Goal: Task Accomplishment & Management: Use online tool/utility

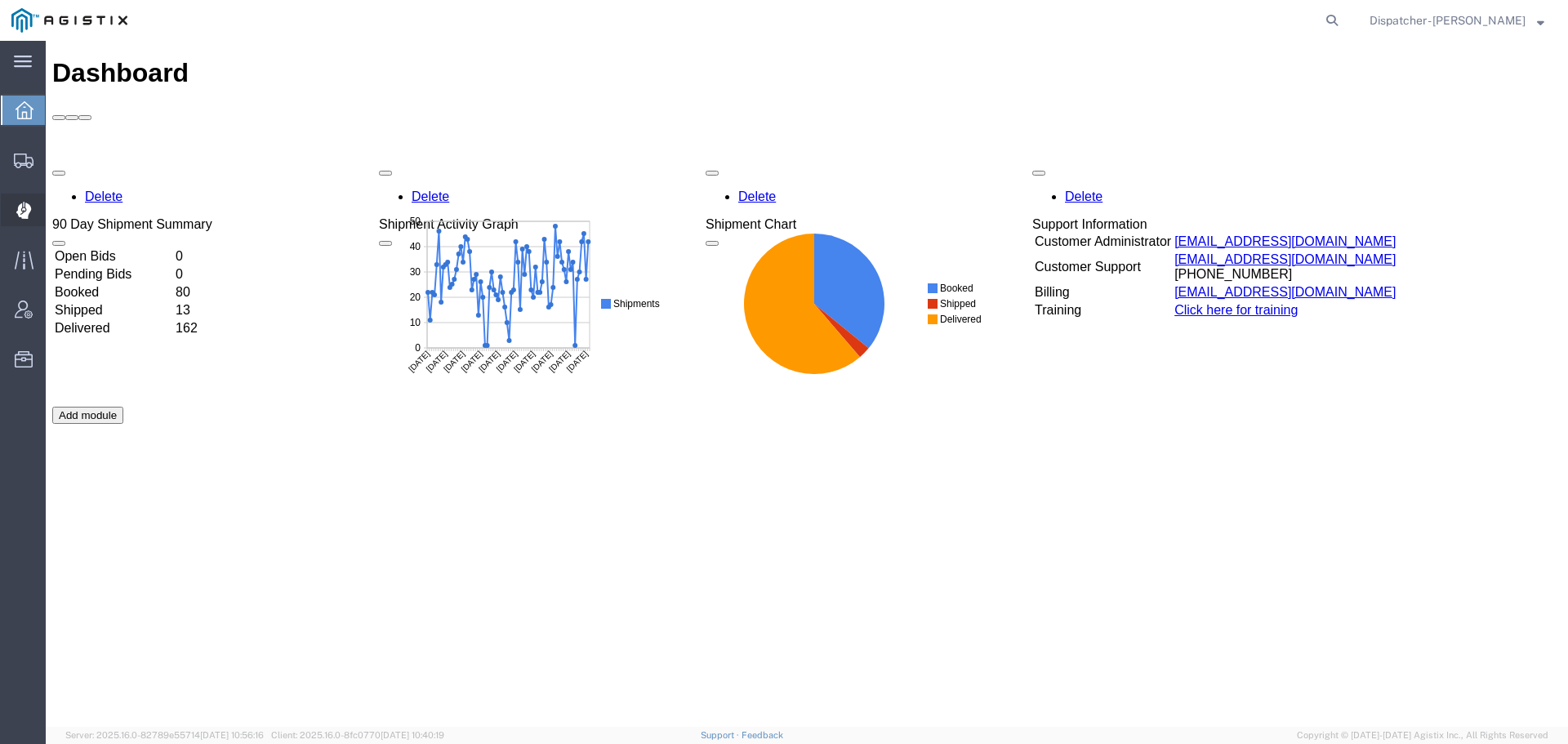
click at [26, 210] on icon at bounding box center [22, 210] width 14 height 16
click at [20, 207] on icon at bounding box center [22, 210] width 14 height 16
click at [22, 155] on icon at bounding box center [23, 160] width 20 height 14
click at [25, 215] on icon at bounding box center [22, 210] width 14 height 16
click at [19, 164] on icon at bounding box center [23, 160] width 20 height 14
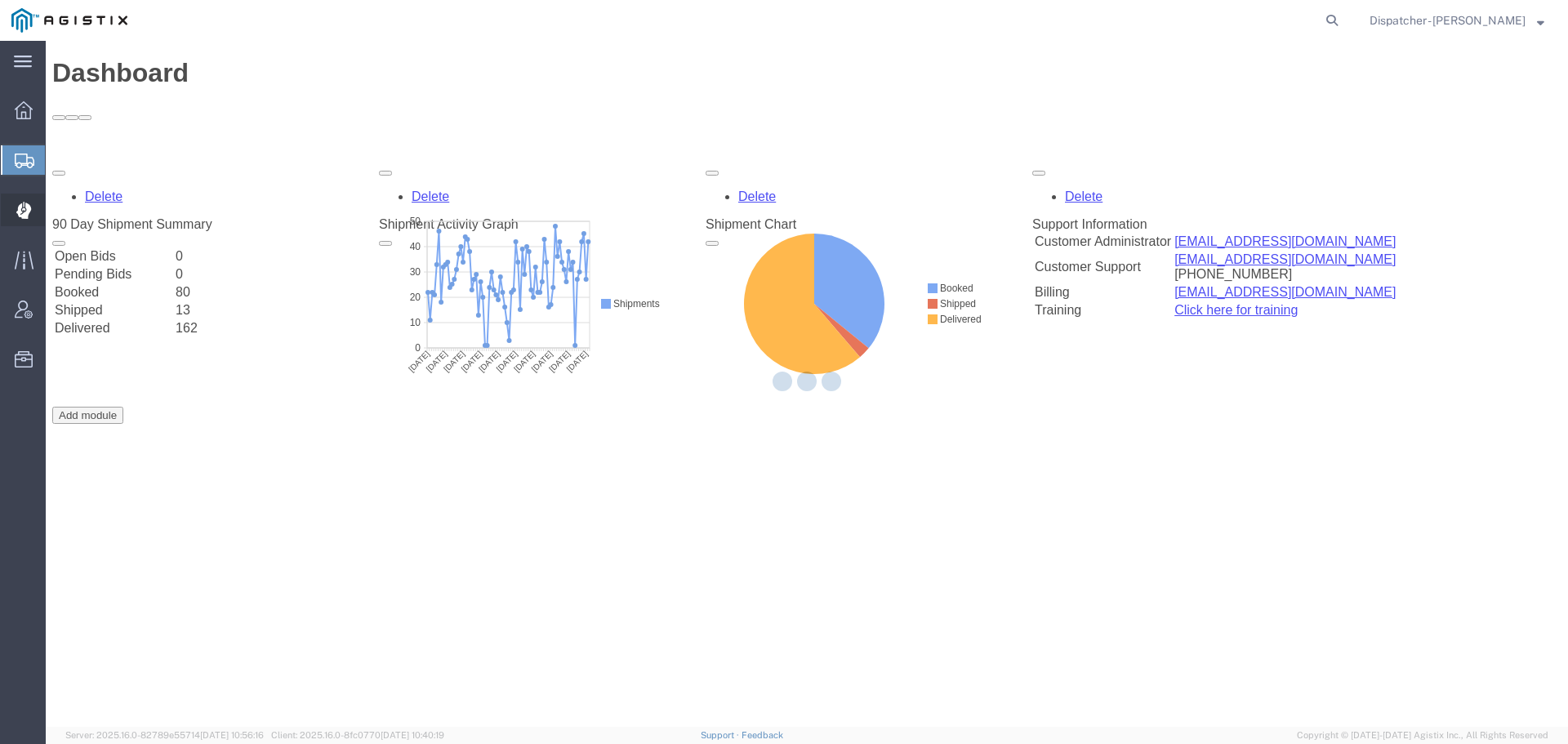
click at [25, 210] on icon at bounding box center [24, 210] width 3 height 3
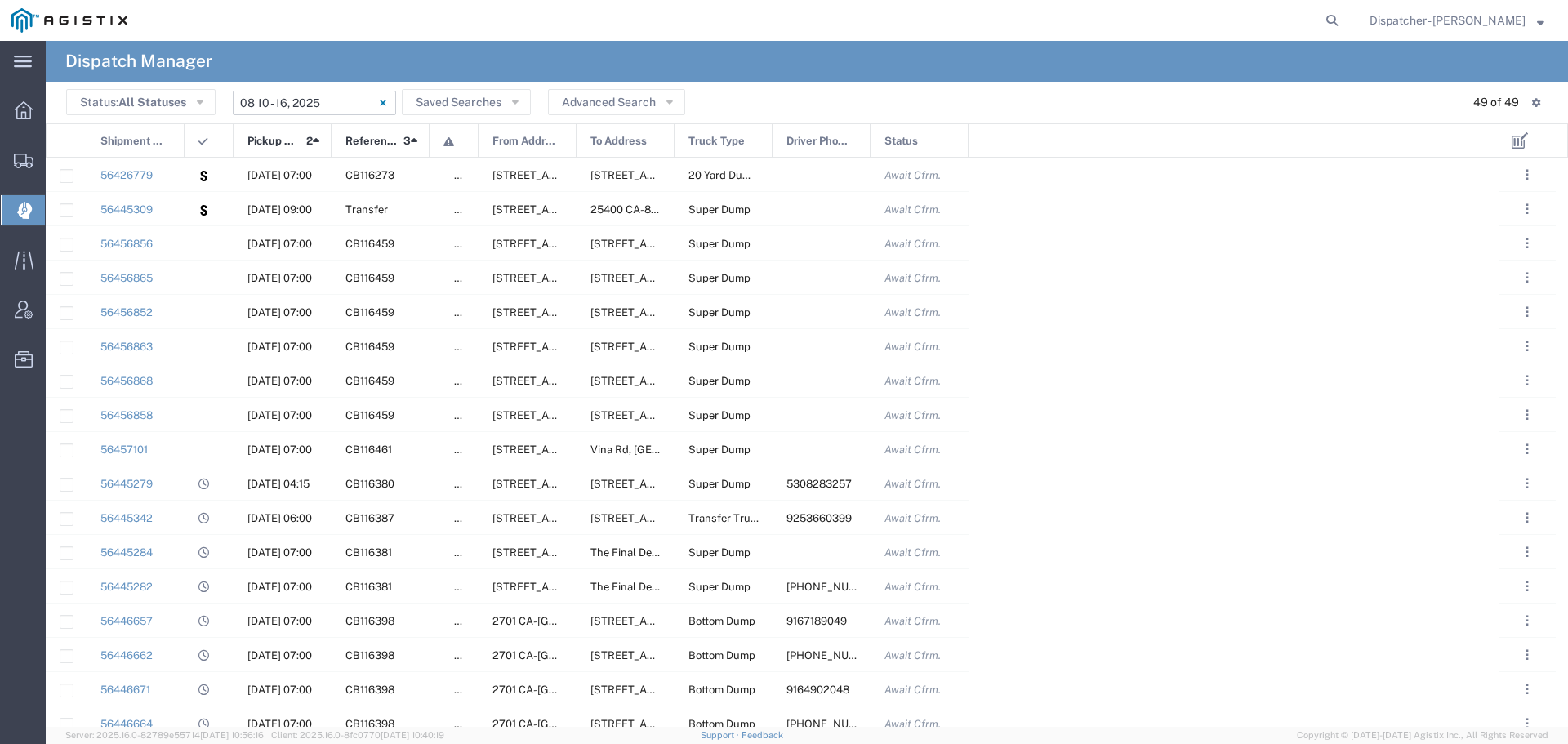
click at [276, 100] on input "[DATE] - [DATE]" at bounding box center [314, 103] width 164 height 25
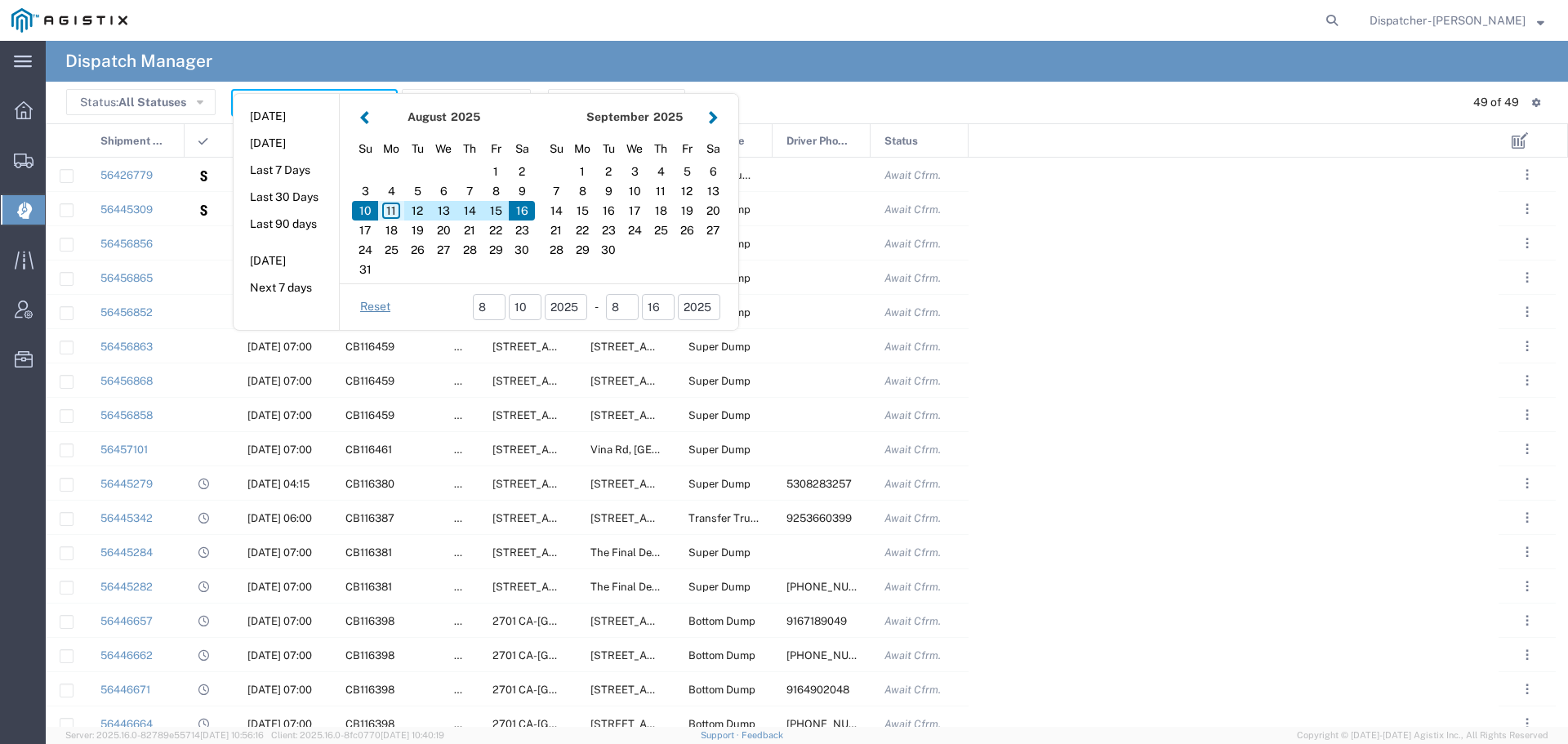
click at [388, 208] on div "11" at bounding box center [391, 210] width 26 height 20
type input "[DATE]"
type input "[DATE] - [DATE]"
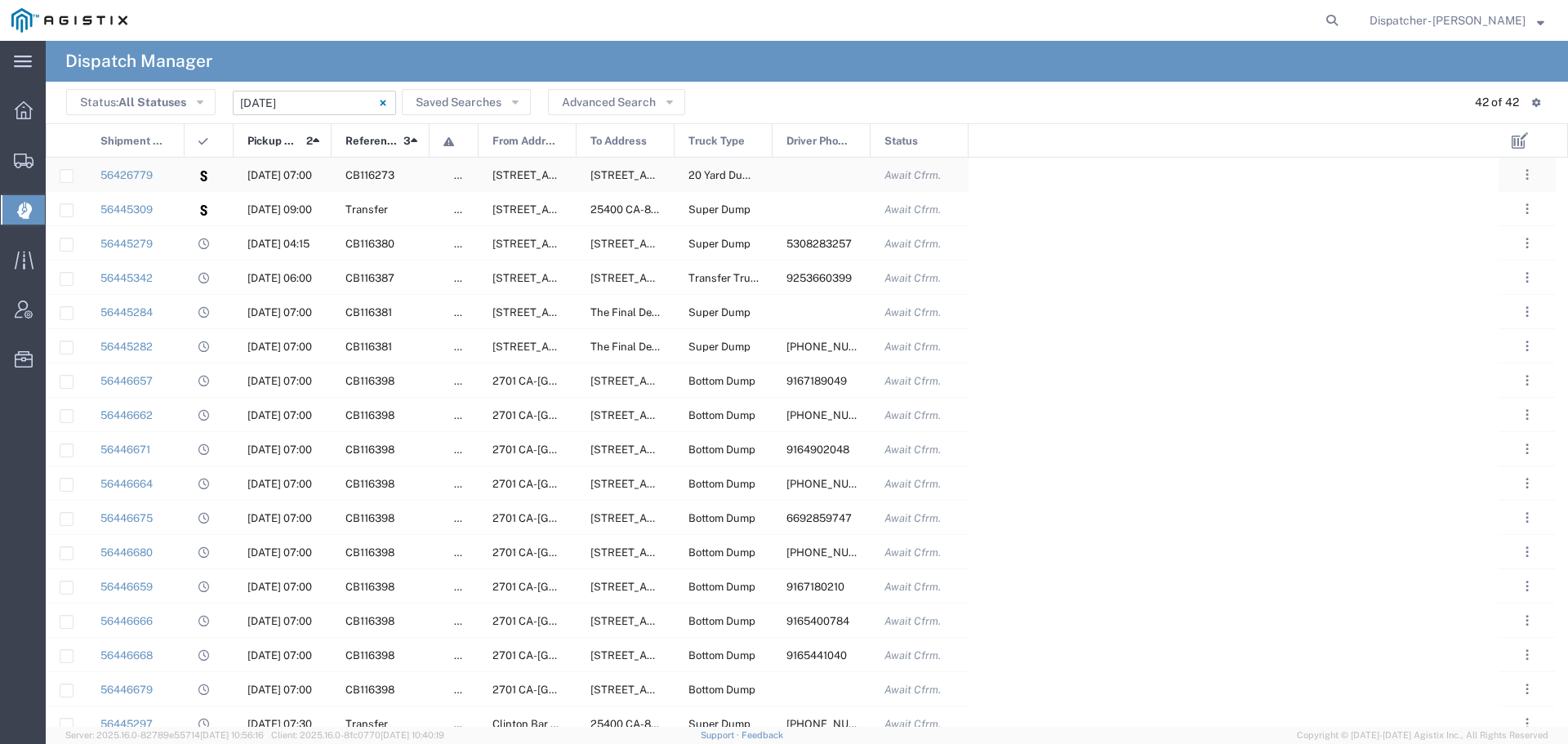
click at [192, 176] on div at bounding box center [209, 174] width 49 height 33
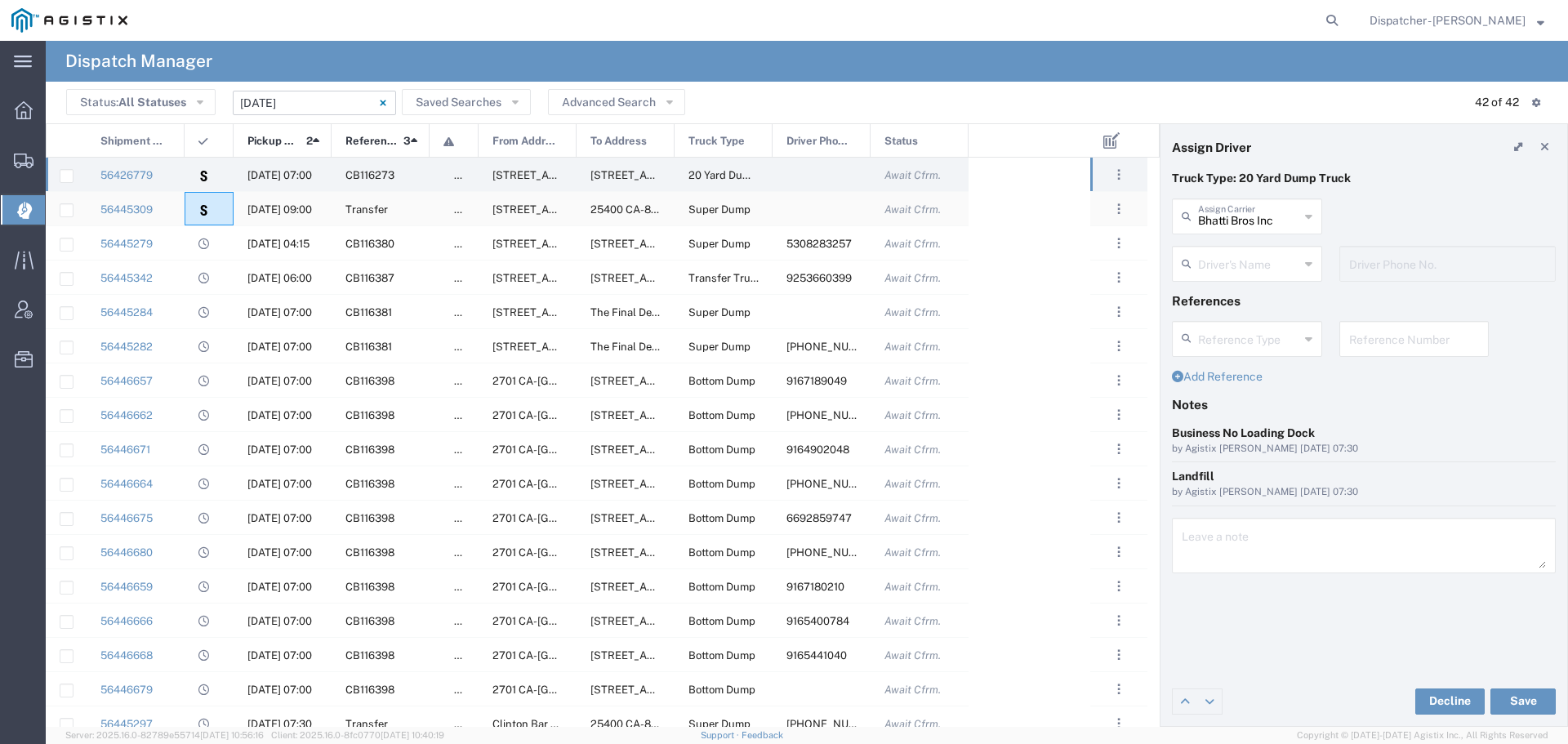
click at [193, 225] on div at bounding box center [209, 208] width 49 height 33
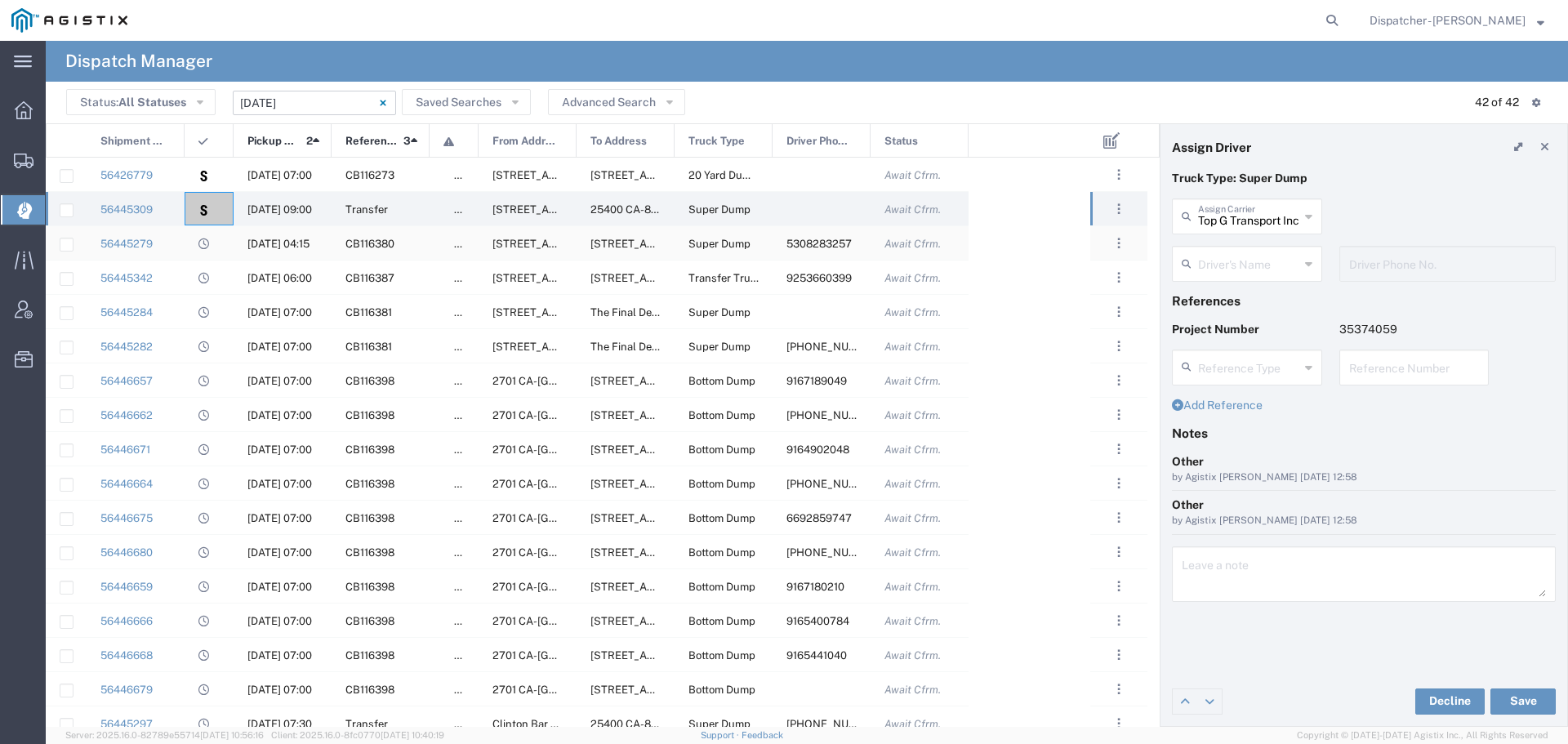
click at [193, 249] on div at bounding box center [209, 243] width 49 height 33
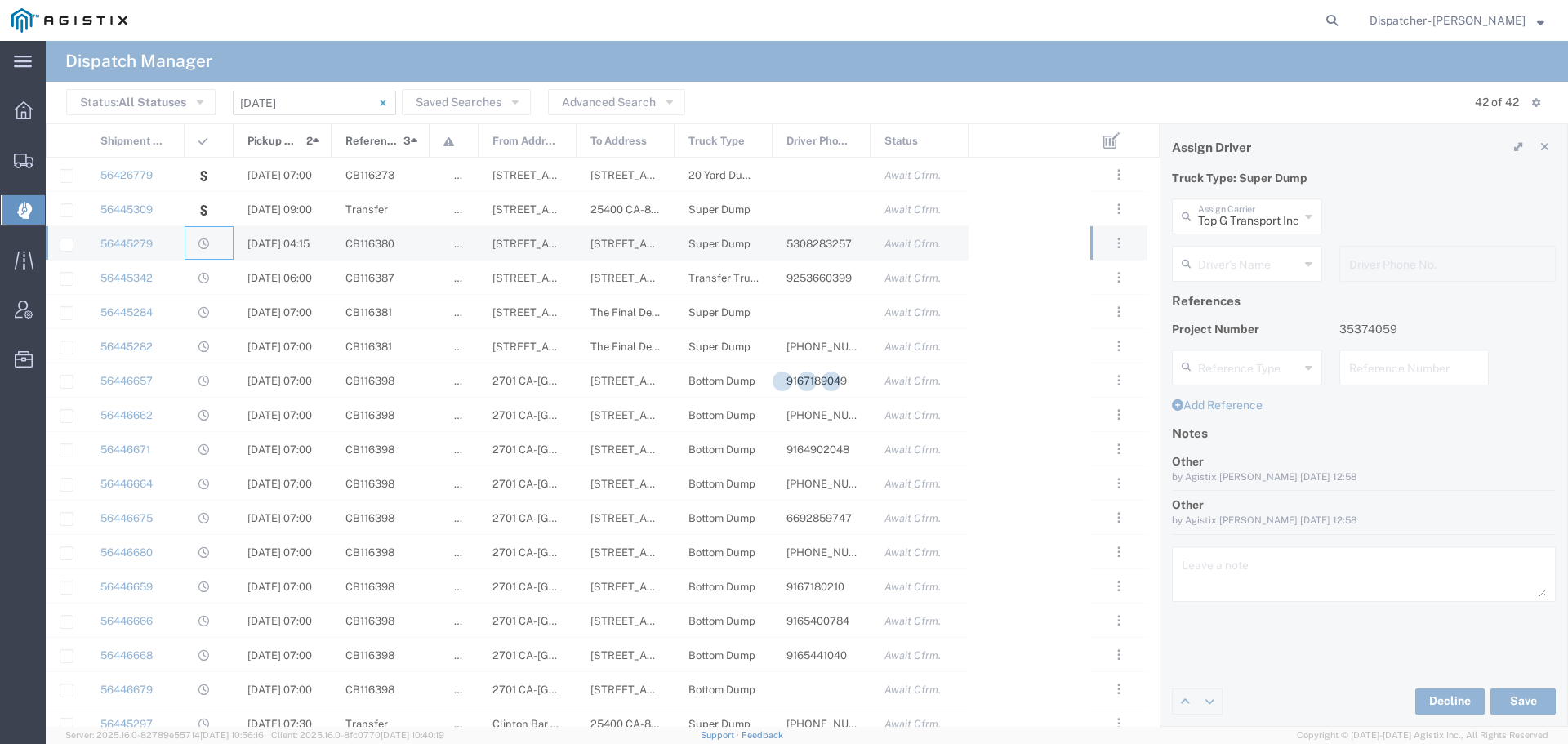
type input "Ahmed & Sons Transport"
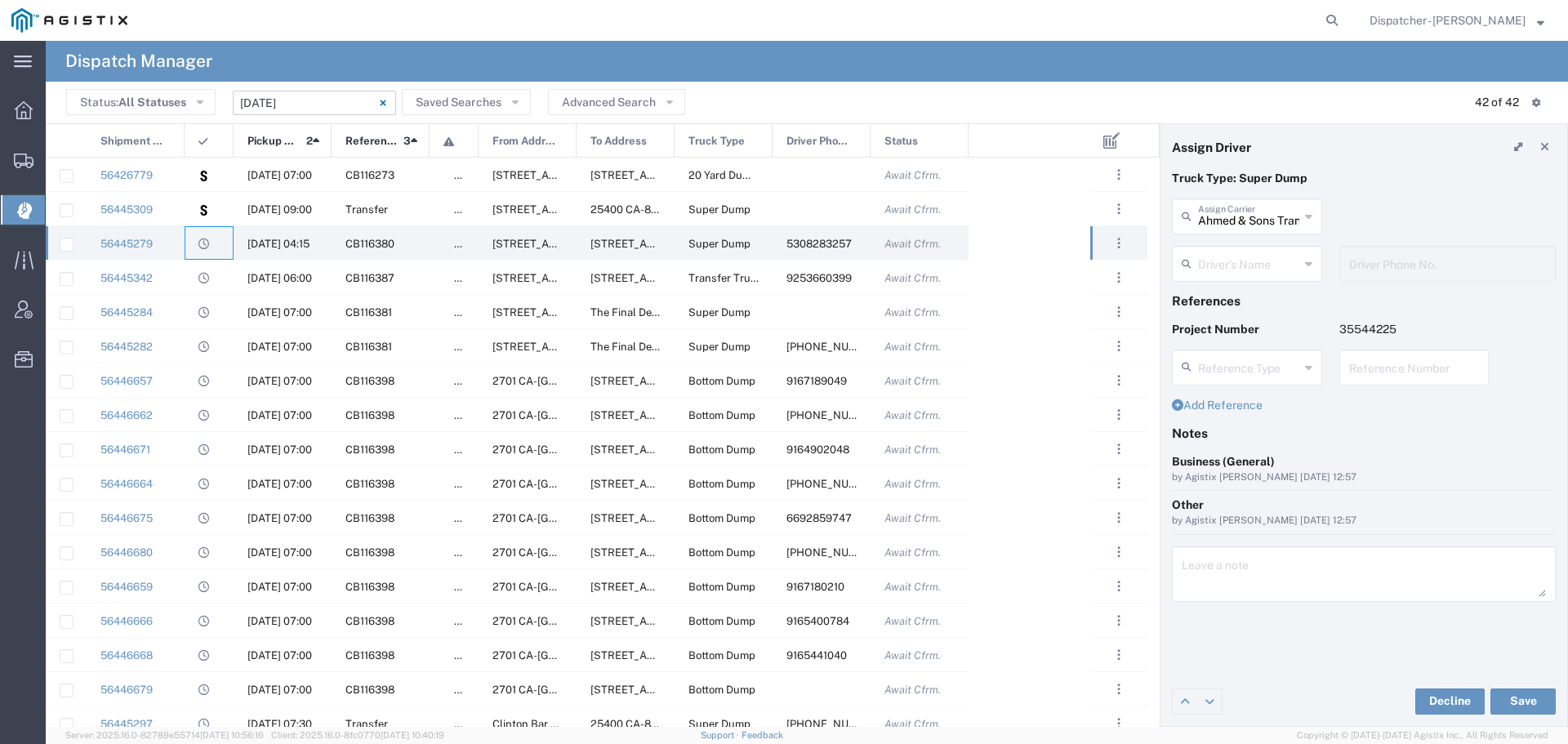
type input "[PERSON_NAME]"
type input "5308283257"
click at [192, 291] on div at bounding box center [209, 277] width 49 height 33
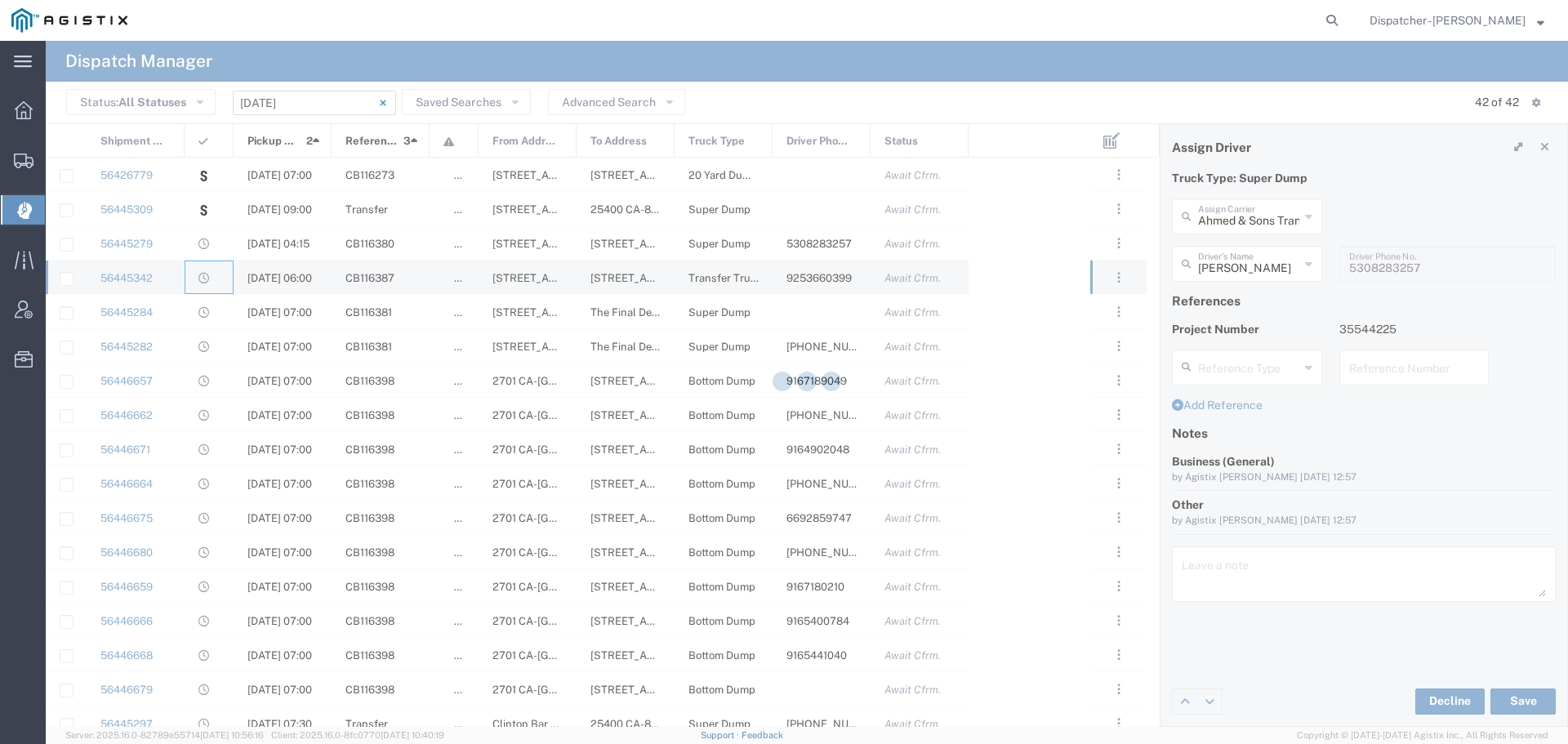
type input "[PERSON_NAME] & Sons Trucking, Inc"
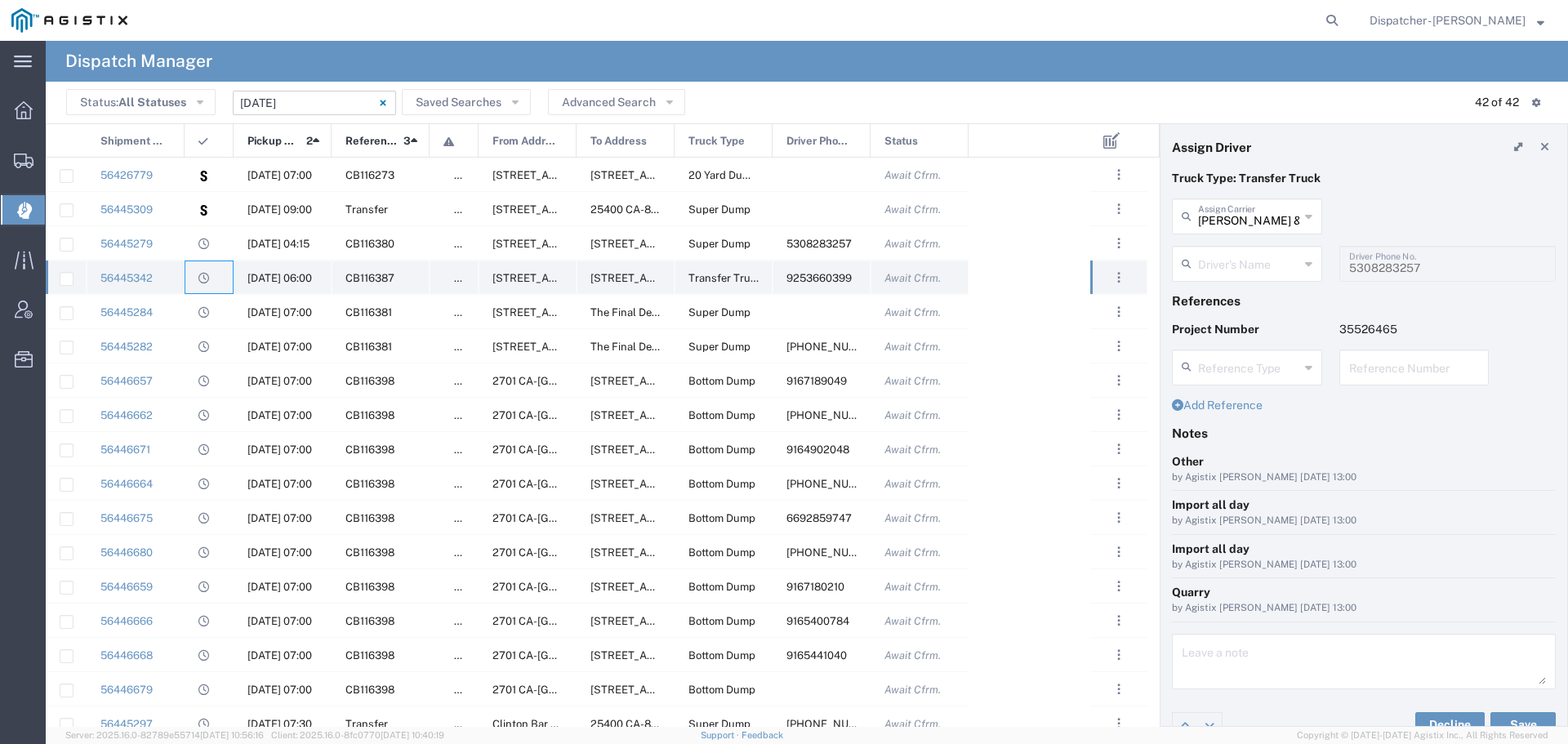
type input "[PERSON_NAME]"
type input "9253660399"
click at [188, 314] on div at bounding box center [209, 311] width 49 height 33
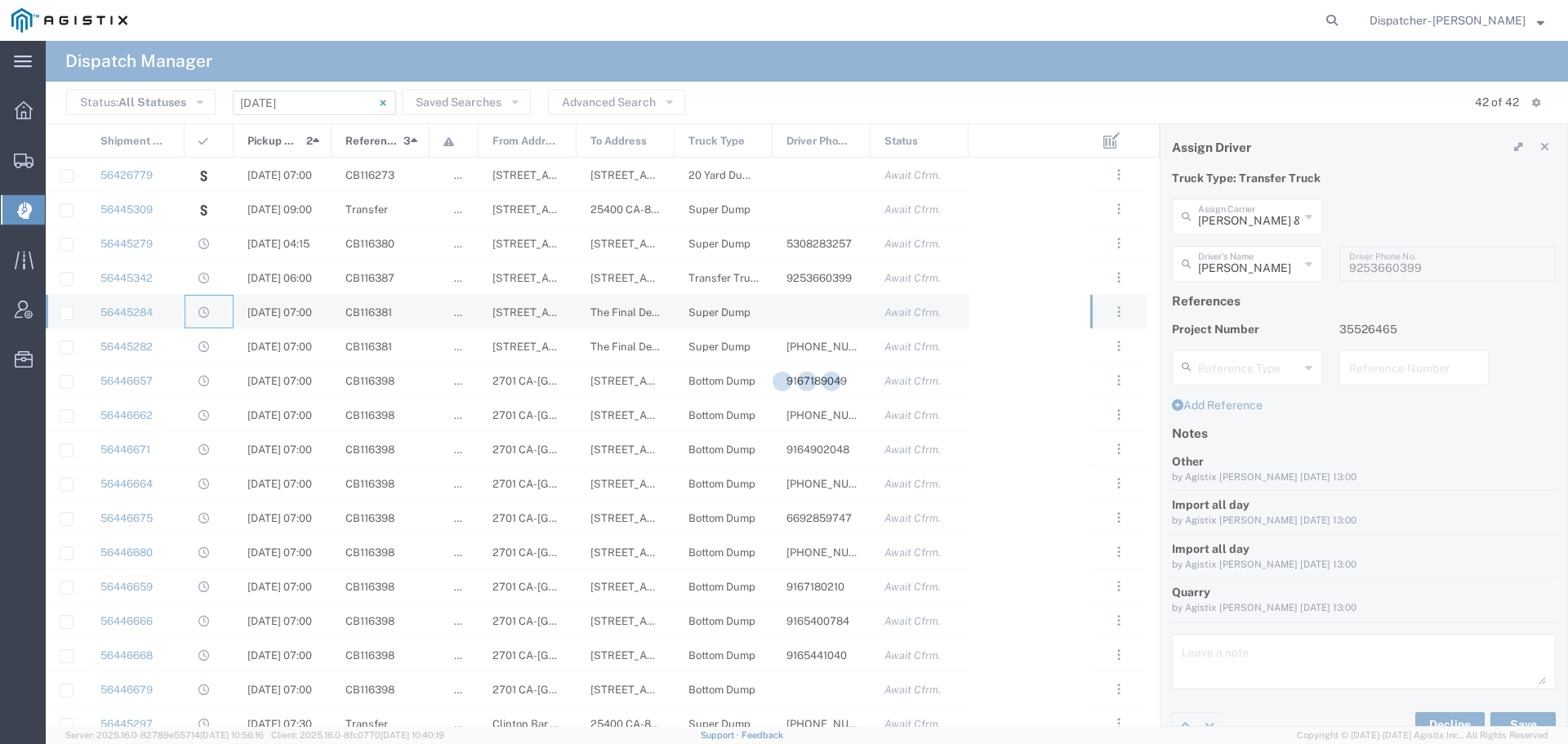
type input "TEMPLATE - NO ASSIGN"
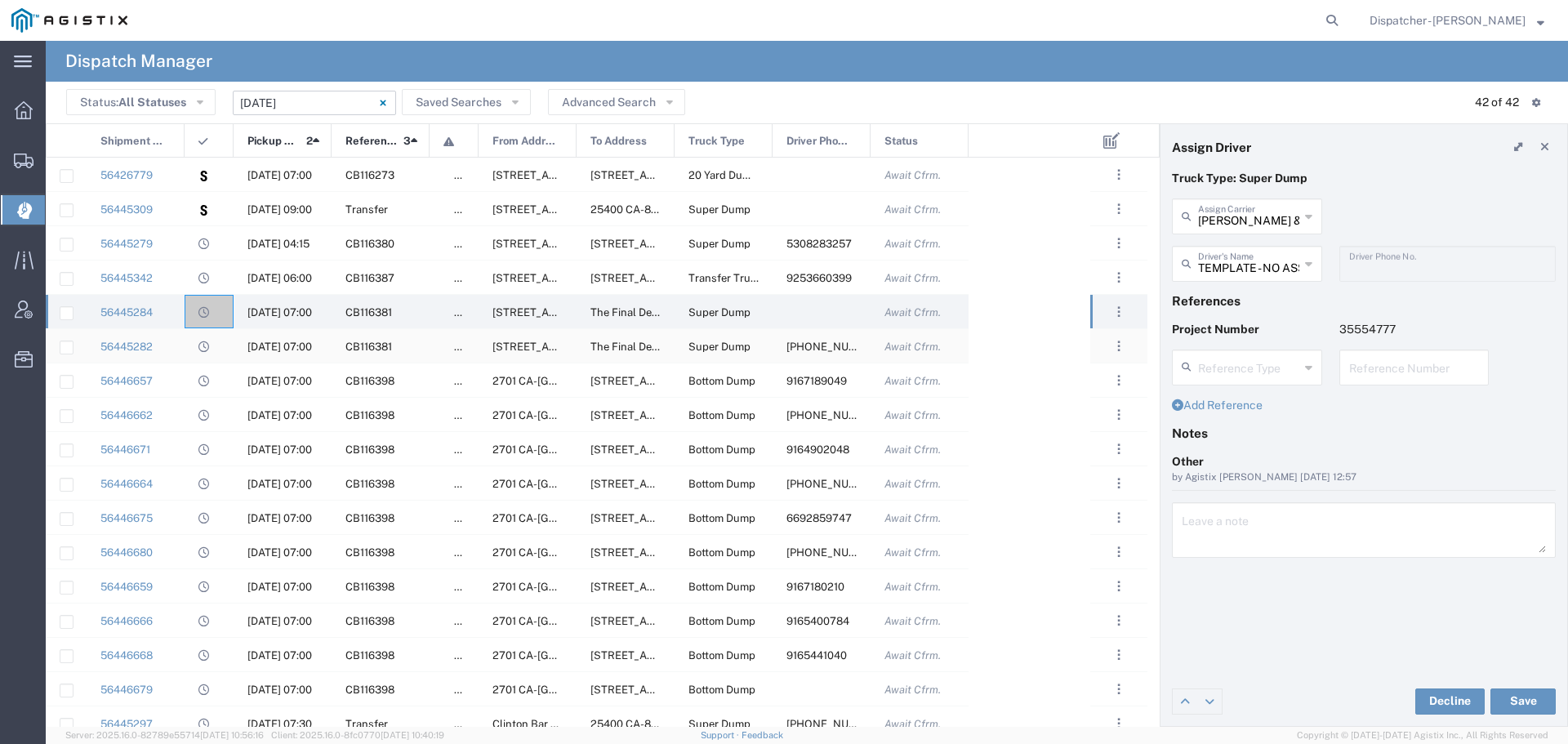
click at [215, 344] on div at bounding box center [209, 345] width 49 height 33
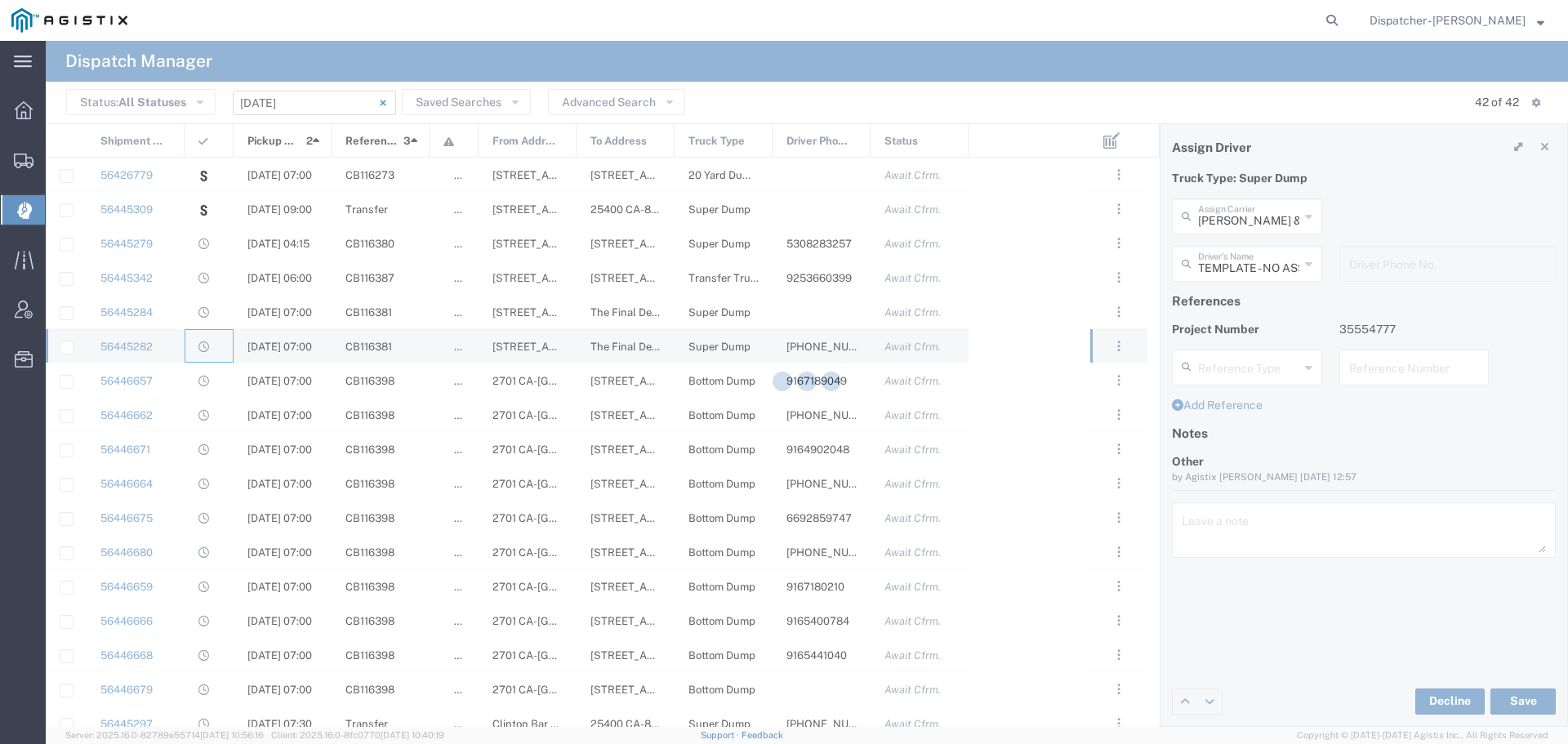
type input "[PERSON_NAME]"
type input "[PHONE_NUMBER]"
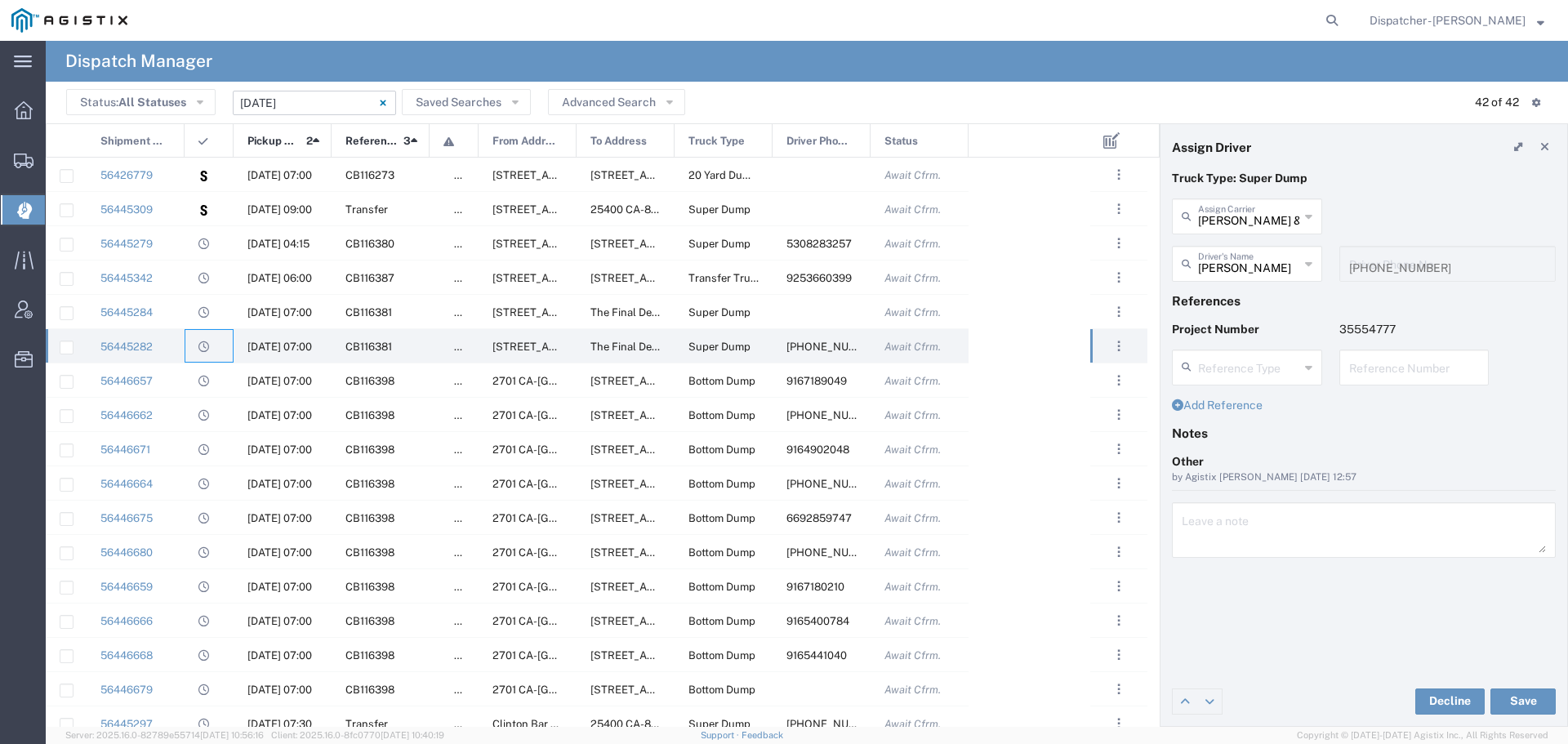
click at [339, 109] on input "[DATE] - [DATE]" at bounding box center [314, 103] width 164 height 25
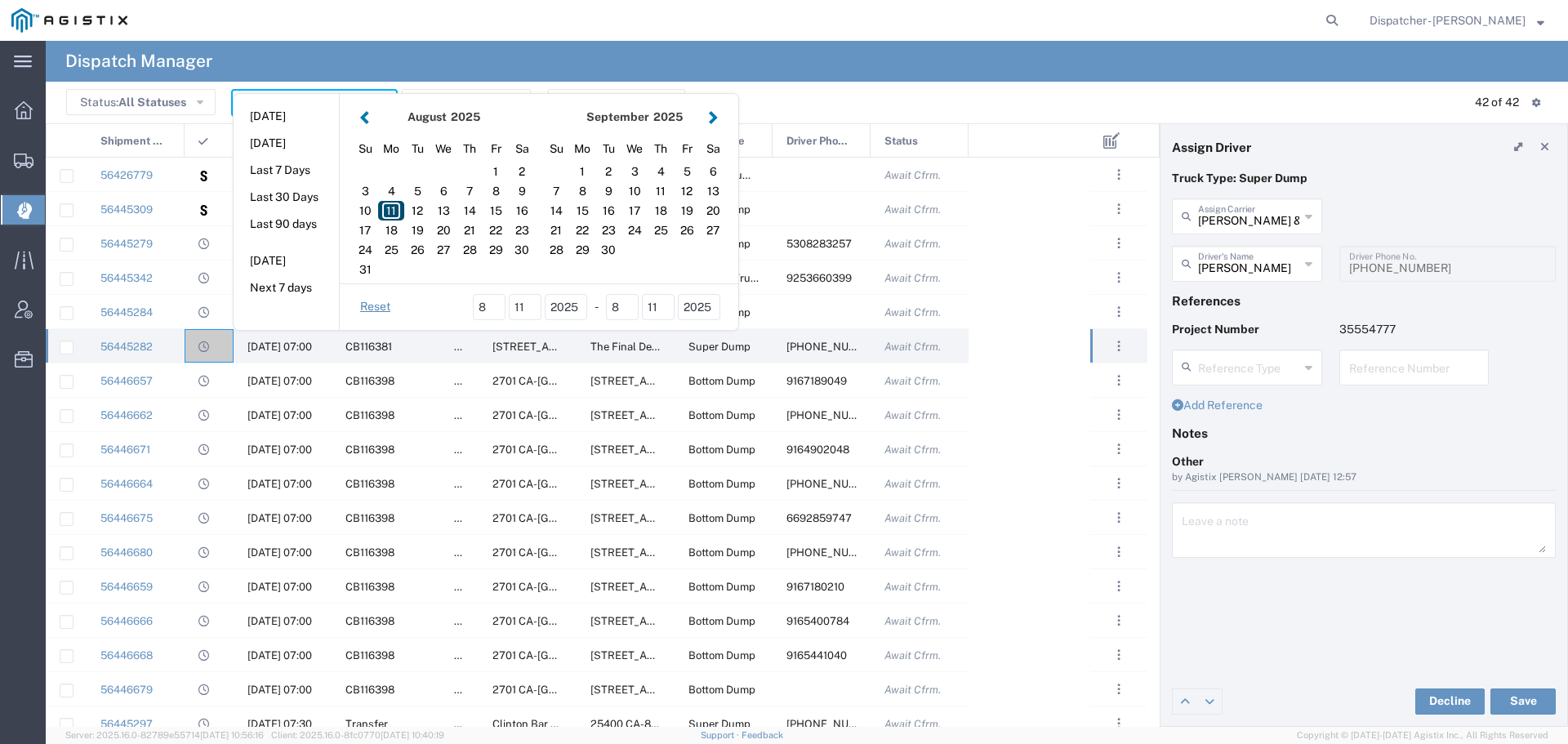
click at [393, 205] on div "11" at bounding box center [391, 210] width 26 height 20
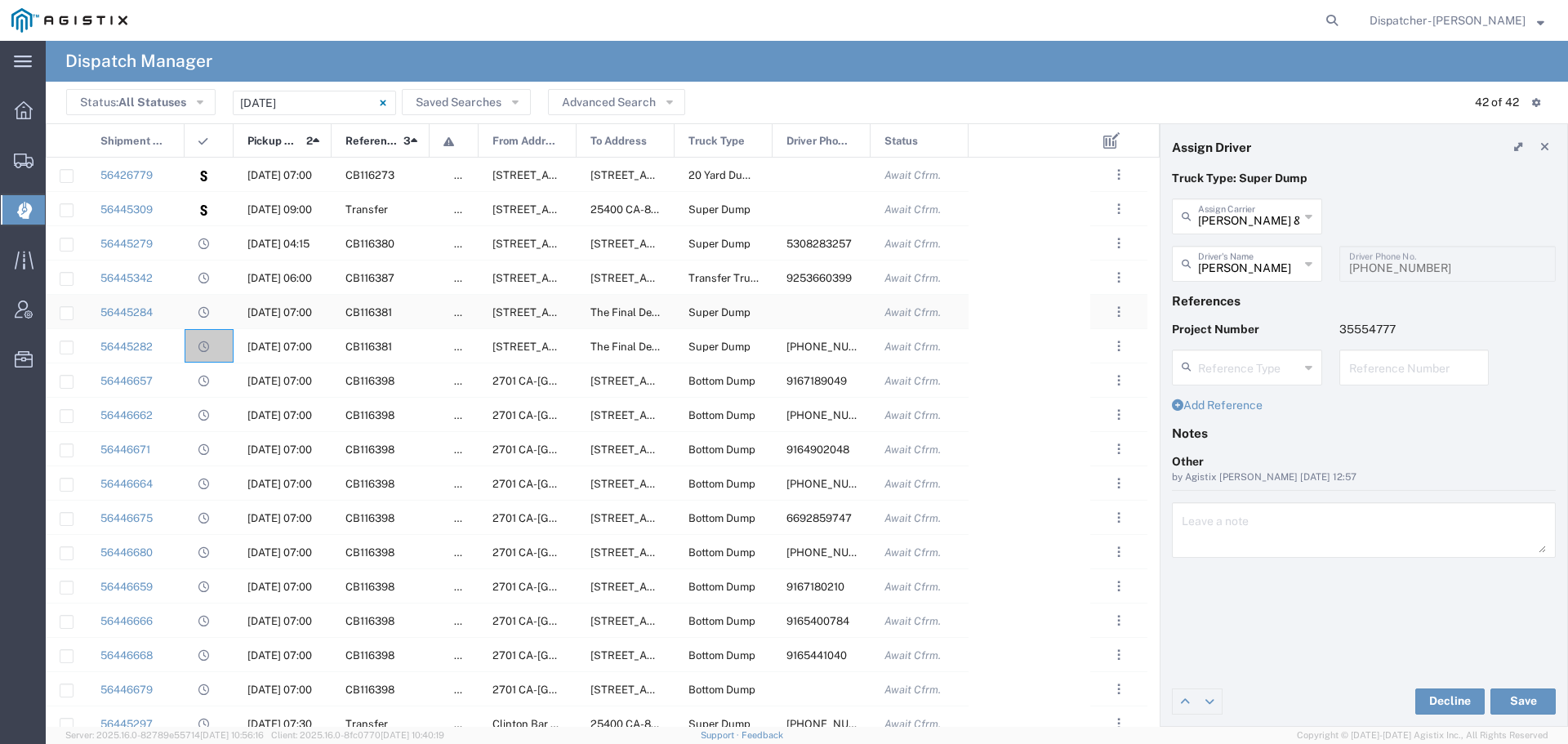
click at [190, 315] on div at bounding box center [209, 311] width 49 height 33
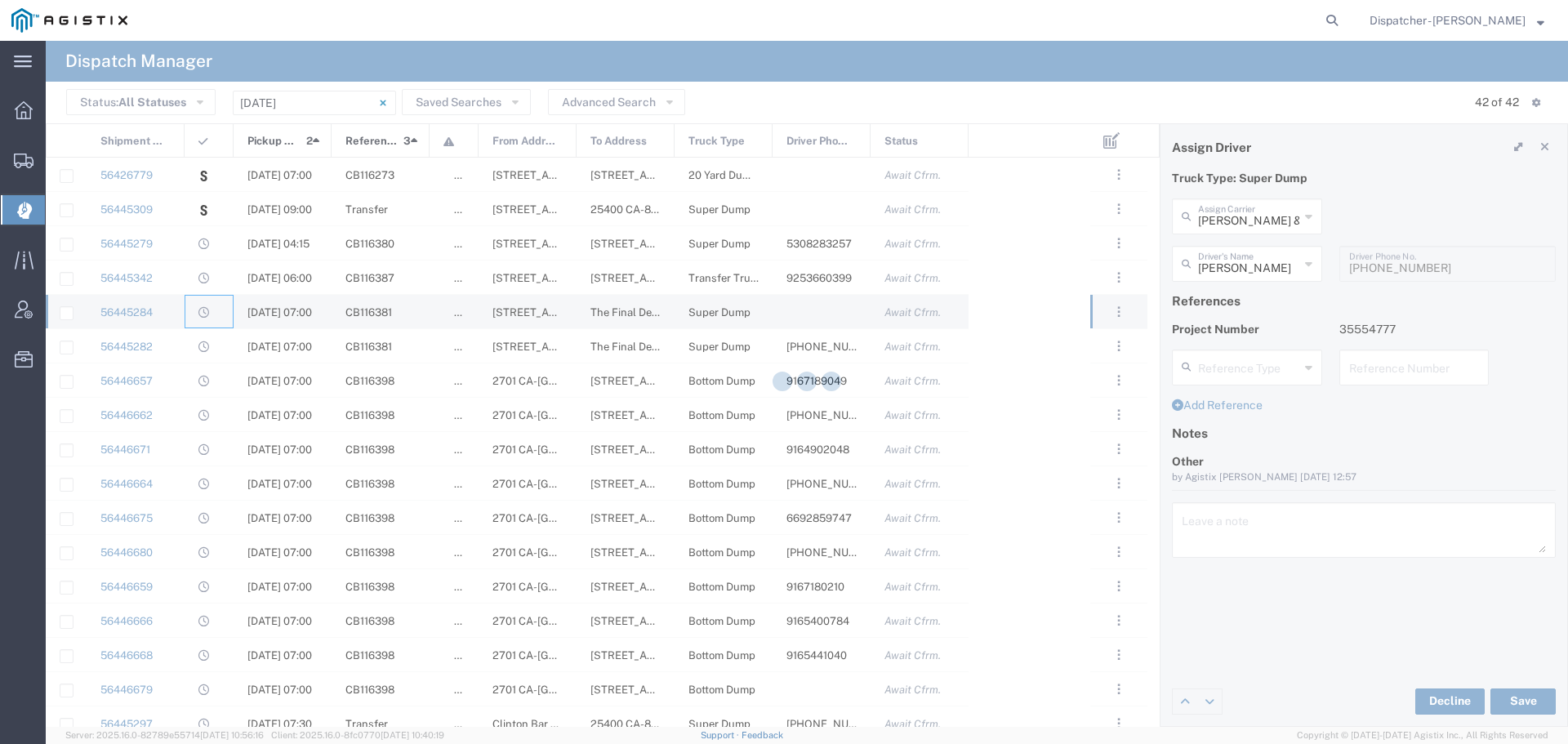
type input "TEMPLATE - NO ASSIGN"
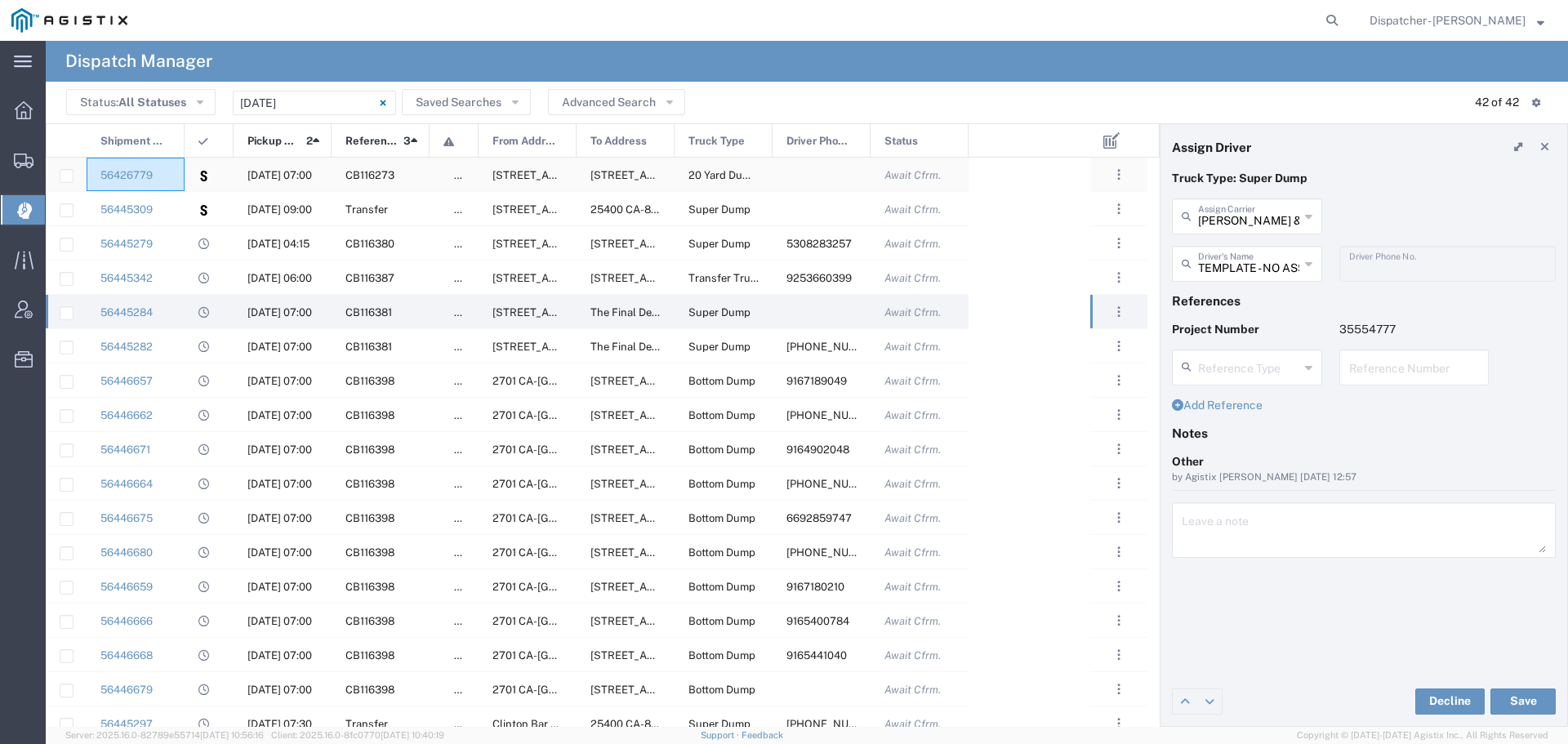
click at [181, 179] on div "56426779" at bounding box center [136, 174] width 98 height 33
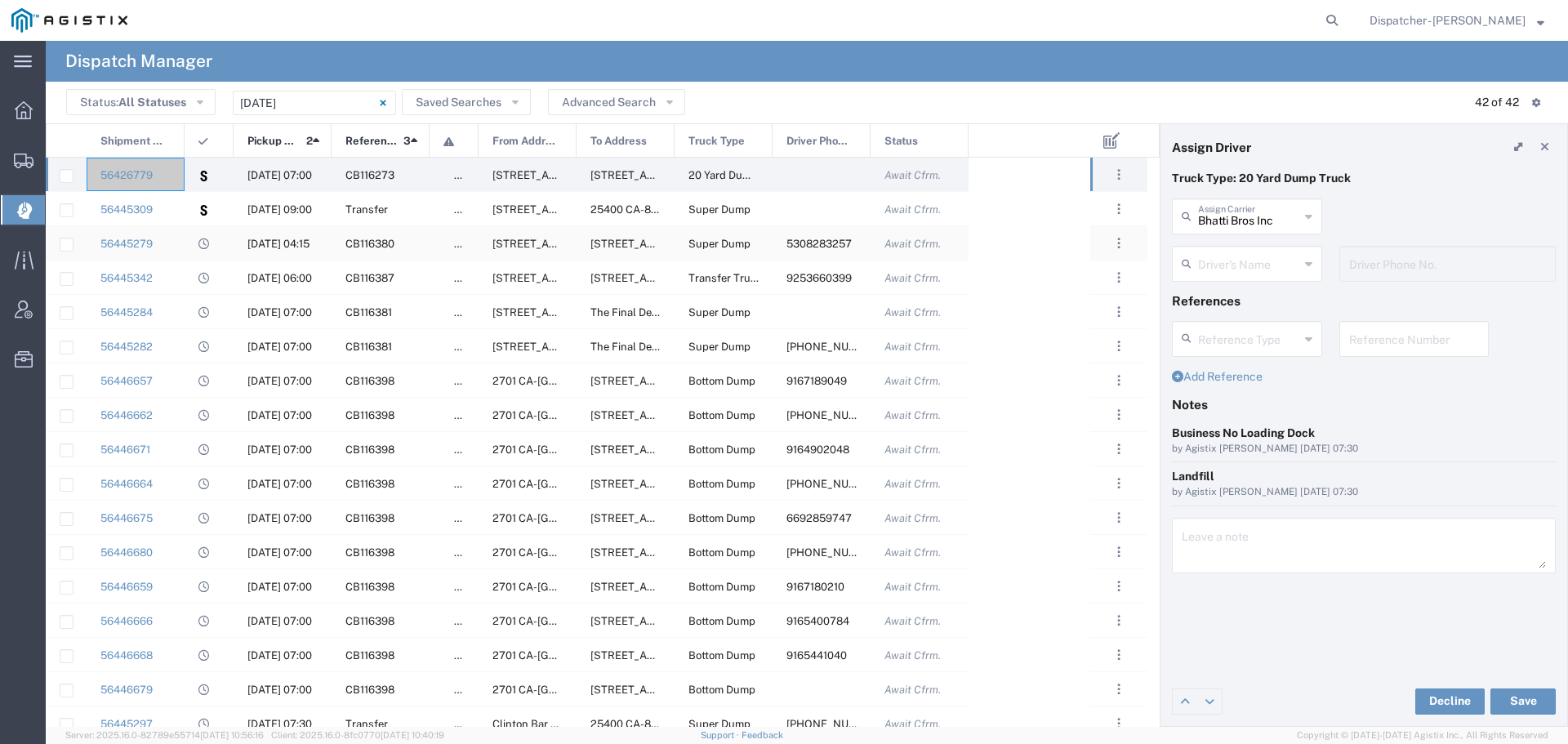
click at [177, 245] on div "56445279" at bounding box center [136, 243] width 98 height 33
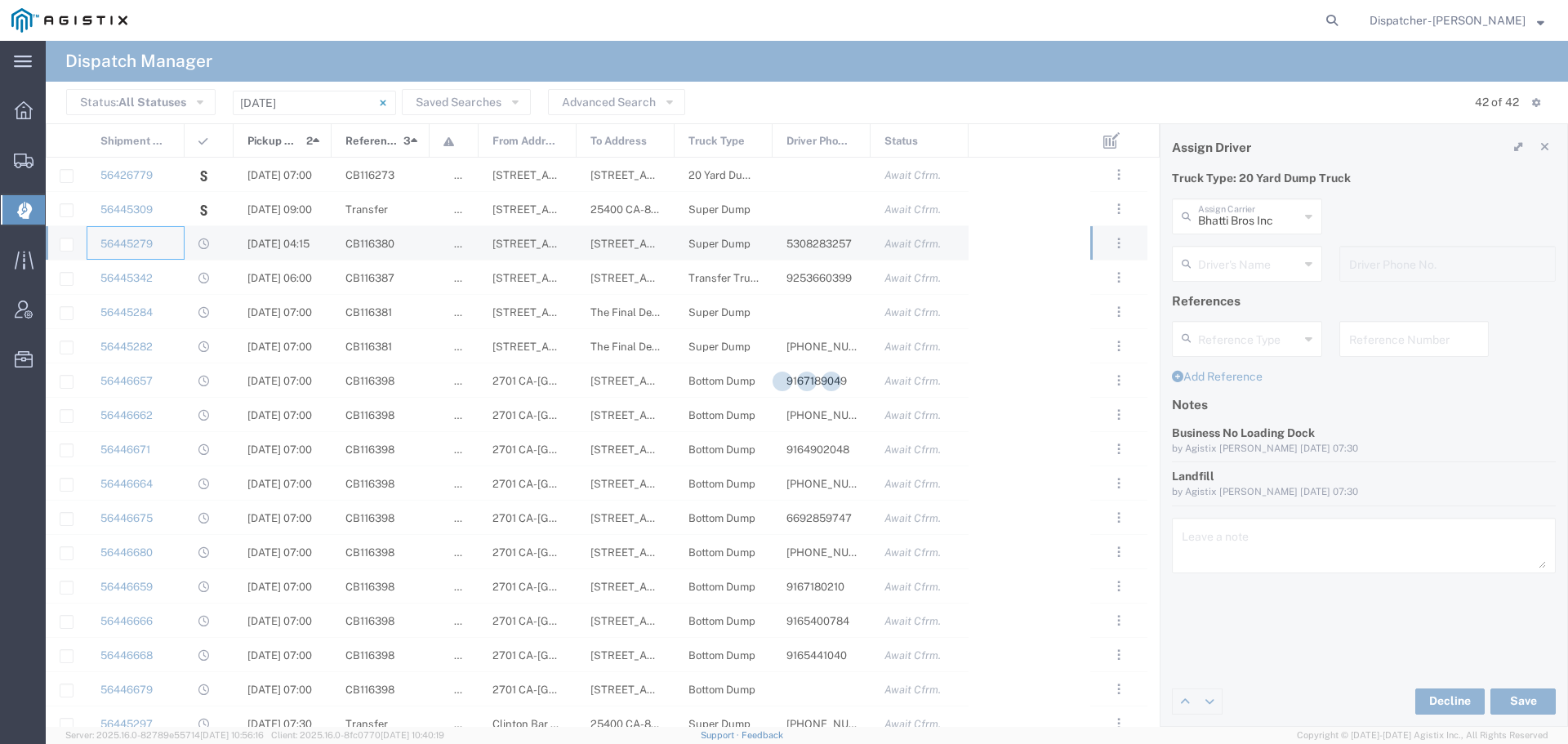
type input "Ahmed & Sons Transport"
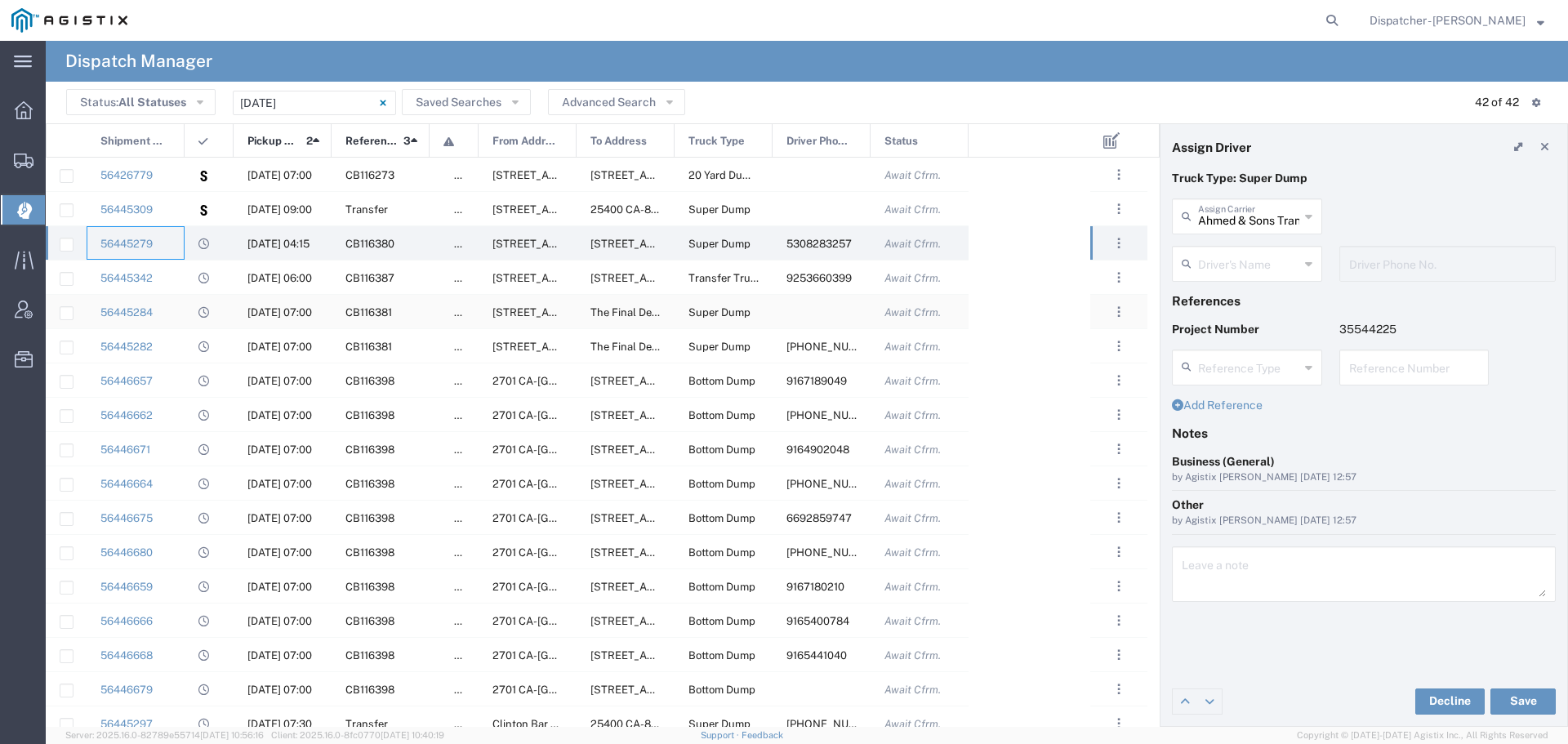
type input "[PERSON_NAME]"
type input "5308283257"
click at [187, 314] on div at bounding box center [209, 311] width 49 height 33
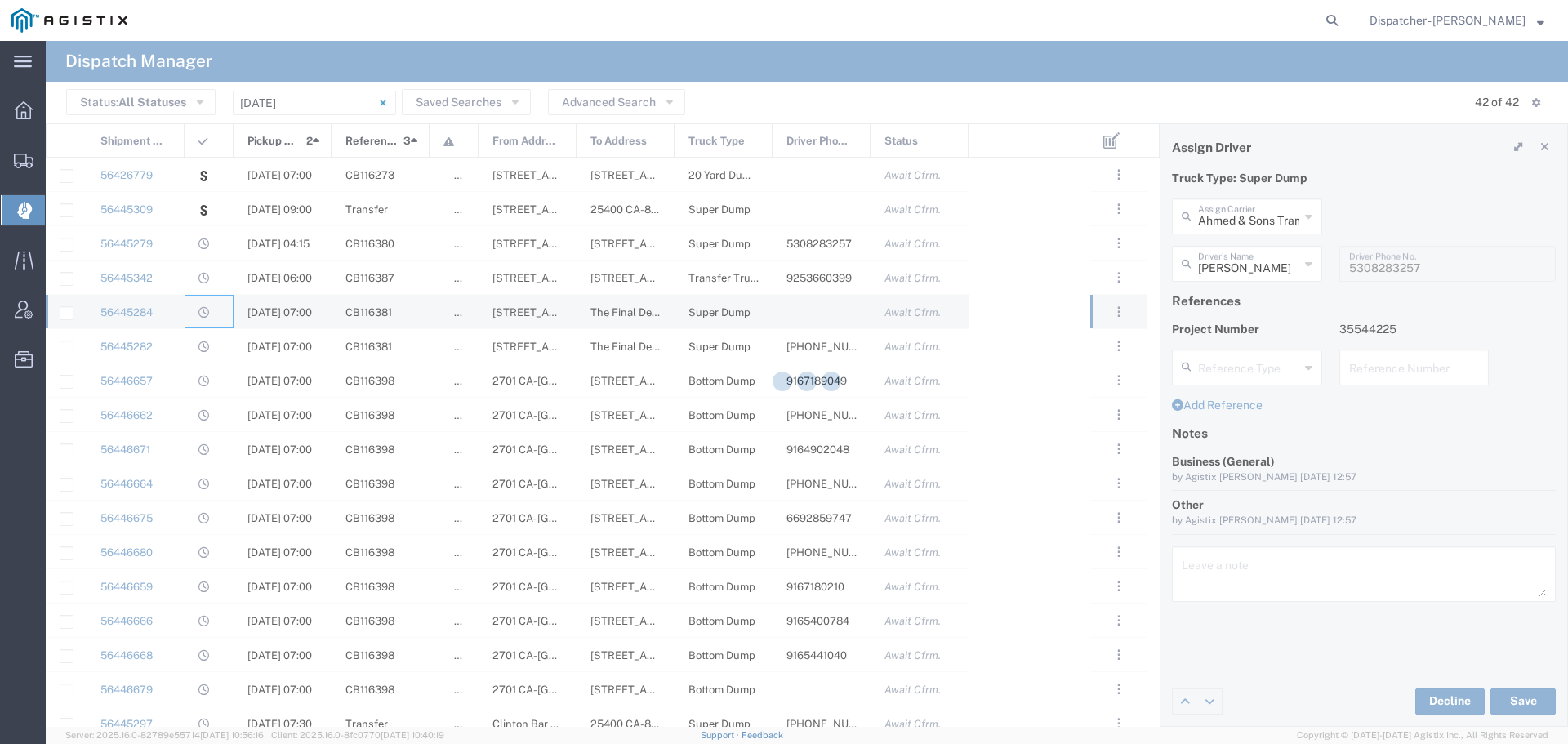
type input "[PERSON_NAME] & Sons Trucking, Inc"
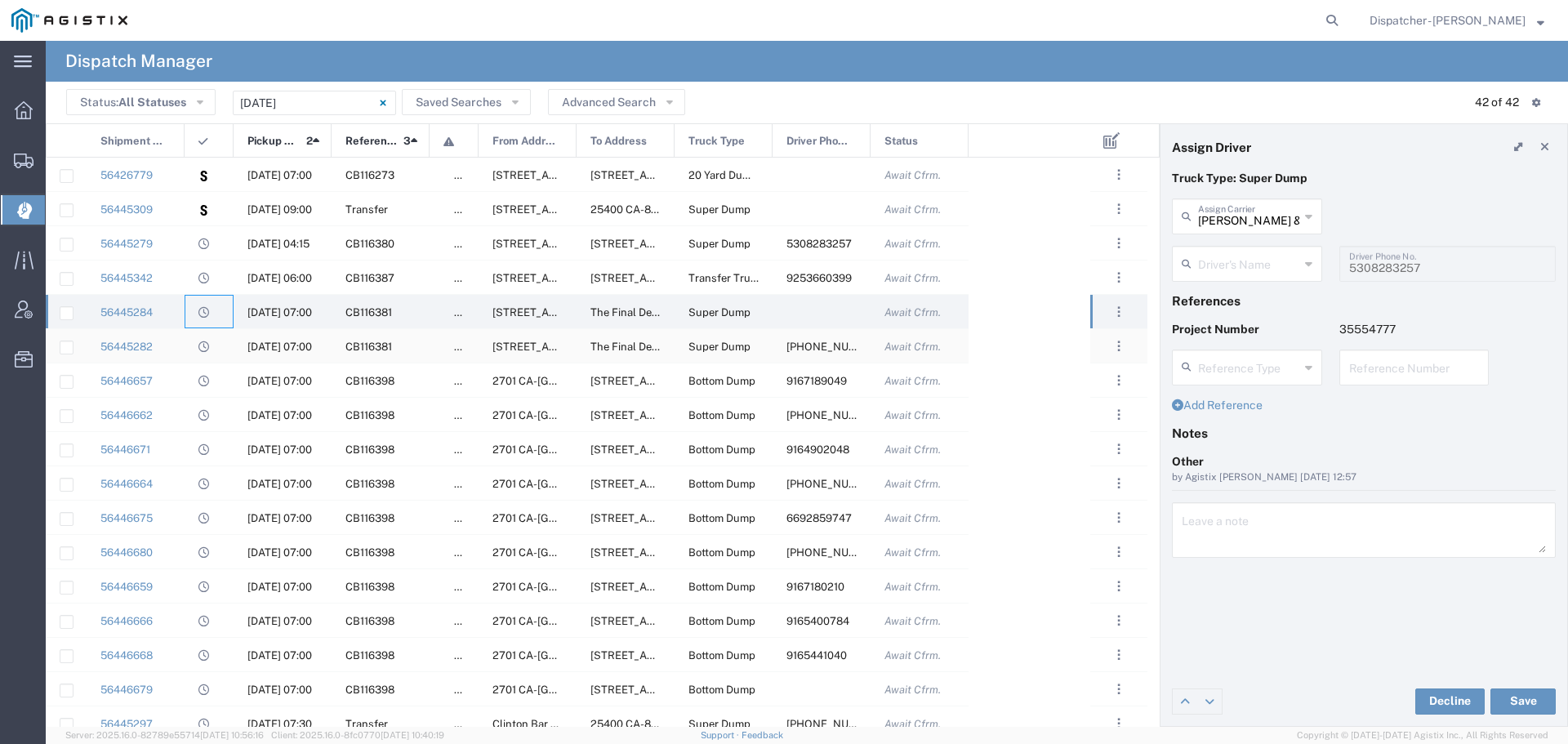
type input "TEMPLATE - NO ASSIGN"
click at [172, 344] on div "56445282" at bounding box center [136, 345] width 98 height 33
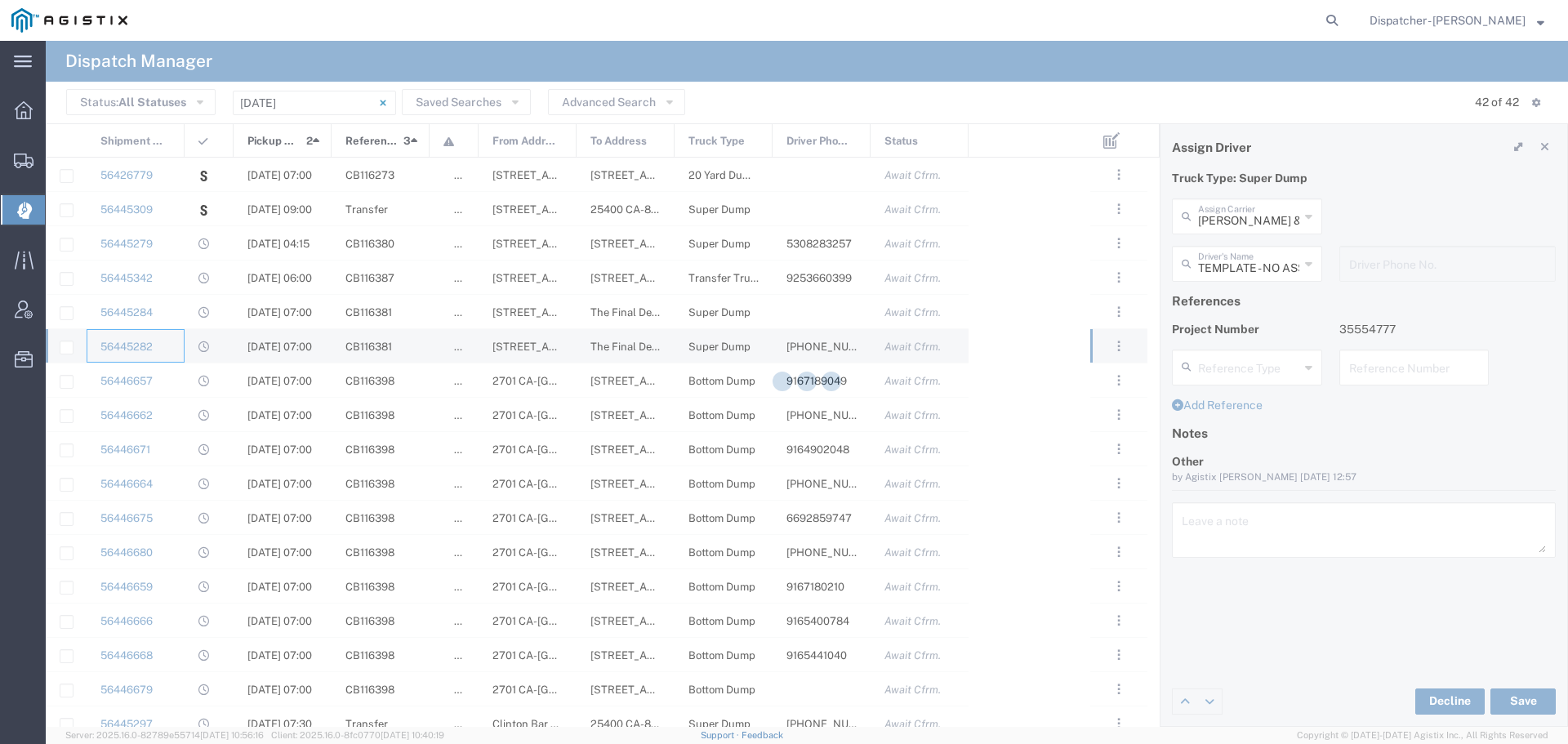
type input "[PERSON_NAME]"
type input "[PHONE_NUMBER]"
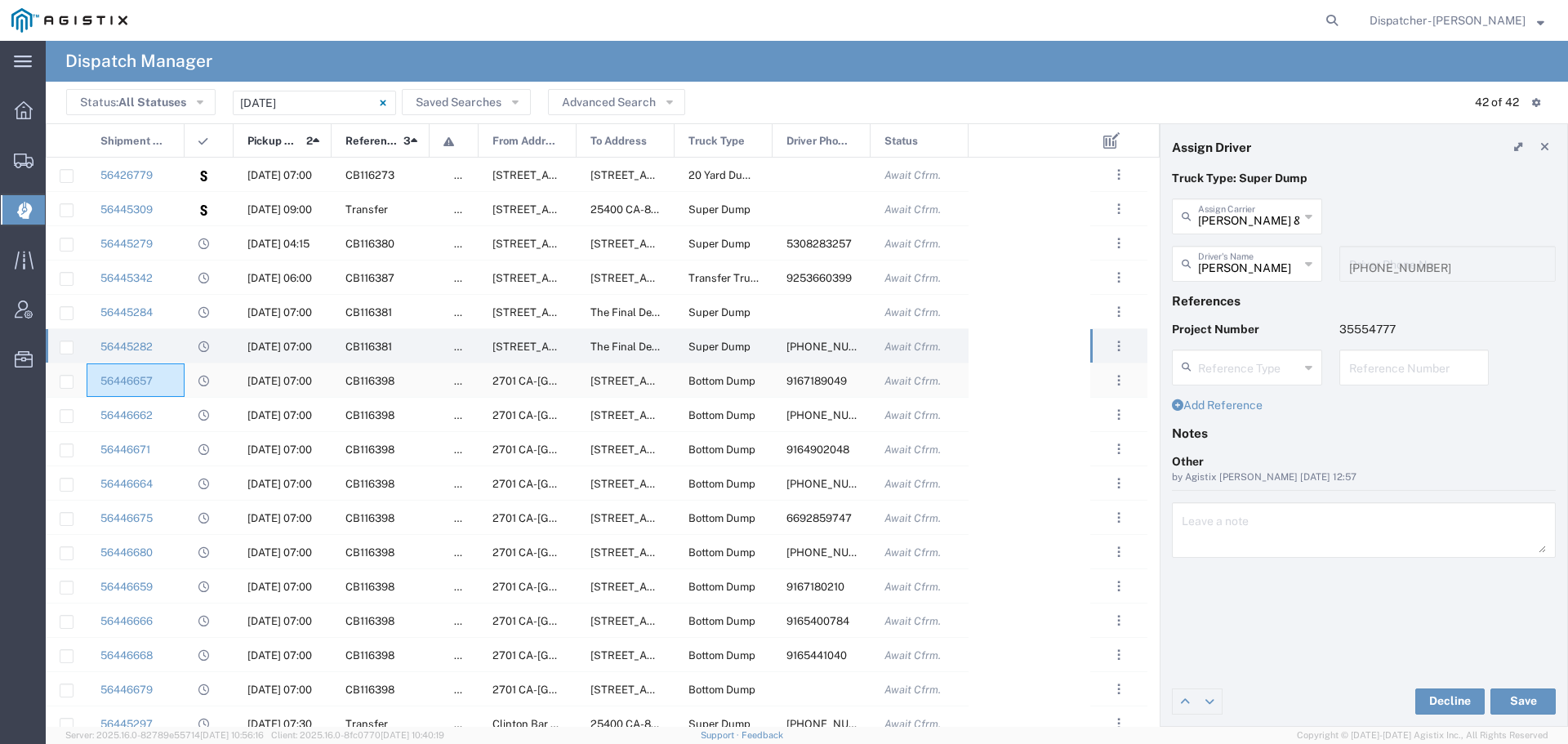
click at [181, 379] on div "56446657" at bounding box center [136, 379] width 98 height 33
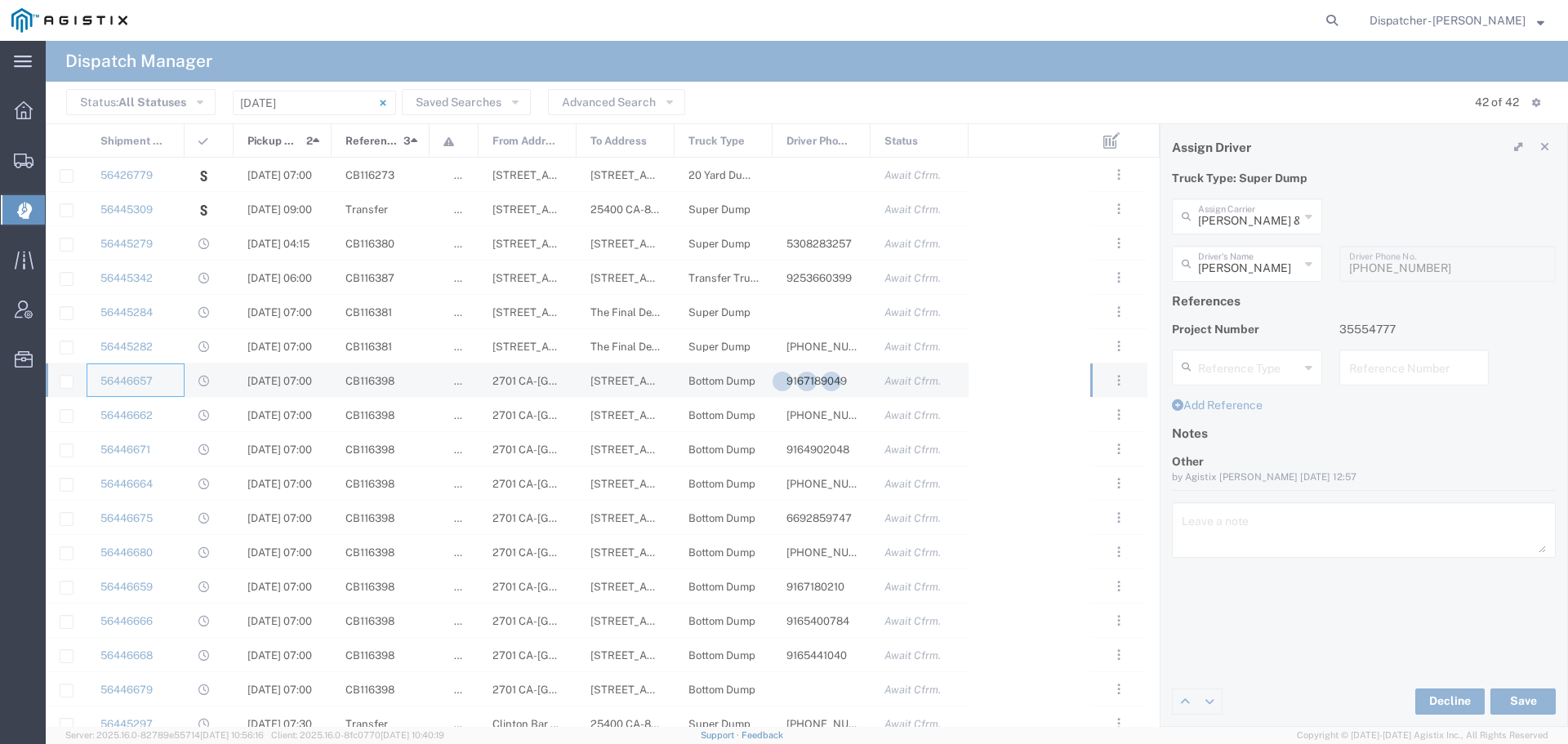
type input "Tiger Sand & Gravel"
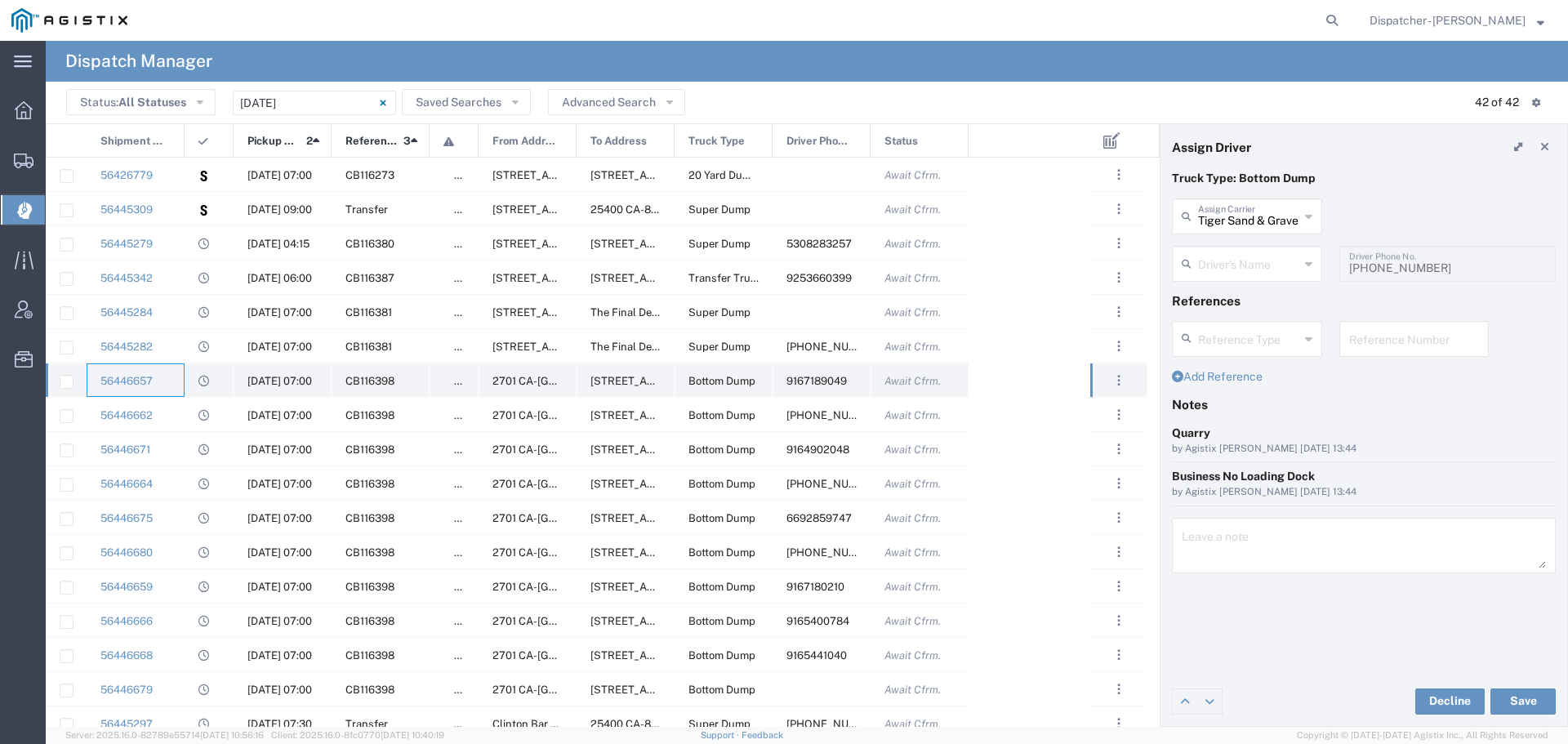
type input "[PERSON_NAME]"
type input "9167189049"
click at [165, 413] on div "56446662" at bounding box center [136, 414] width 98 height 33
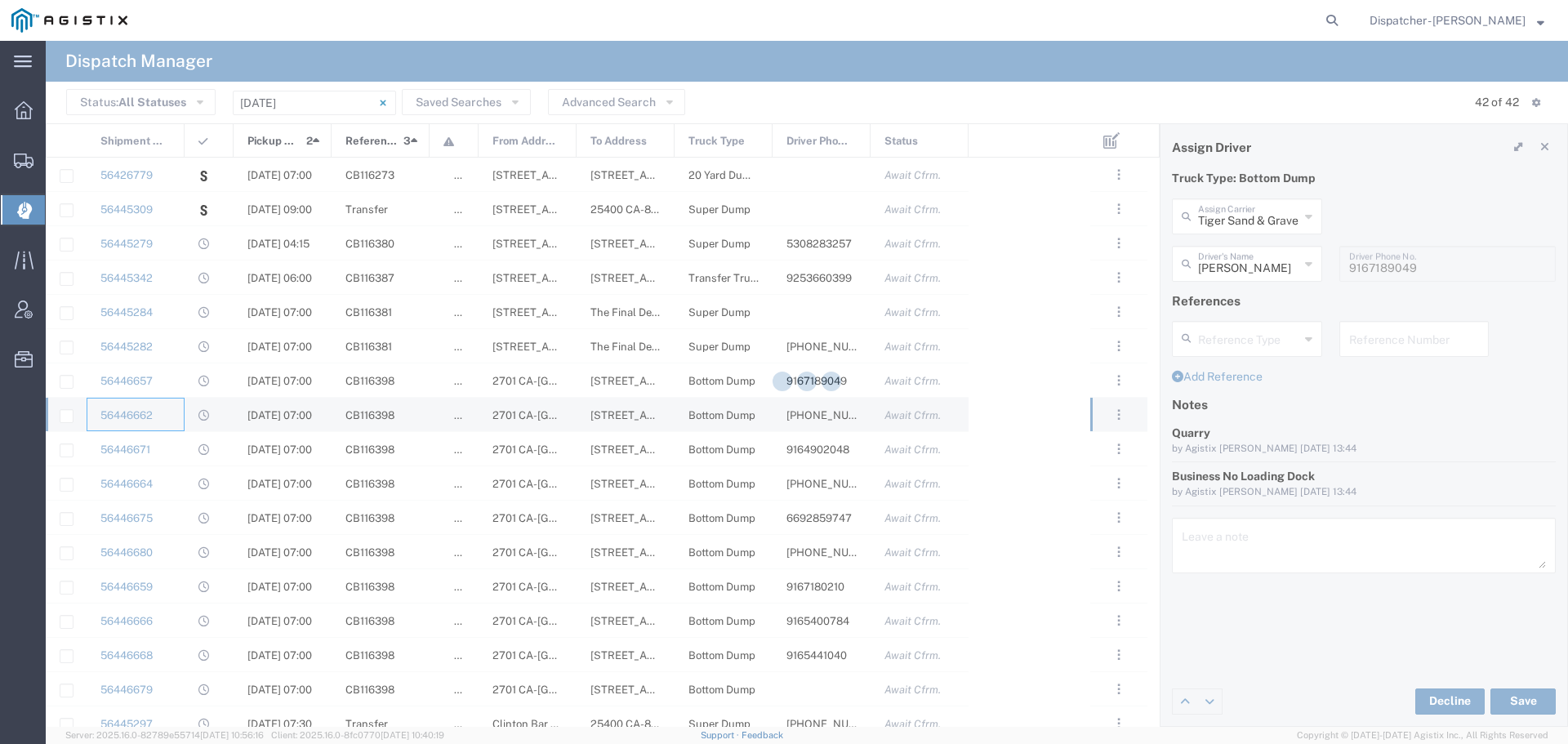
type input "[PERSON_NAME]"
type input "[PHONE_NUMBER]"
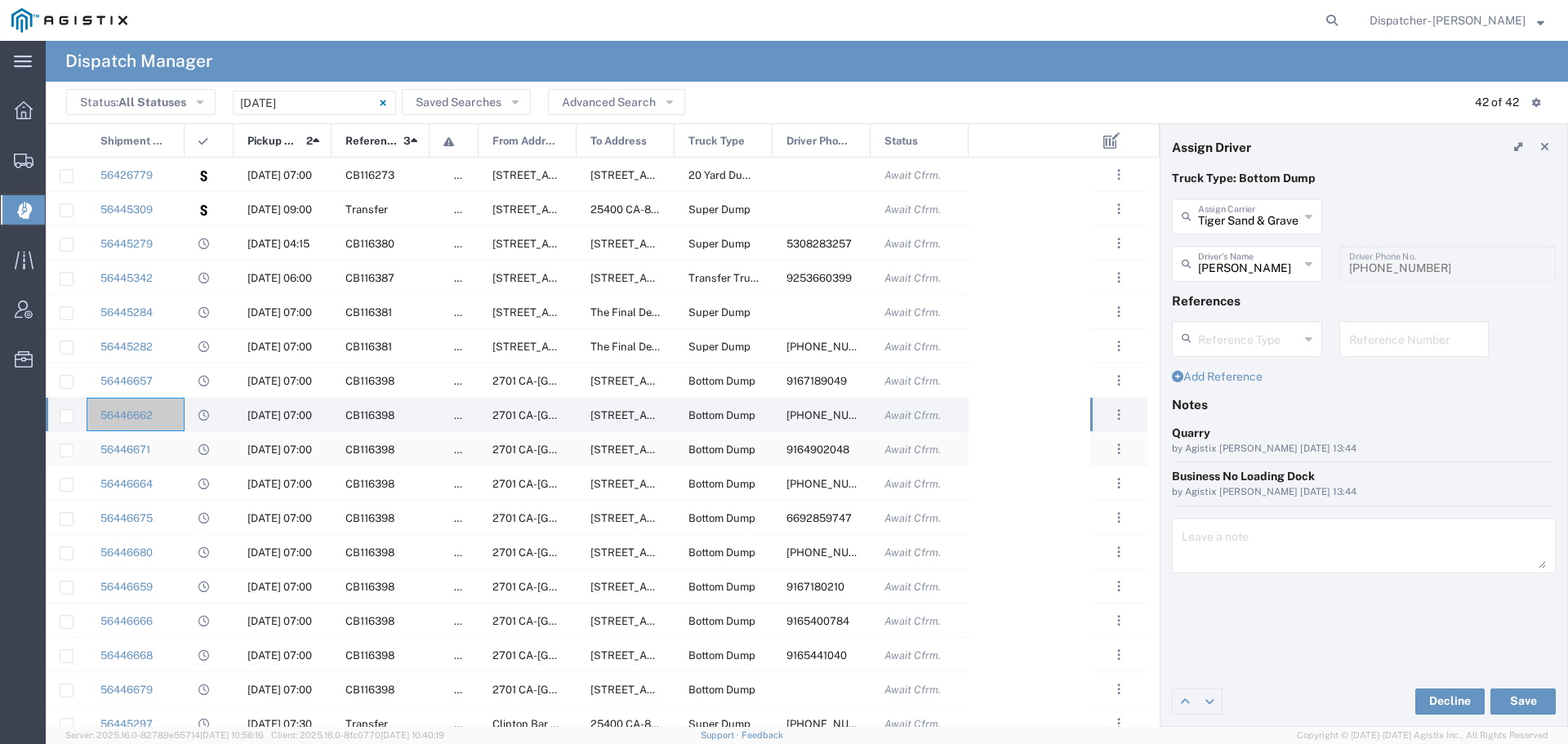
click at [181, 455] on div "56446671" at bounding box center [136, 448] width 98 height 33
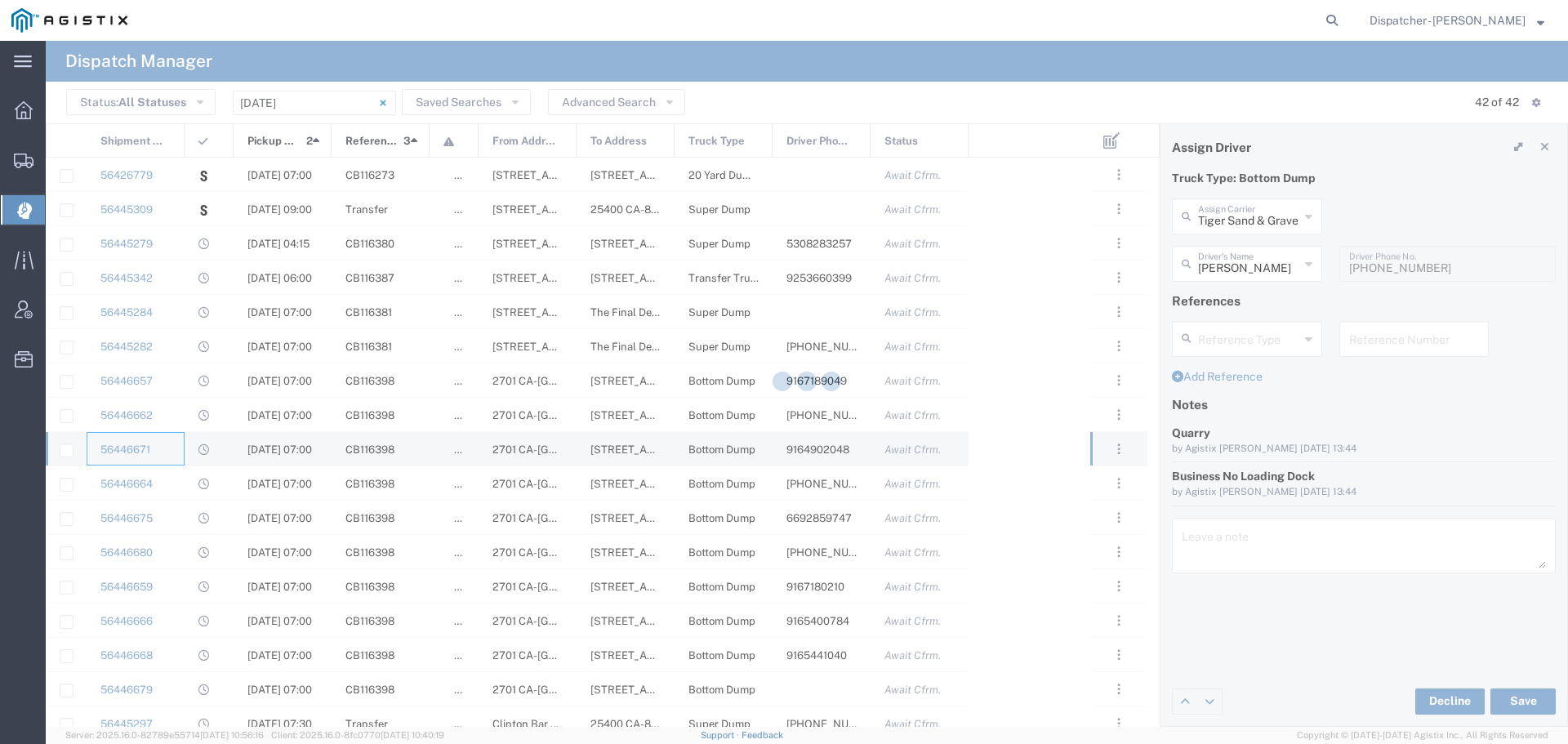
type input "[PERSON_NAME]"
type input "9164902048"
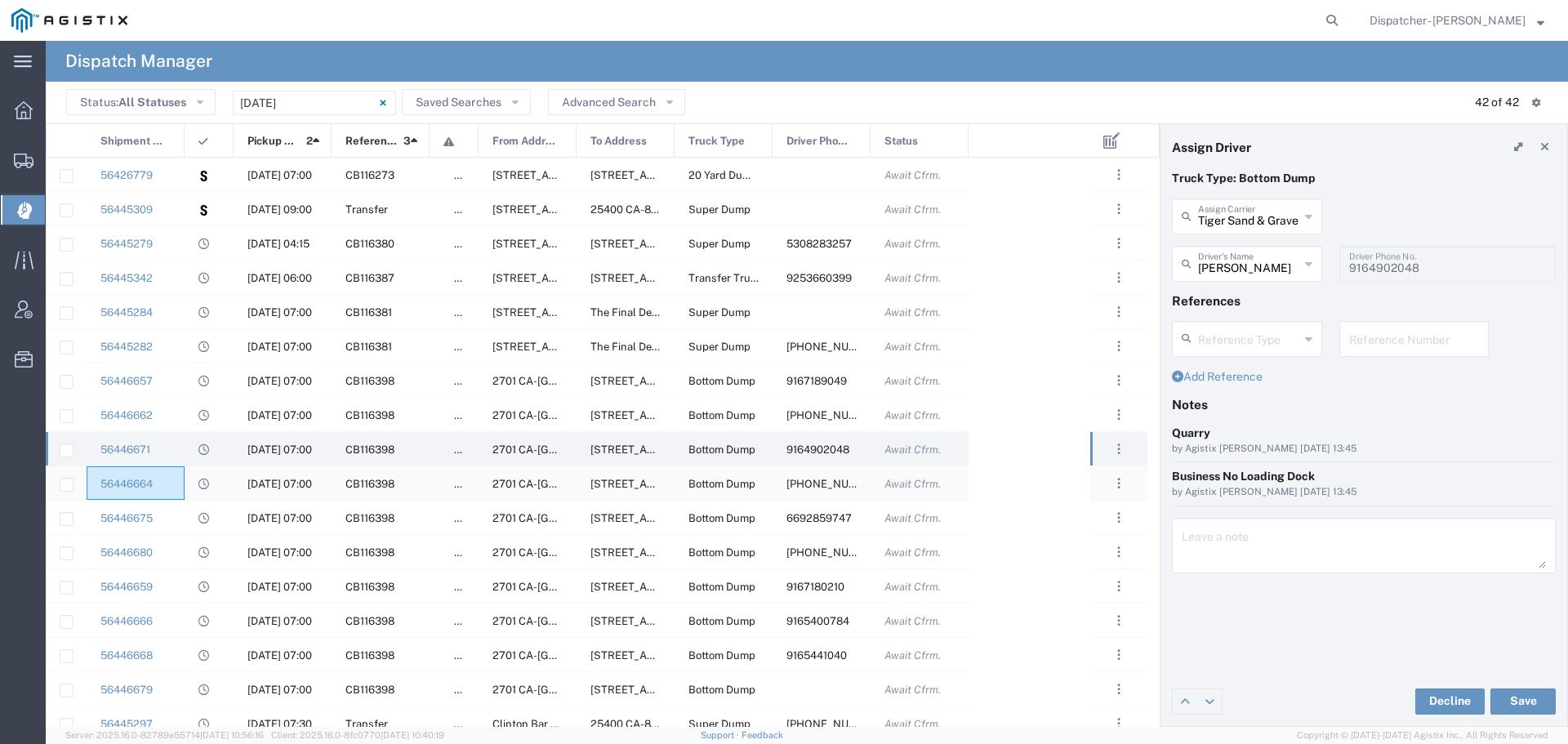
click at [182, 489] on div "56446664" at bounding box center [136, 483] width 98 height 33
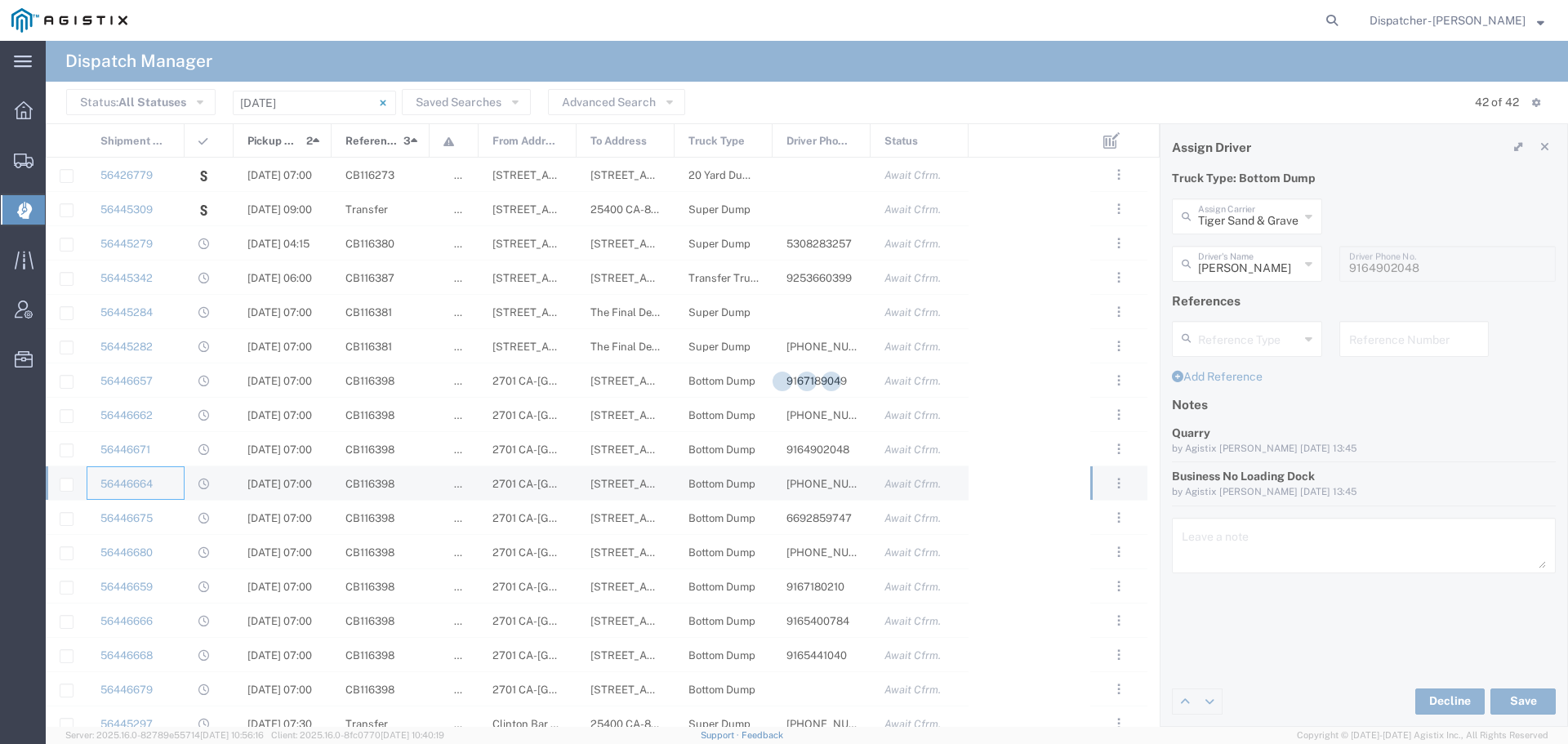
type input "Gursnaran Tiger"
type input "[PHONE_NUMBER]"
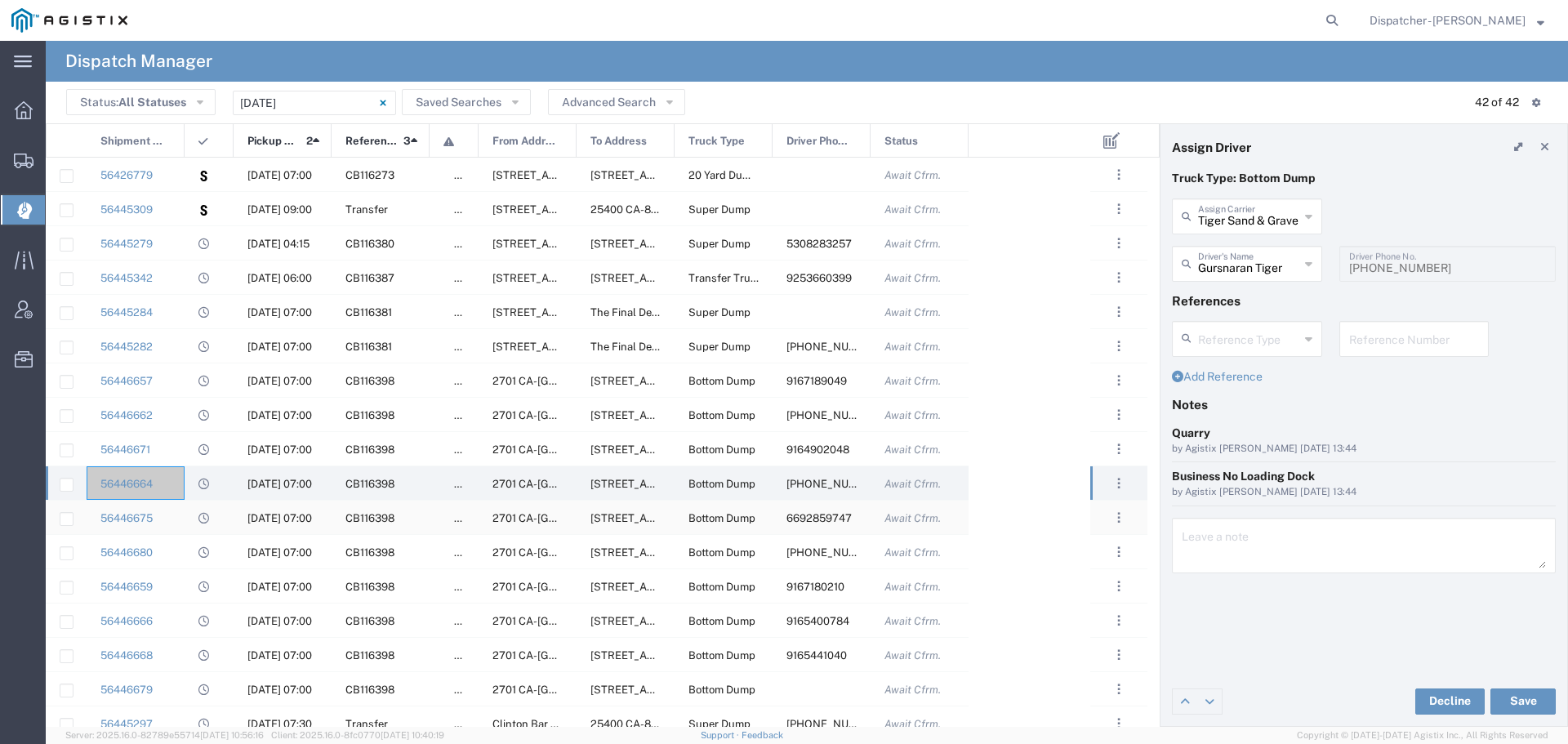
click at [177, 506] on div "56446675" at bounding box center [136, 517] width 98 height 33
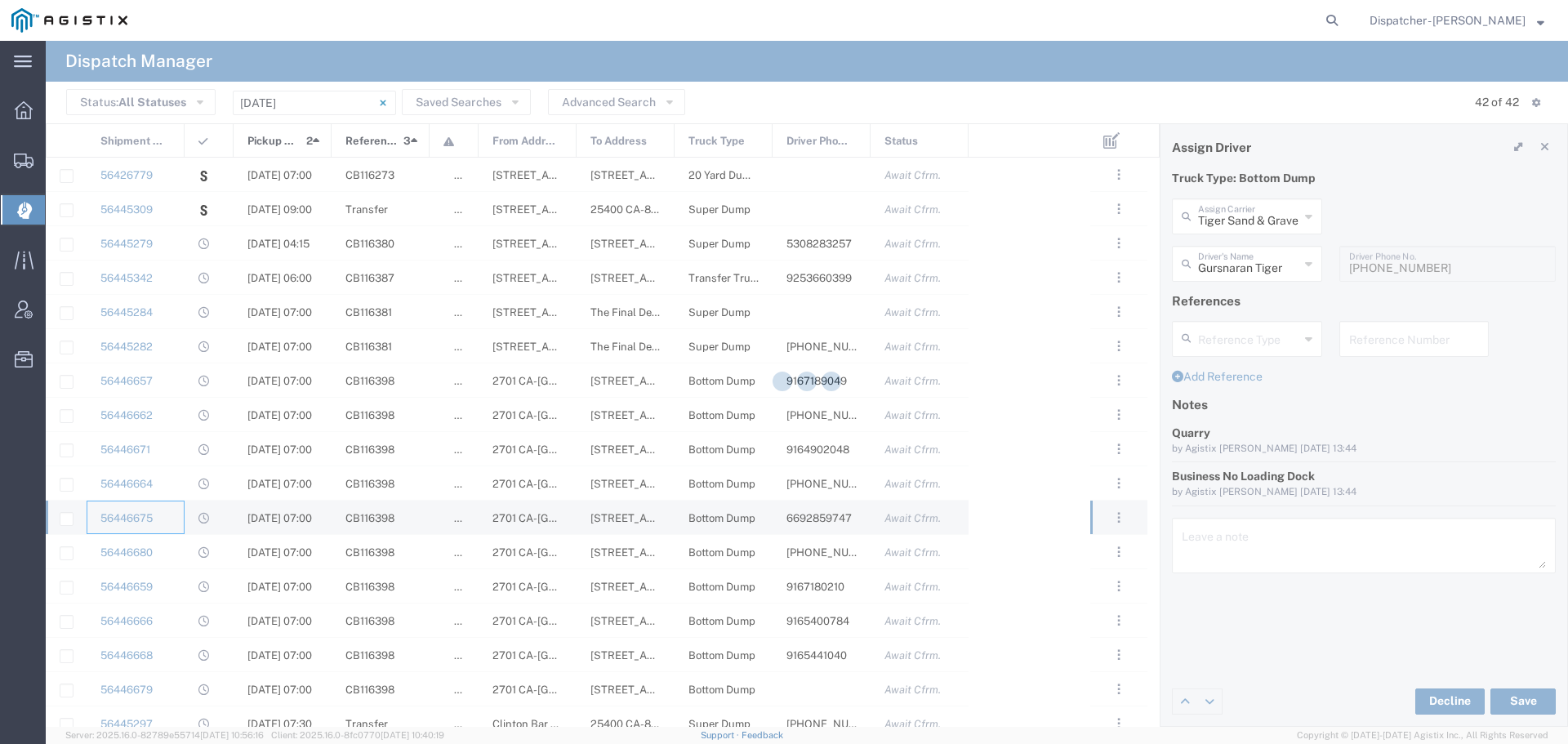
type input "[PERSON_NAME]"
type input "6692859747"
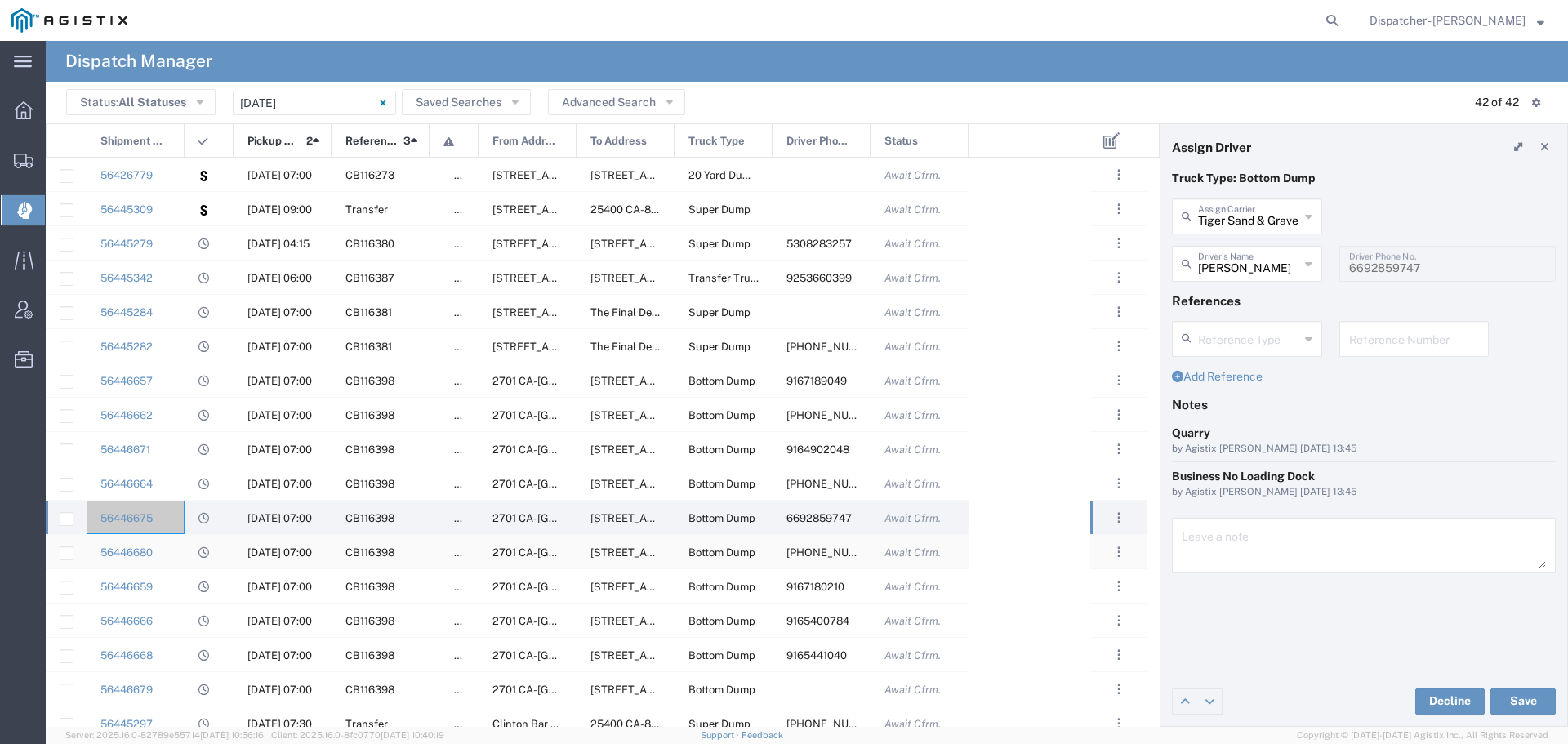
click at [191, 551] on div at bounding box center [209, 551] width 49 height 33
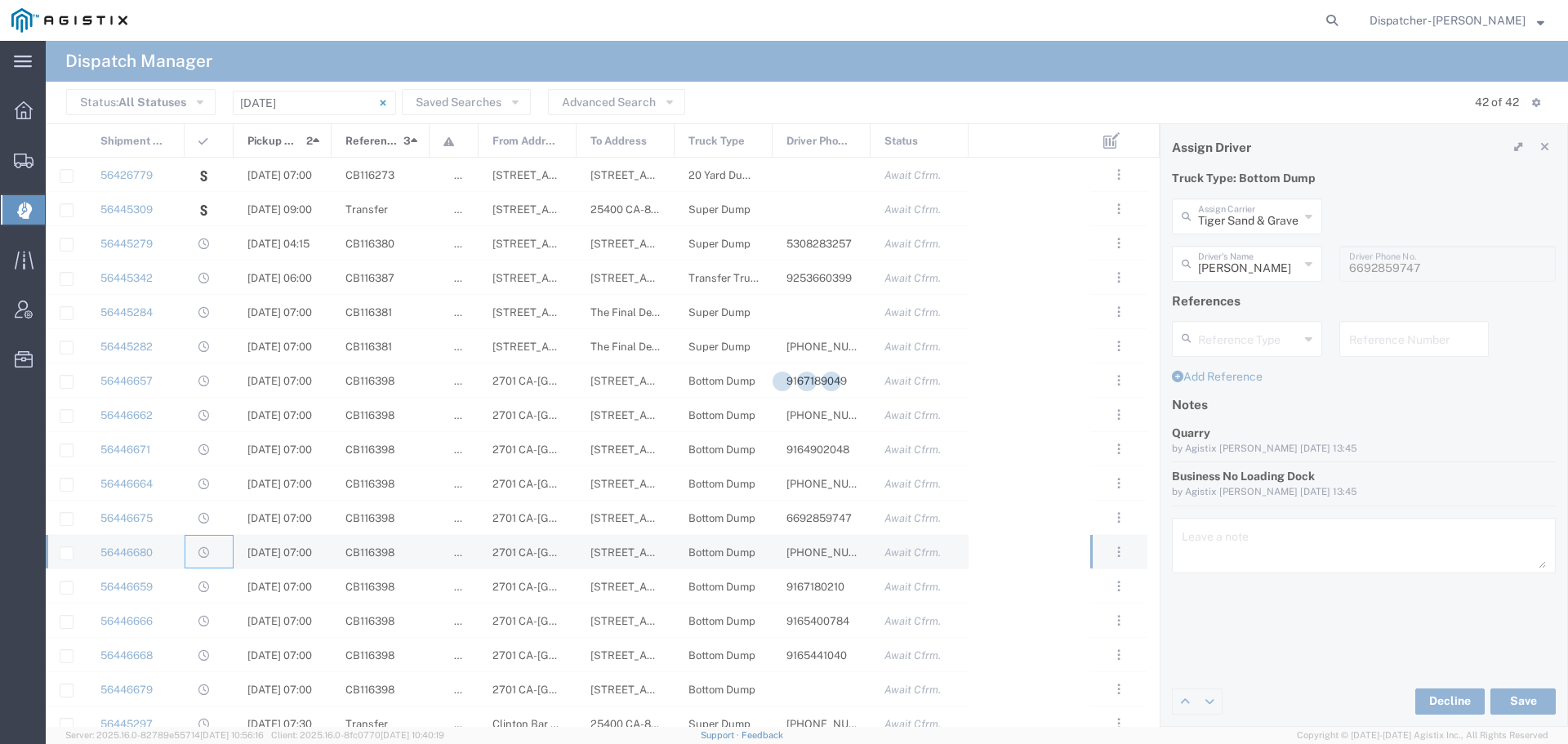
type input "[PERSON_NAME] Tiger"
type input "[PHONE_NUMBER]"
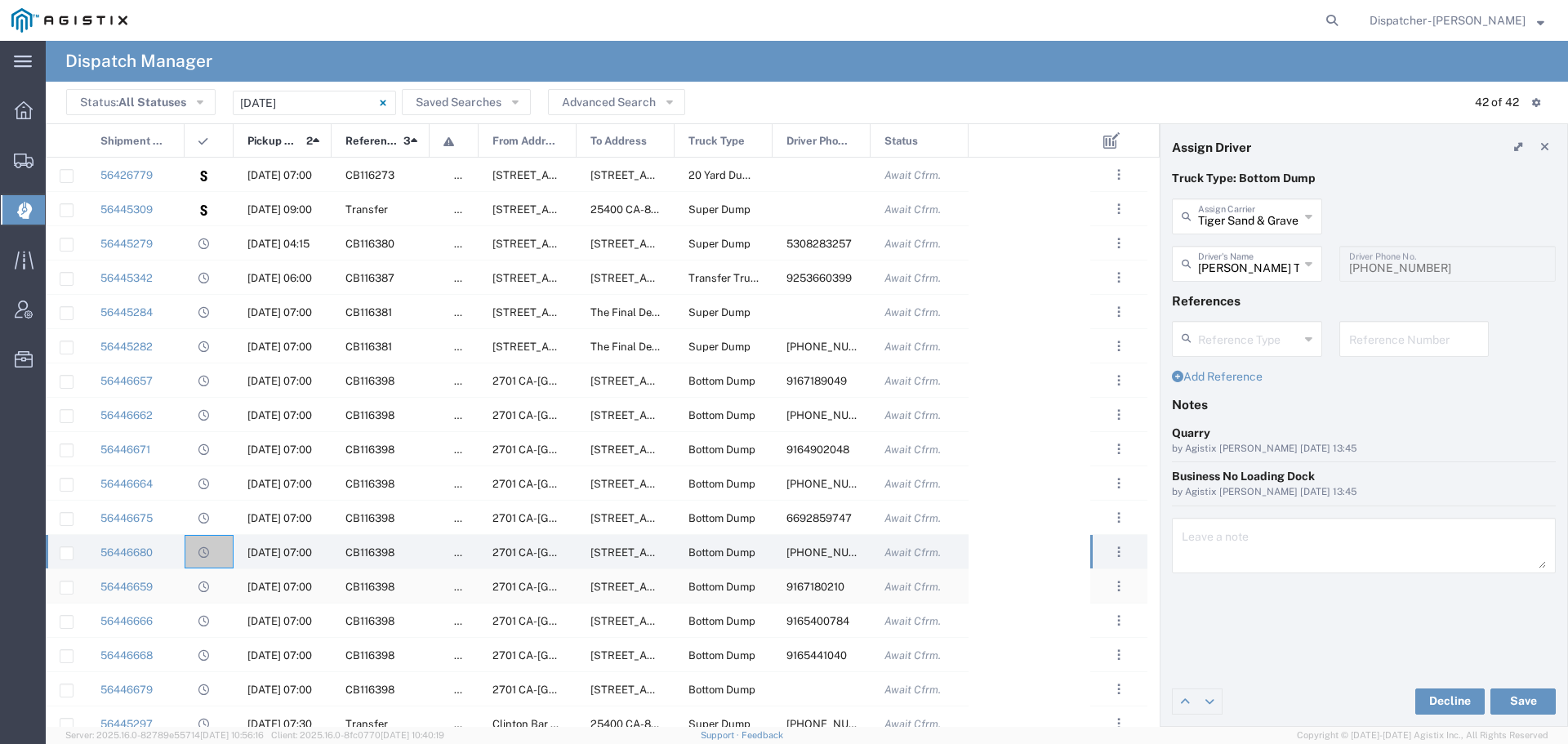
click at [177, 595] on div "56446659" at bounding box center [136, 585] width 98 height 33
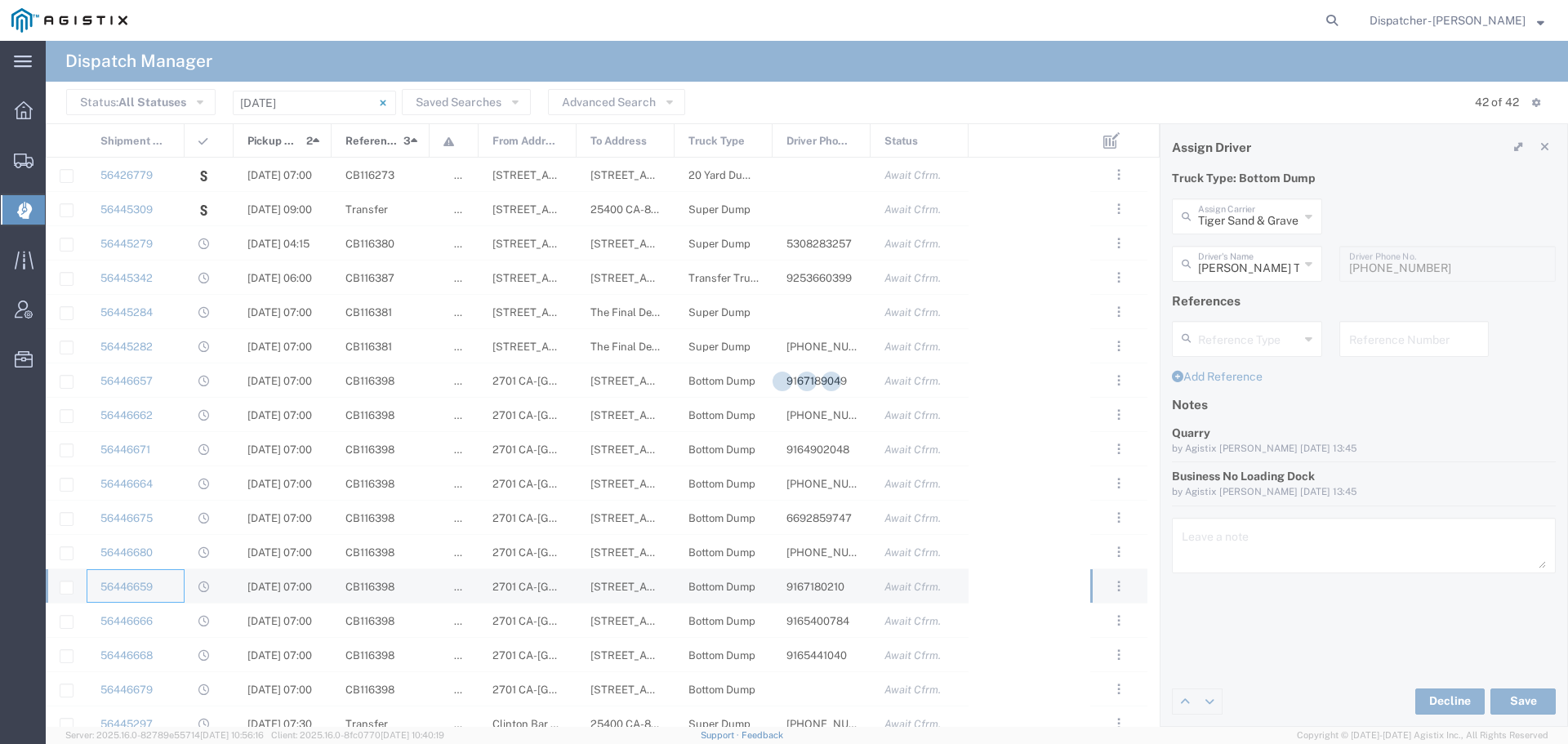
type input "[PERSON_NAME] & Sons Trucking, Inc"
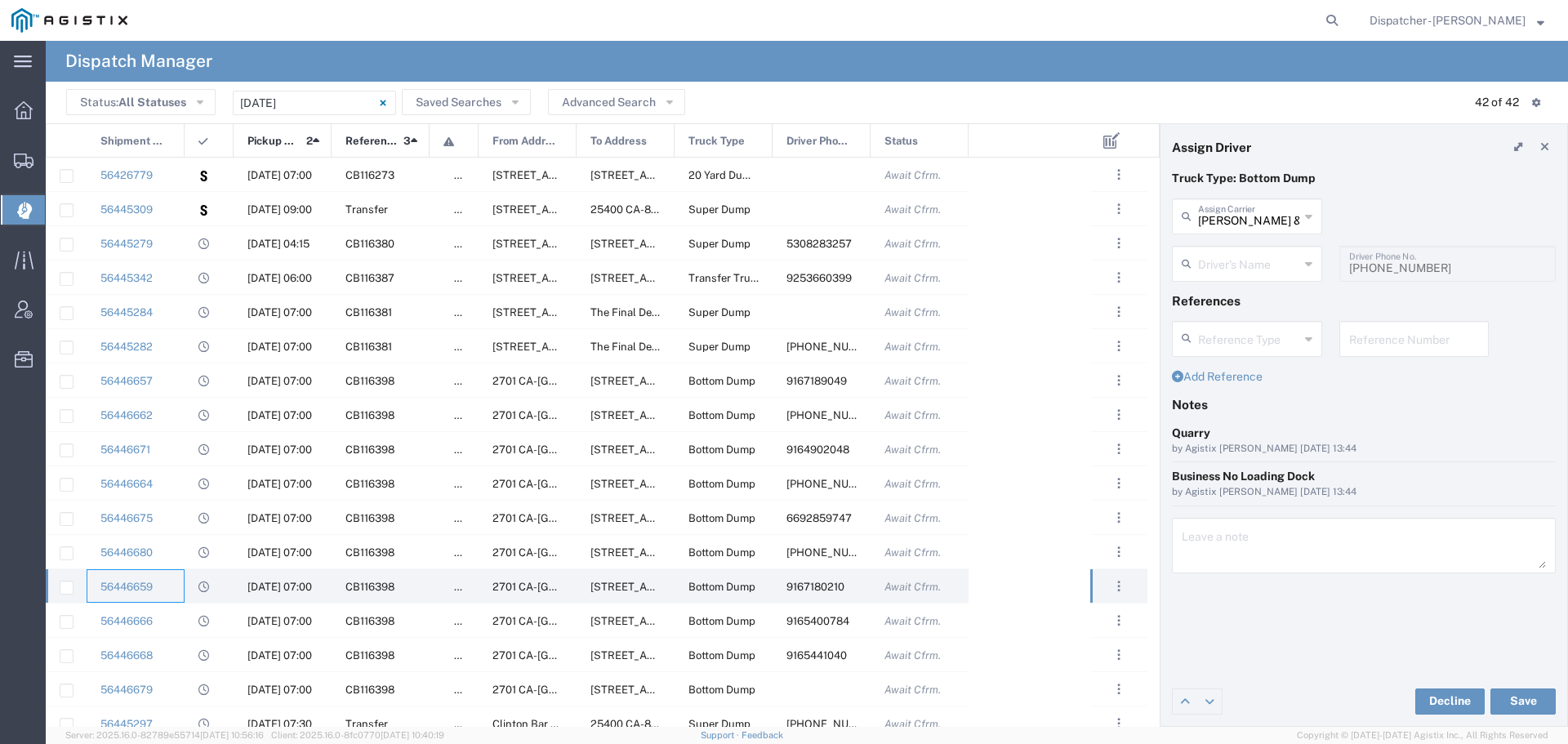
type input "[PERSON_NAME]"
type input "9167180210"
click at [180, 616] on div "56446666" at bounding box center [136, 620] width 98 height 33
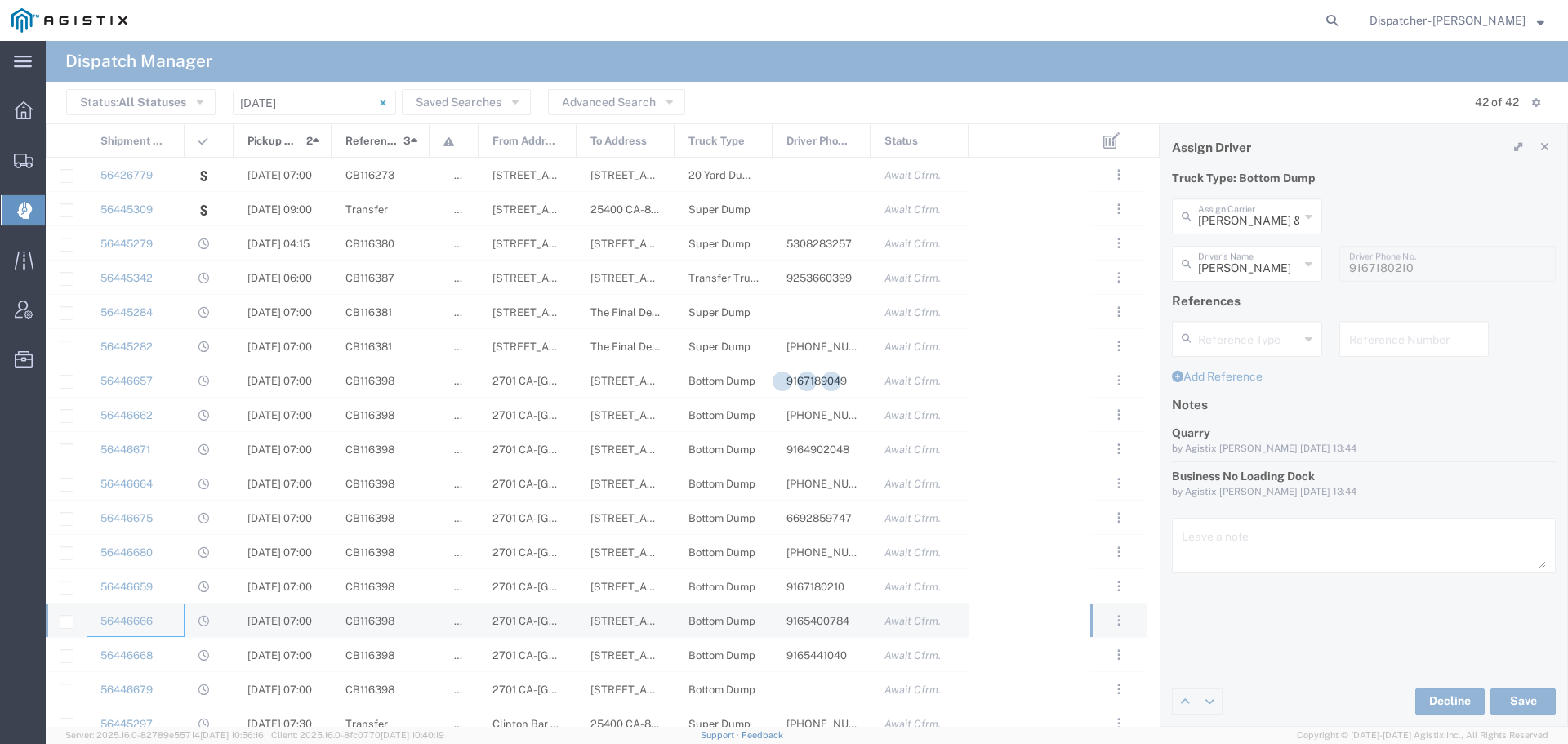
click at [170, 618] on div at bounding box center [806, 383] width 1522 height 686
type input "Tiger Sand & Gravel"
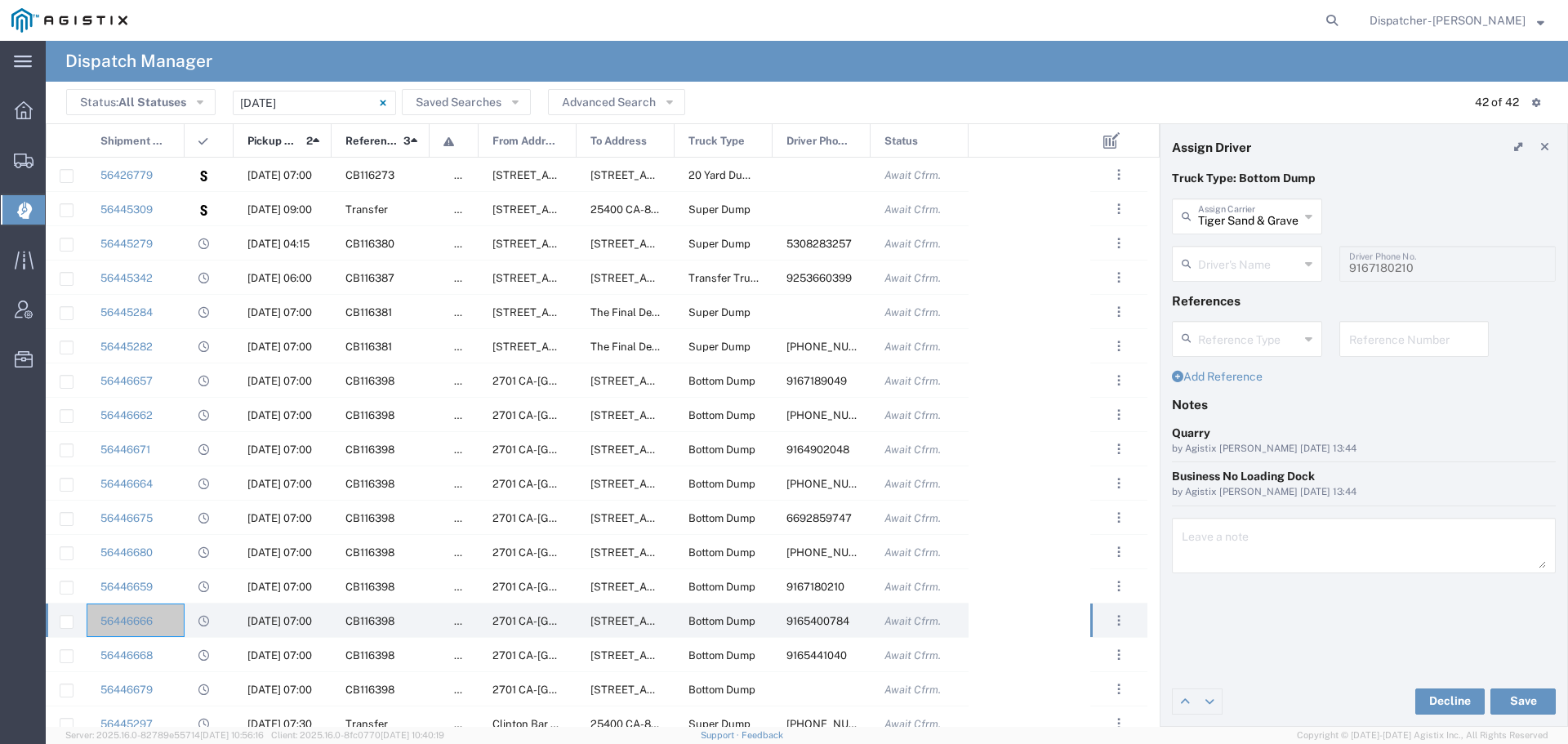
type input "[PERSON_NAME]"
type input "9165400784"
click at [171, 657] on div "56446668" at bounding box center [136, 654] width 98 height 33
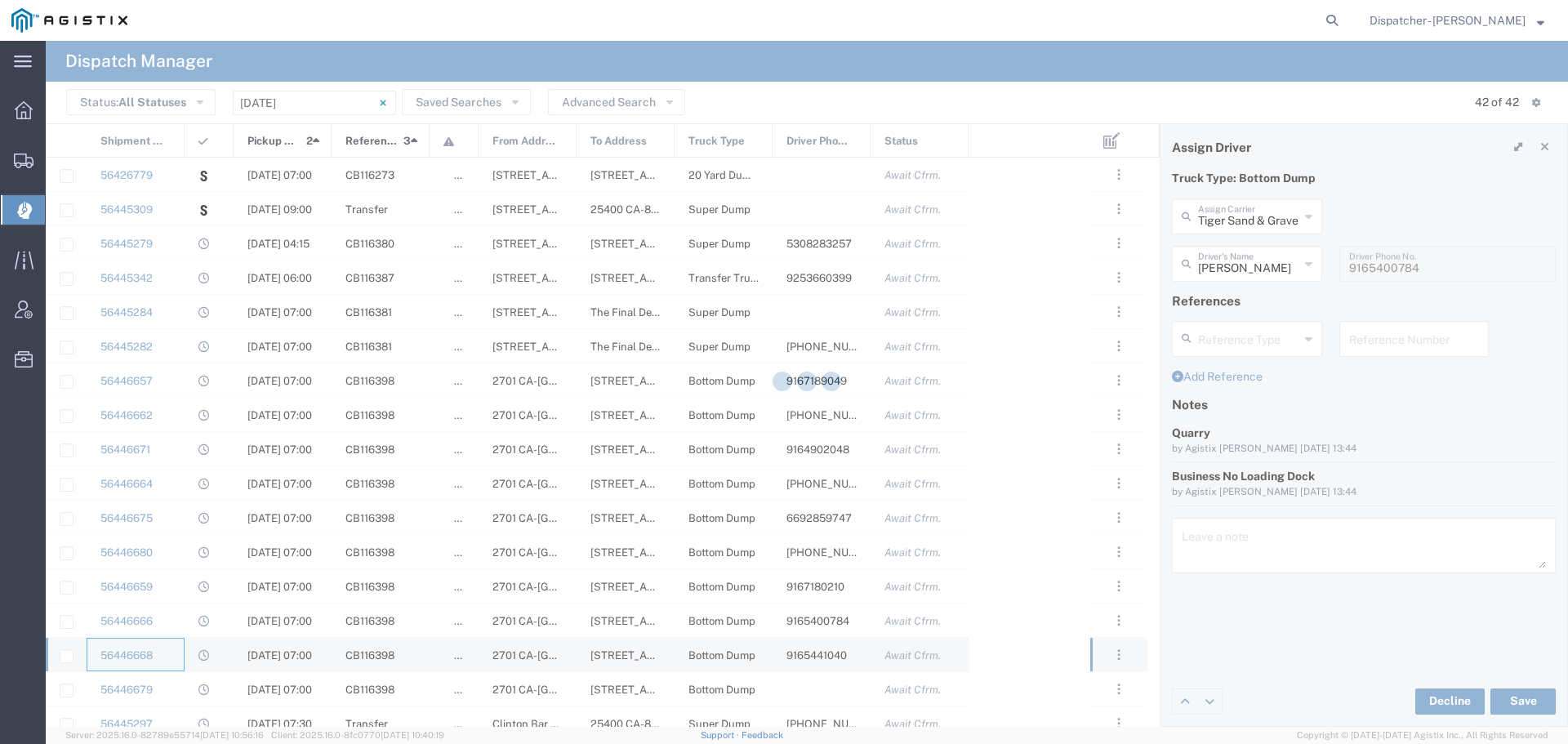
type input "[PERSON_NAME]"
type input "9165441040"
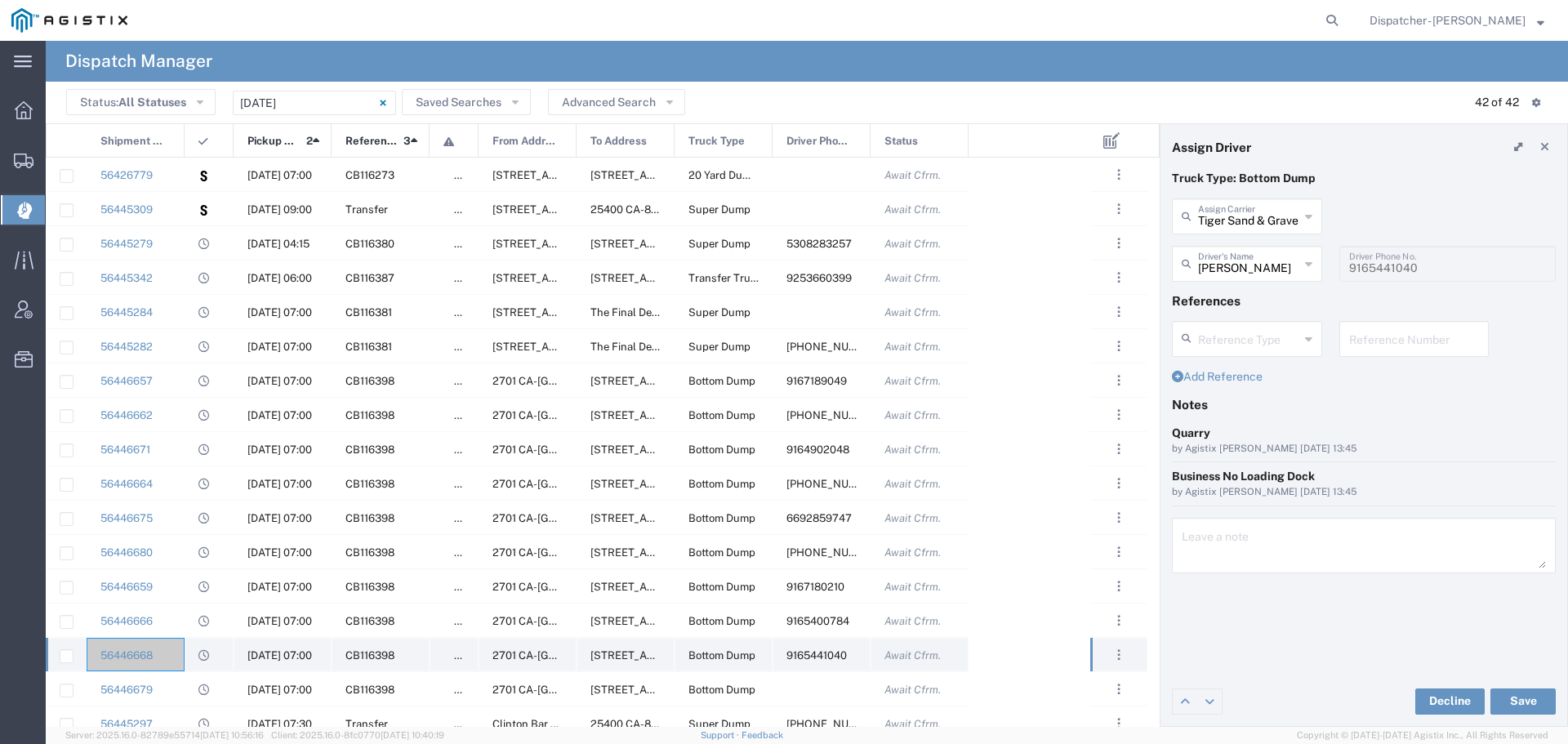
click at [172, 660] on div "56446668" at bounding box center [136, 654] width 98 height 33
click at [175, 685] on div "56446679" at bounding box center [136, 688] width 98 height 33
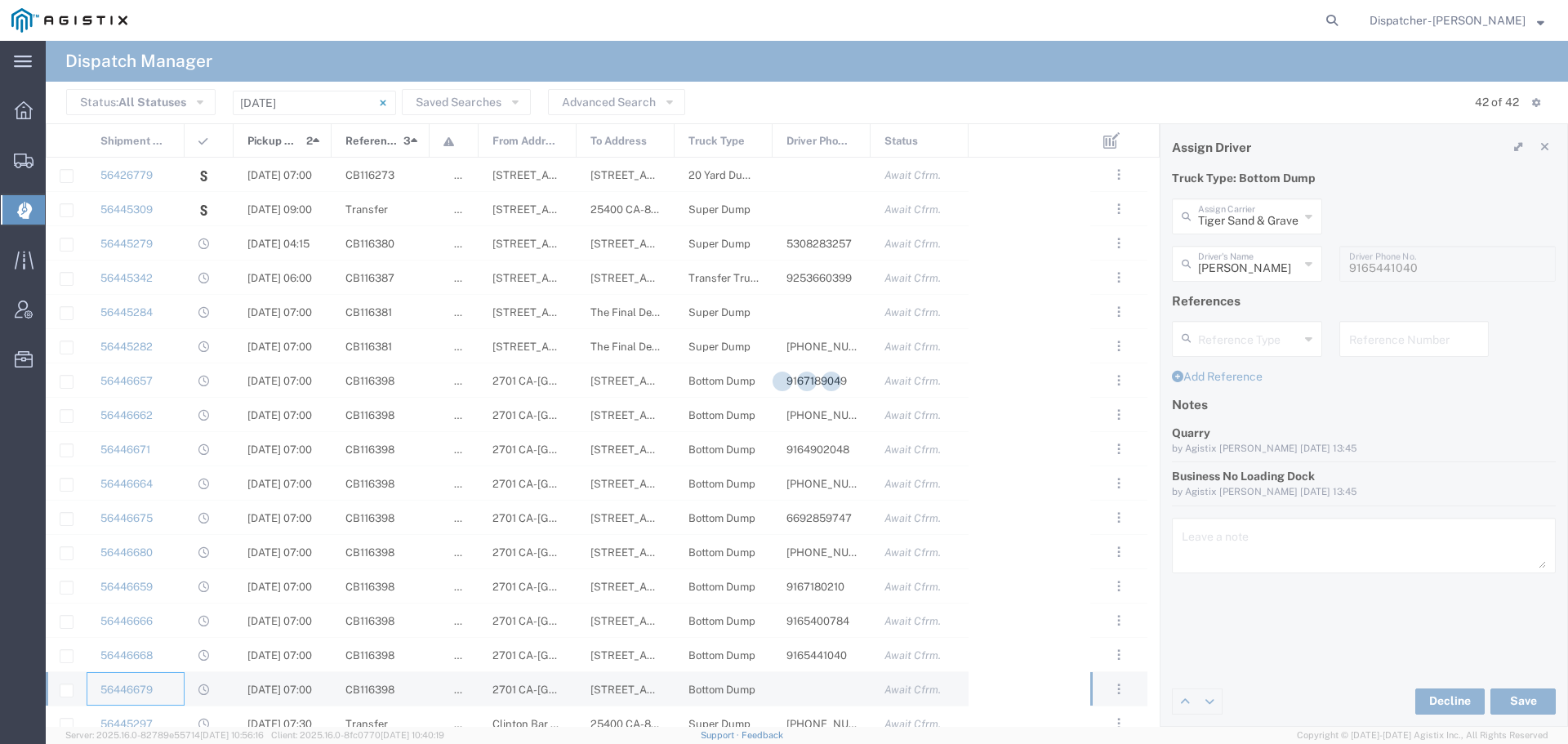
type input "Cheetah Ball"
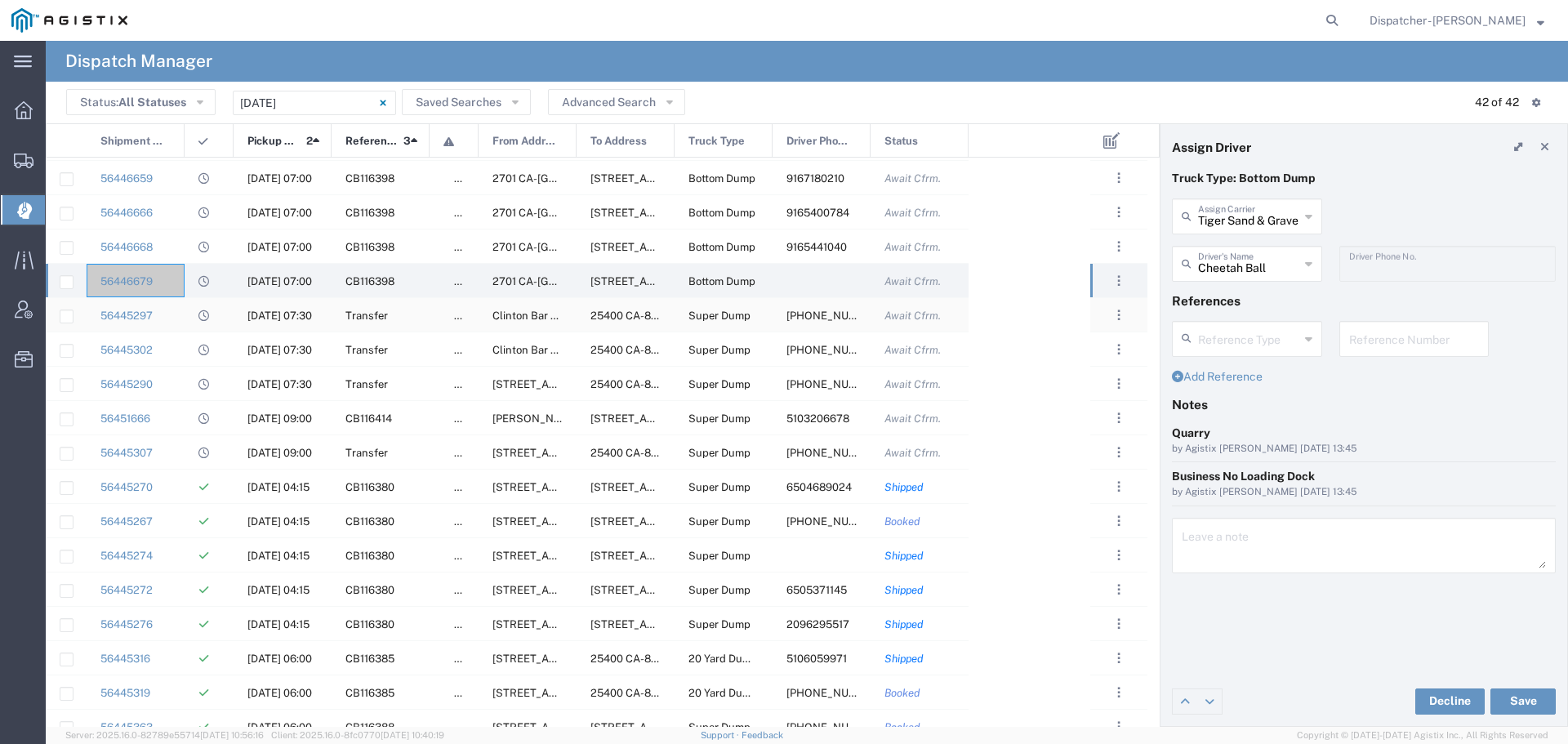
click at [183, 316] on div "56445297" at bounding box center [136, 314] width 98 height 33
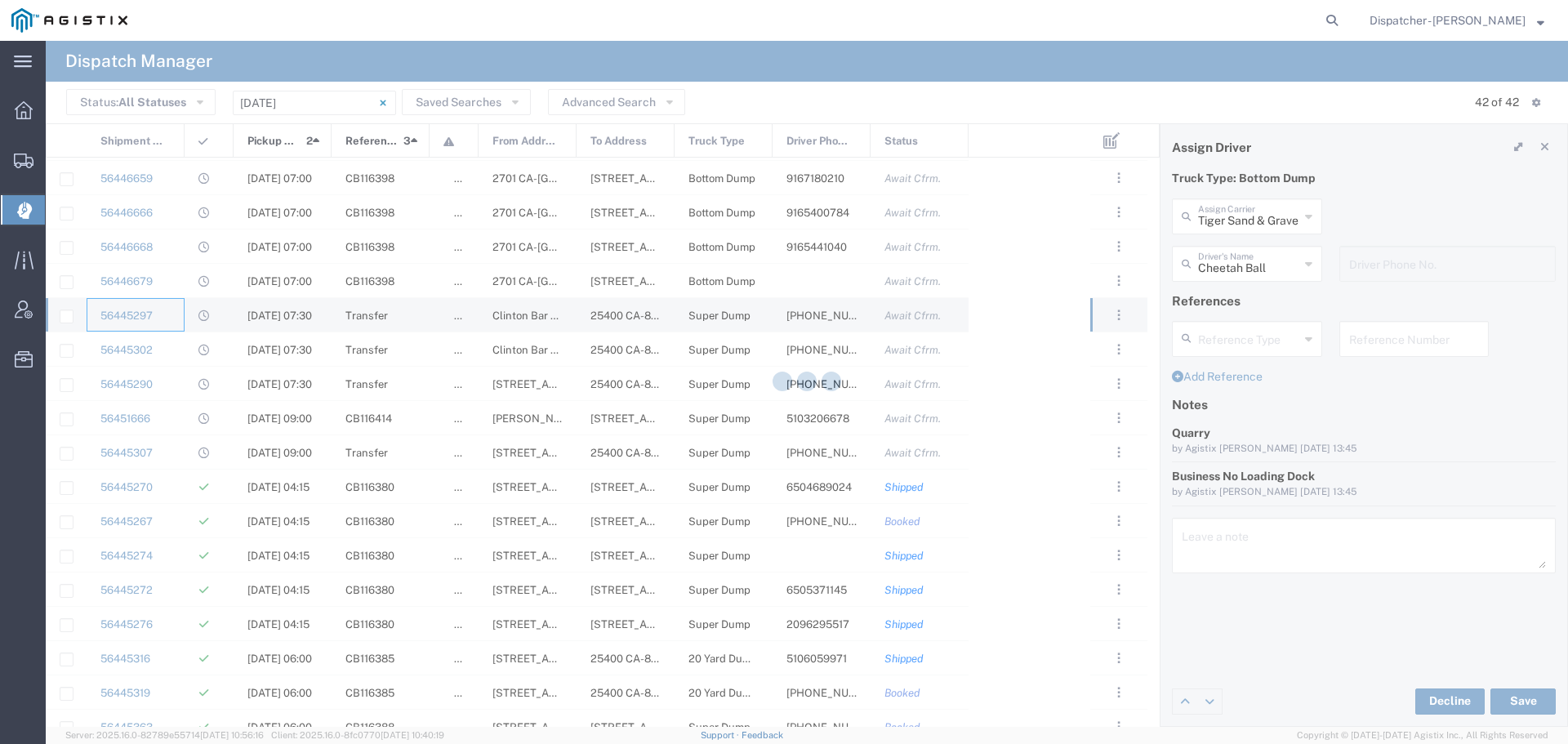
type input "[PERSON_NAME] Trucking"
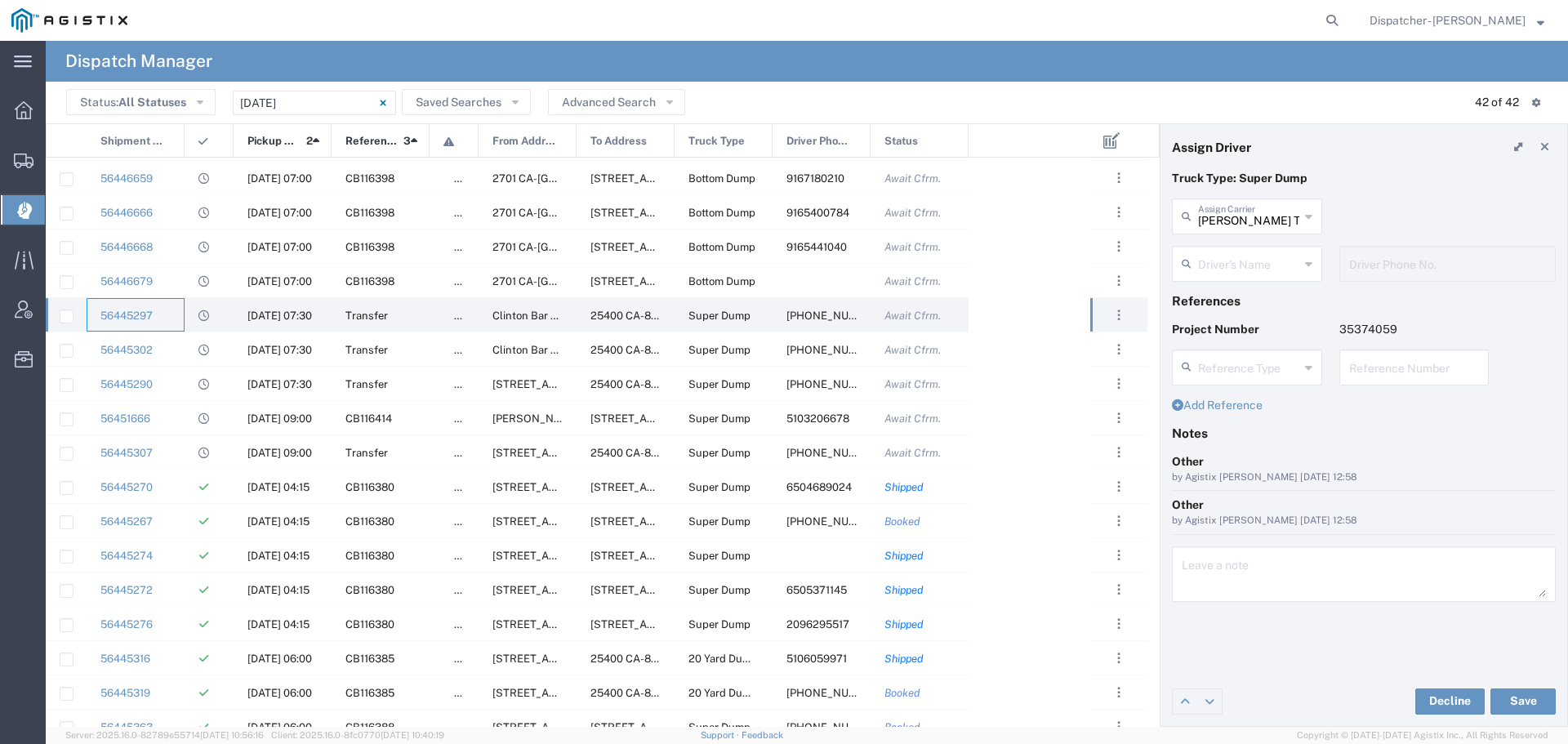
type input "[PERSON_NAME]"
type input "[PHONE_NUMBER]"
click at [177, 354] on div "56445302" at bounding box center [136, 349] width 98 height 33
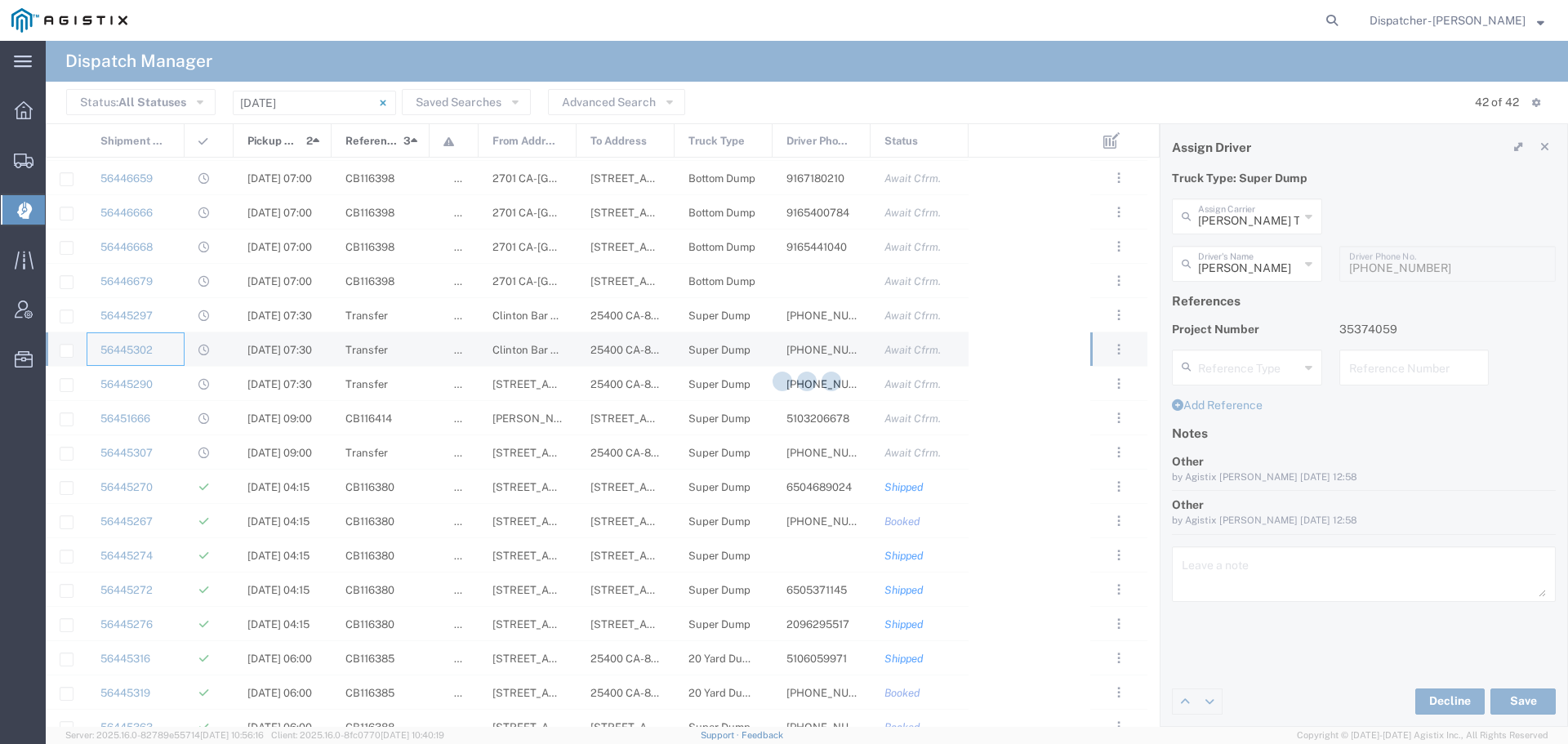
type input "[PERSON_NAME] & Sons Trucking, Inc"
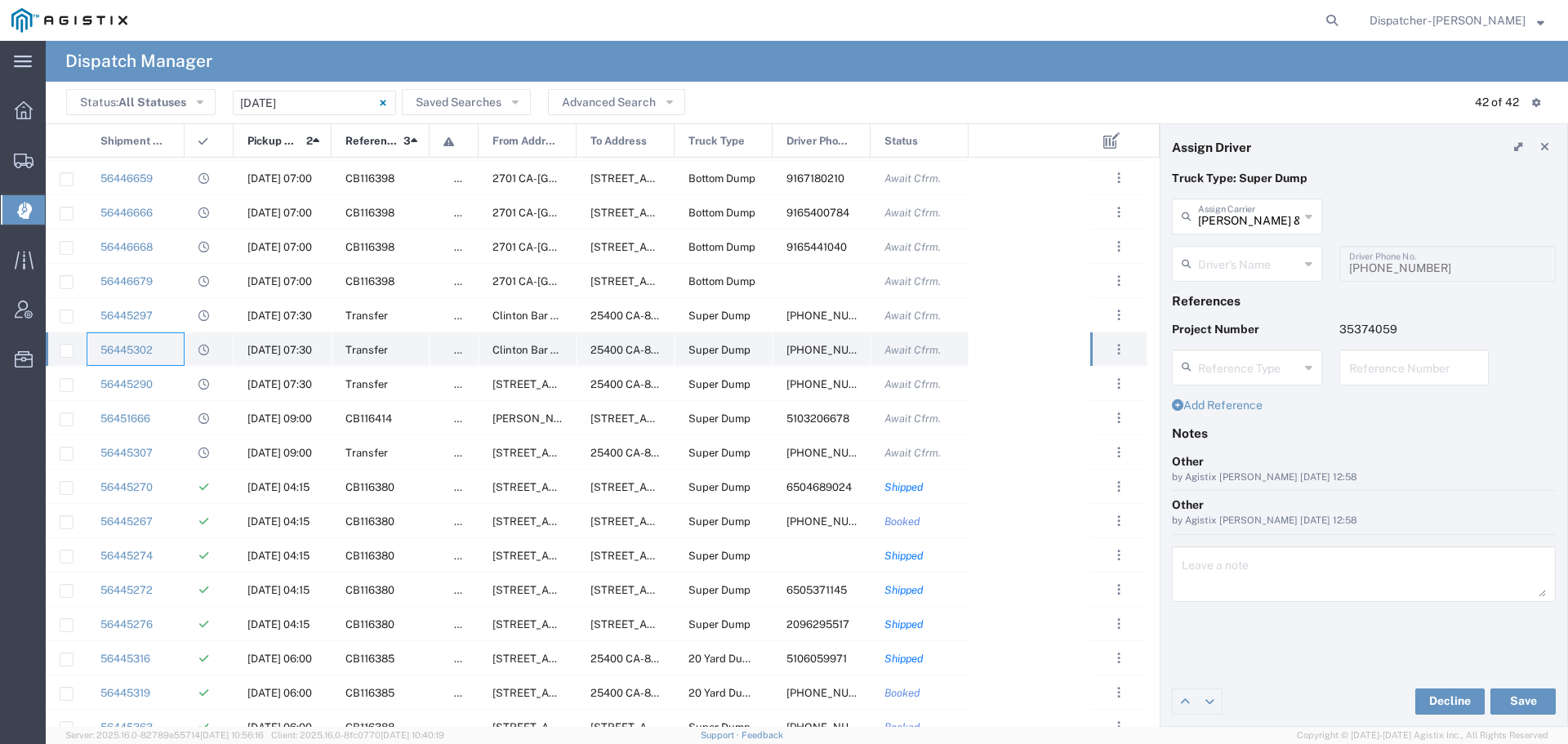
type input "Dispatcher - [PERSON_NAME]"
type input "[PHONE_NUMBER]"
click at [181, 391] on div "56445290" at bounding box center [136, 383] width 98 height 33
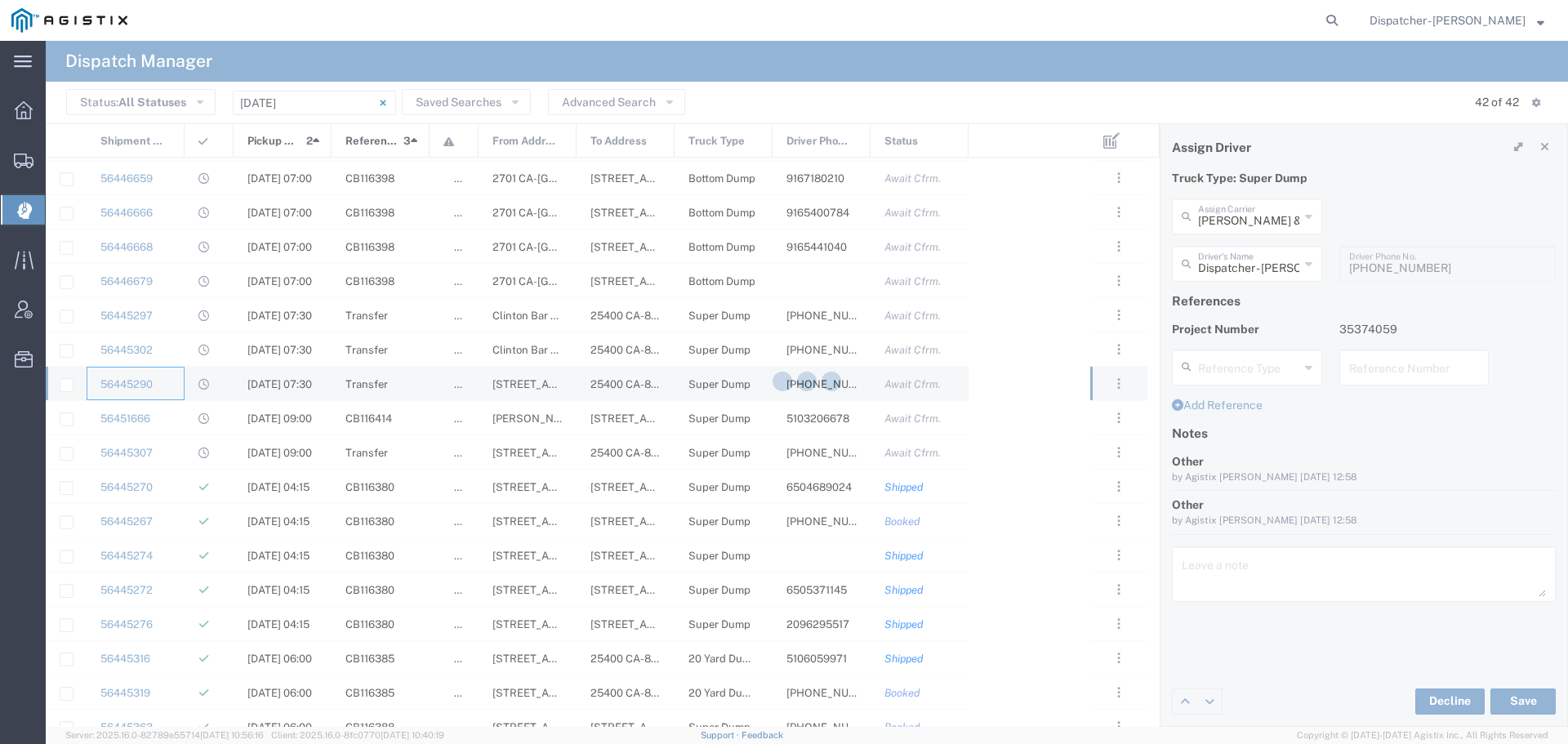
type input "[PERSON_NAME]"
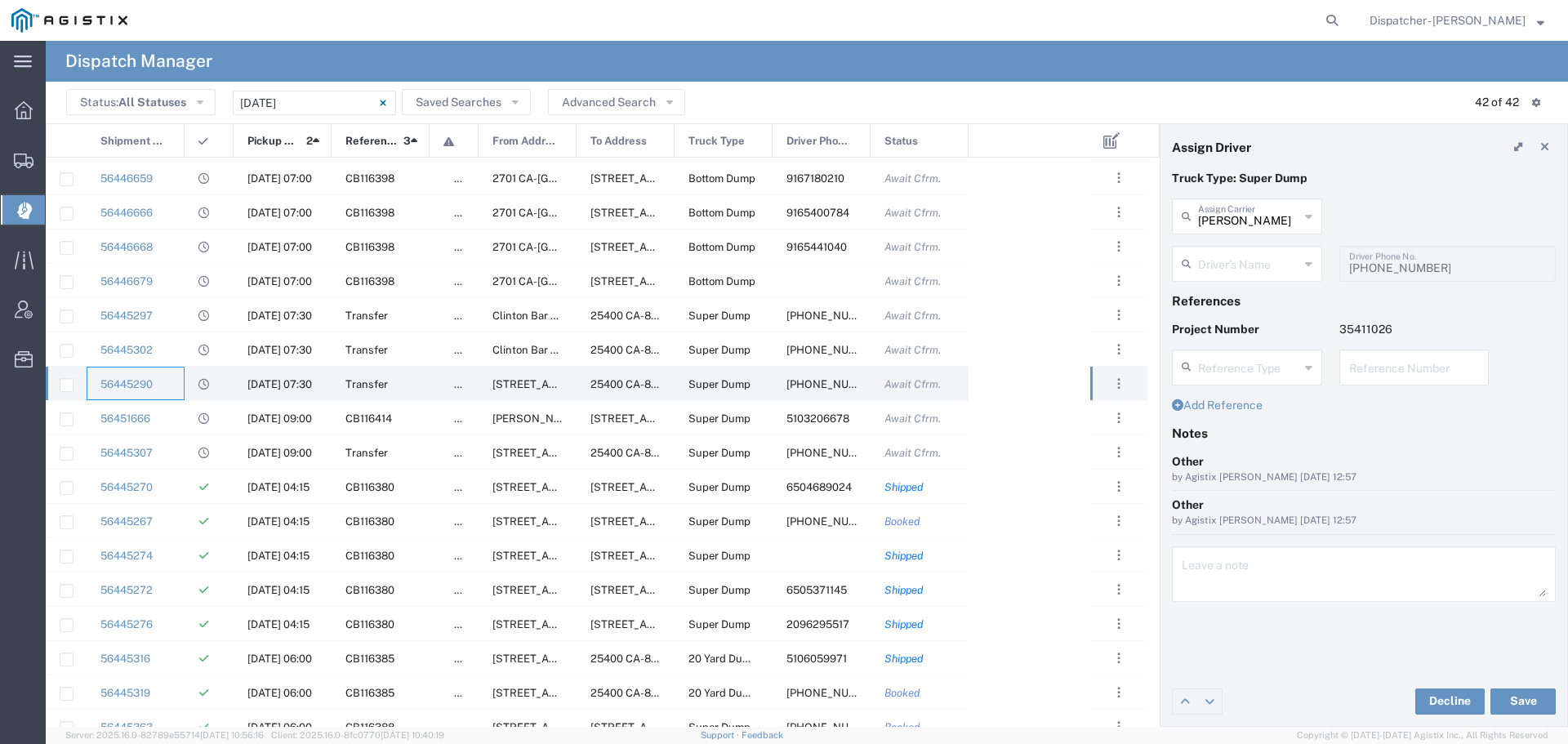
type input "[PERSON_NAME]"
type input "[PHONE_NUMBER]"
click at [192, 420] on div at bounding box center [209, 417] width 49 height 33
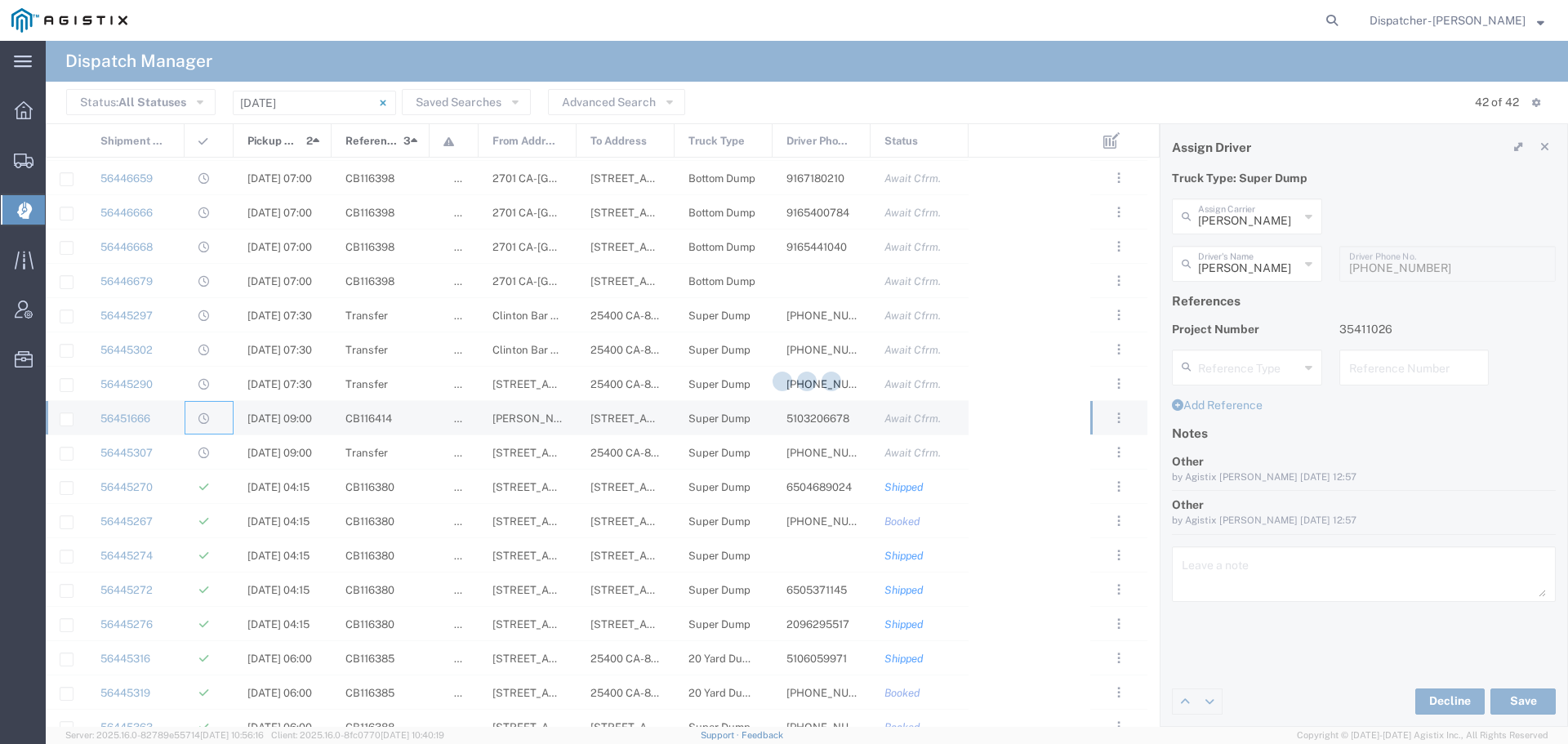
type input "Ahmed & Sons Transport"
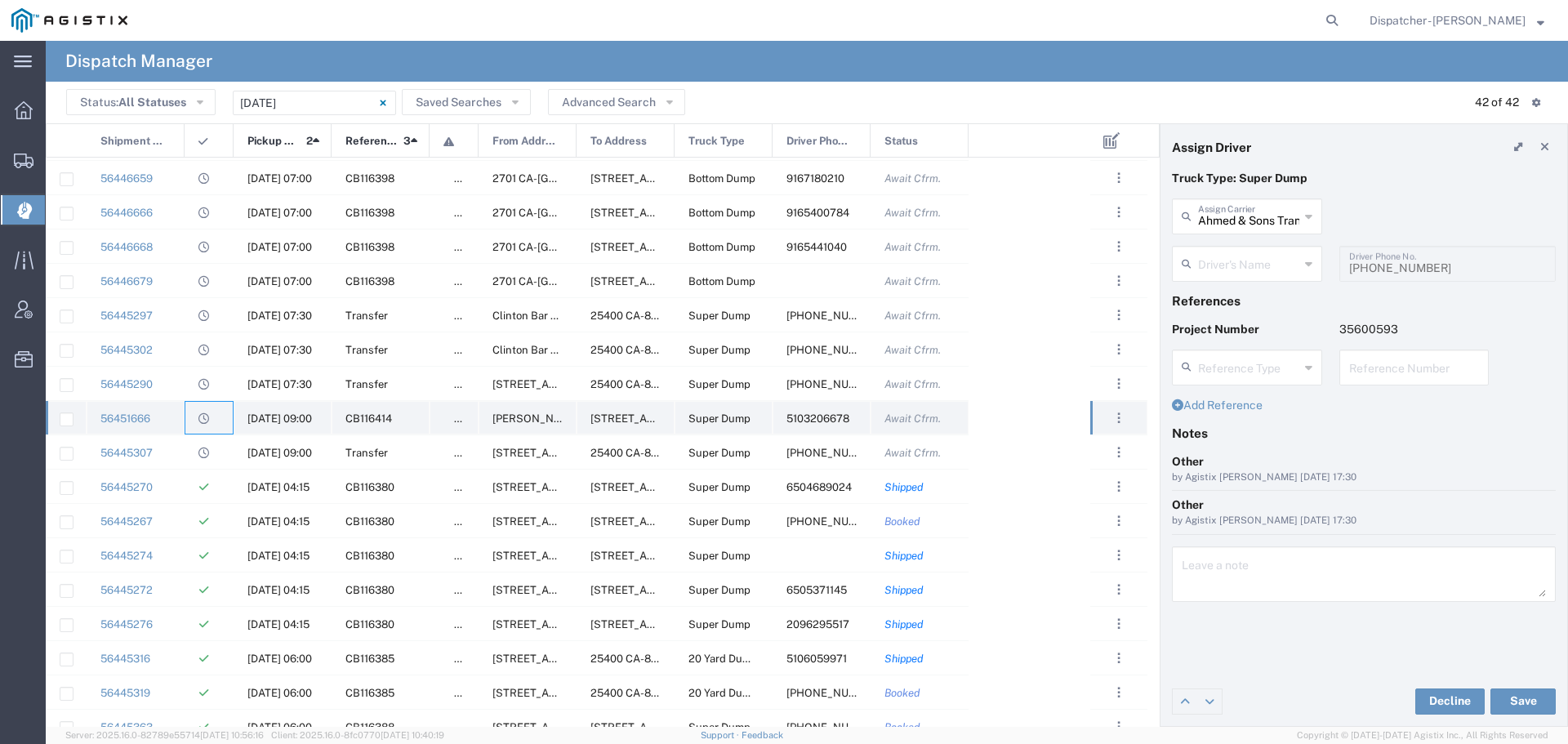
type input "[PERSON_NAME]"
type input "5103206678"
click at [187, 452] on div at bounding box center [209, 451] width 49 height 33
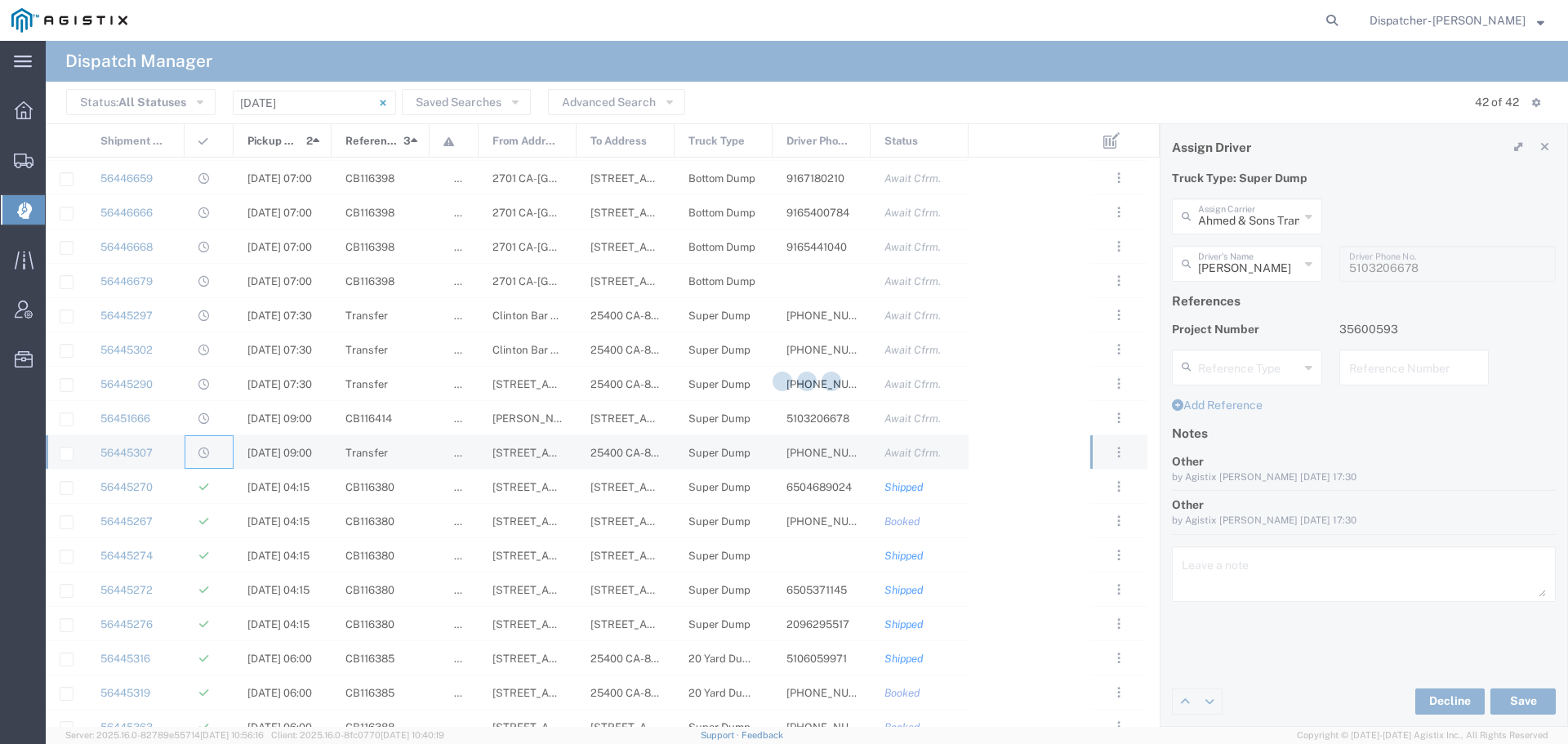
type input "[PERSON_NAME]"
type input "[PHONE_NUMBER]"
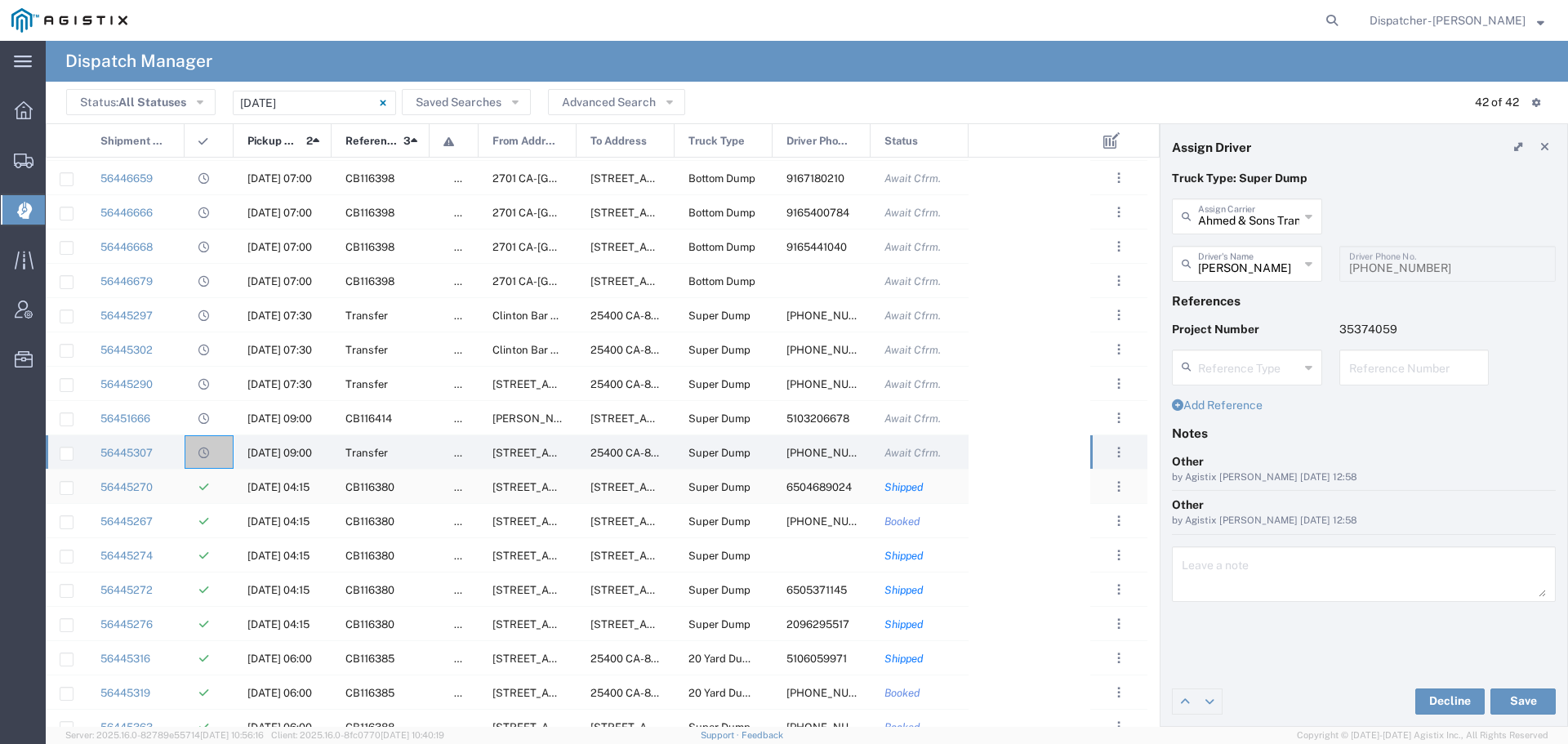
click at [173, 493] on div "56445270" at bounding box center [136, 486] width 98 height 33
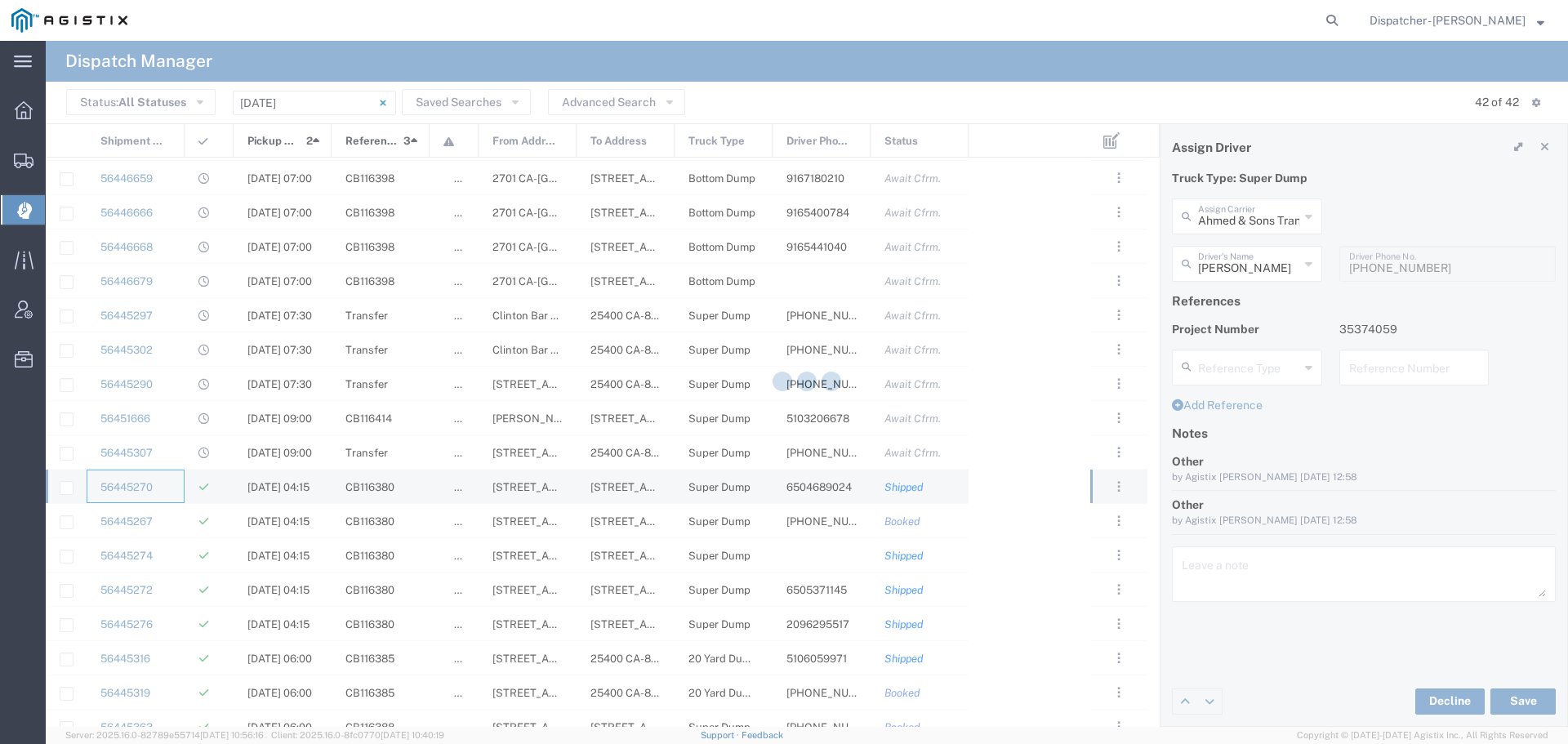
type input "E.P.A. Trucking"
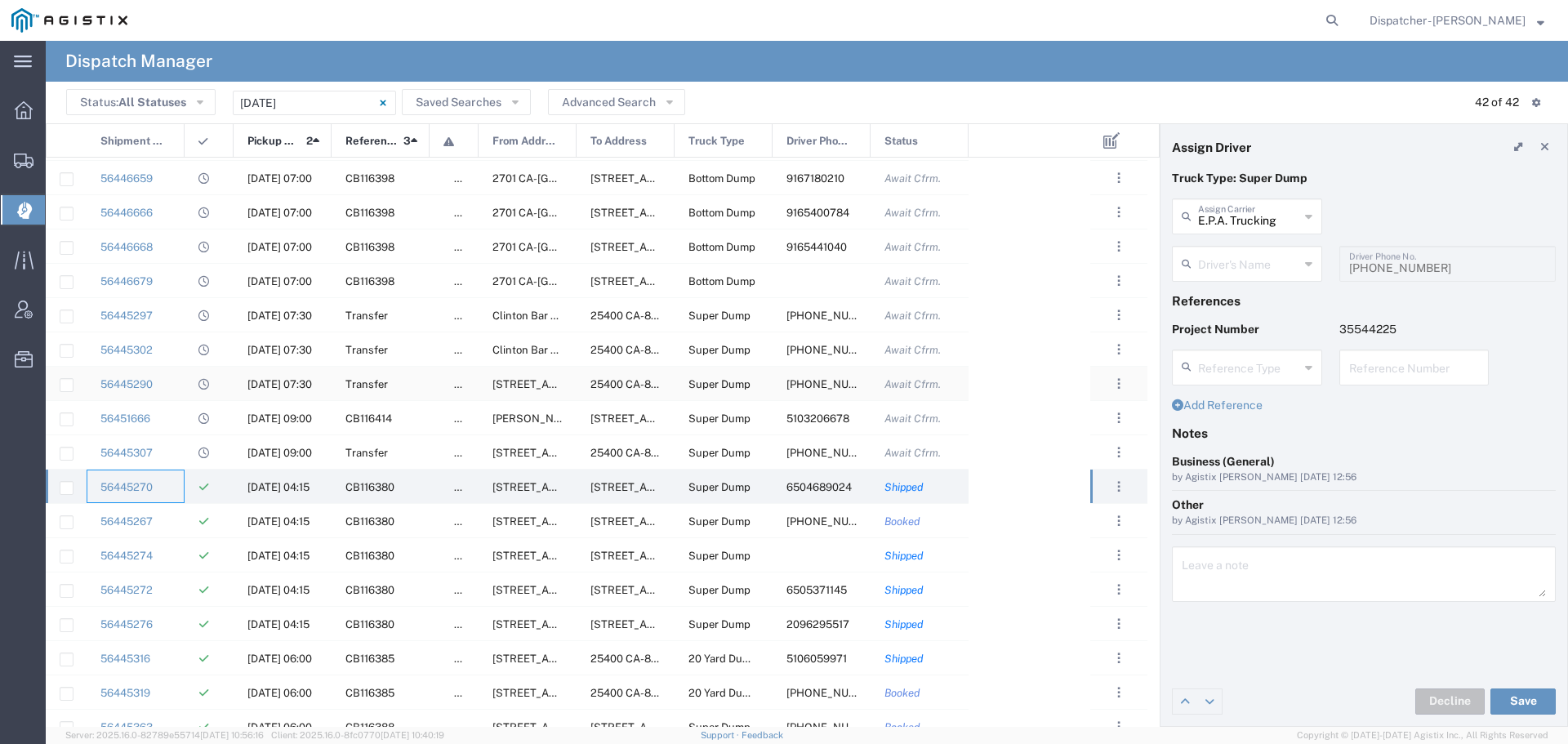
type input "[PERSON_NAME]"
type input "6504689024"
click at [174, 526] on div "56445267" at bounding box center [136, 520] width 98 height 33
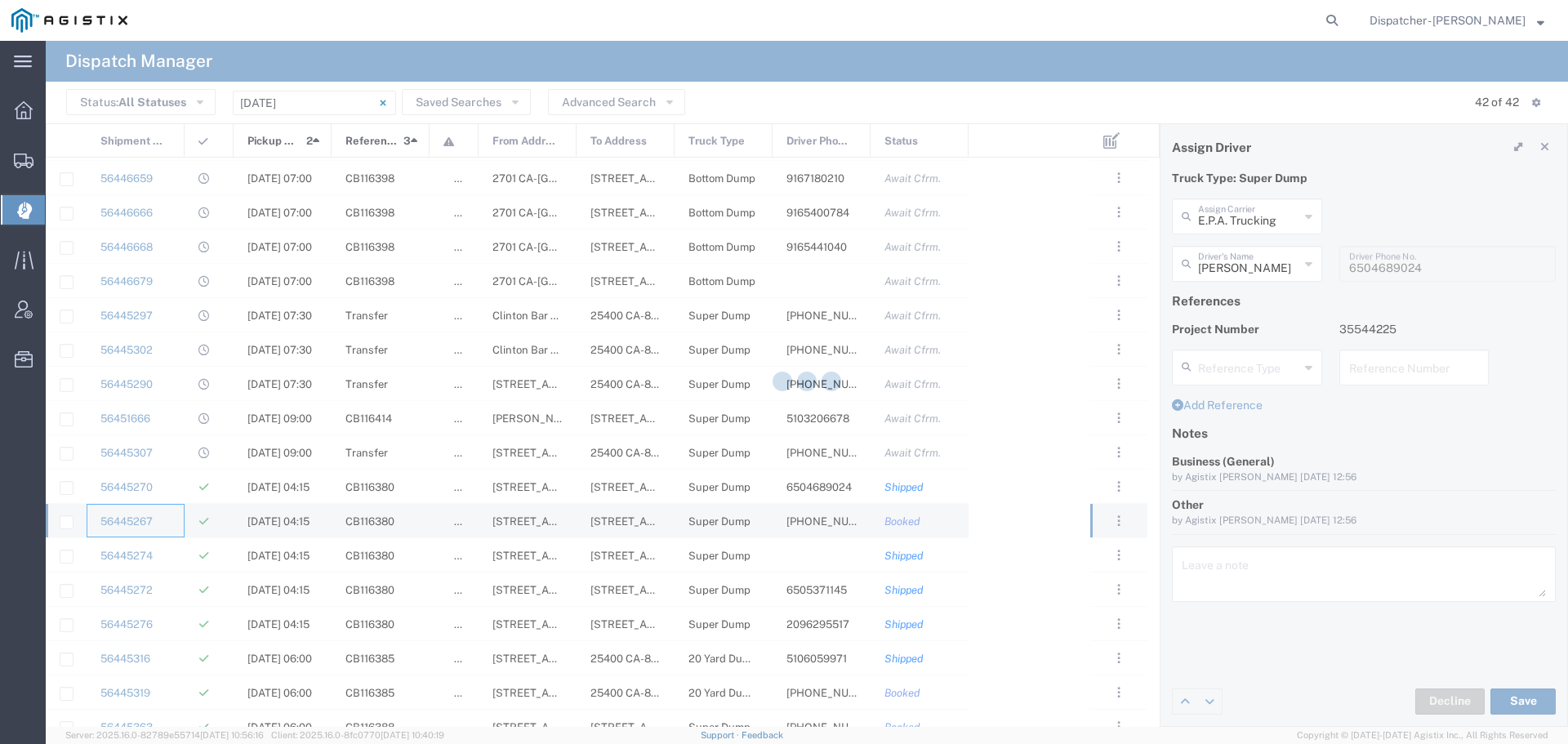
type input "[PERSON_NAME]"
type input "[PHONE_NUMBER]"
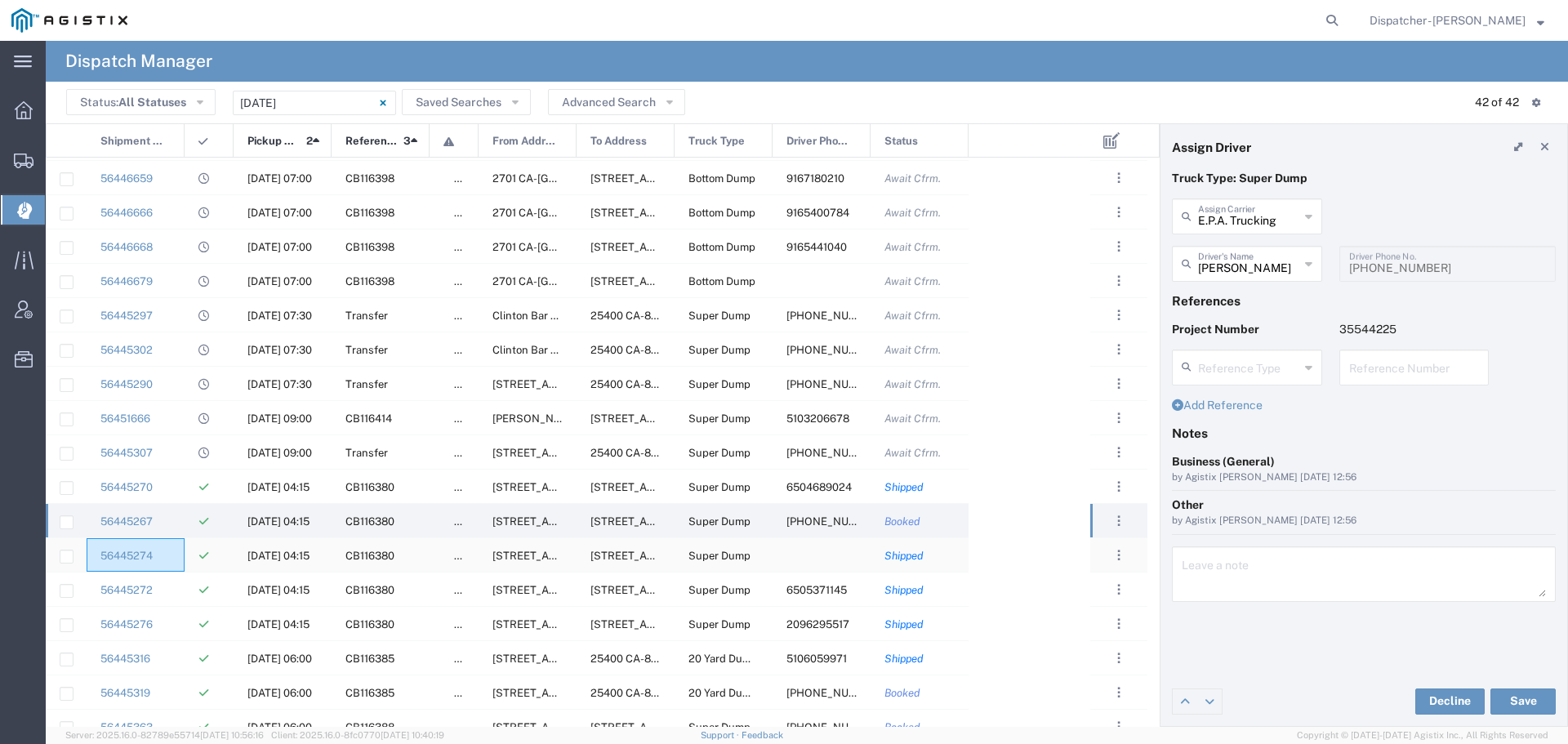
click at [179, 559] on div "56445274" at bounding box center [136, 554] width 98 height 33
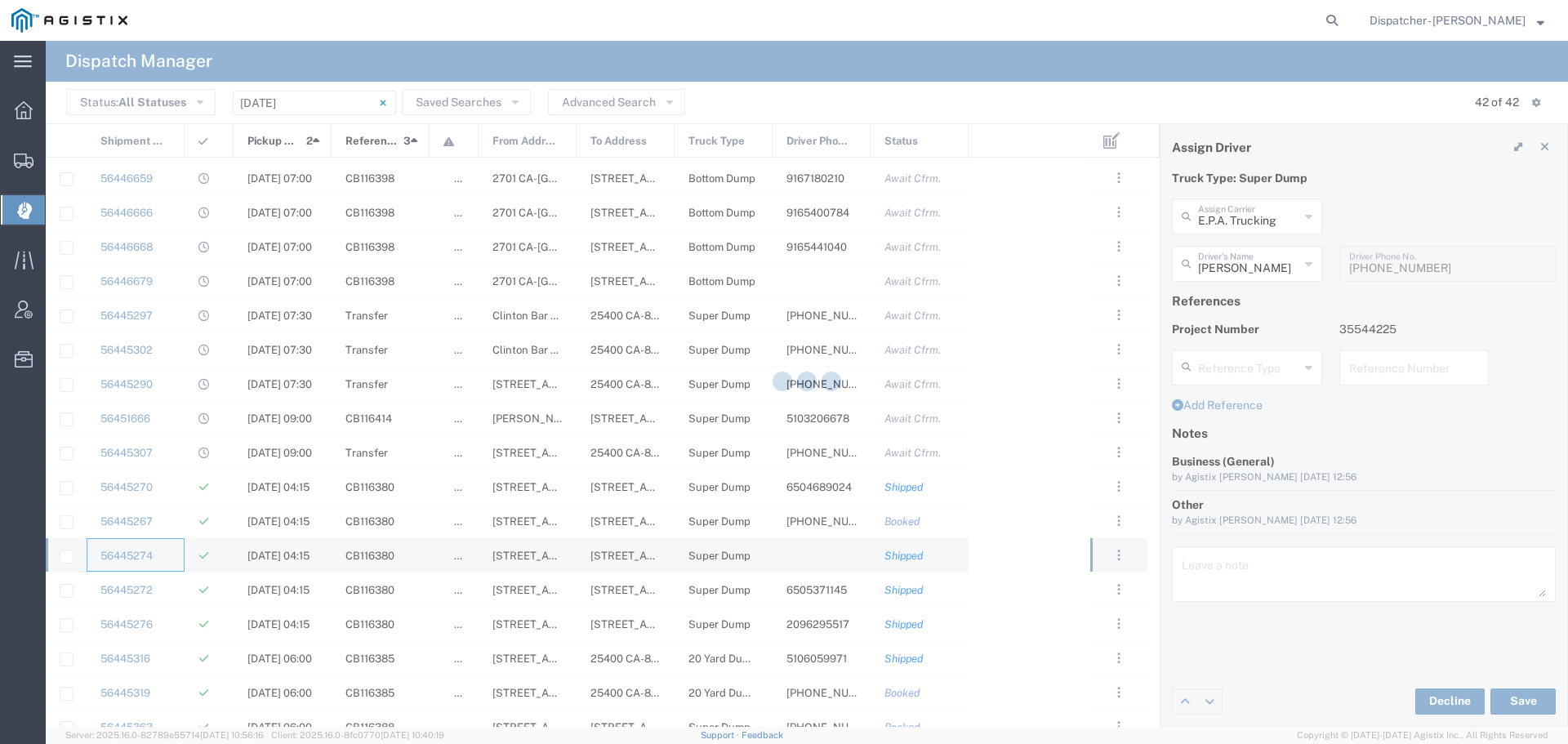
type input "[PERSON_NAME]"
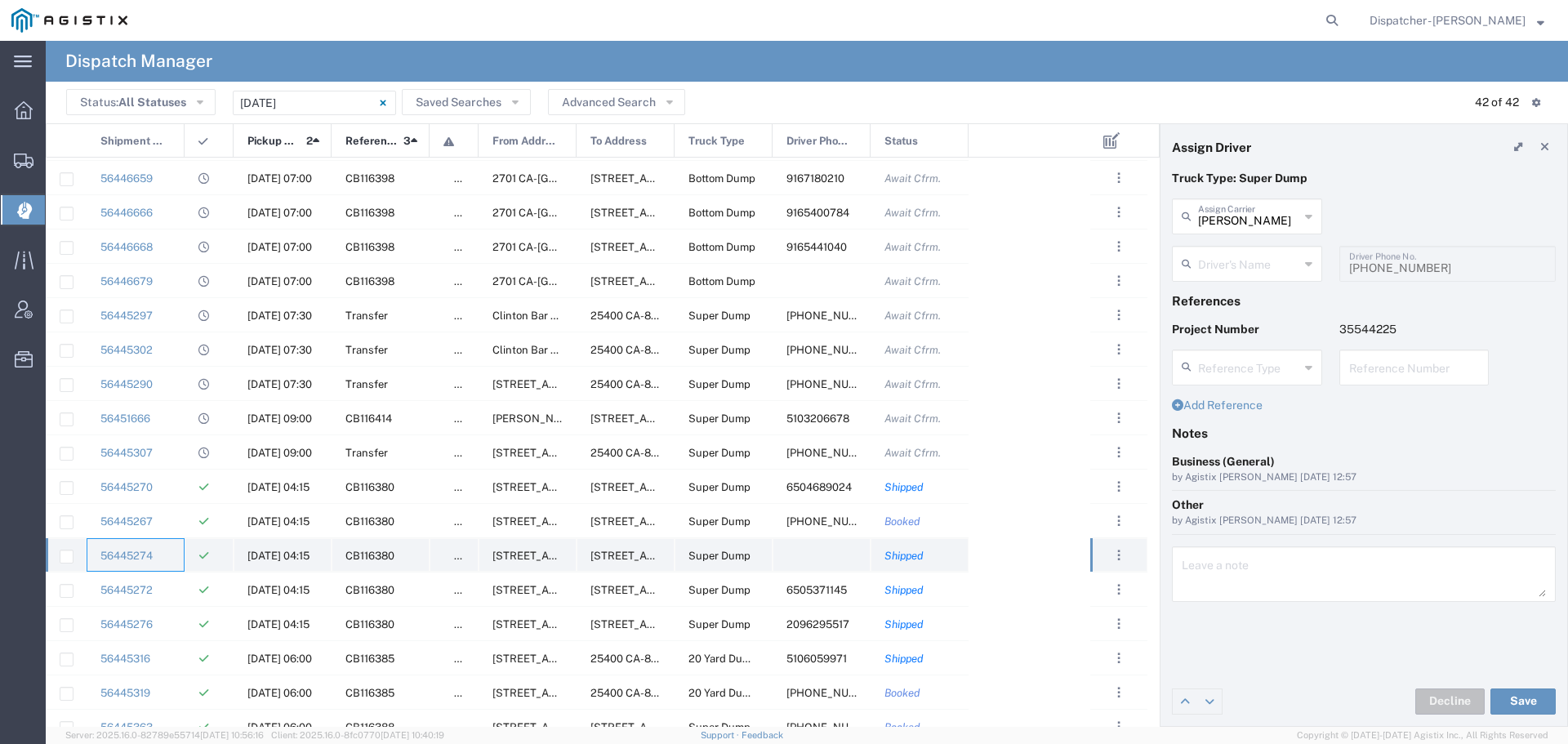
type input "[PERSON_NAME]"
click at [180, 591] on div "56445272" at bounding box center [136, 589] width 98 height 33
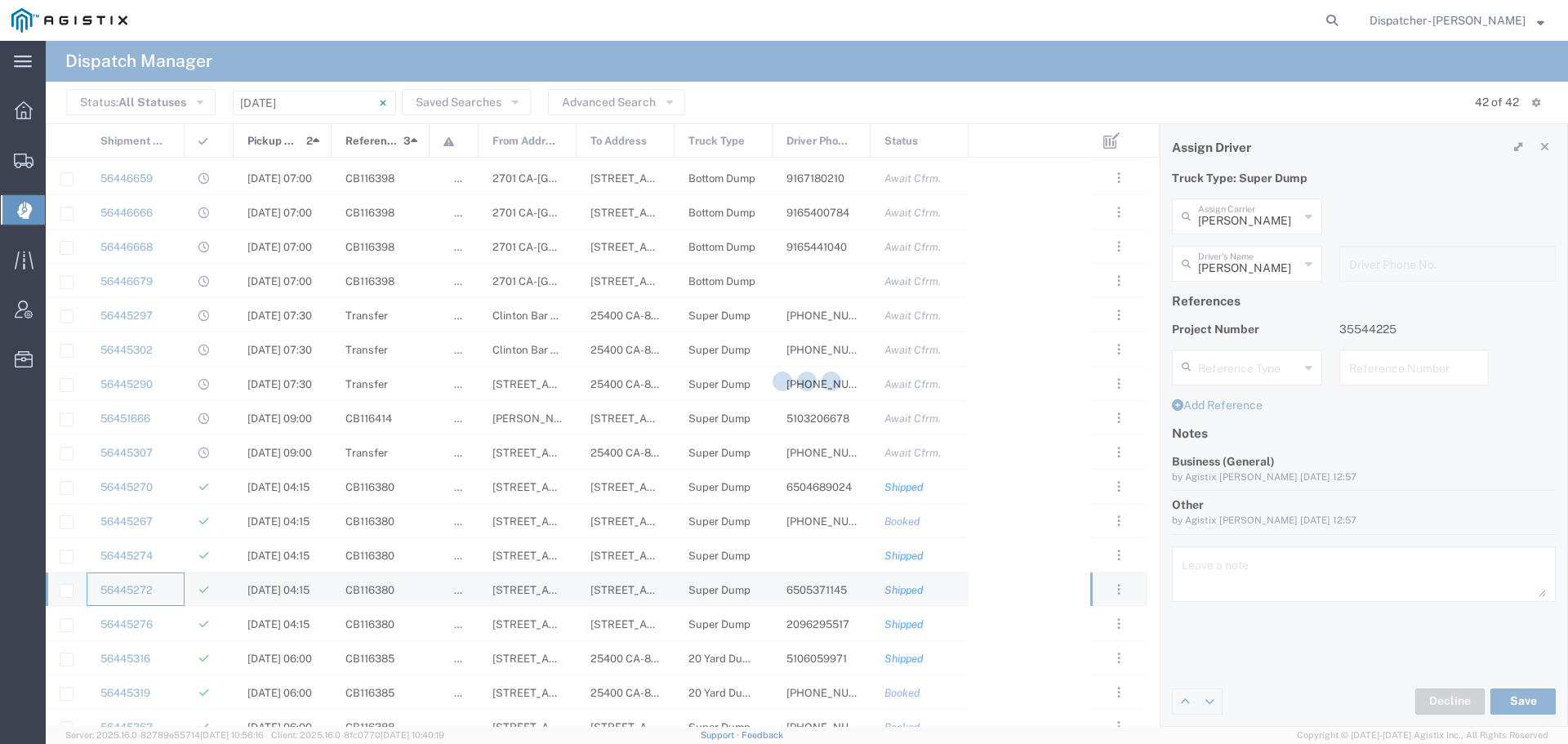
type input "E.P.A. Trucking"
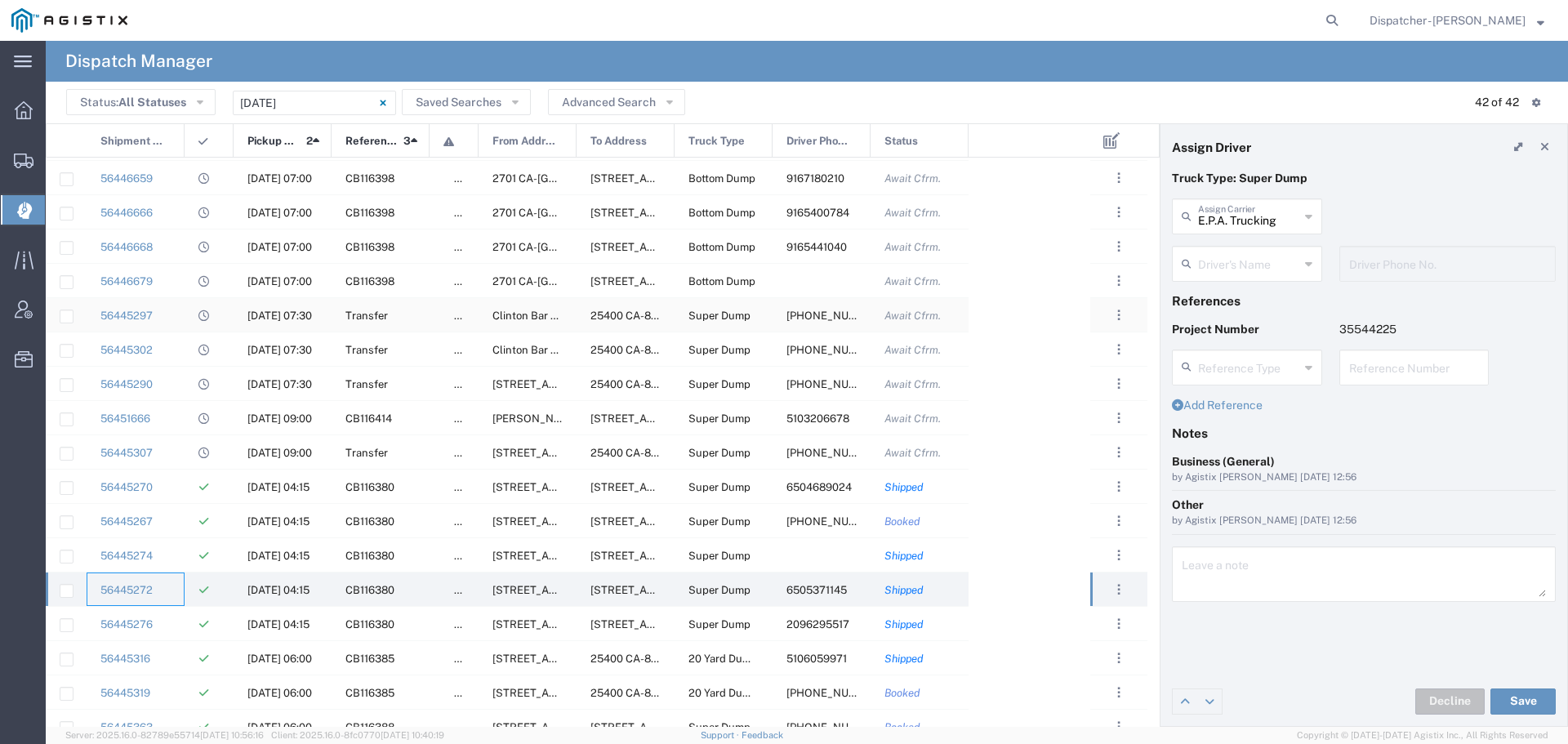
type input "[PERSON_NAME]"
type input "6505371145"
click at [181, 632] on div "56445276" at bounding box center [136, 623] width 98 height 33
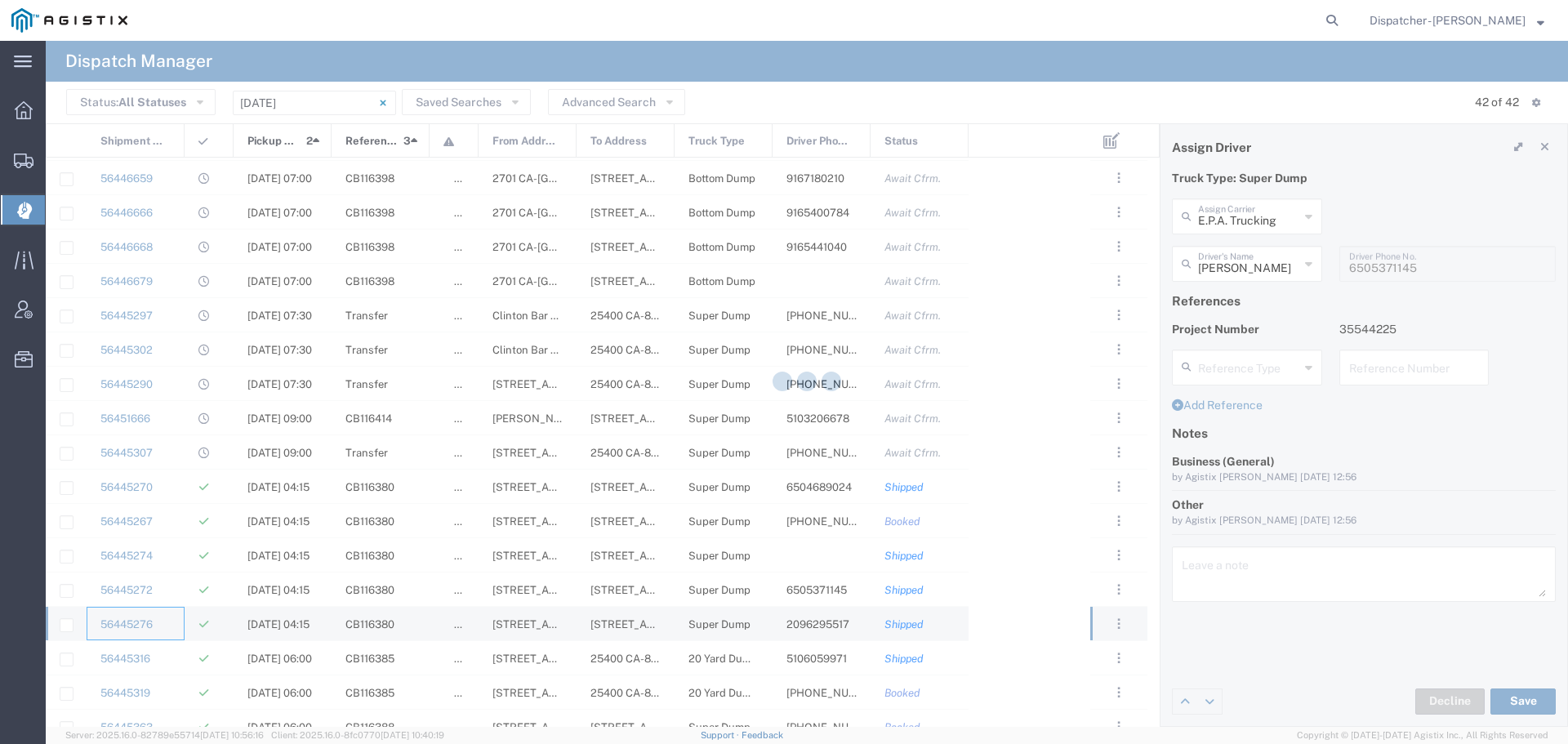
type input "[PERSON_NAME] & Sons Trucking, Inc"
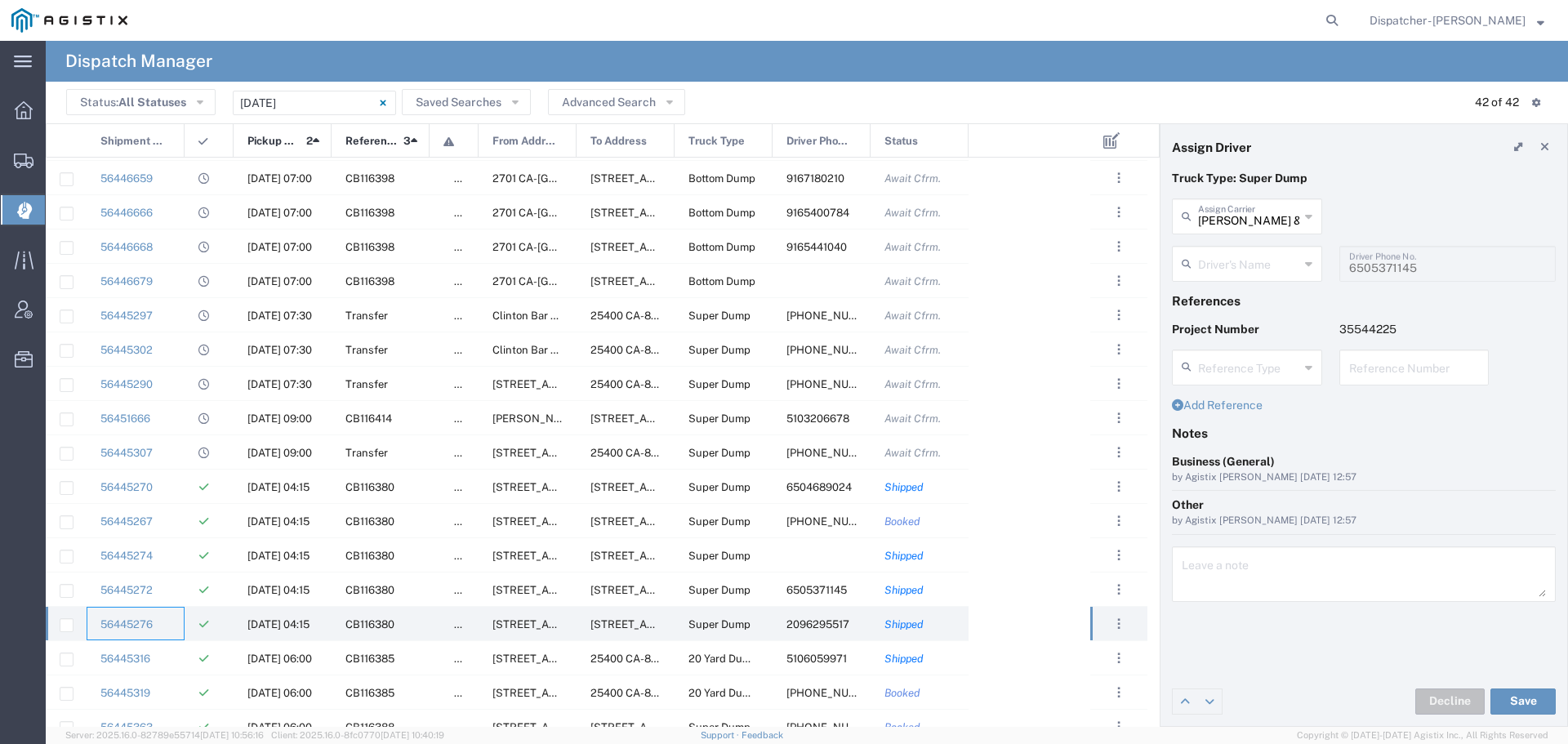
type input "[PERSON_NAME]"
type input "2096295517"
click at [182, 663] on div "56445316" at bounding box center [136, 657] width 98 height 33
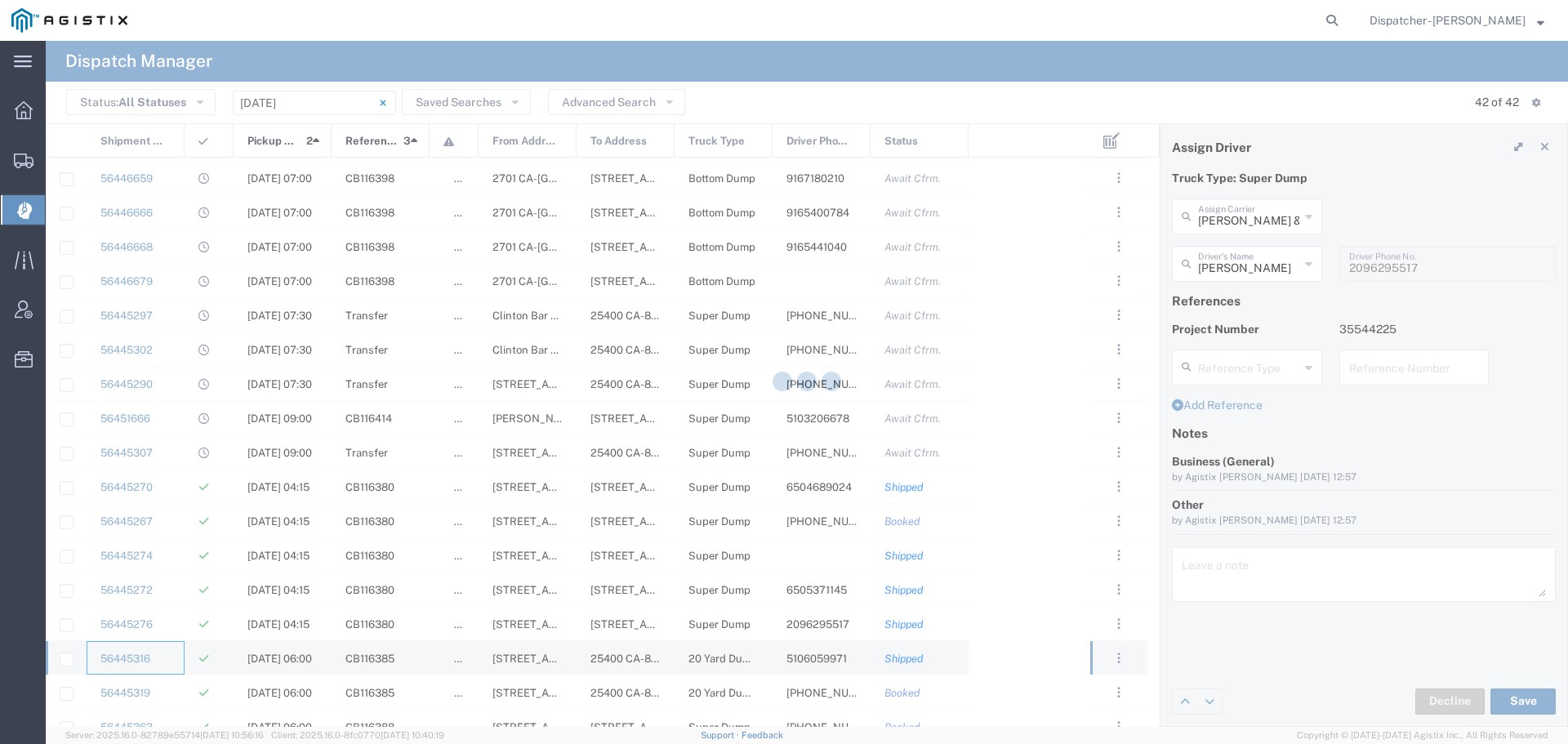
type input "[PERSON_NAME]"
type input "5106059971"
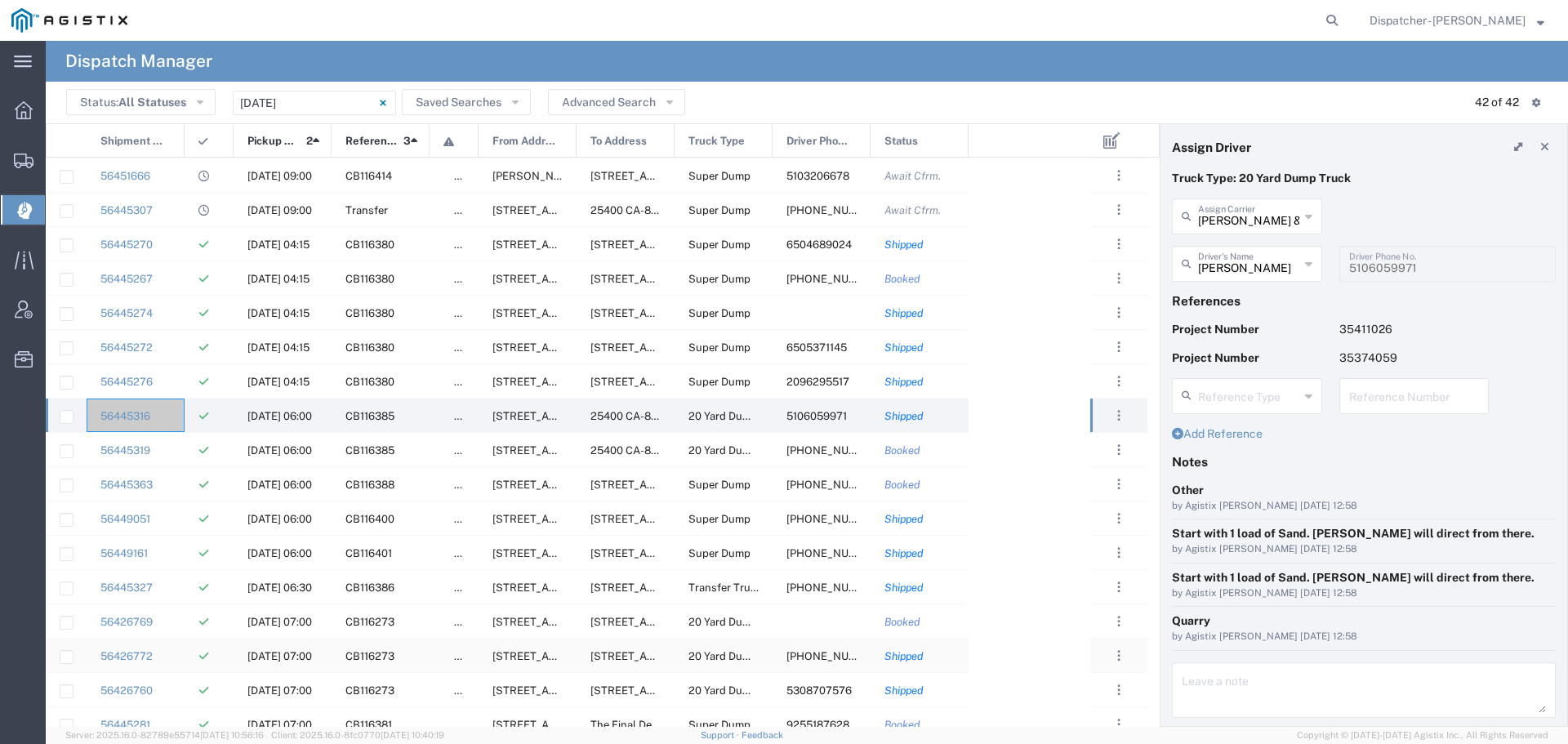
scroll to position [726, 0]
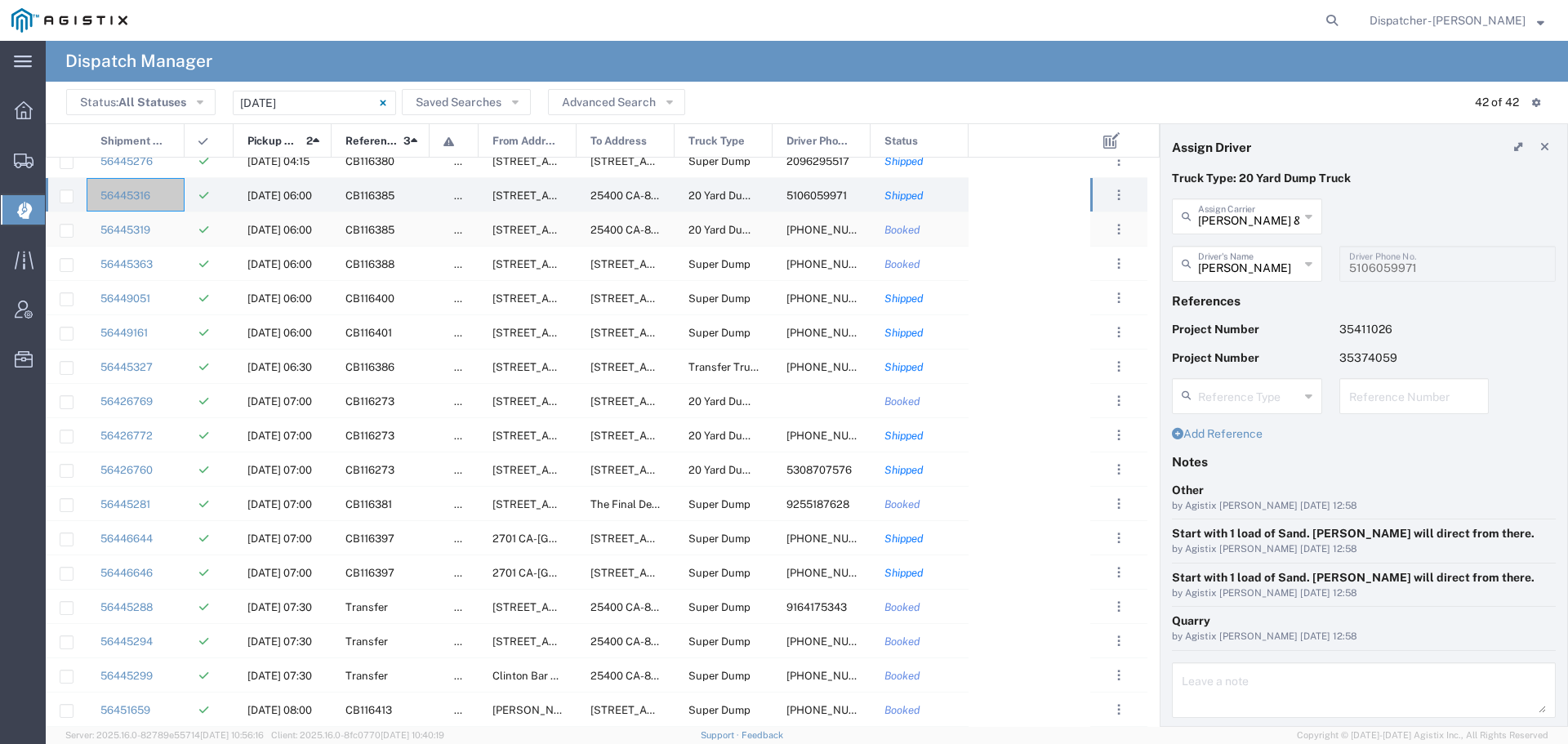
click at [168, 237] on div "56445319" at bounding box center [136, 228] width 98 height 33
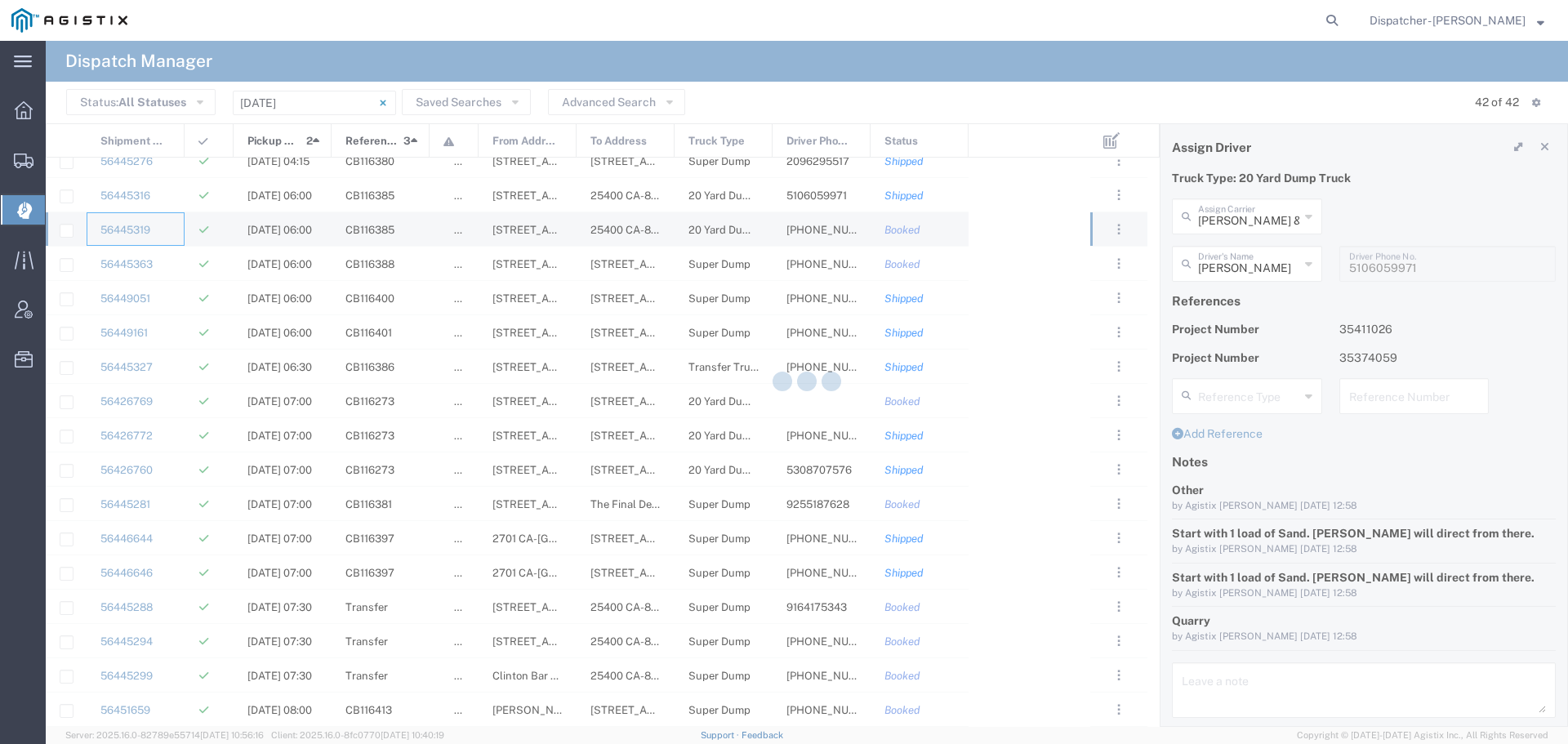
type input "[PERSON_NAME]"
type input "[PHONE_NUMBER]"
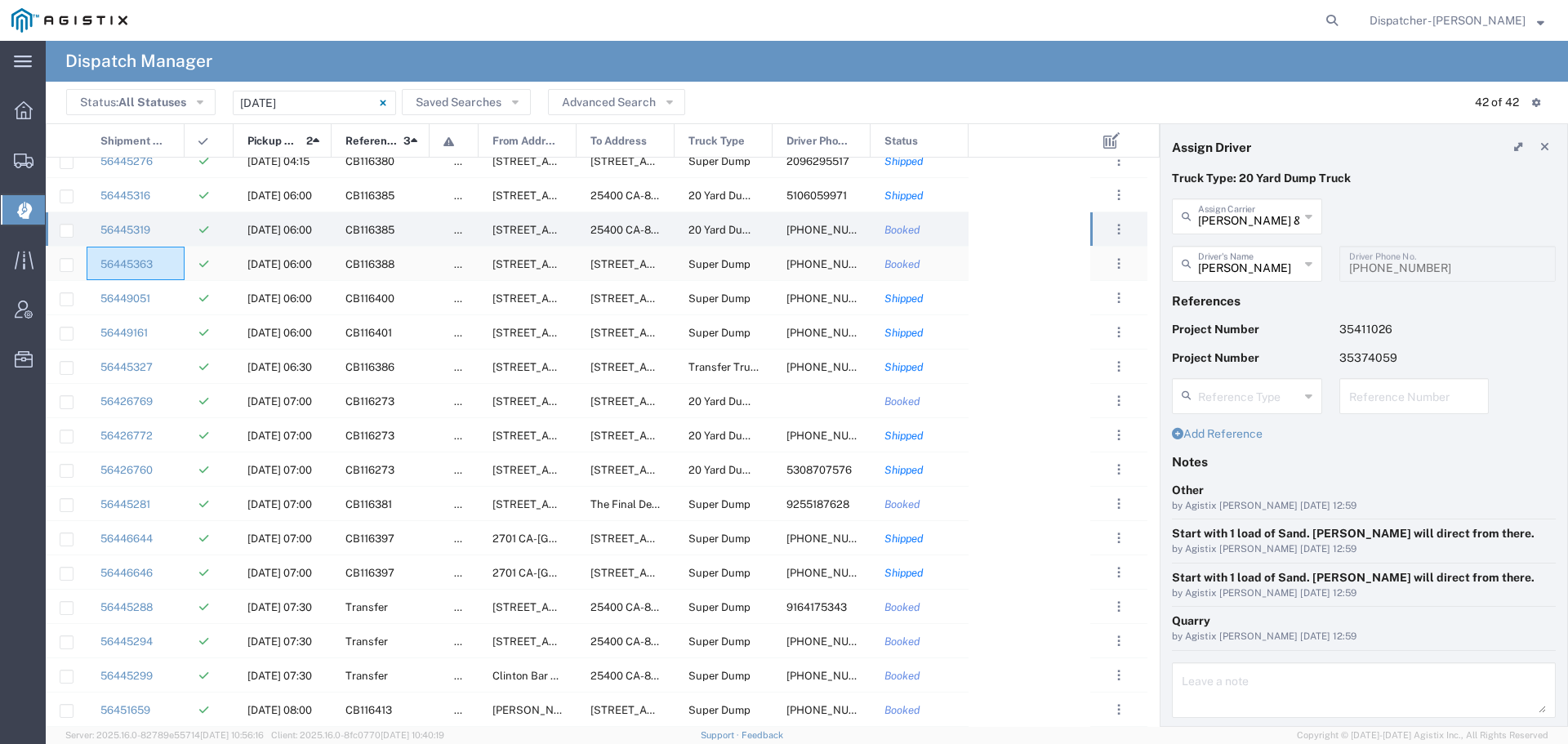
click at [174, 272] on div "56445363" at bounding box center [136, 263] width 98 height 33
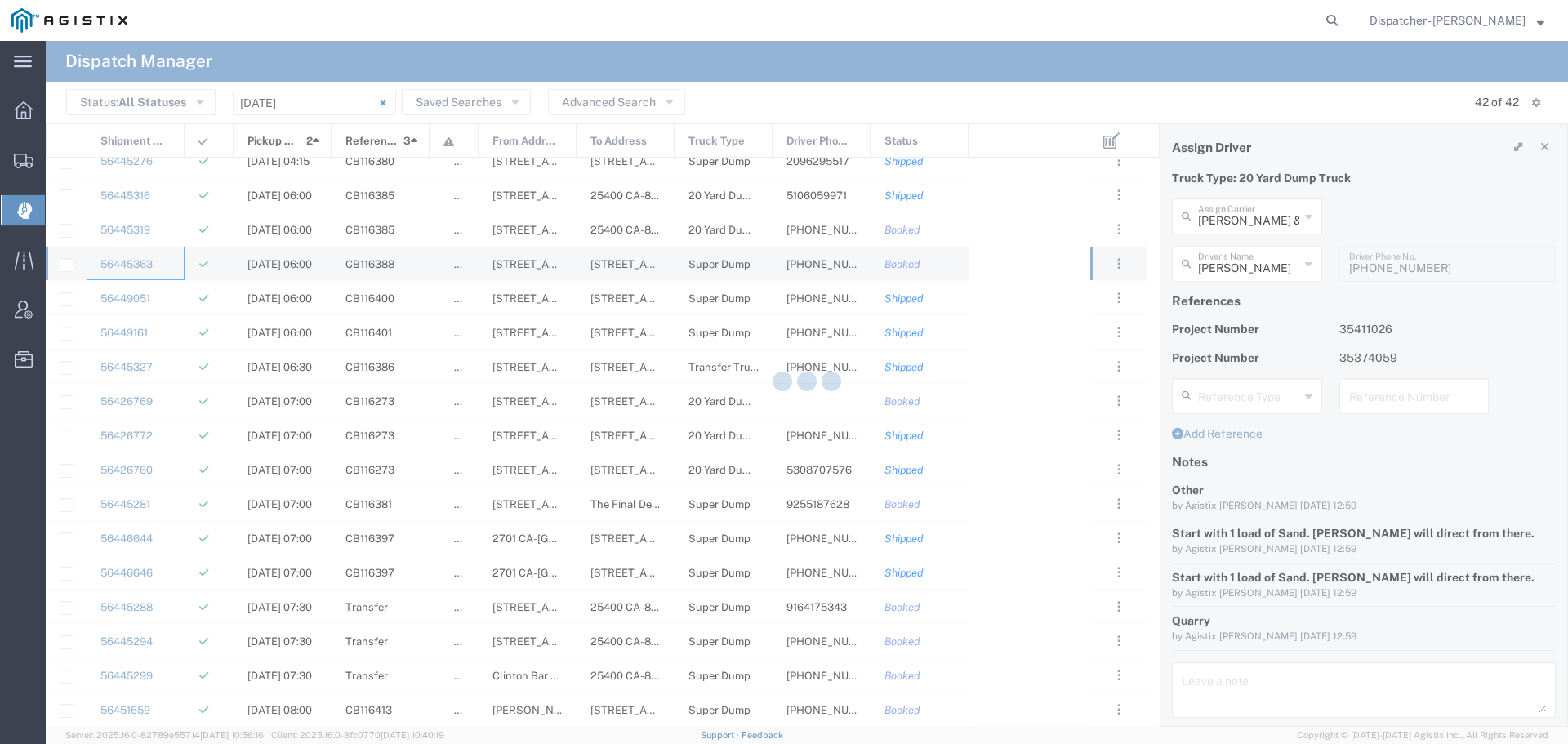
type input "Traxx Equipment Rental and Excavation"
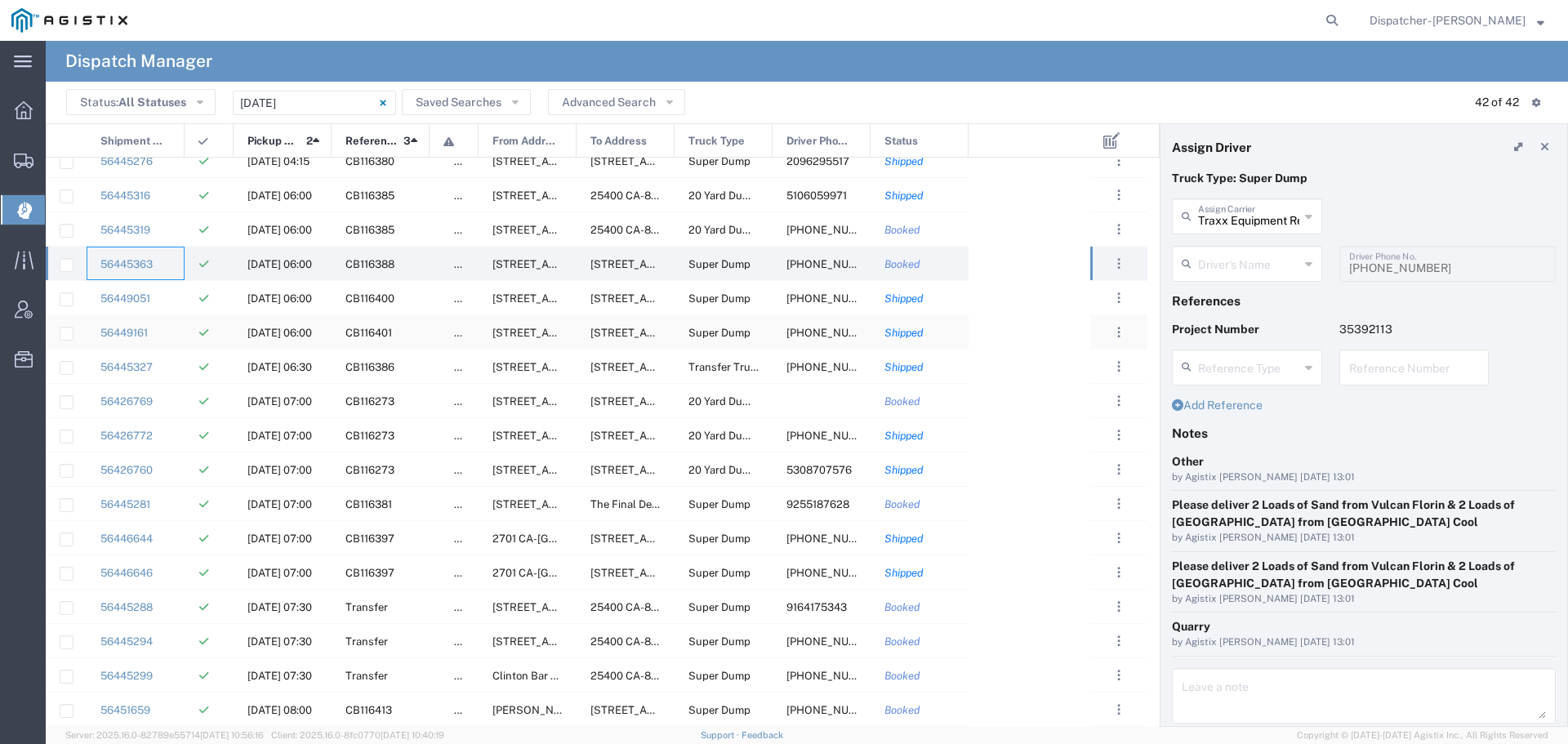
type input "[PERSON_NAME]"
type input "[PHONE_NUMBER]"
click at [179, 298] on div "56449051" at bounding box center [136, 297] width 98 height 33
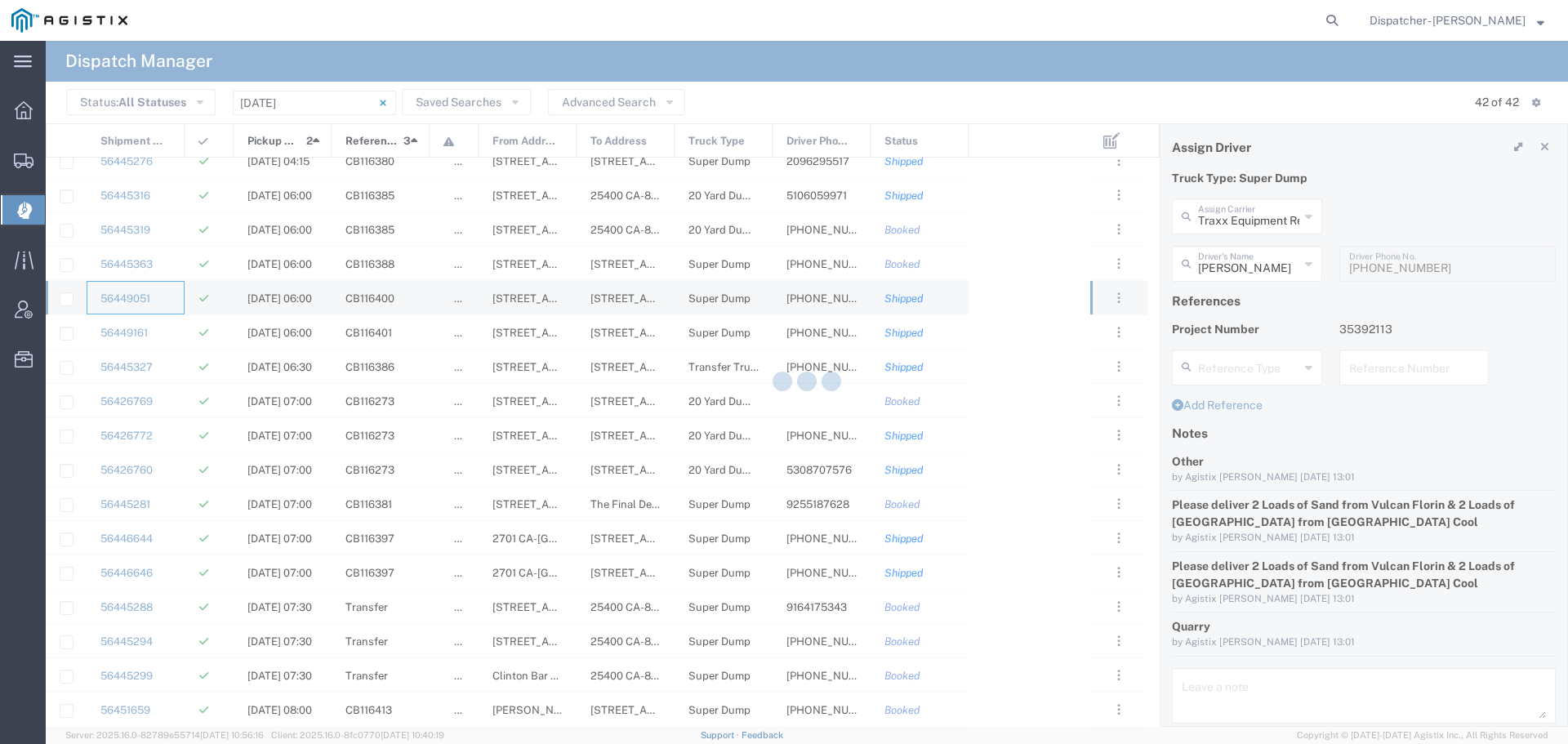
type input "MX Trucking"
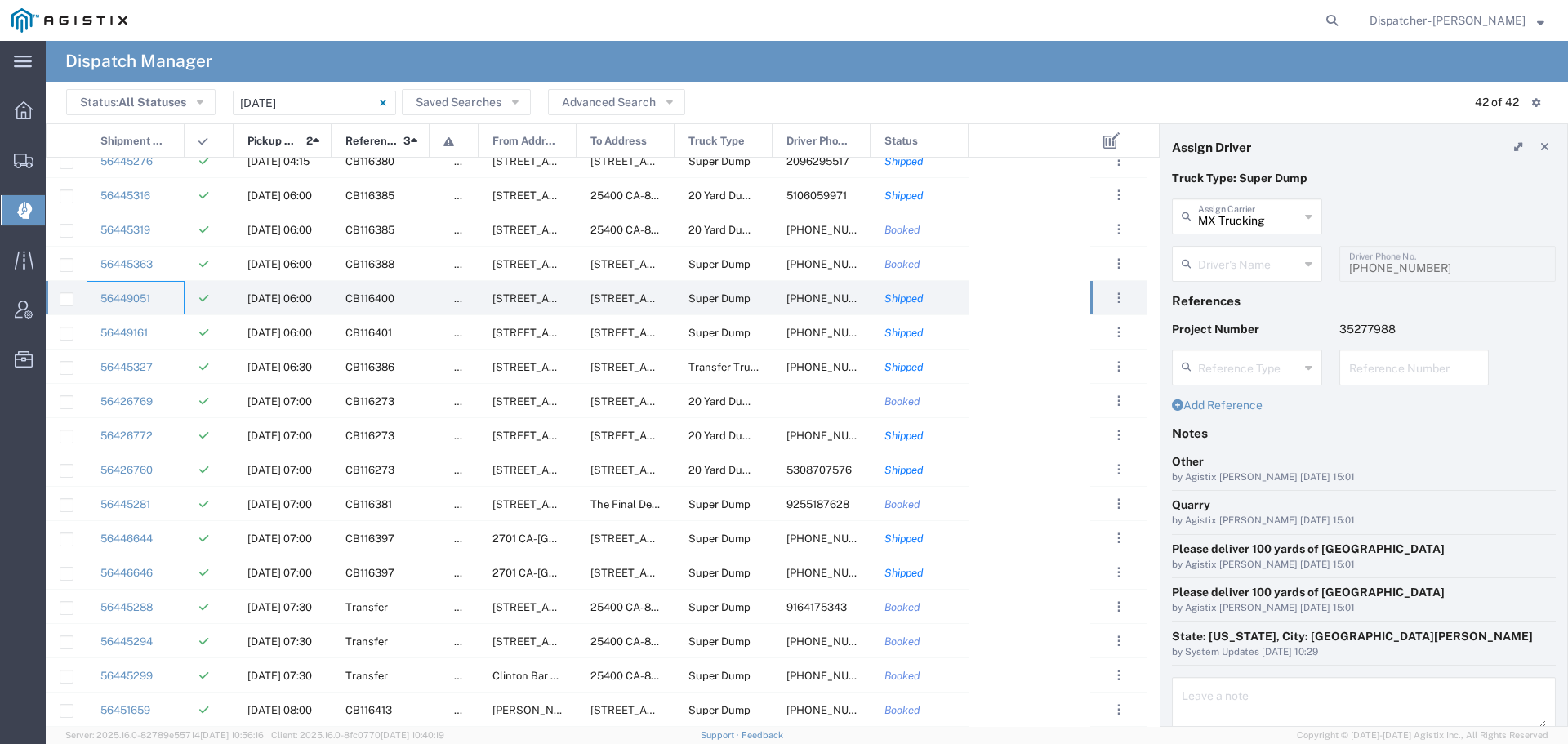
type input "[PERSON_NAME]"
type input "[PHONE_NUMBER]"
click at [169, 333] on div "56449161" at bounding box center [136, 332] width 98 height 33
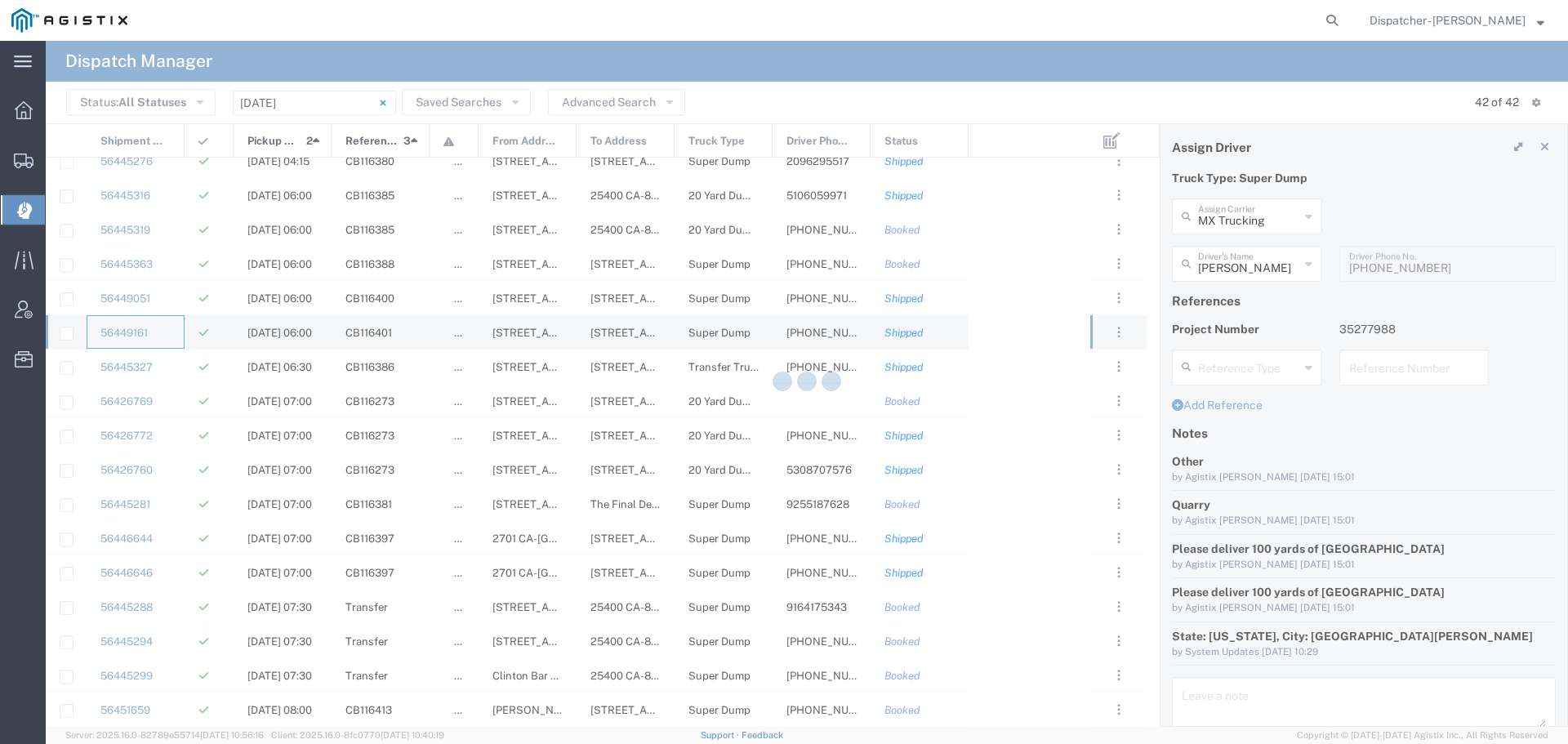
type input "Gab & Sons Trucking LLC"
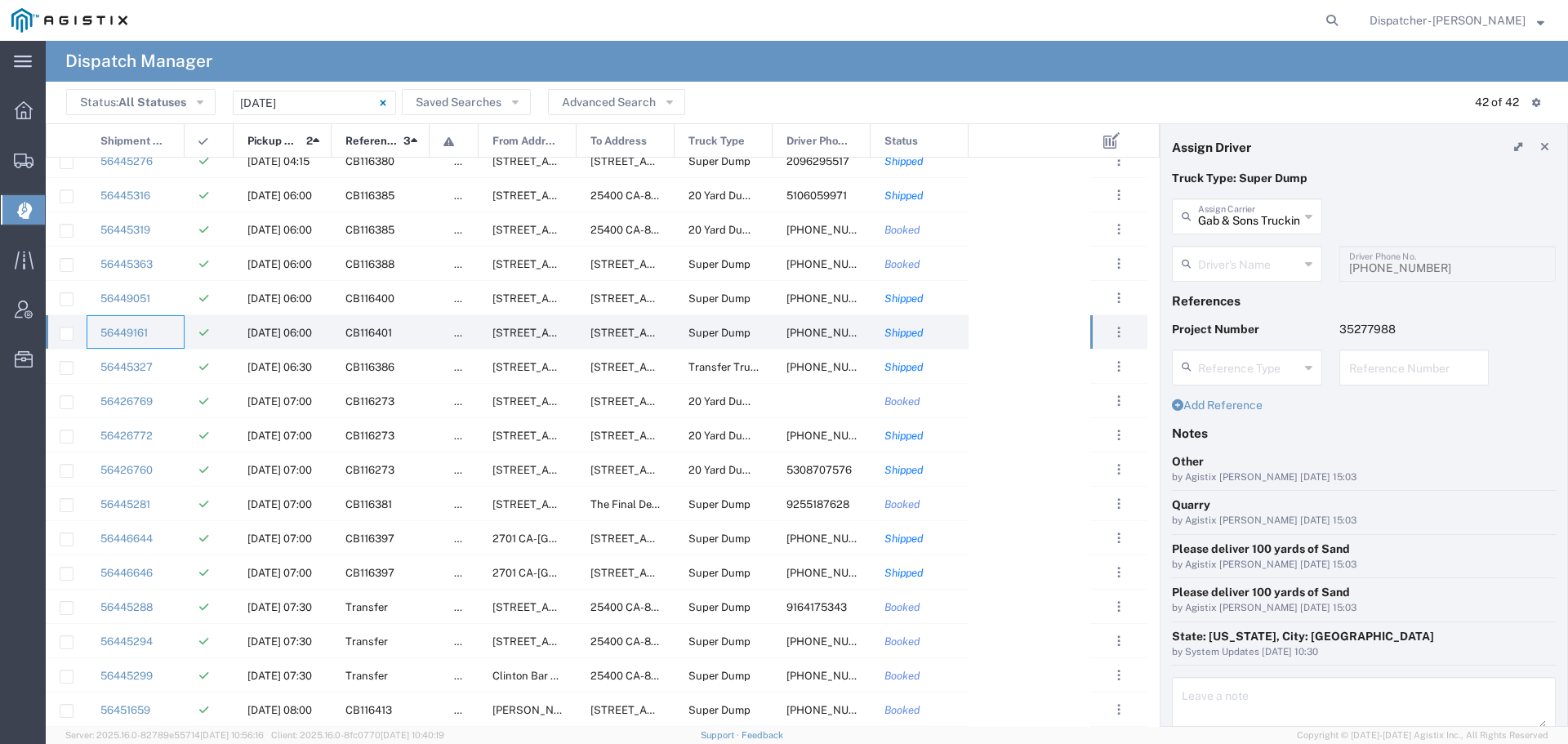
type input "[PERSON_NAME]"
type input "[PHONE_NUMBER]"
click at [182, 372] on div "56445327" at bounding box center [136, 366] width 98 height 33
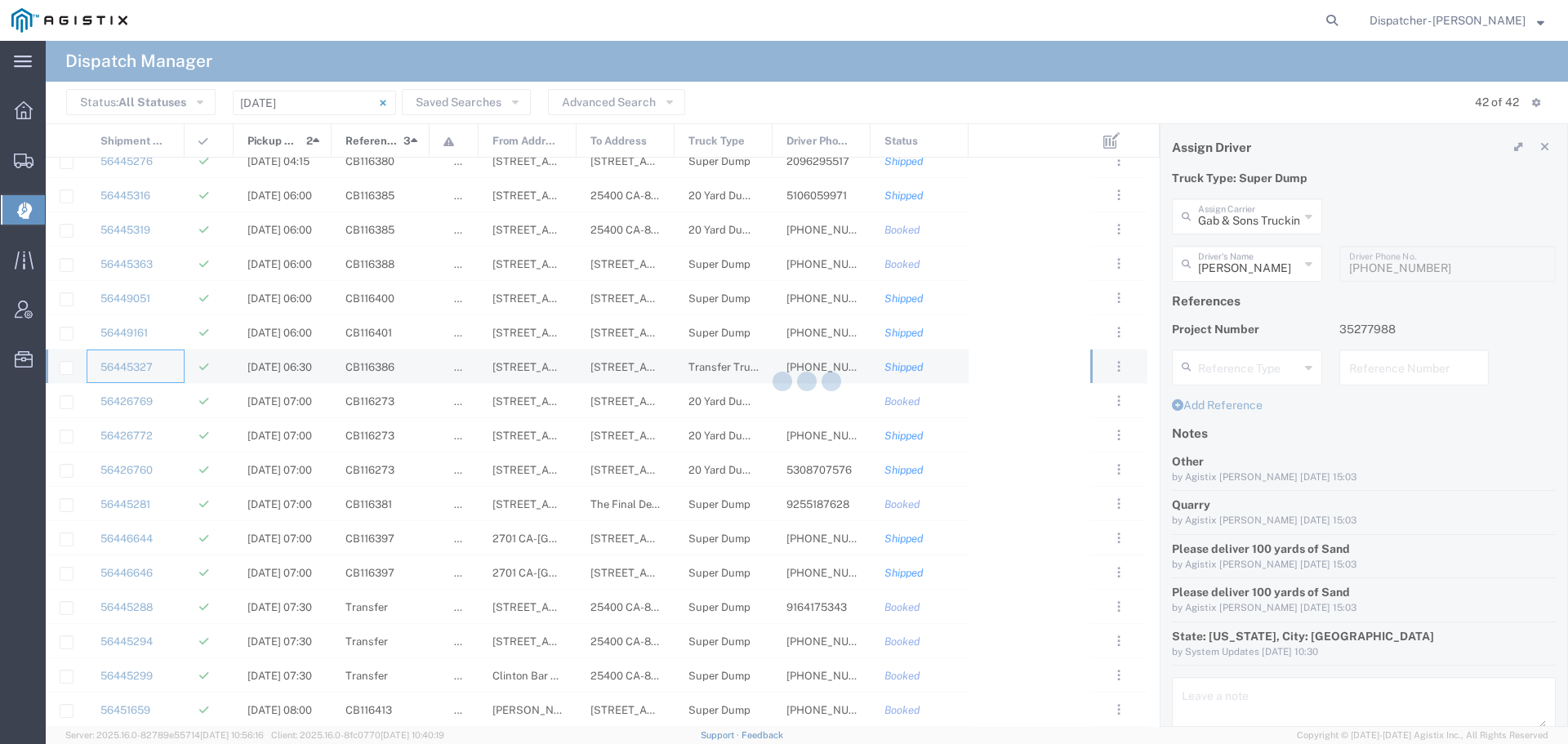
type input "[PERSON_NAME] & Sons Trucking, Inc"
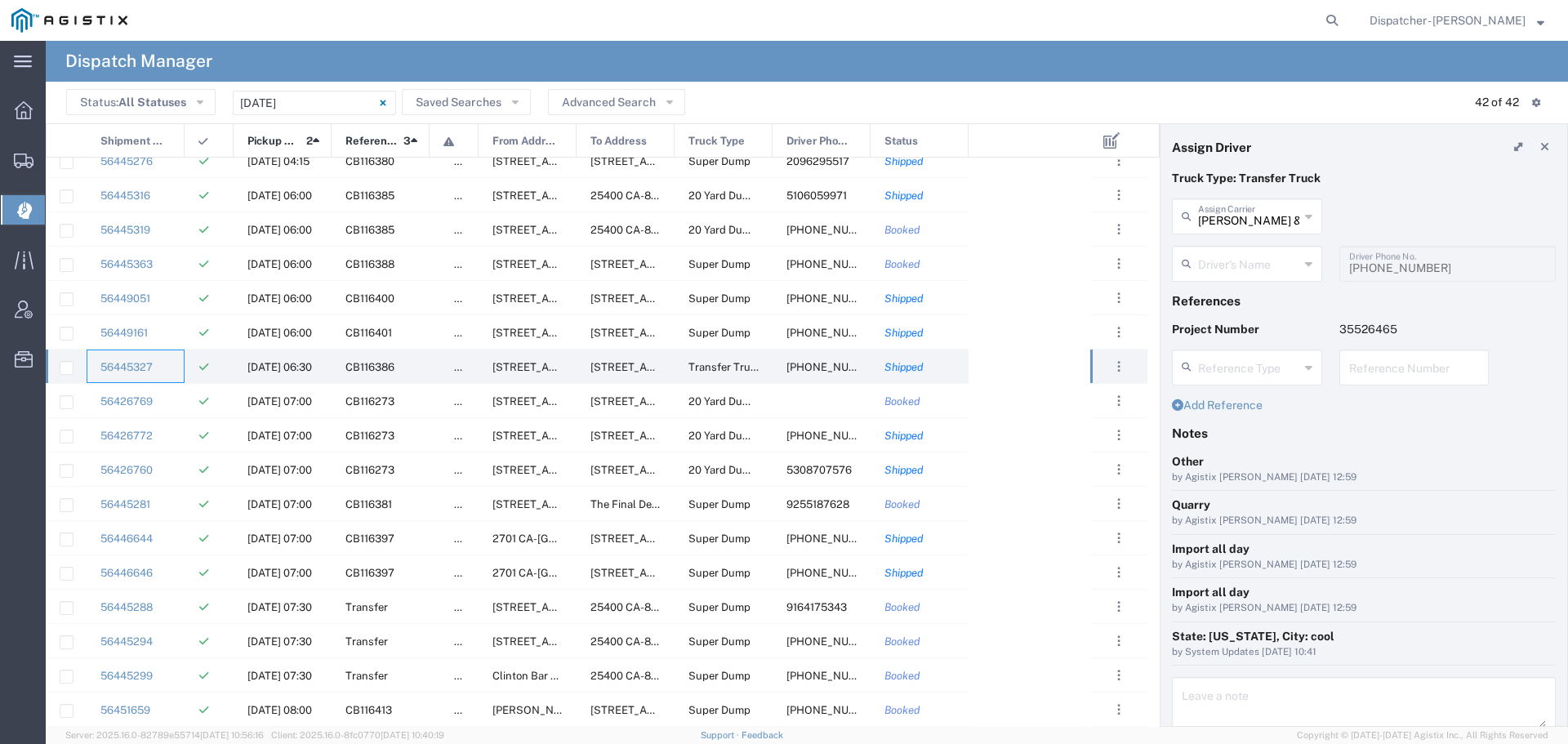
type input "[PERSON_NAME]"
type input "[PHONE_NUMBER]"
click at [189, 404] on div at bounding box center [209, 400] width 49 height 33
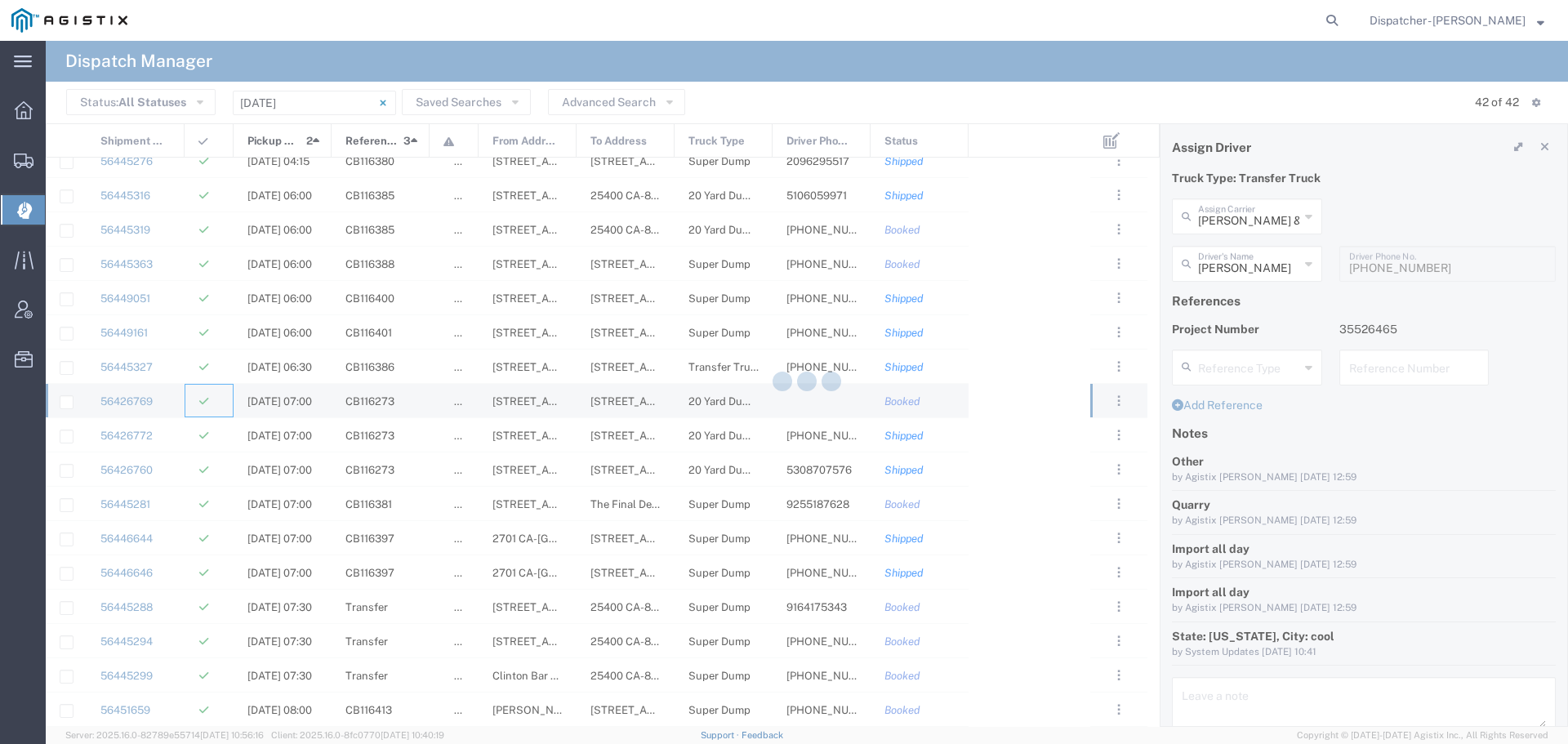
type input "Ahmed & Sons Transport"
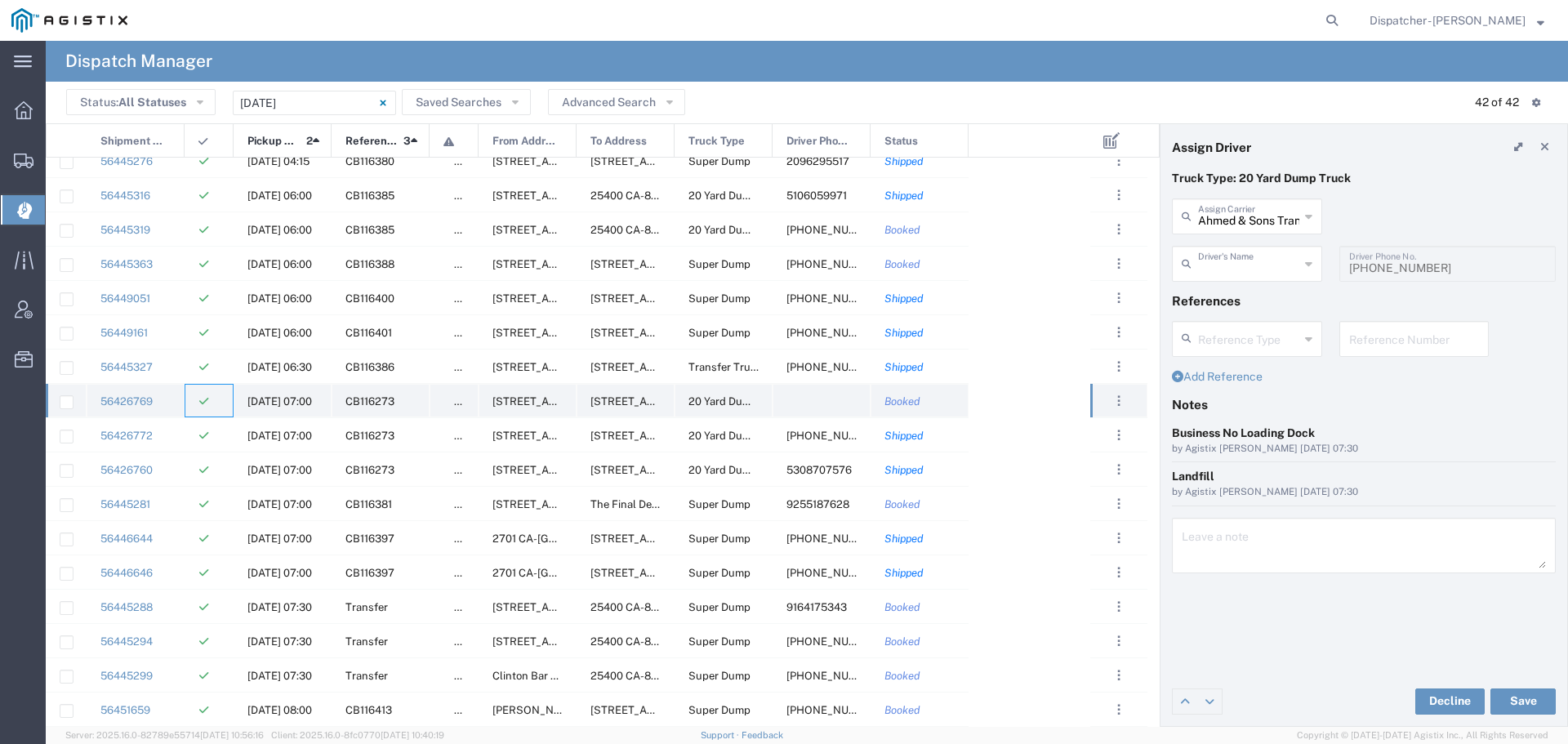
type input "[PERSON_NAME]"
click at [168, 439] on div "56426772" at bounding box center [136, 434] width 98 height 33
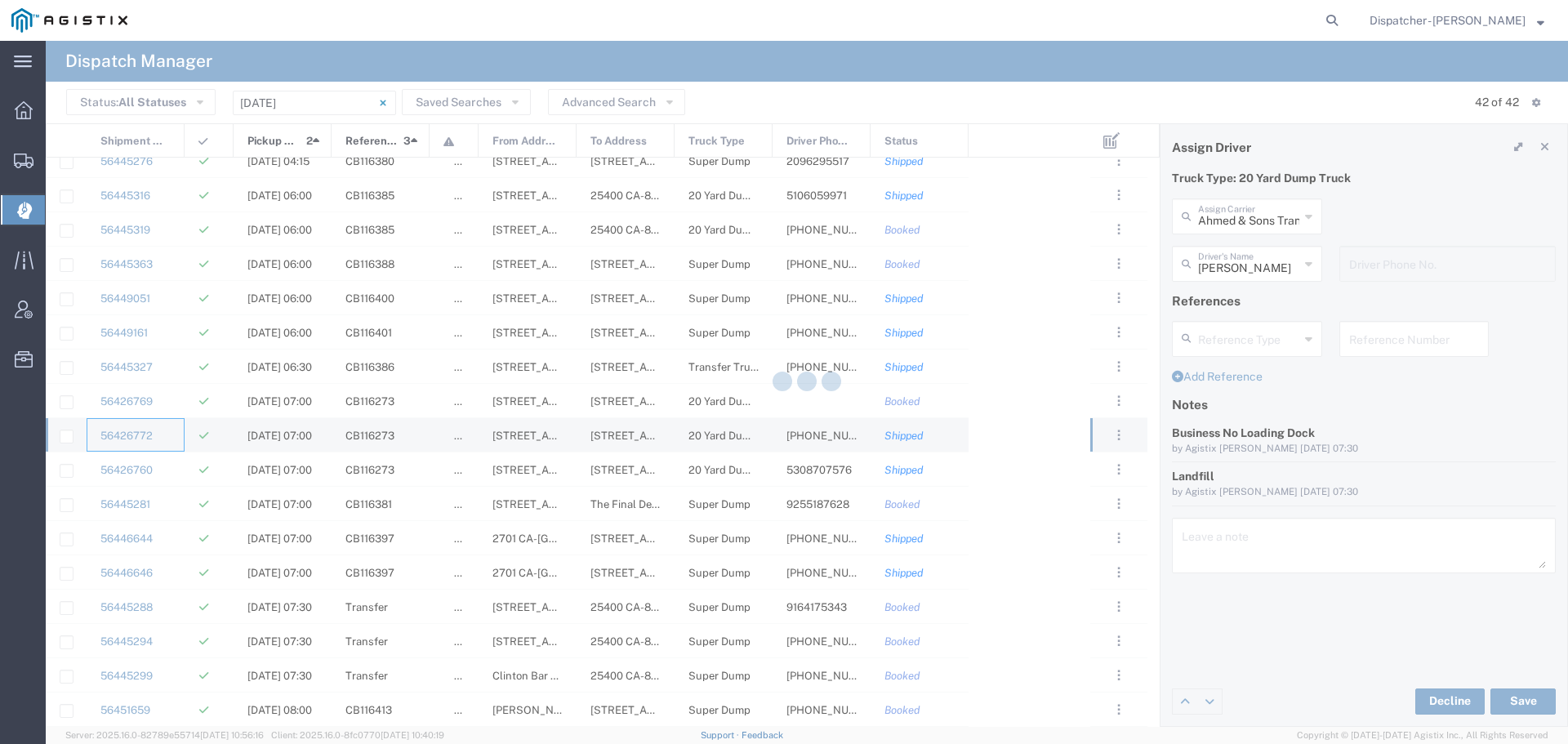
type input "VC Trucking Inc"
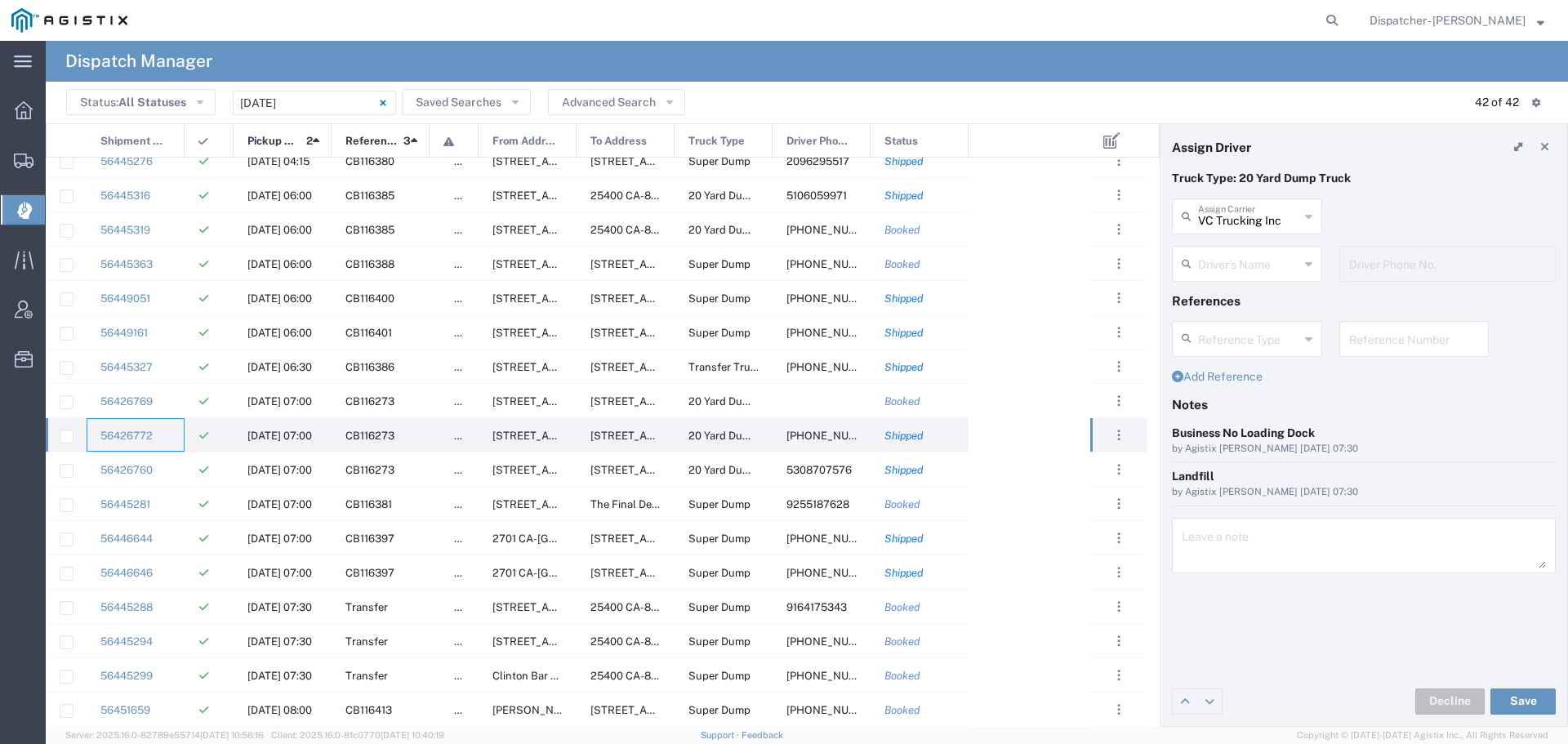
type input "[PERSON_NAME]"
type input "[PHONE_NUMBER]"
click at [170, 478] on div "56426760" at bounding box center [136, 468] width 98 height 33
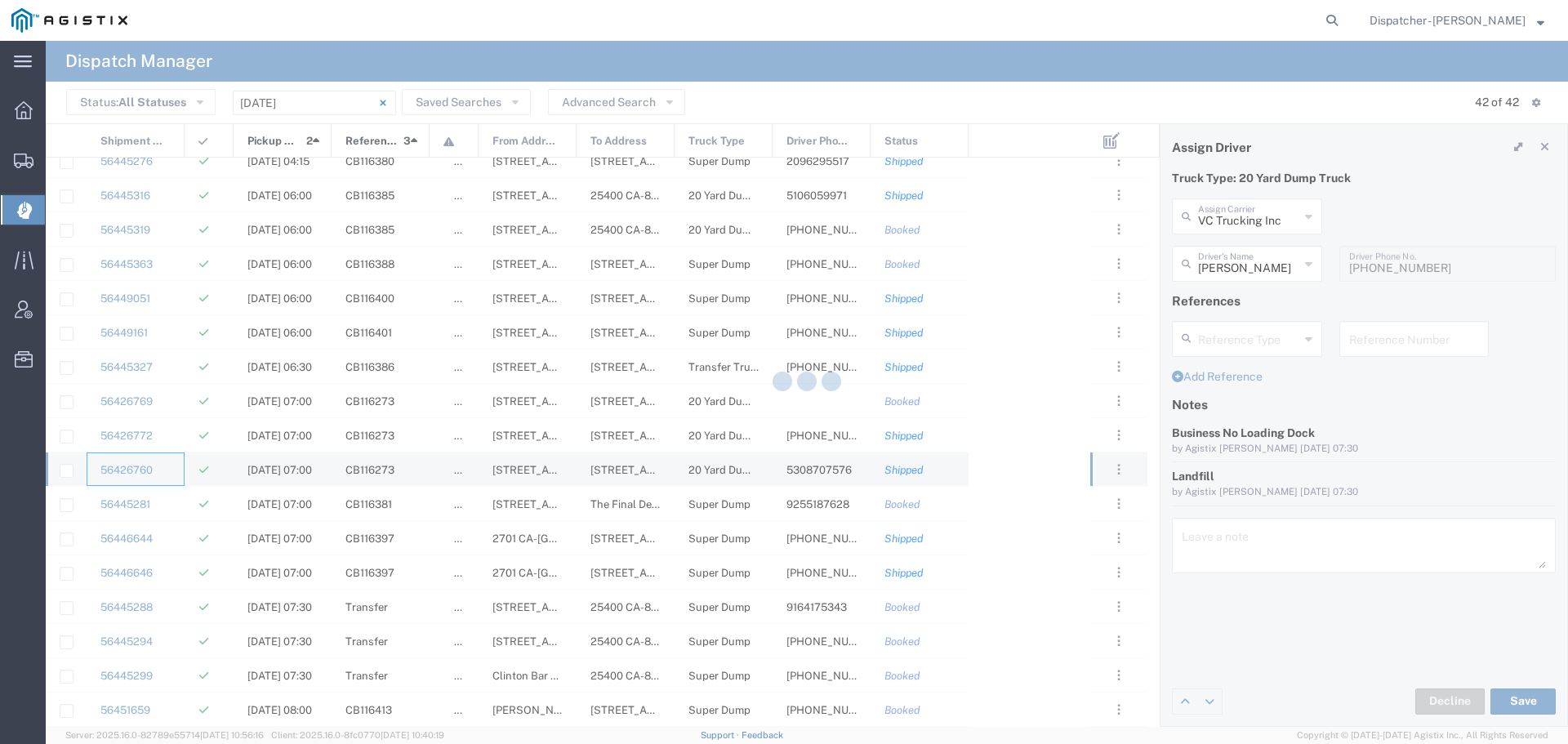
type input "[PERSON_NAME] Trucking LLC"
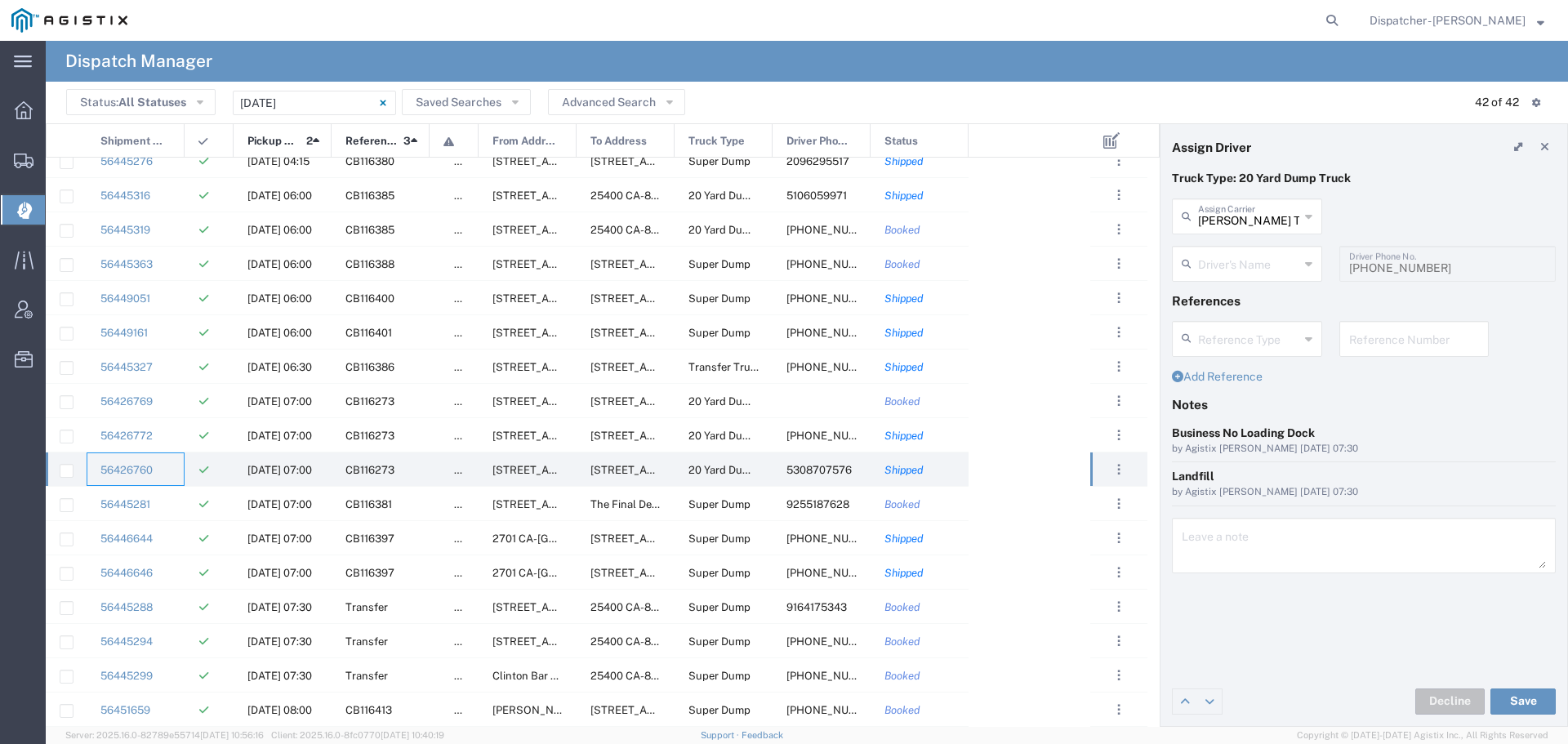
type input "[PERSON_NAME]"
type input "5308707576"
click at [182, 505] on div "56445281" at bounding box center [136, 503] width 98 height 33
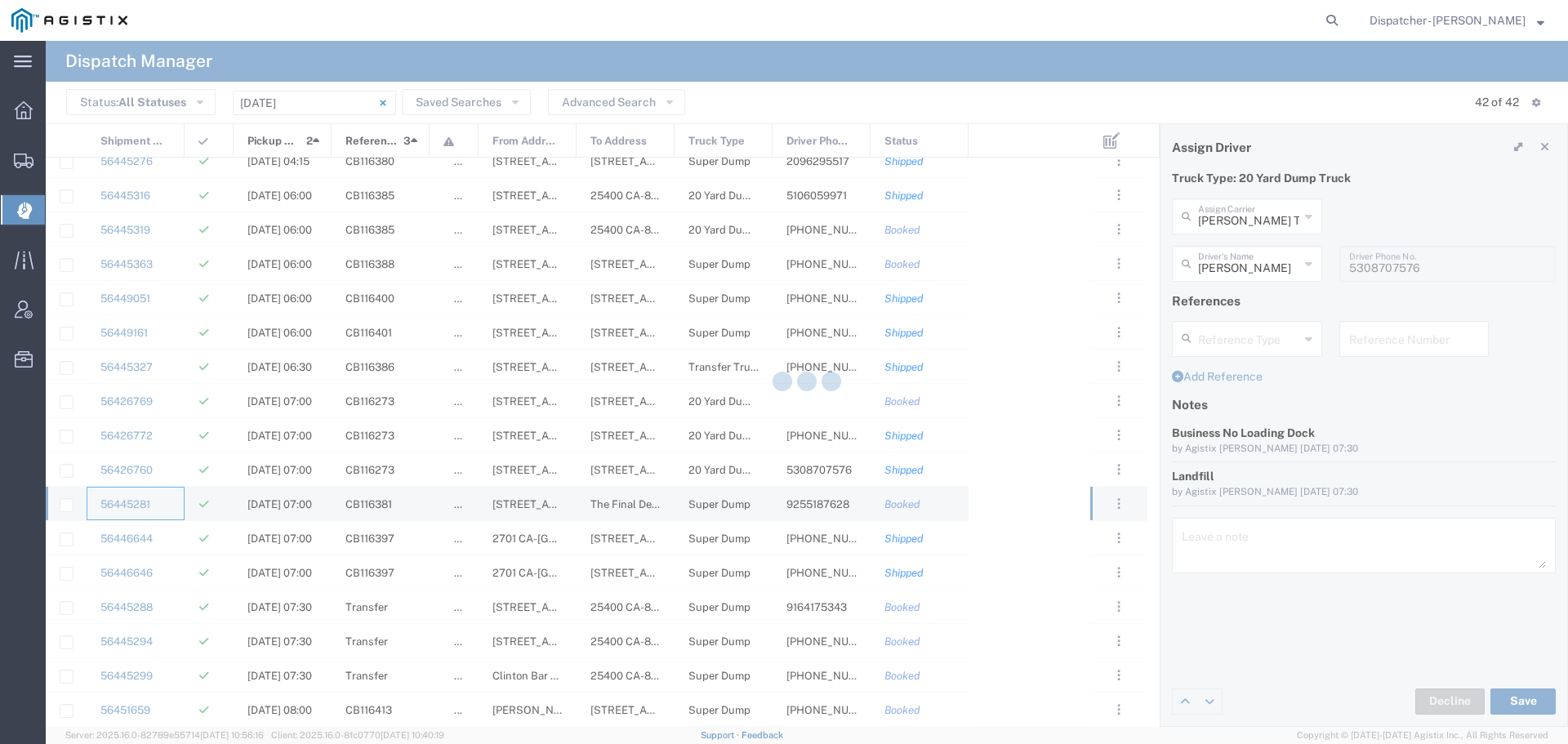
type input "SJC Trucking Inc"
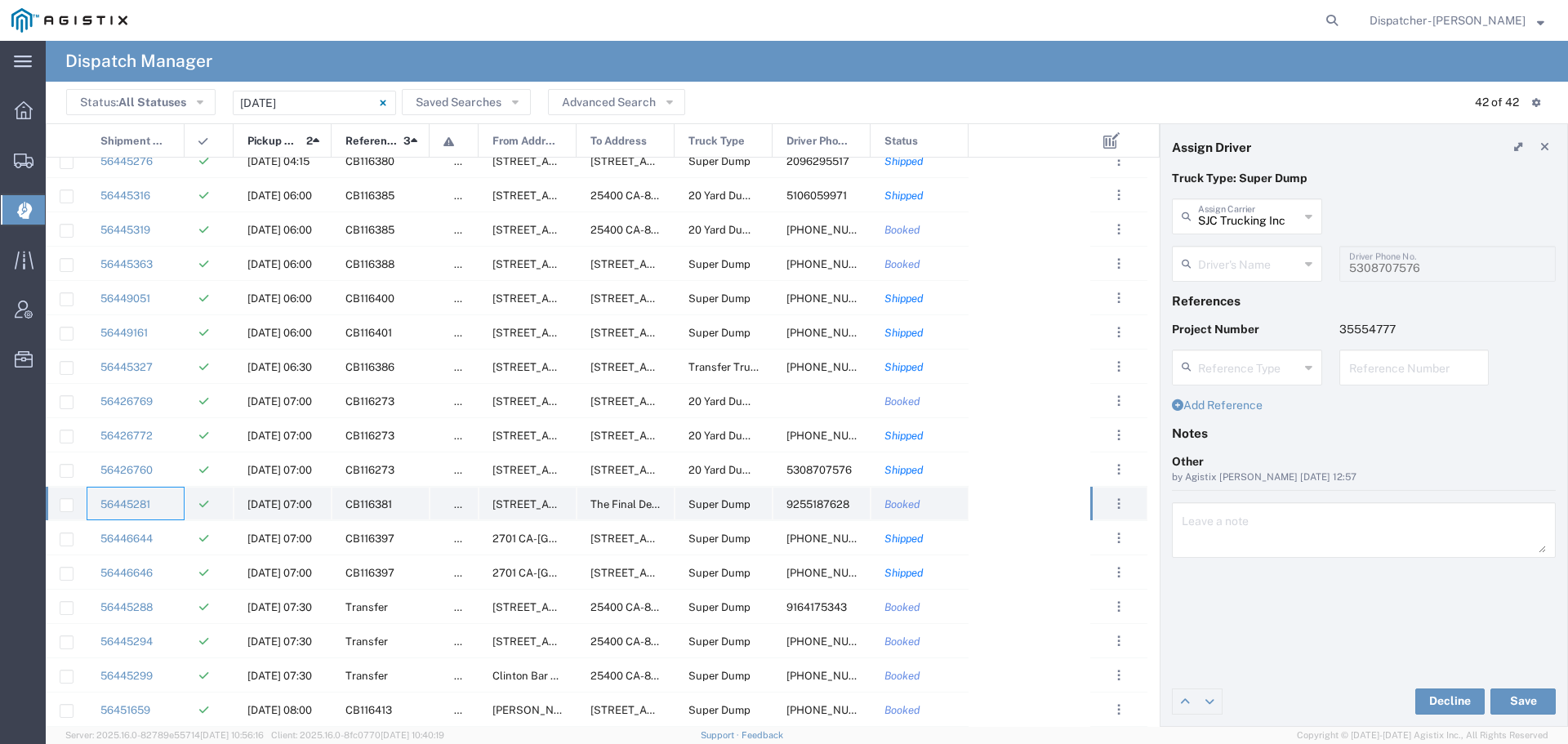
type input "[PERSON_NAME]"
type input "9255187628"
click at [173, 538] on div "56446644" at bounding box center [136, 537] width 98 height 33
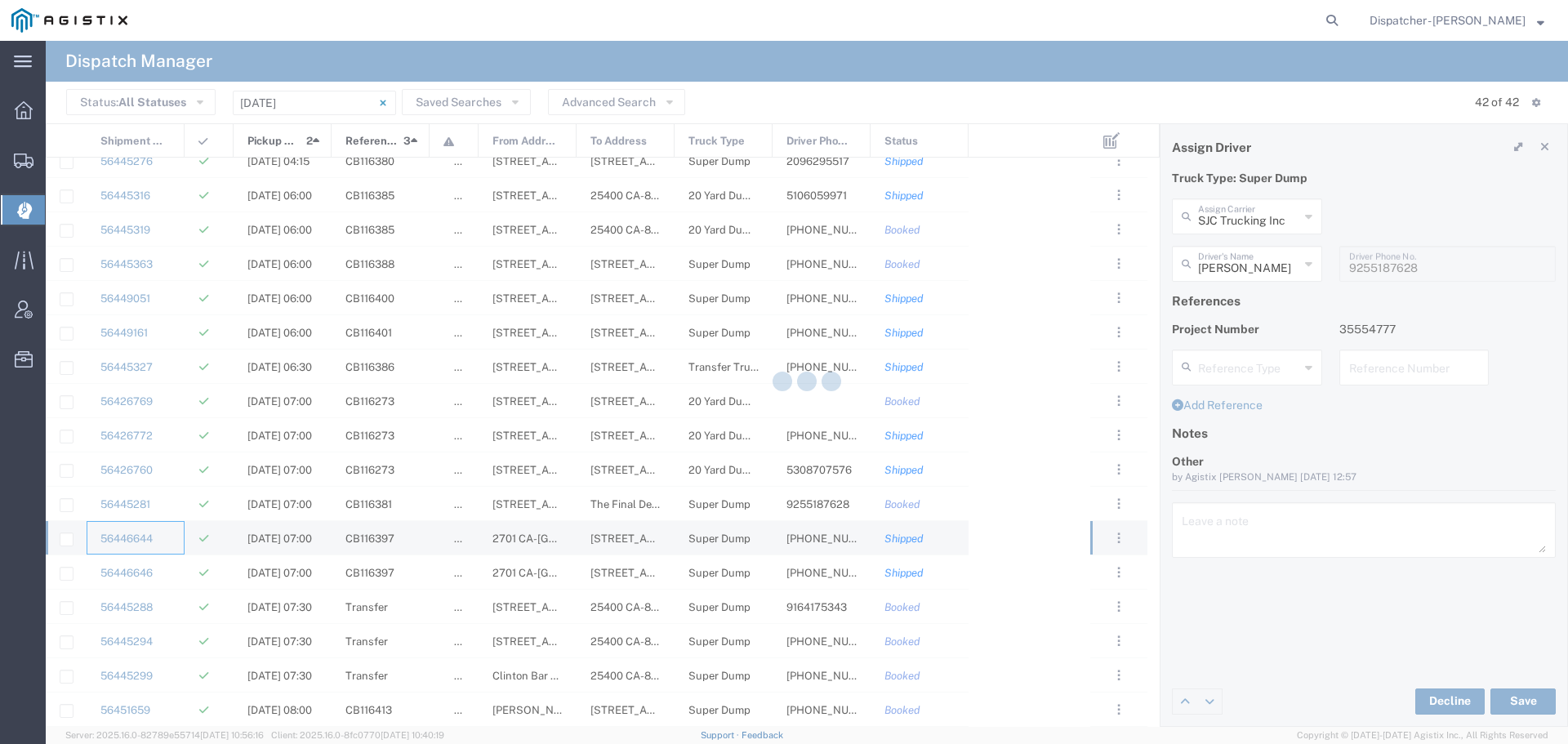
type input "[PERSON_NAME] & Sons Trucking, Inc"
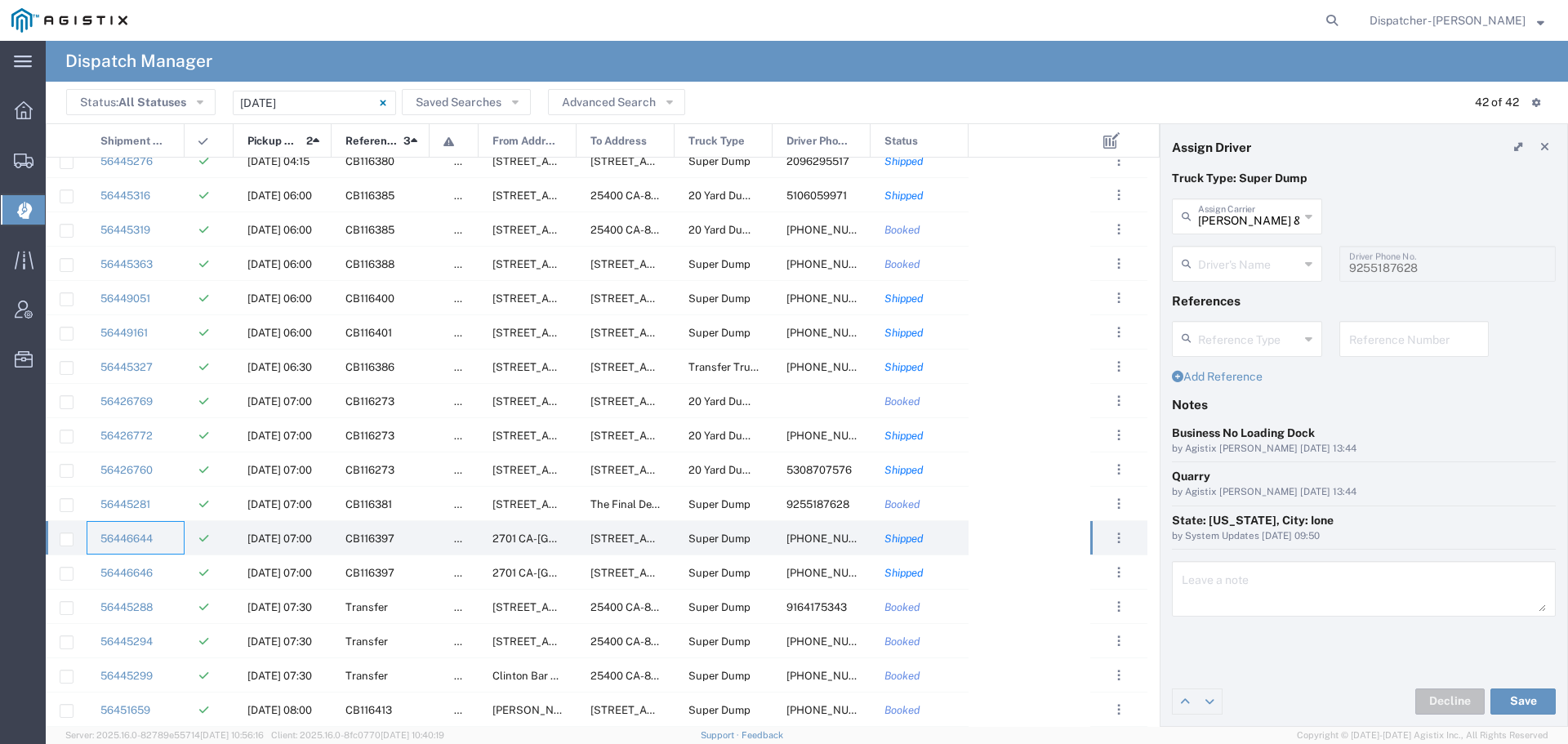
type input "[PERSON_NAME]"
type input "[PHONE_NUMBER]"
click at [176, 581] on div "56446646" at bounding box center [136, 572] width 98 height 33
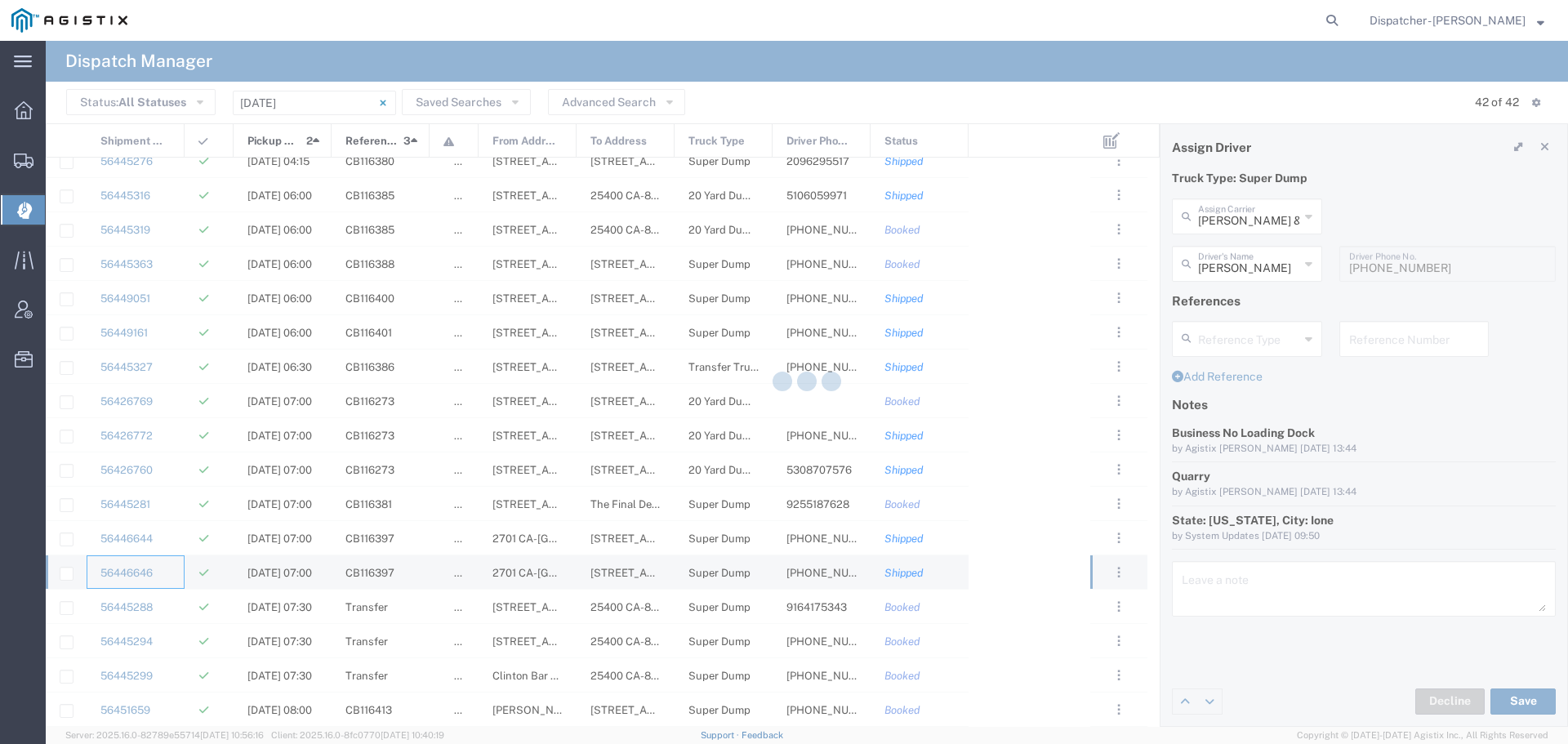
type input "[PERSON_NAME]"
type input "[PHONE_NUMBER]"
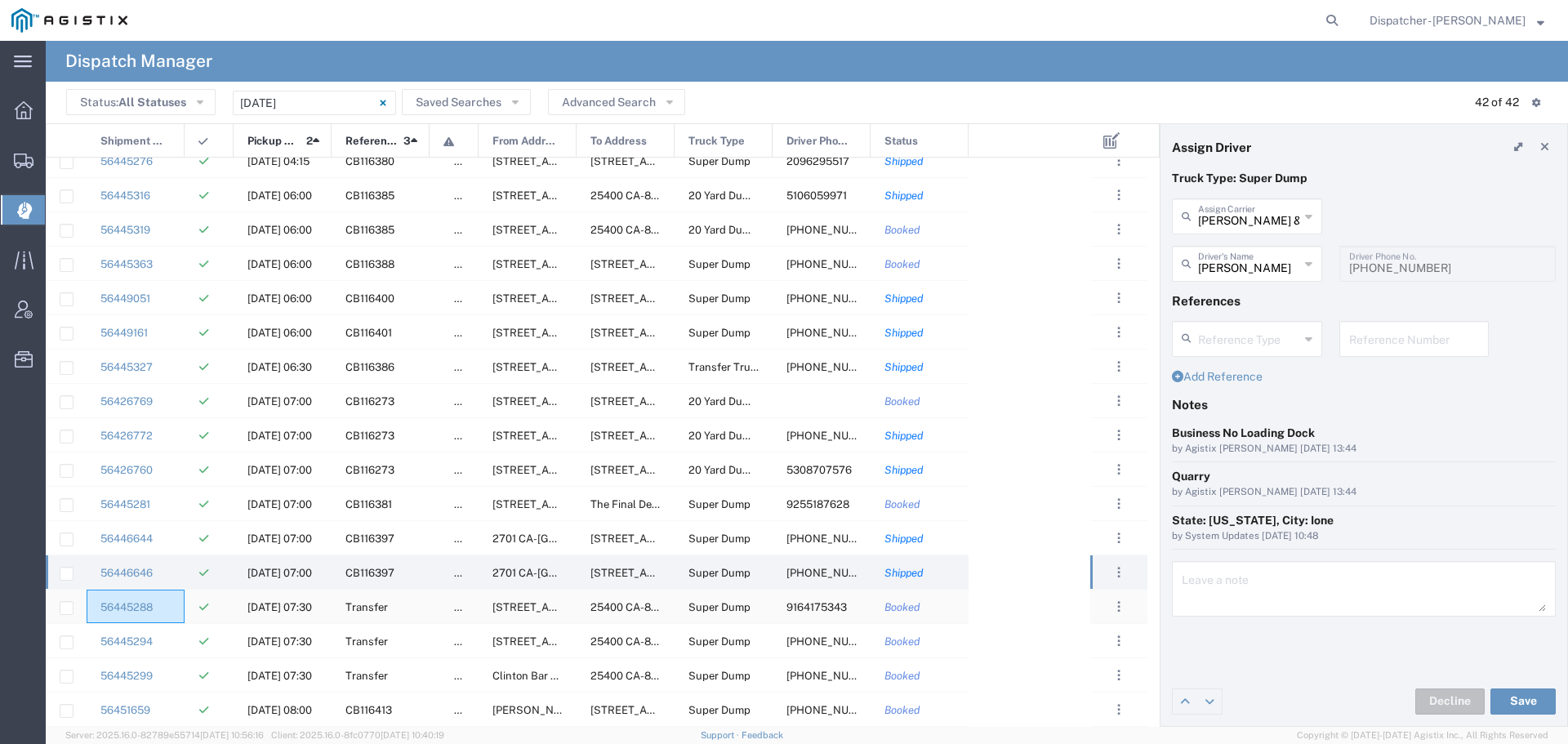
click at [183, 617] on div "56445288" at bounding box center [136, 606] width 98 height 33
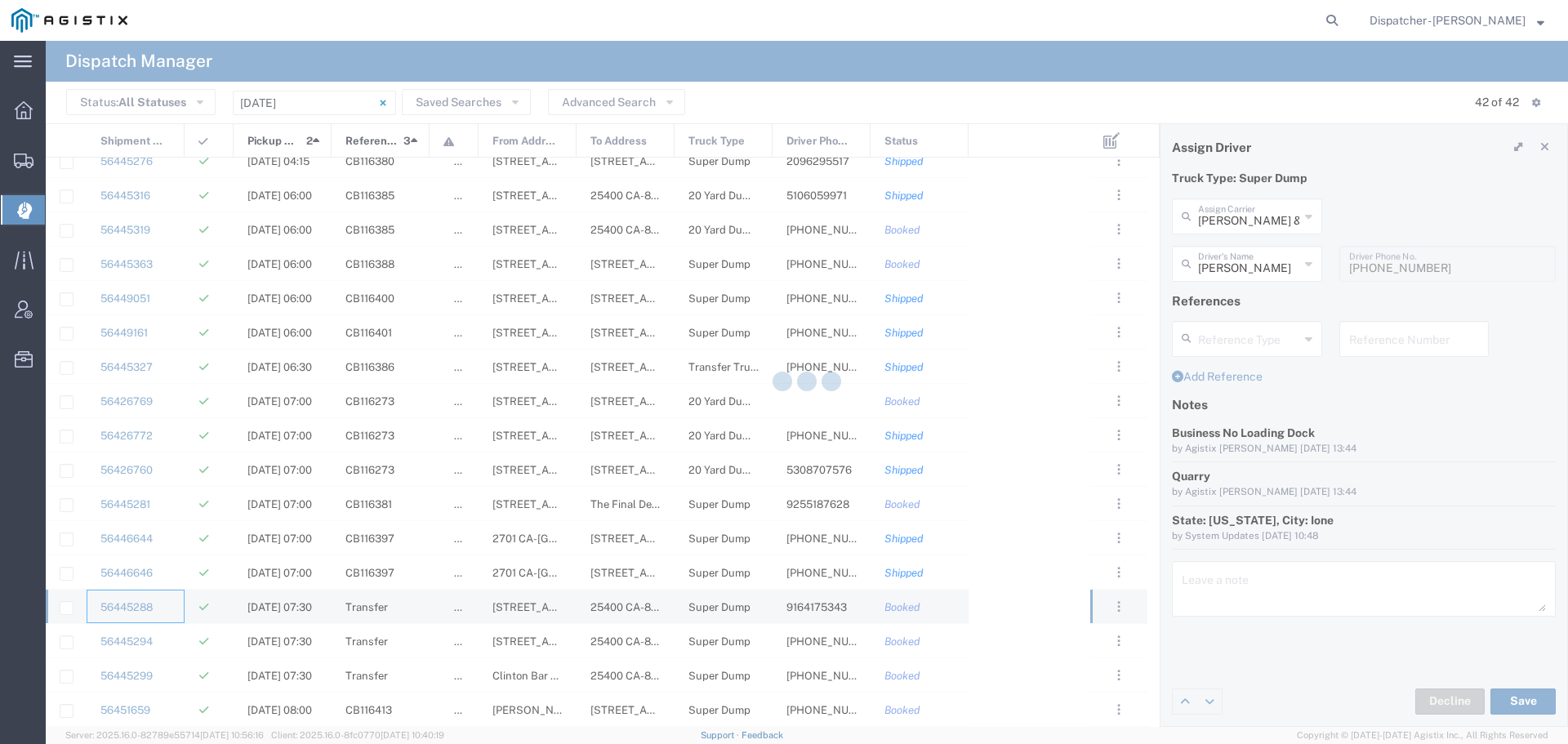
type input "[PERSON_NAME]"
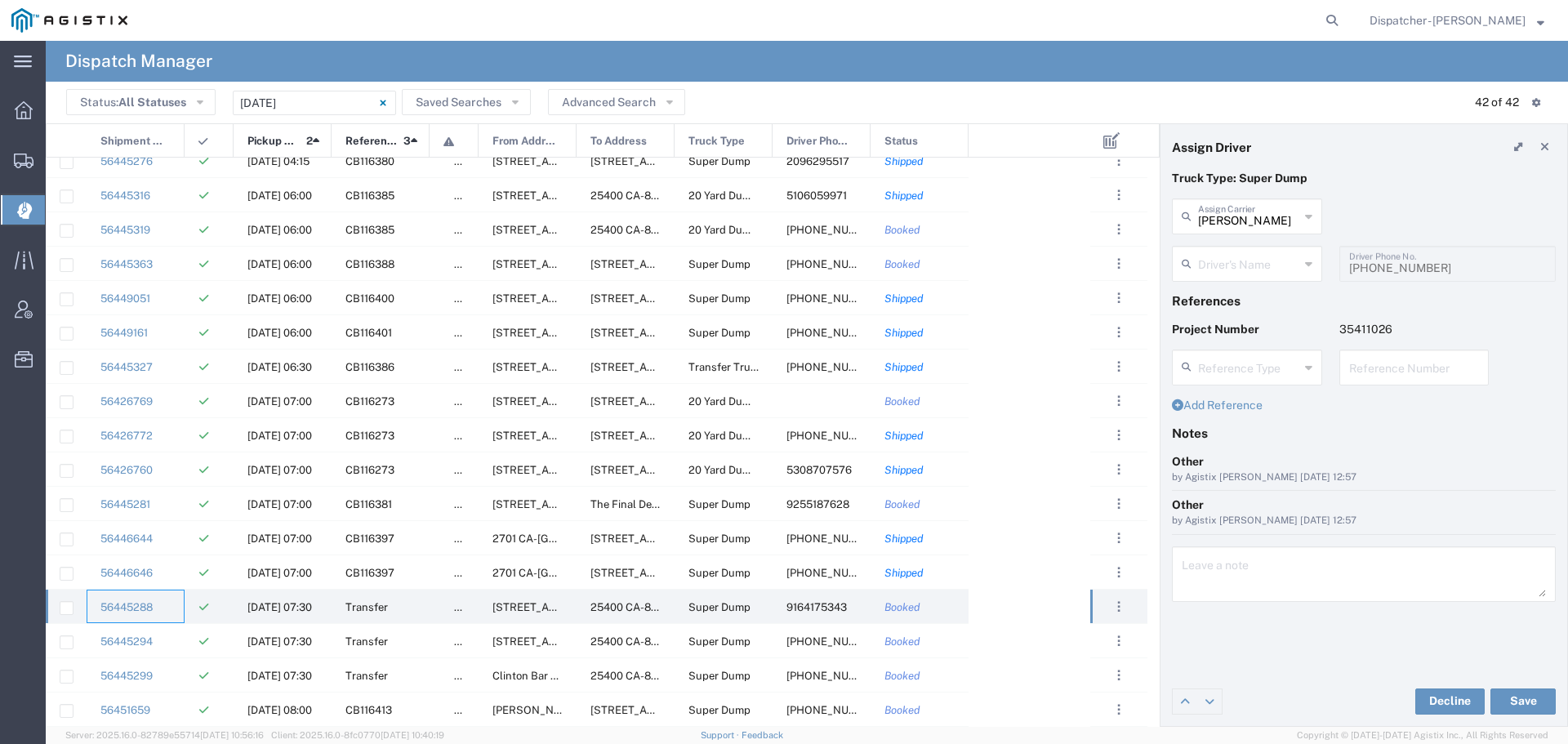
type input "[PERSON_NAME]"
type input "9164175343"
click at [187, 644] on div at bounding box center [209, 641] width 49 height 33
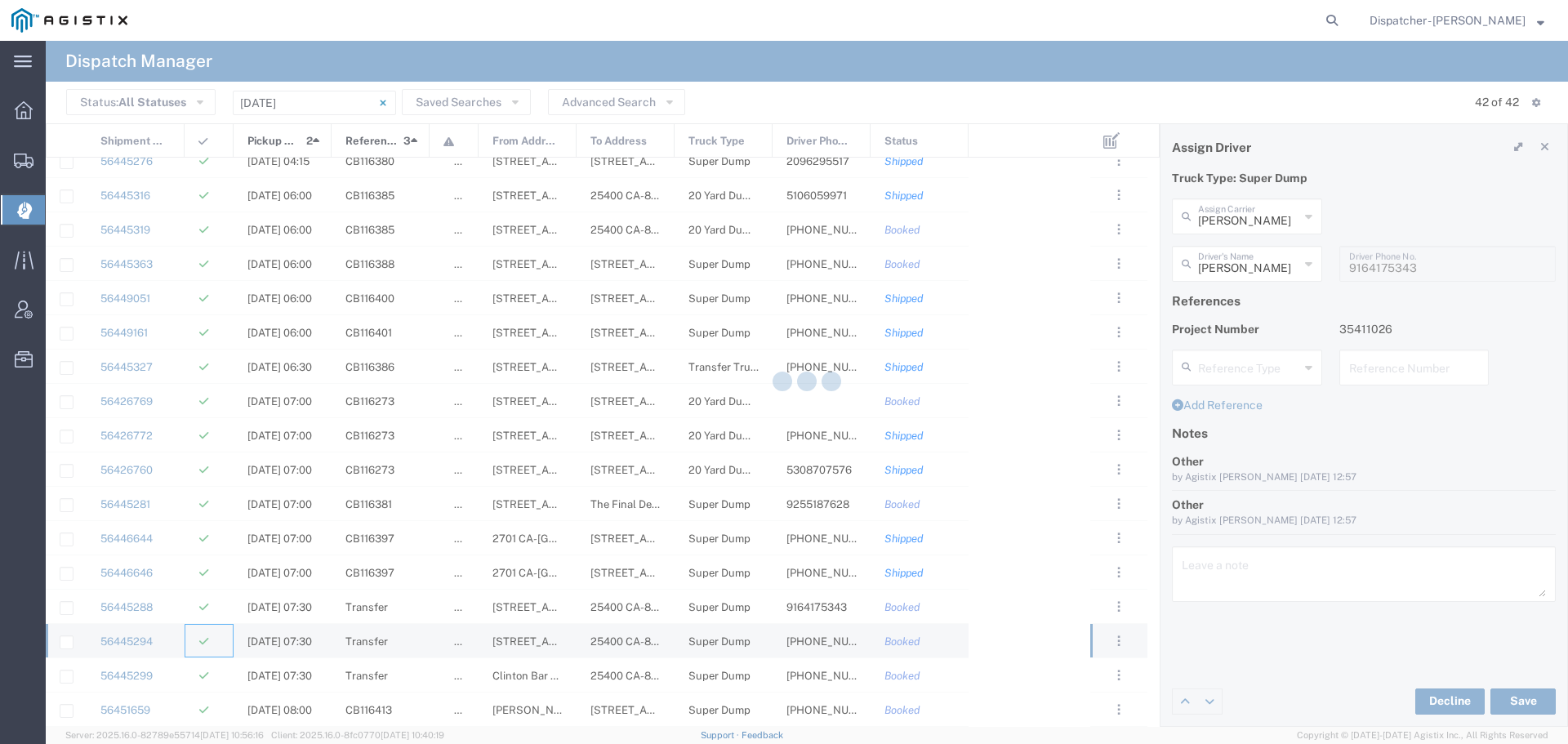
type input "[PERSON_NAME] & Sons Trucking, Inc"
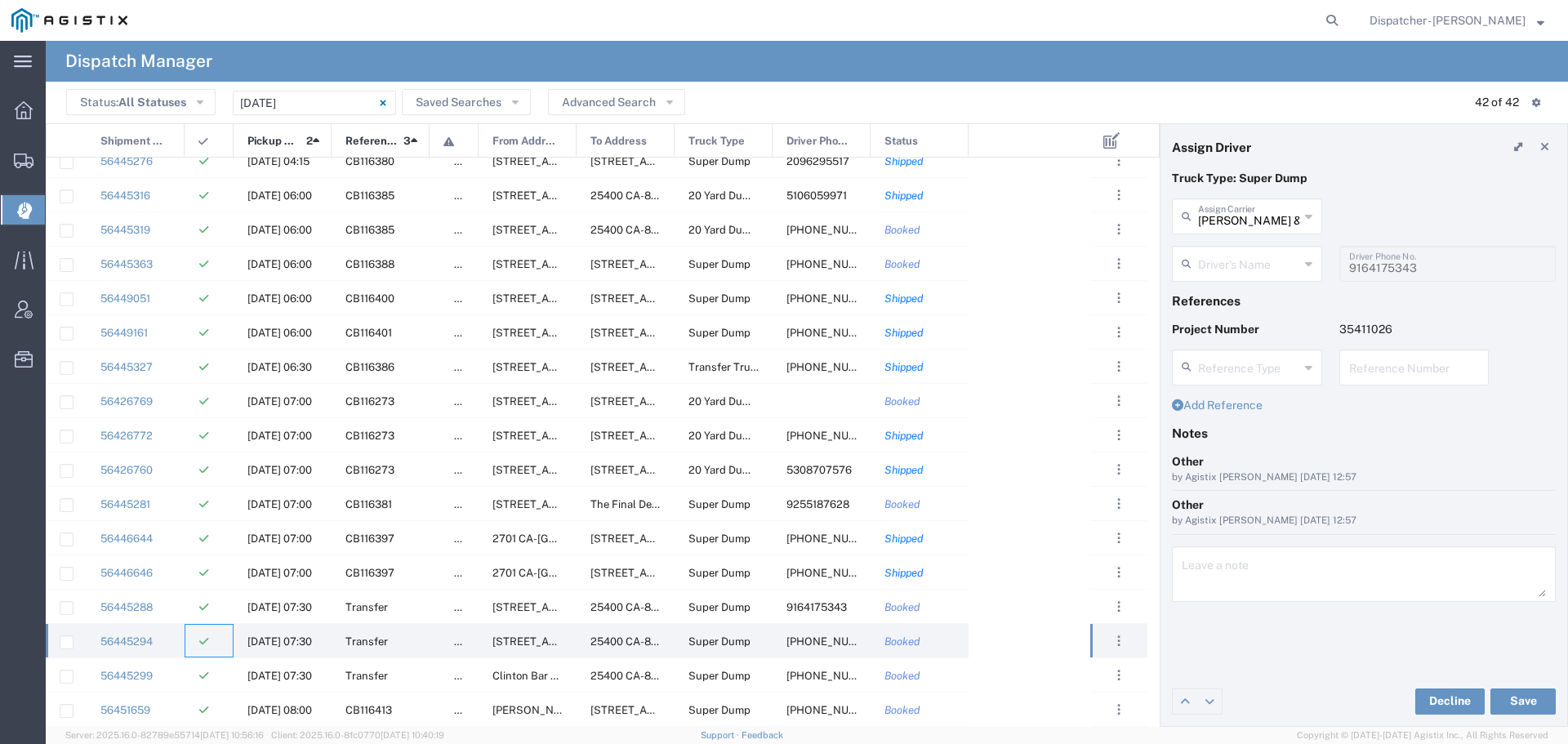
type input "[PERSON_NAME]"
type input "[PHONE_NUMBER]"
click at [187, 683] on div at bounding box center [209, 674] width 49 height 33
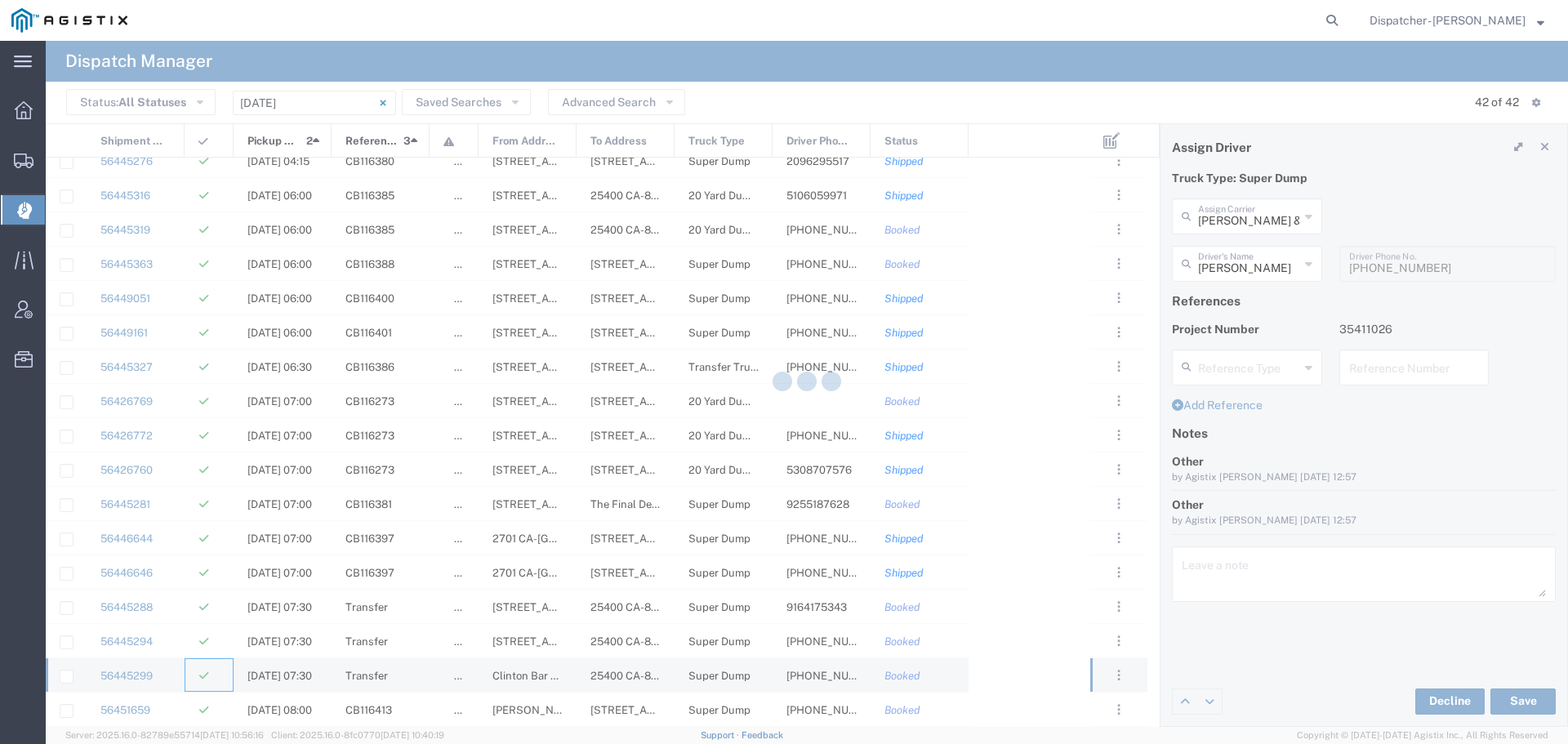
type input "Jays Trucking"
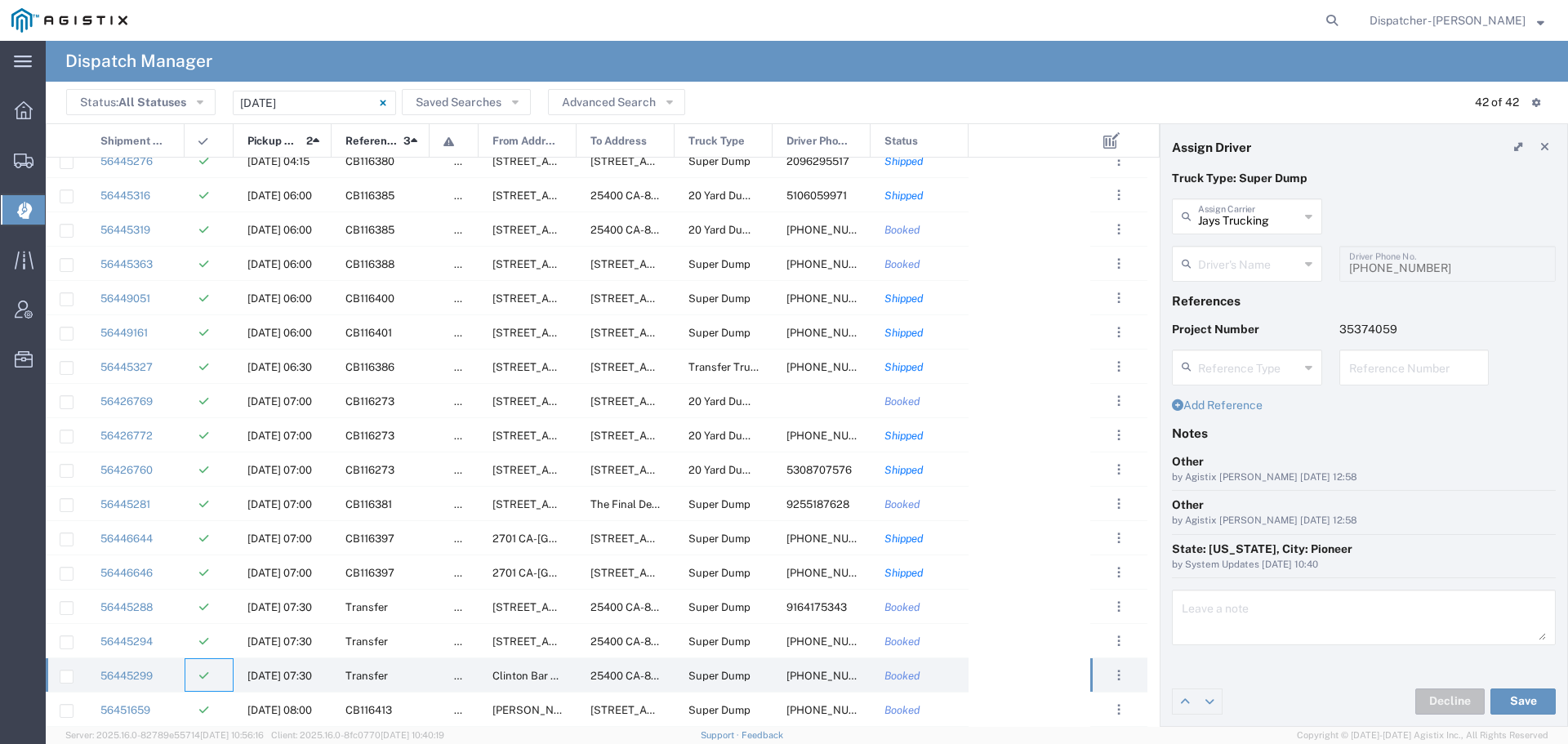
type input "[PERSON_NAME]"
type input "[PHONE_NUMBER]"
click at [177, 706] on div "56451659" at bounding box center [136, 708] width 98 height 33
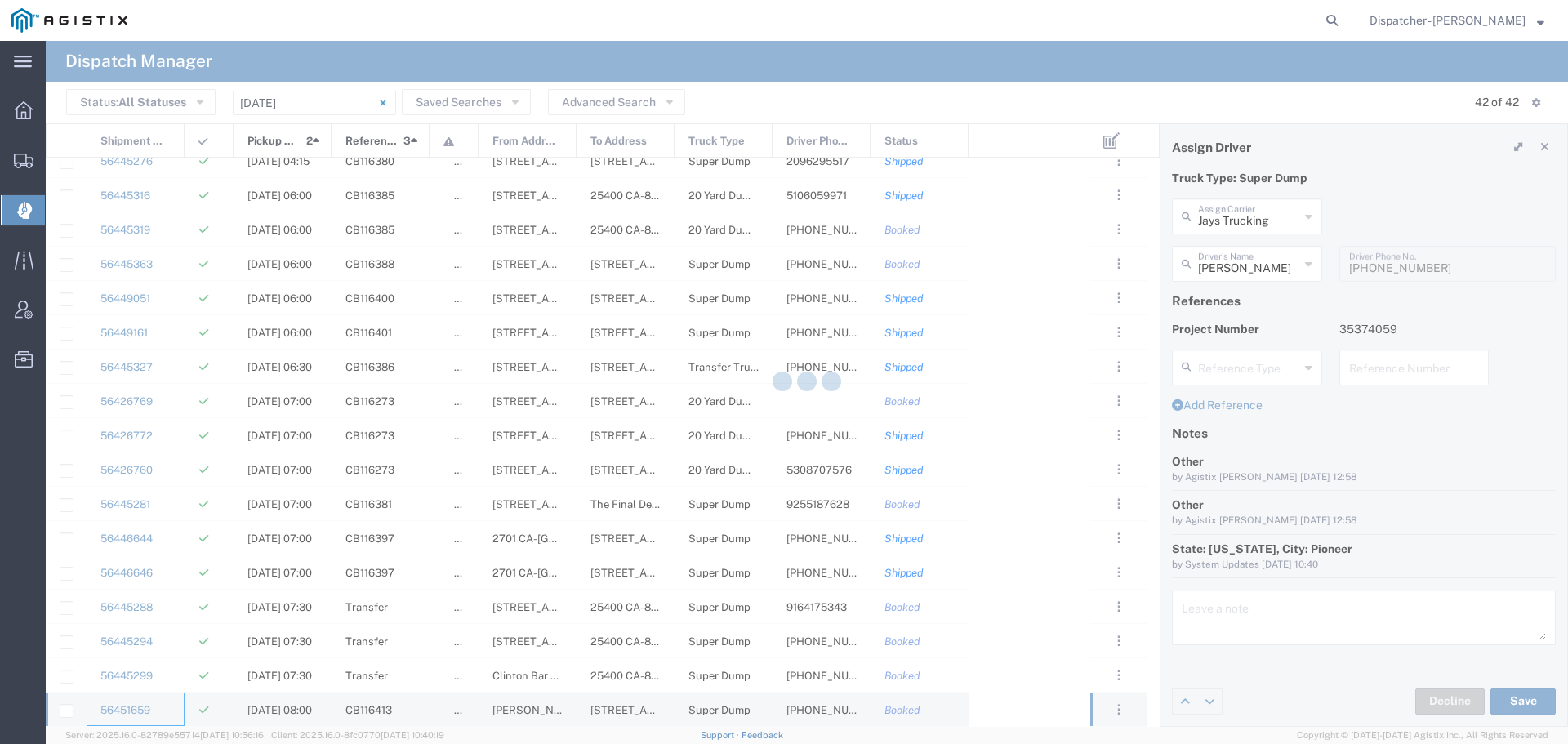
type input "Ahmed & Sons Transport"
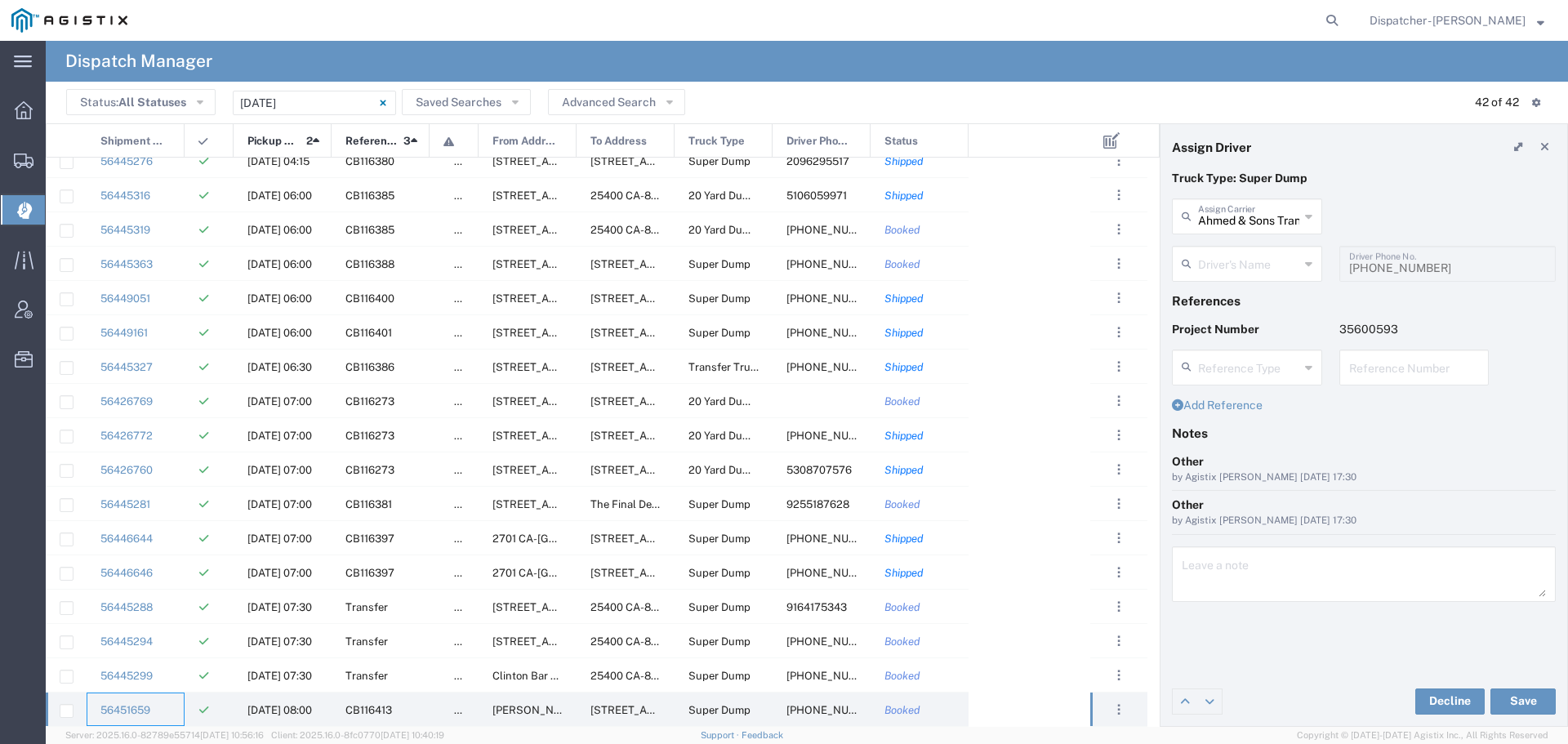
type input "[PERSON_NAME]"
type input "[PHONE_NUMBER]"
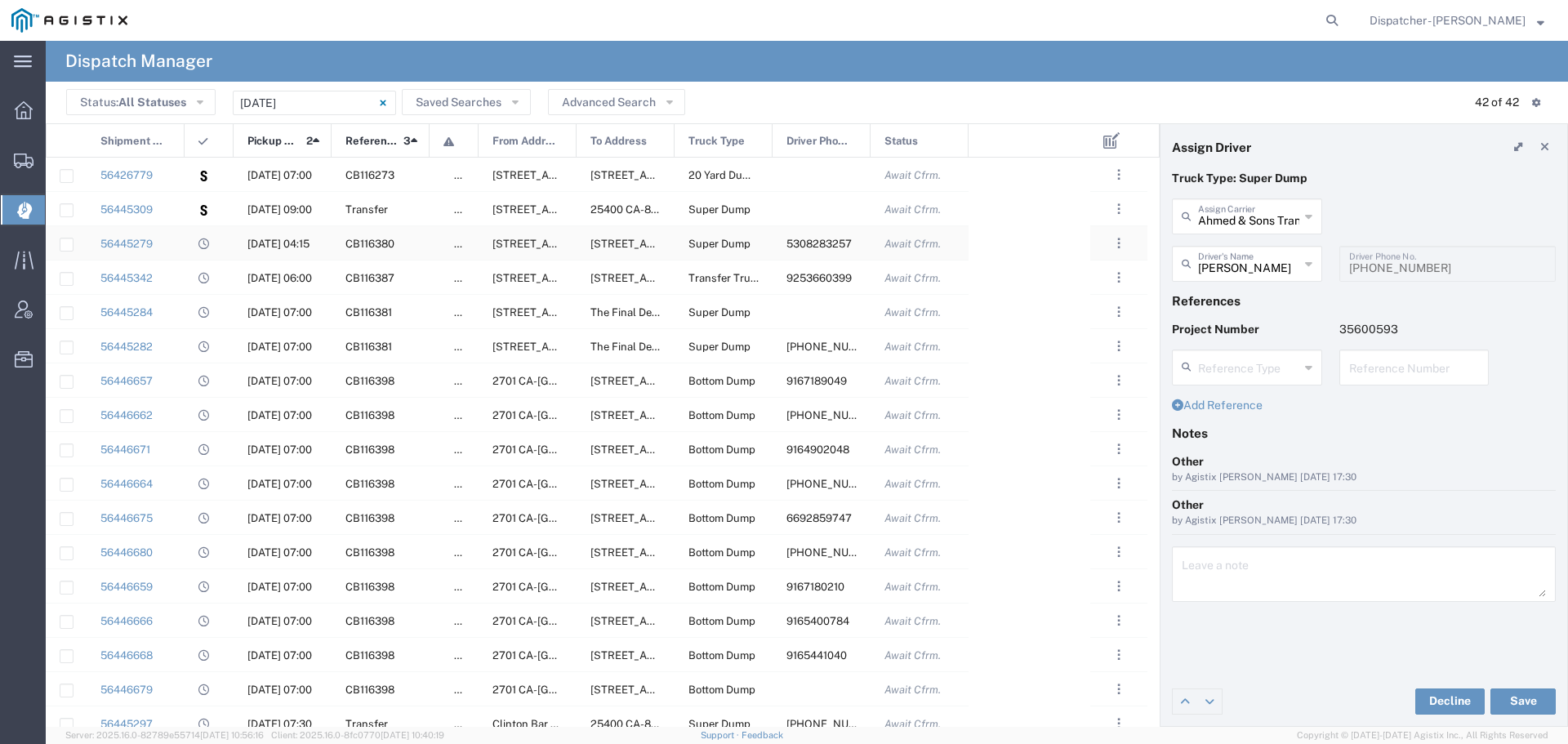
click at [187, 248] on div at bounding box center [209, 243] width 49 height 33
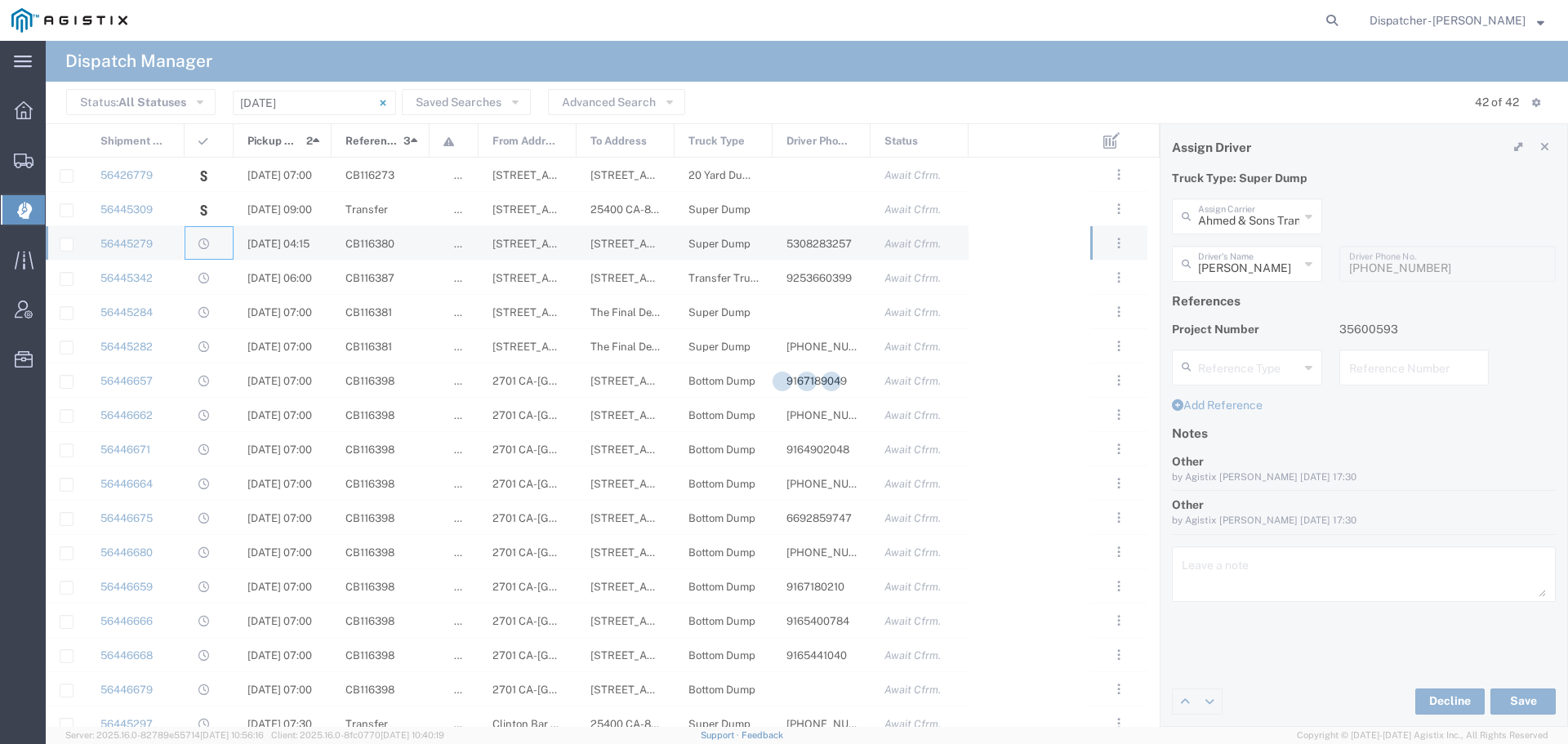
type input "[PERSON_NAME]"
type input "5308283257"
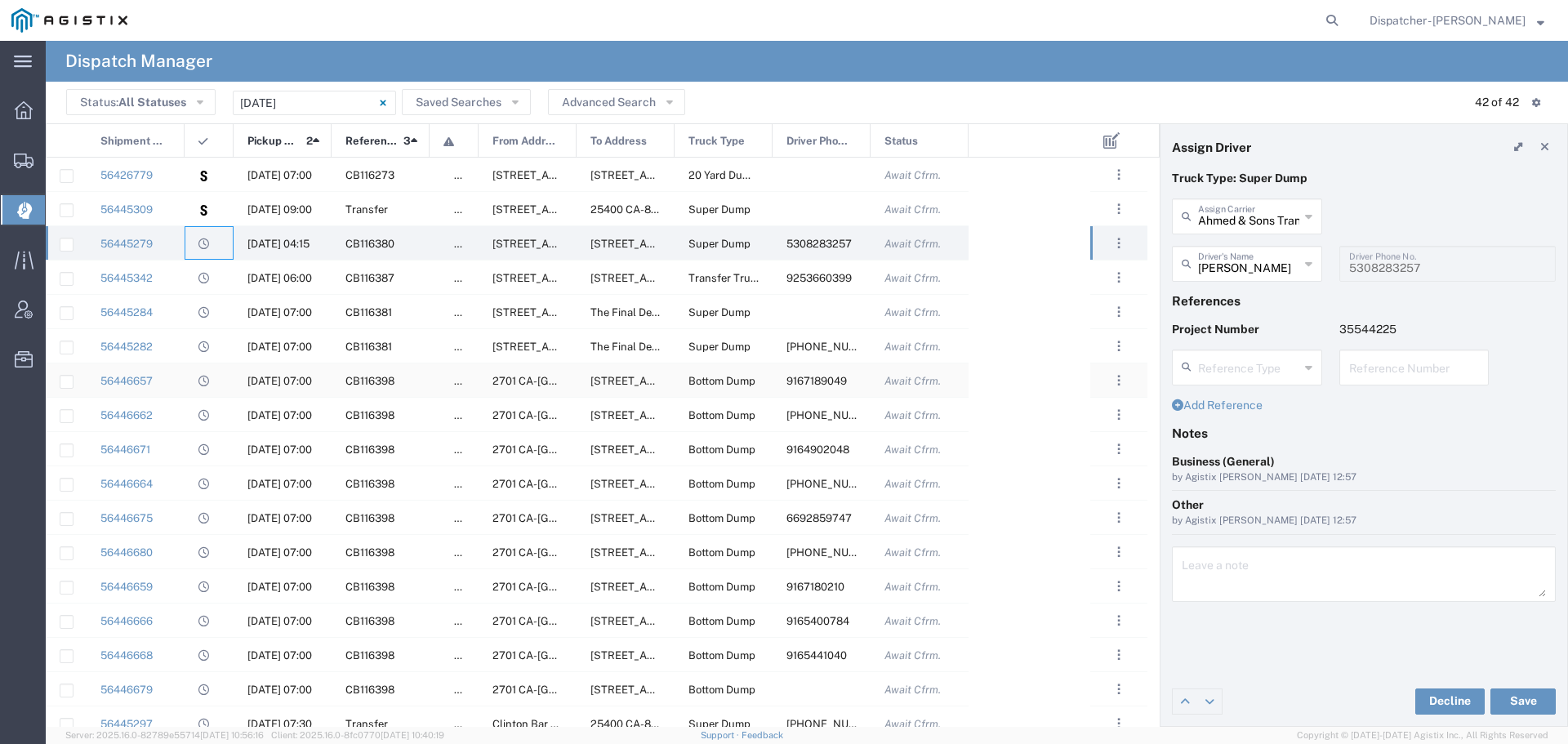
click at [180, 378] on div "56446657" at bounding box center [136, 379] width 98 height 33
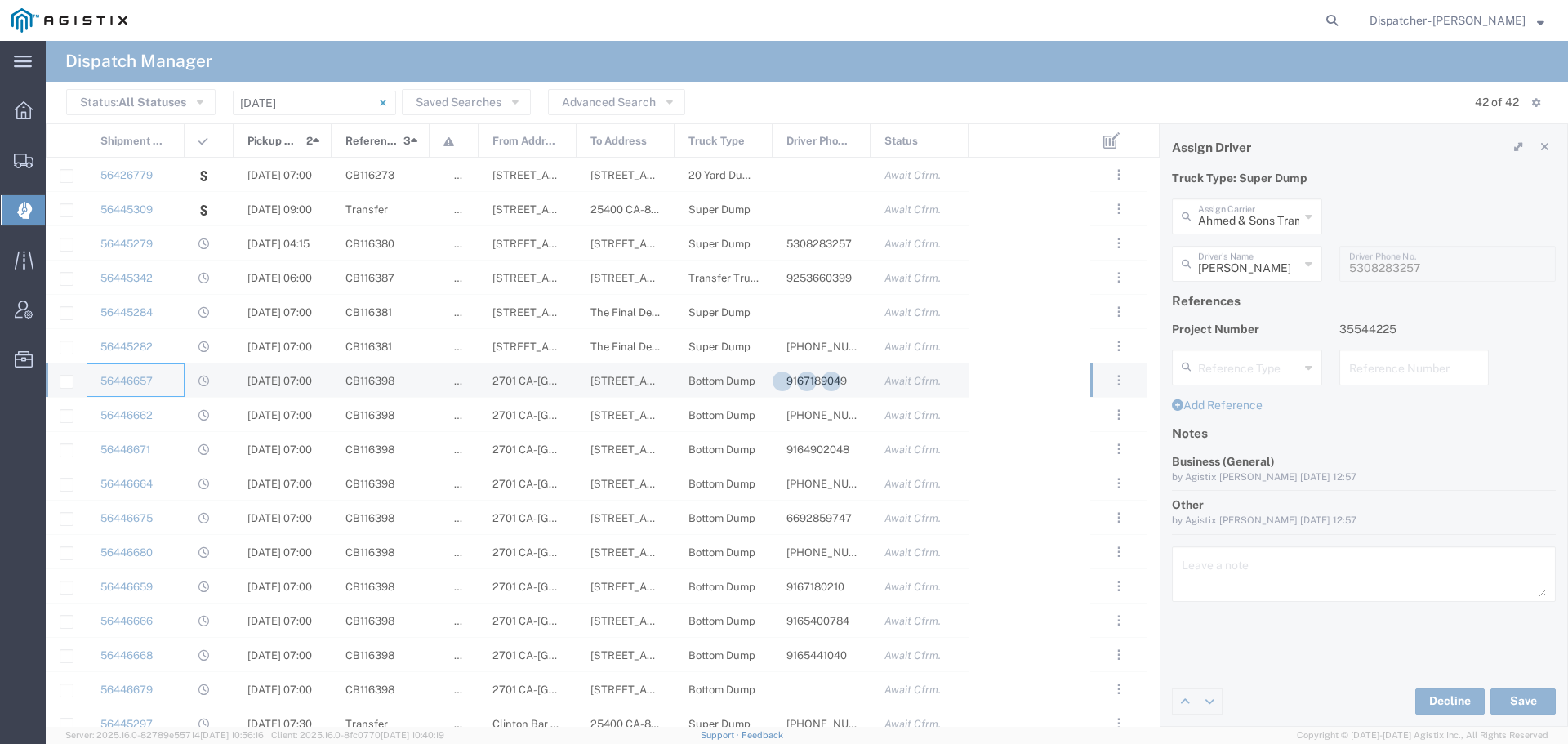
type input "Tiger Sand & Gravel"
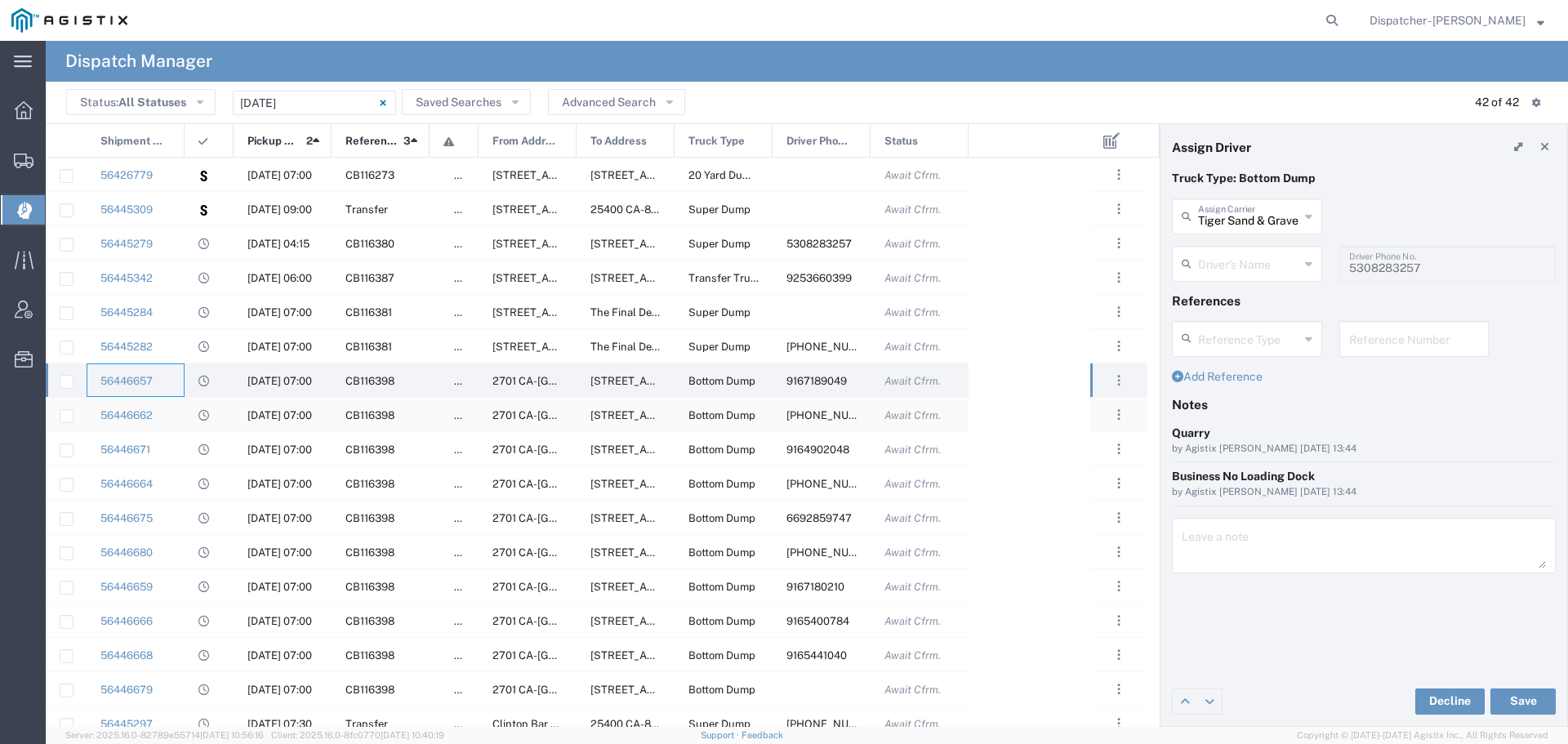
type input "[PERSON_NAME]"
type input "9167189049"
click at [180, 408] on div "56446662" at bounding box center [136, 414] width 98 height 33
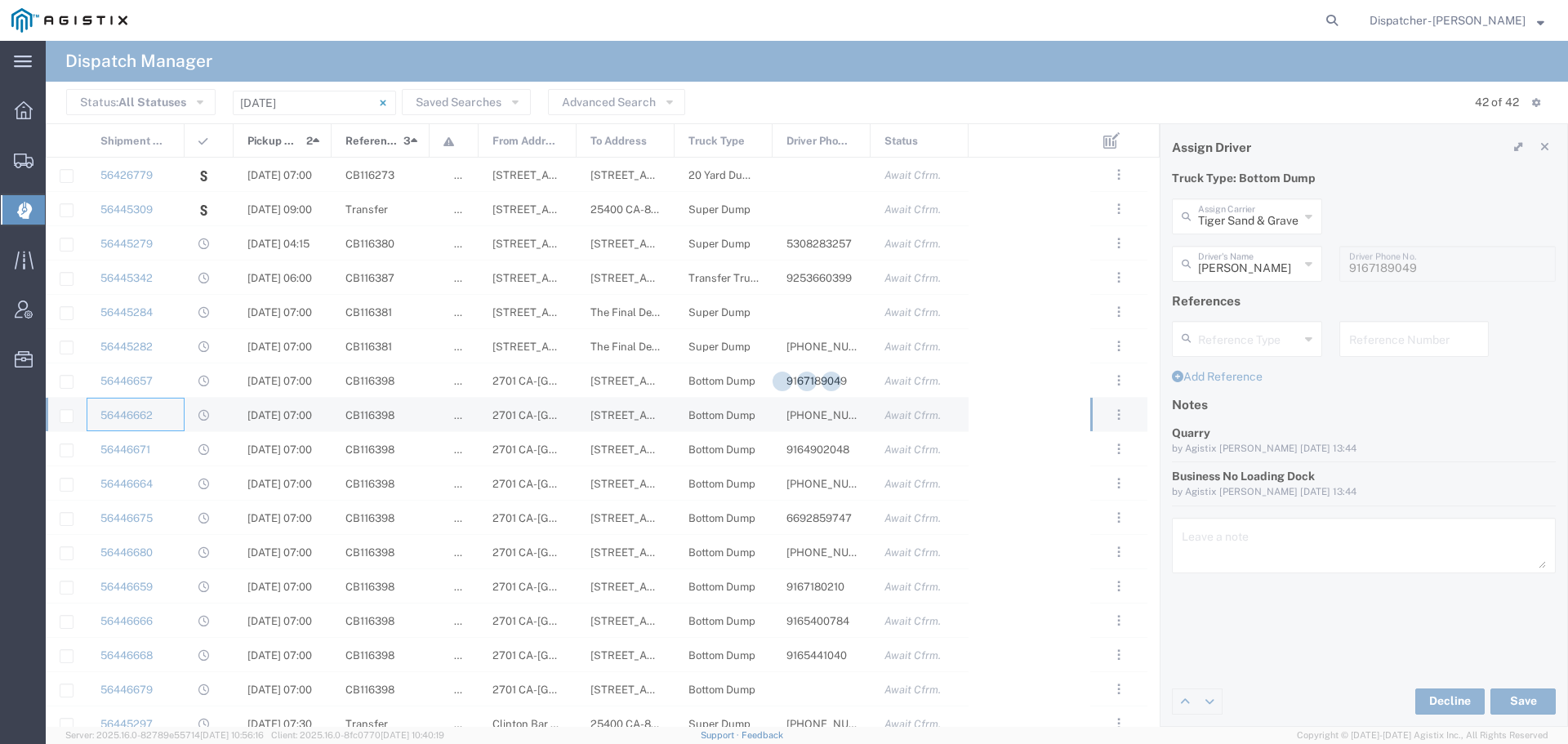
type input "[PERSON_NAME]"
type input "[PHONE_NUMBER]"
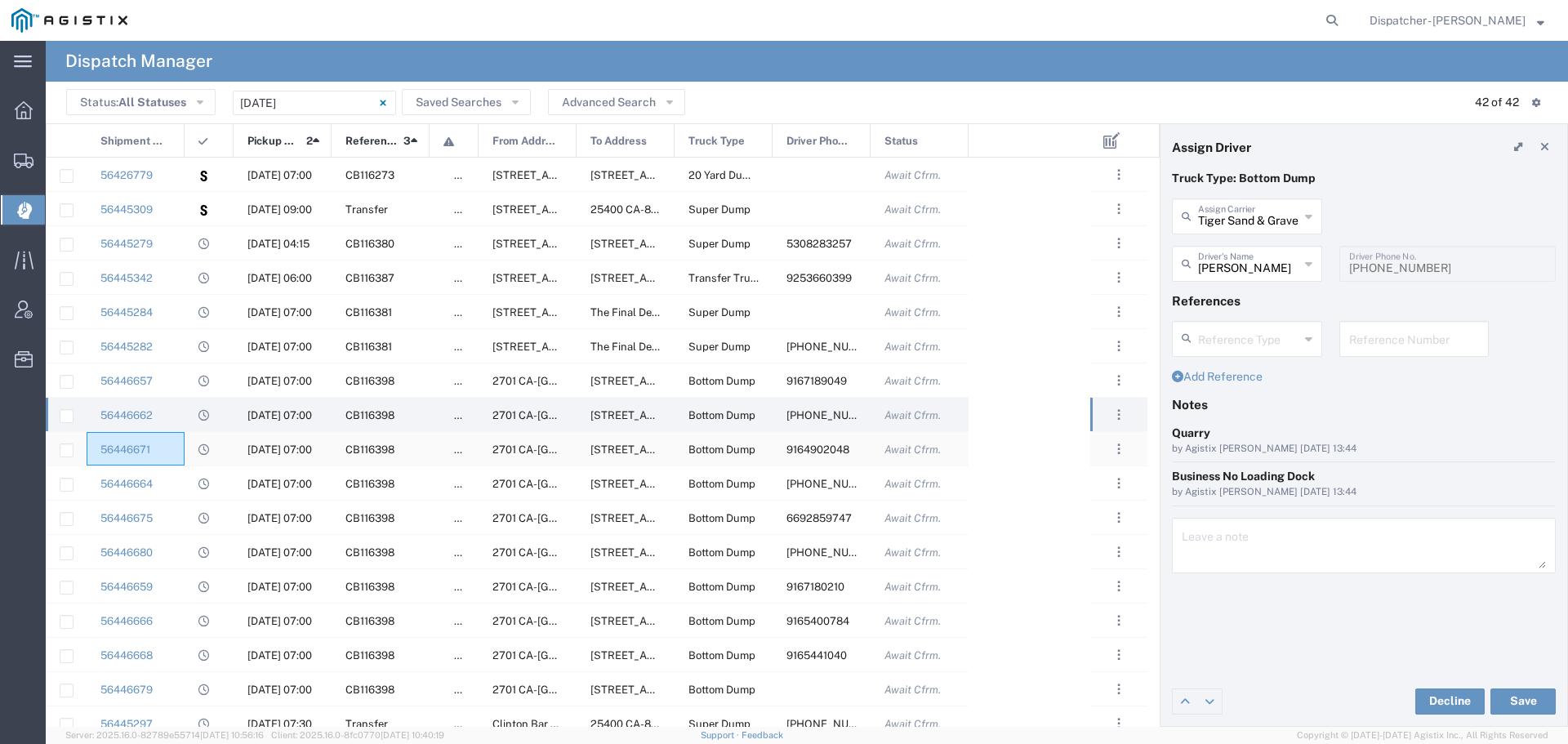
click at [181, 446] on div "56446671" at bounding box center [136, 448] width 98 height 33
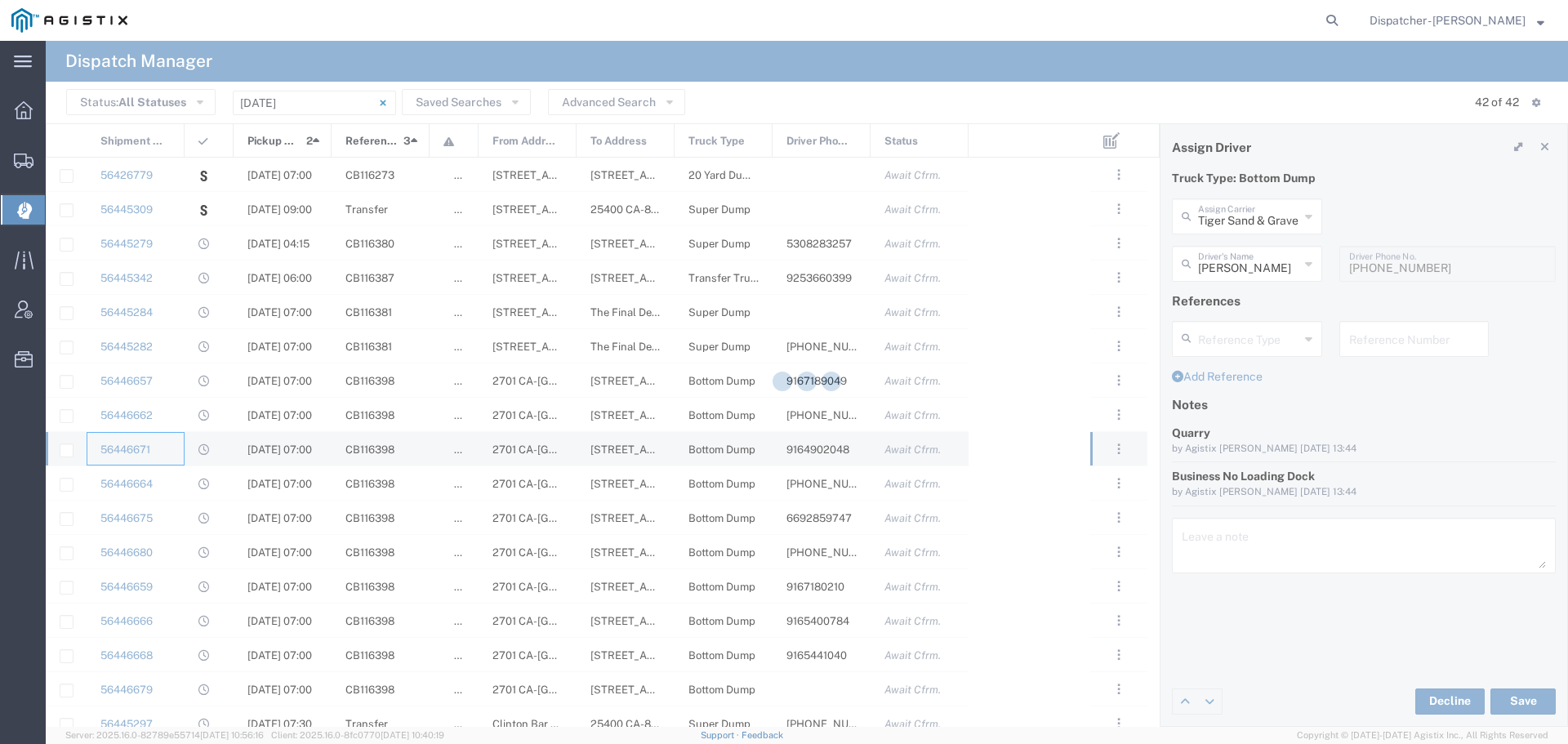
type input "[PERSON_NAME]"
type input "9164902048"
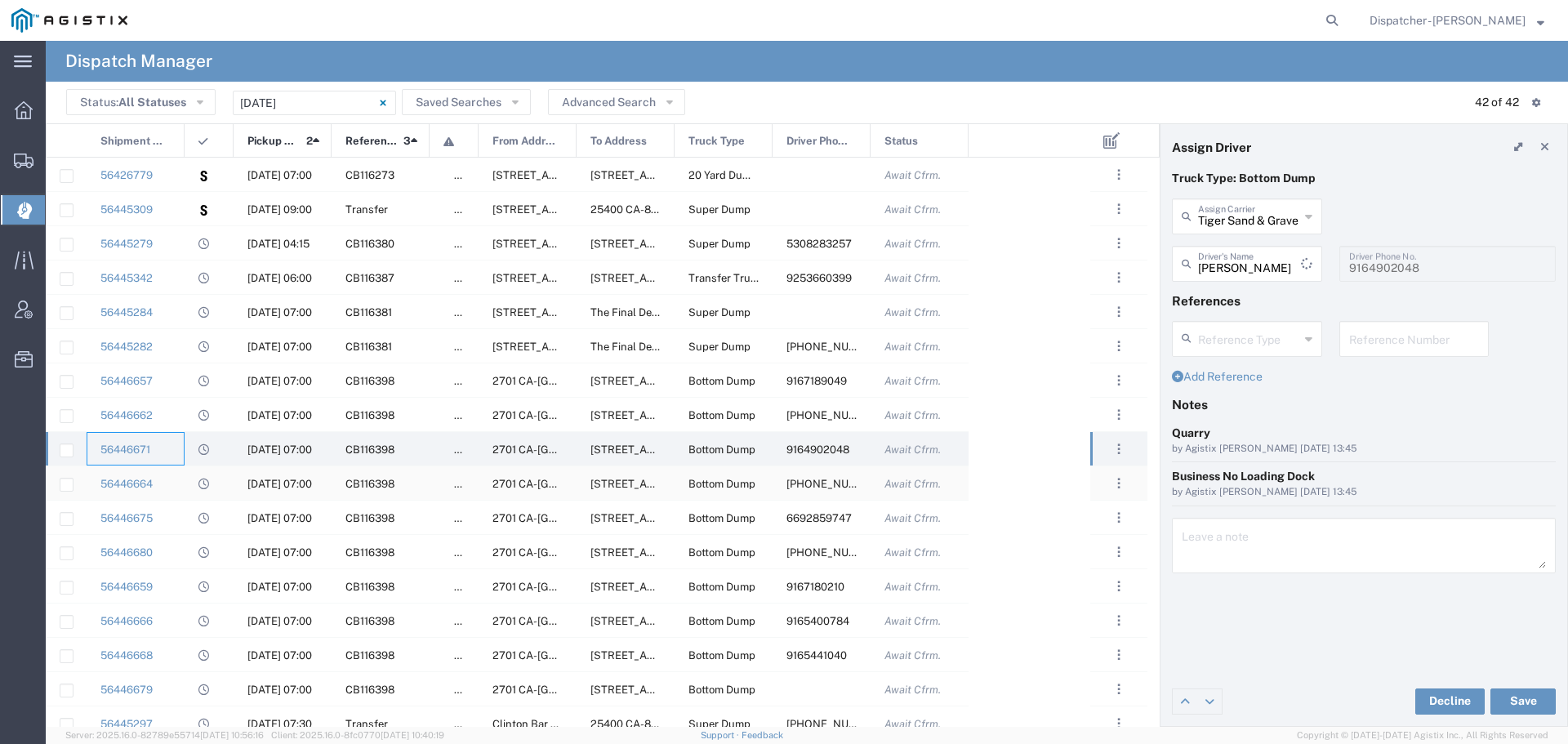
click at [181, 486] on div "56446664" at bounding box center [136, 483] width 98 height 33
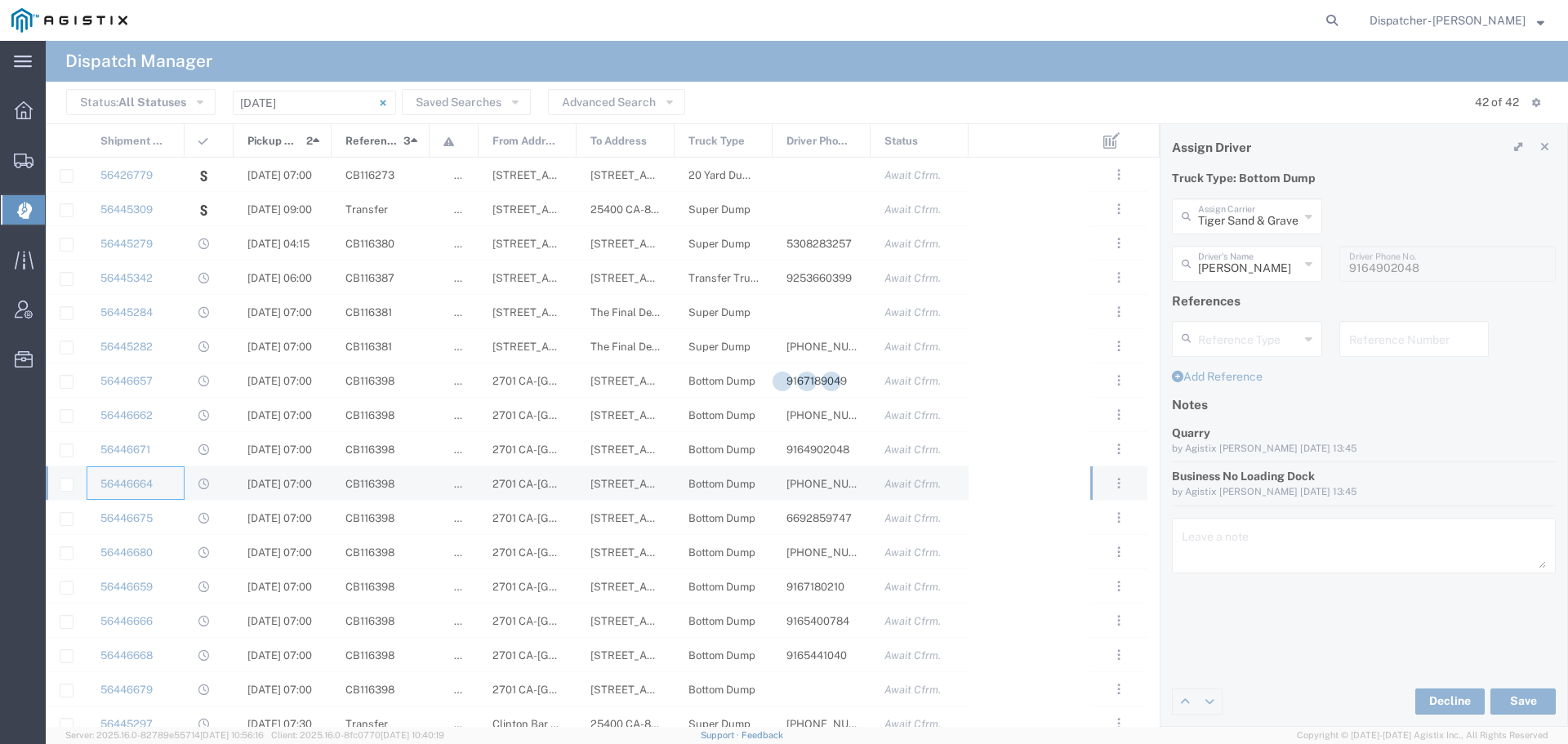
type input "Gursnaran Tiger"
type input "[PHONE_NUMBER]"
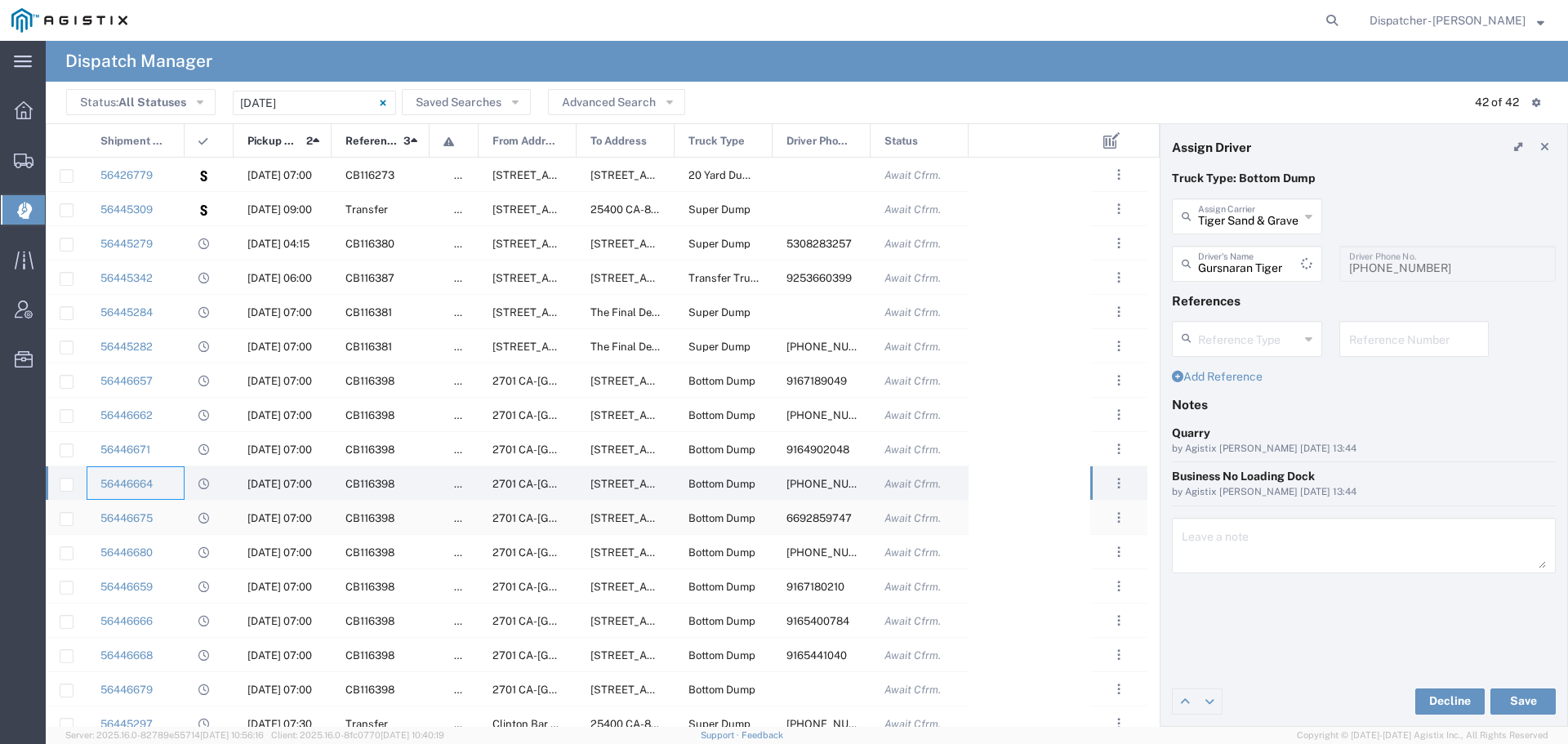
click at [184, 517] on div "56446675" at bounding box center [136, 517] width 98 height 33
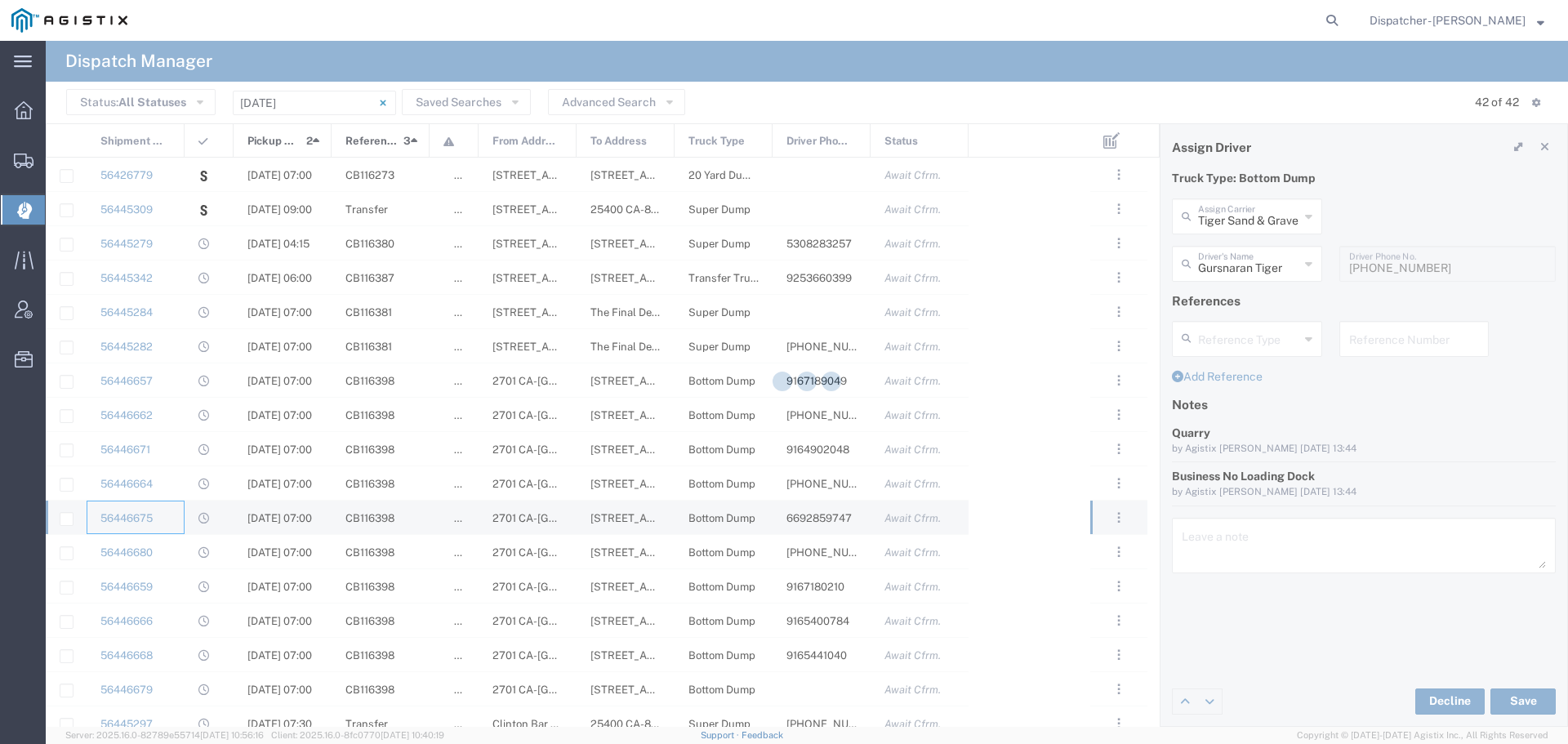
type input "[PERSON_NAME]"
type input "6692859747"
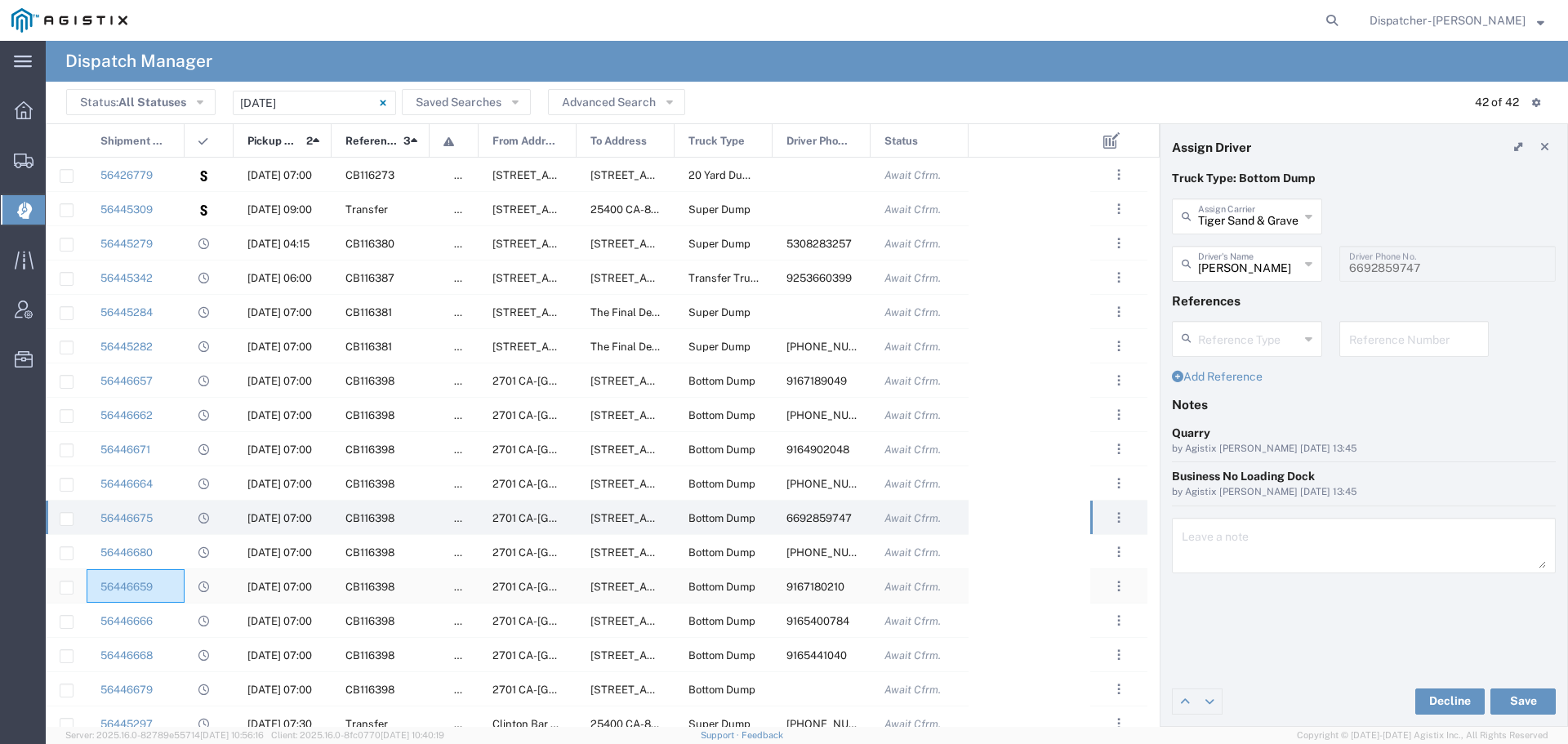
click at [174, 572] on div "56446659" at bounding box center [136, 585] width 98 height 33
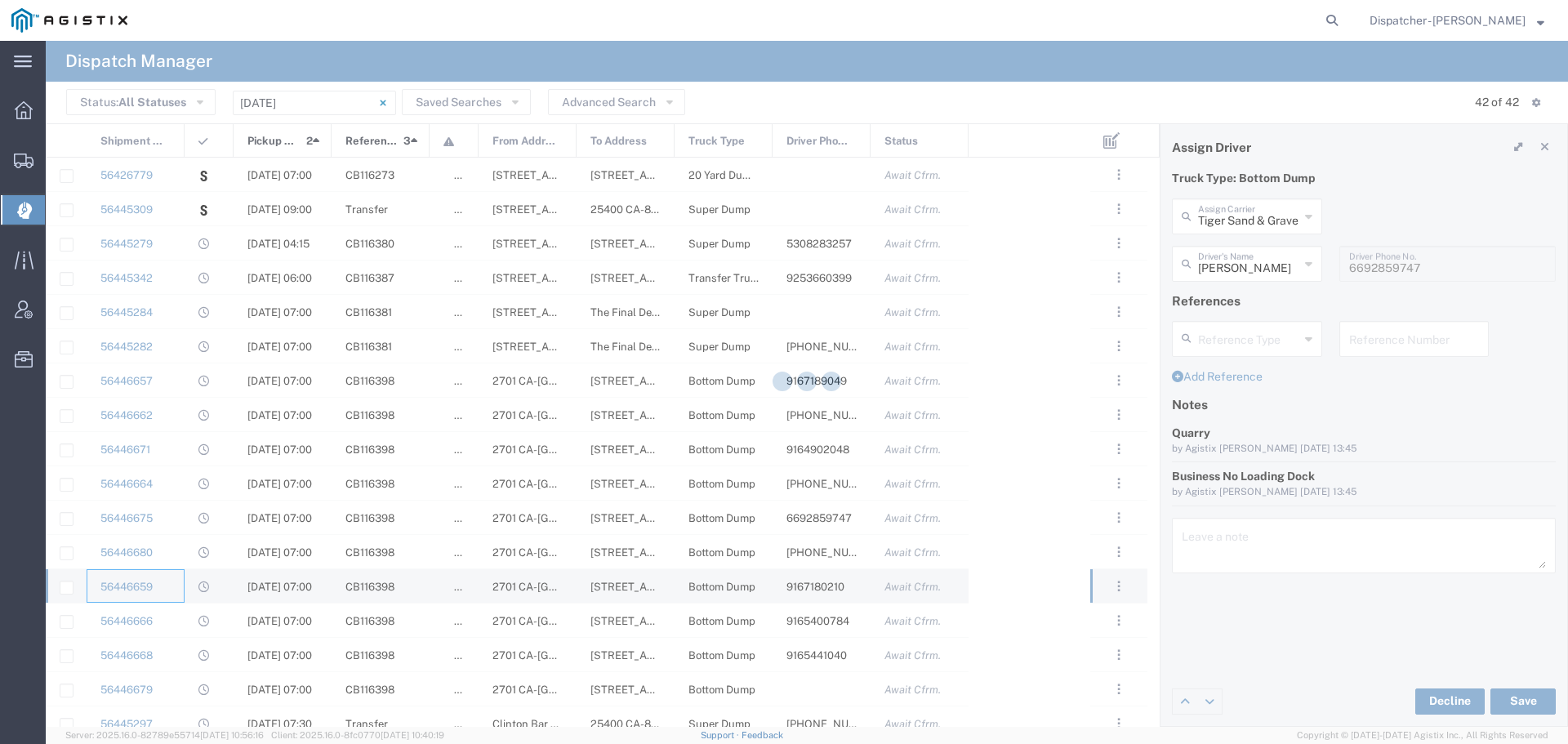
type input "[PERSON_NAME] & Sons Trucking, Inc"
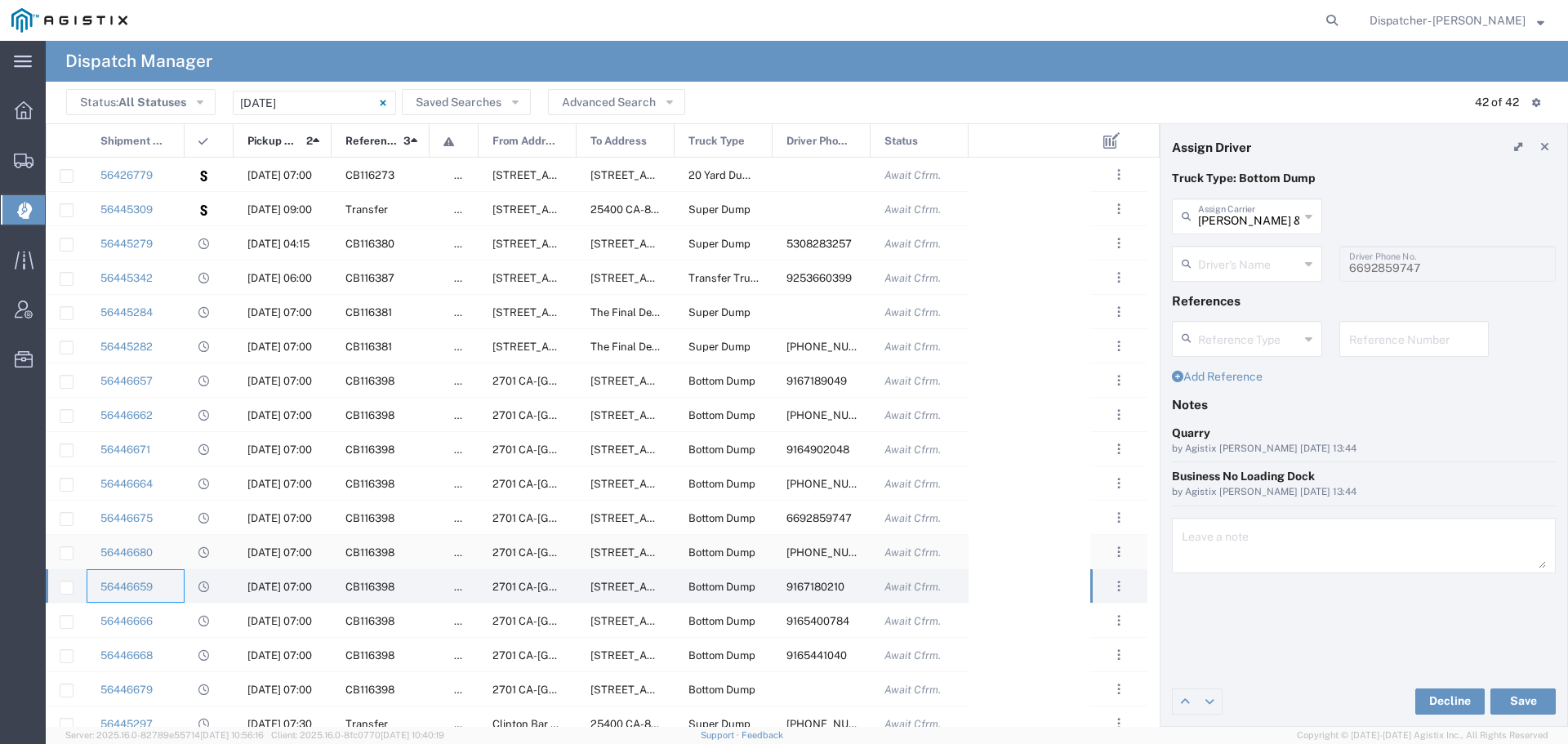
click at [176, 557] on div "56446680" at bounding box center [136, 551] width 98 height 33
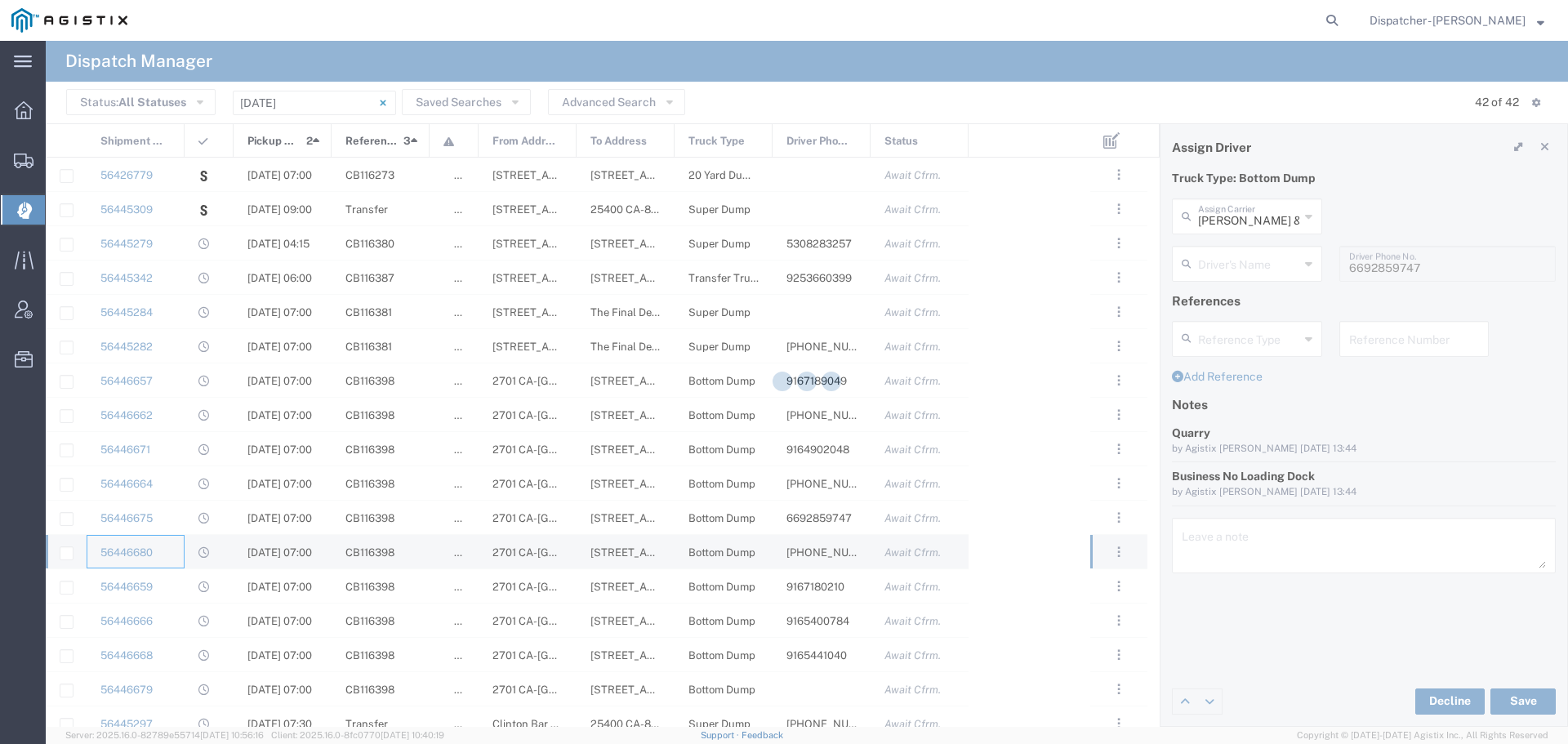
type input "[PERSON_NAME] Tiger"
type input "Tiger Sand & Gravel"
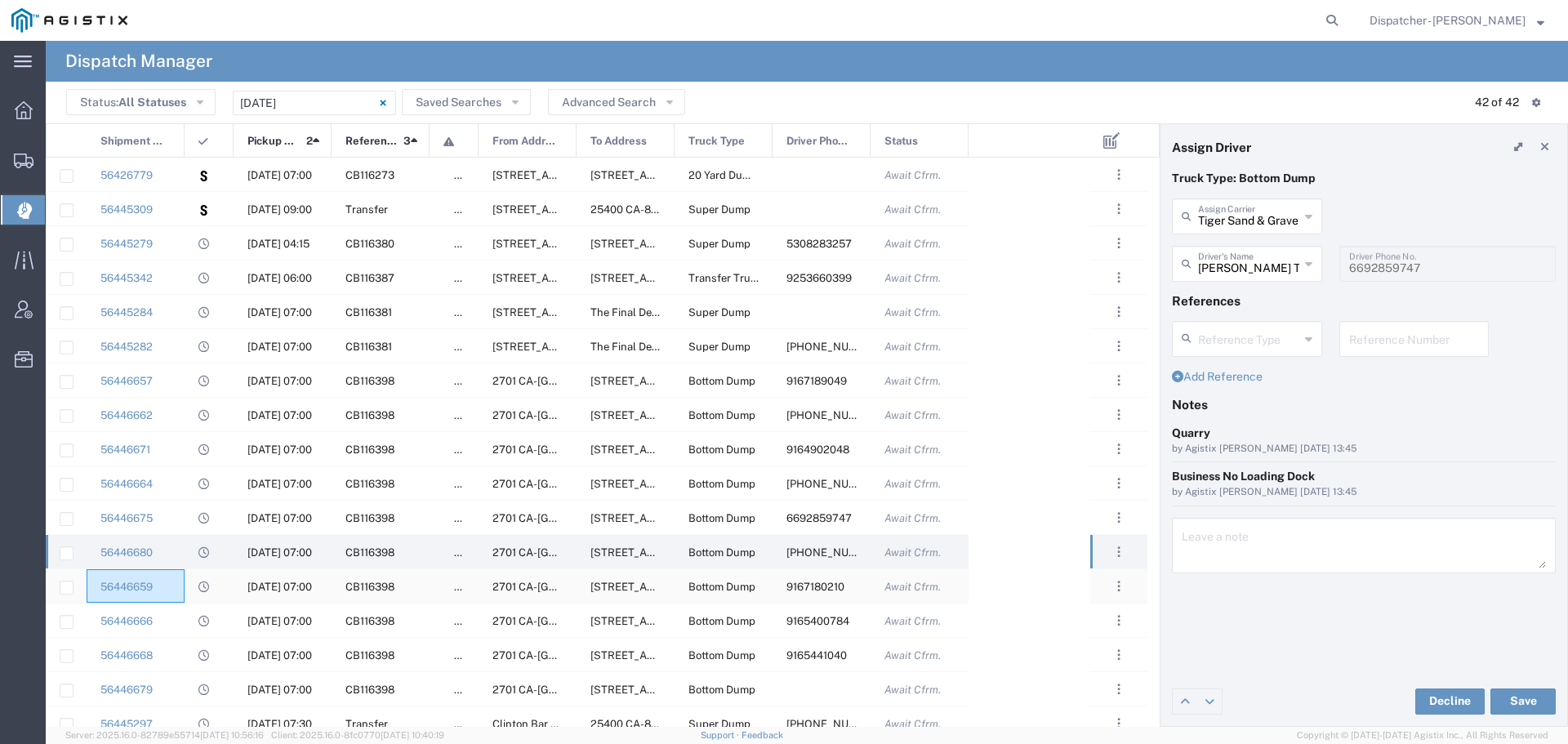
click at [174, 589] on div "56446659" at bounding box center [136, 585] width 98 height 33
type input "[PHONE_NUMBER]"
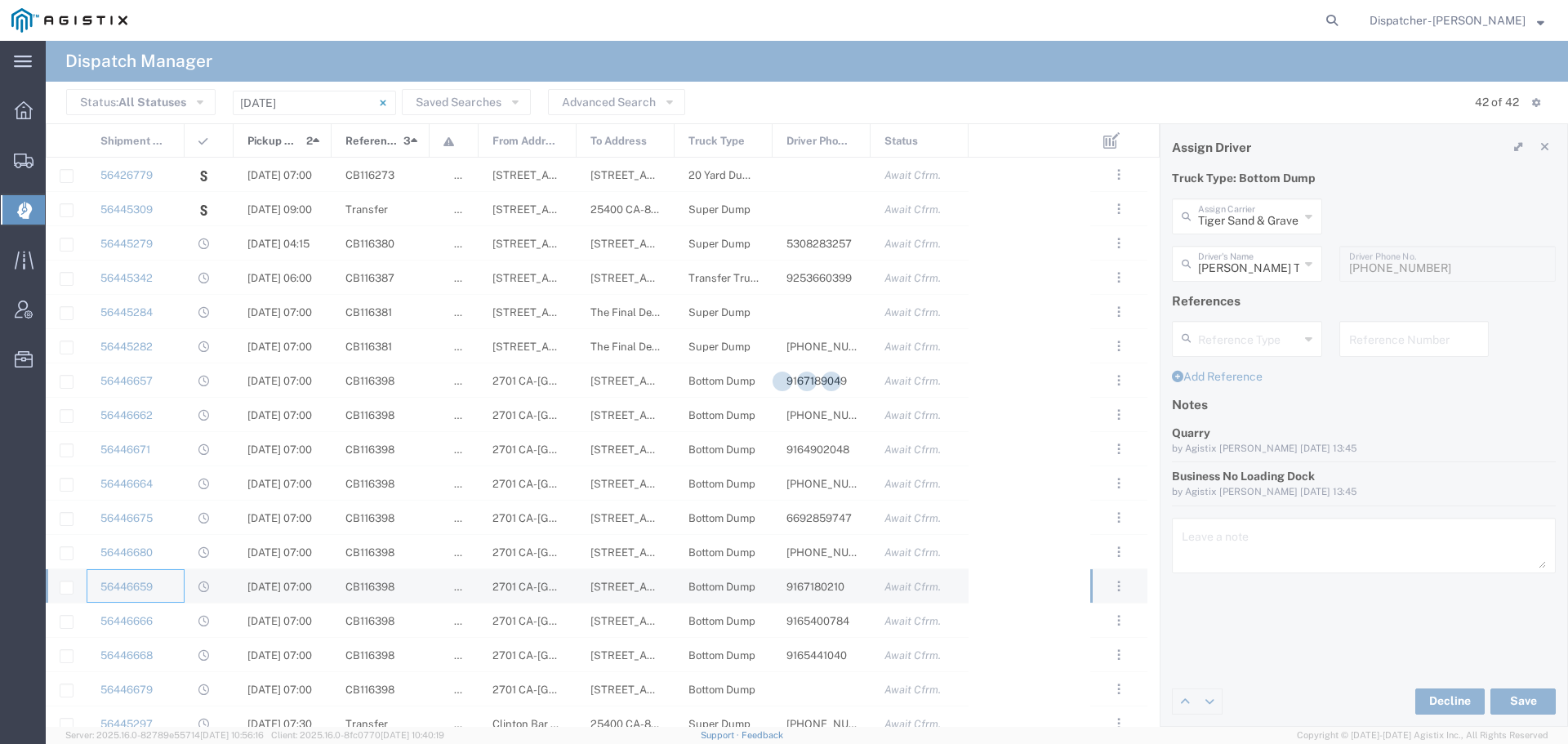
type input "[PERSON_NAME] & Sons Trucking, Inc"
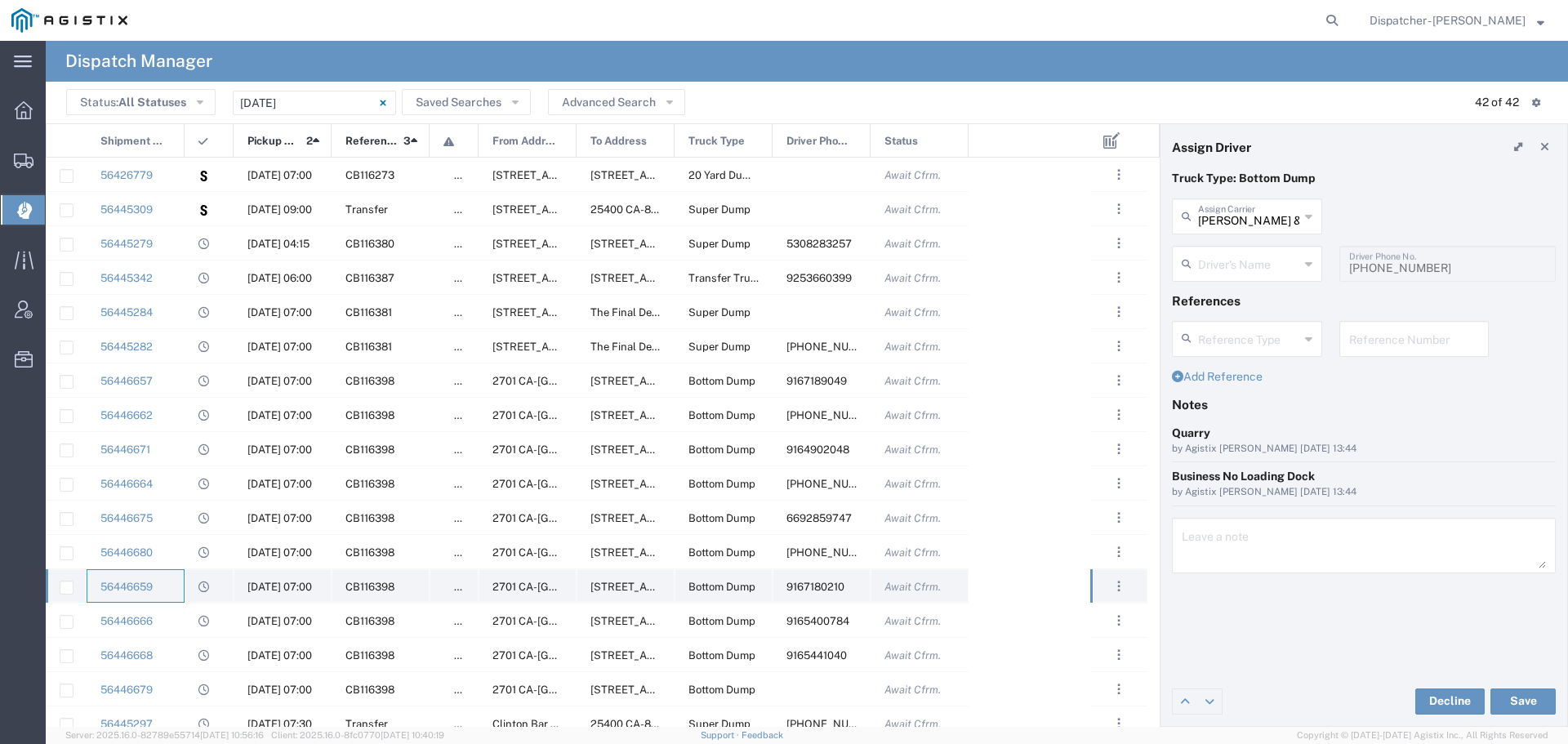
type input "[PERSON_NAME]"
type input "9167180210"
click at [171, 308] on div "56445284" at bounding box center [136, 311] width 98 height 33
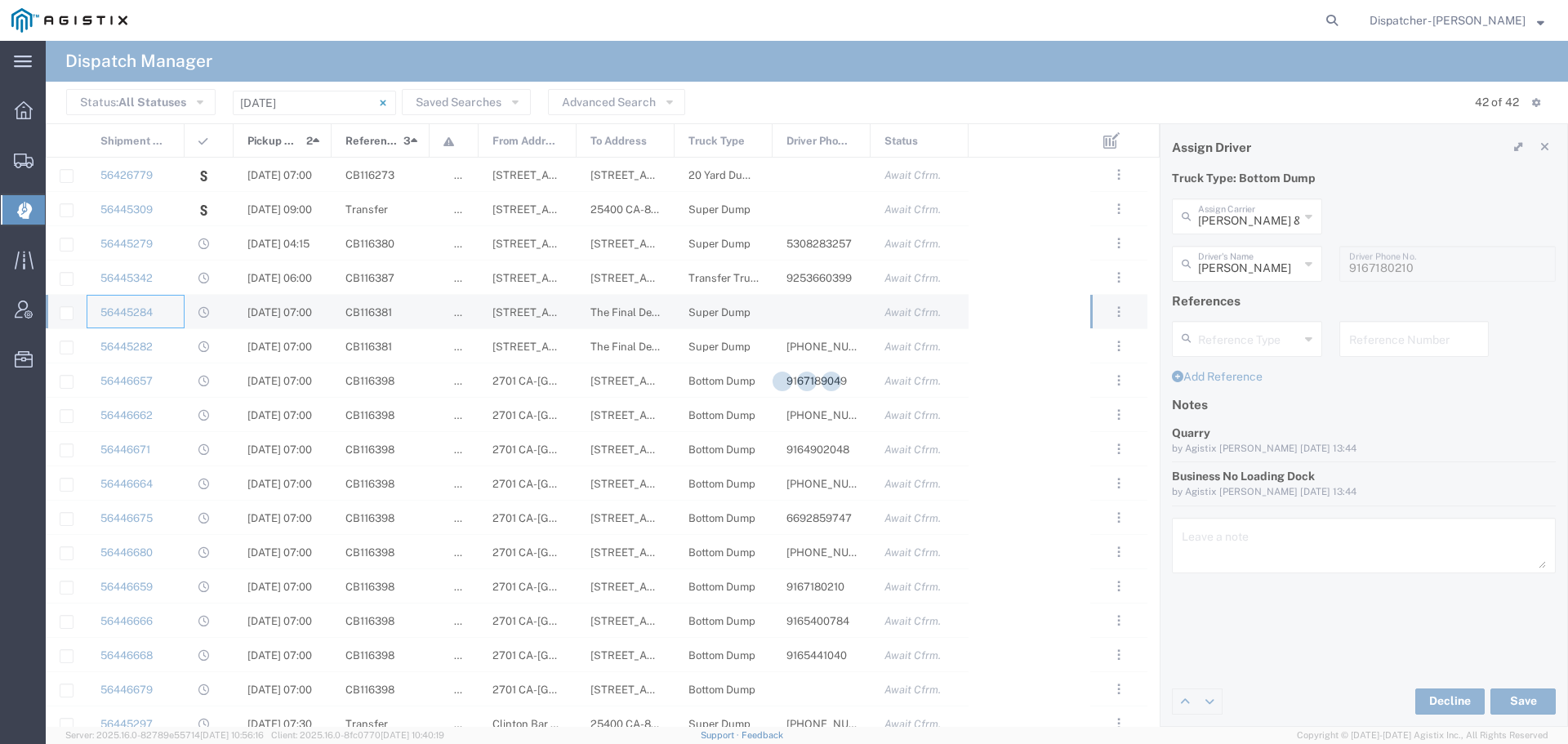
type input "SJC Trucking Inc"
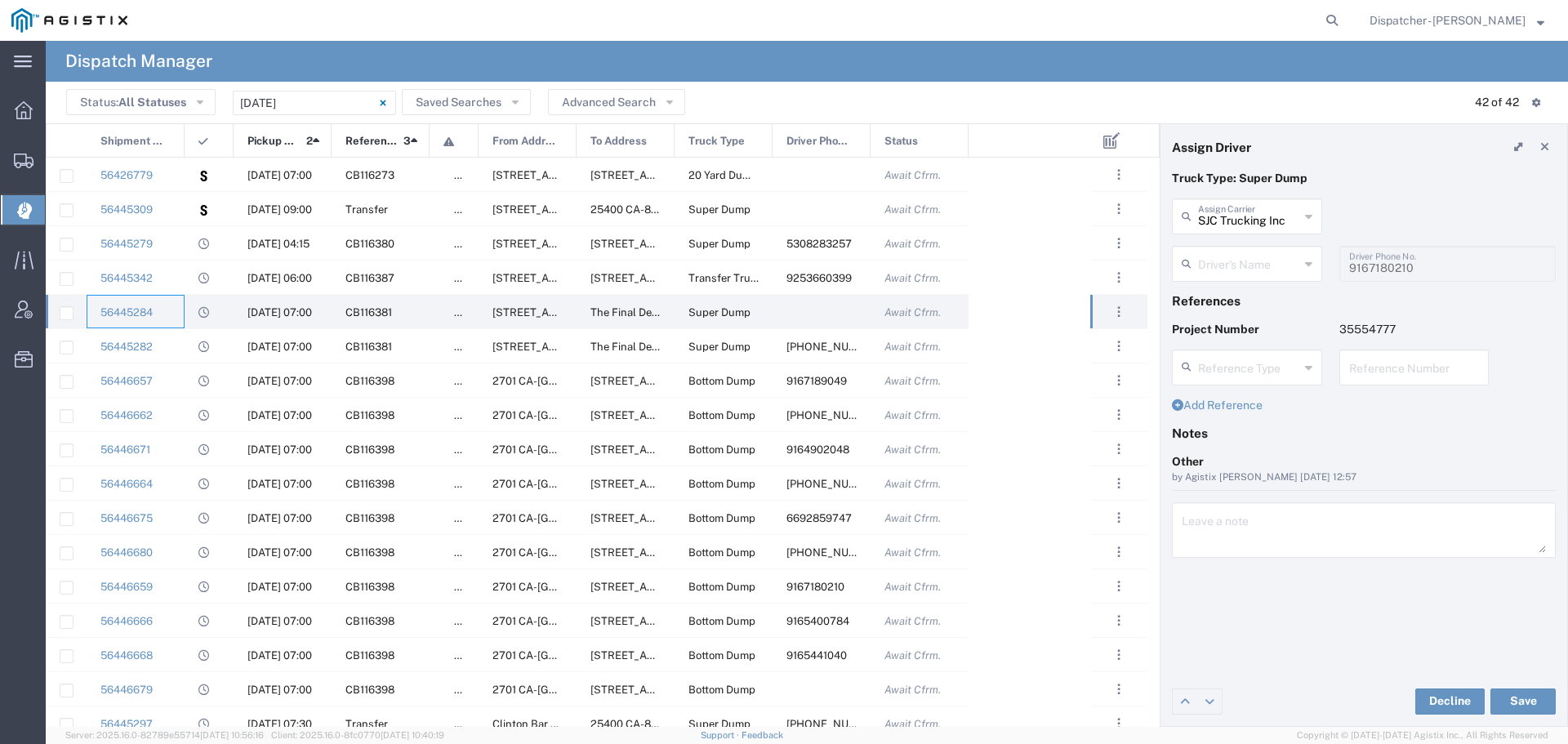
type input "[PERSON_NAME]"
type input "9255187628"
click at [179, 357] on div "56445282" at bounding box center [136, 345] width 98 height 33
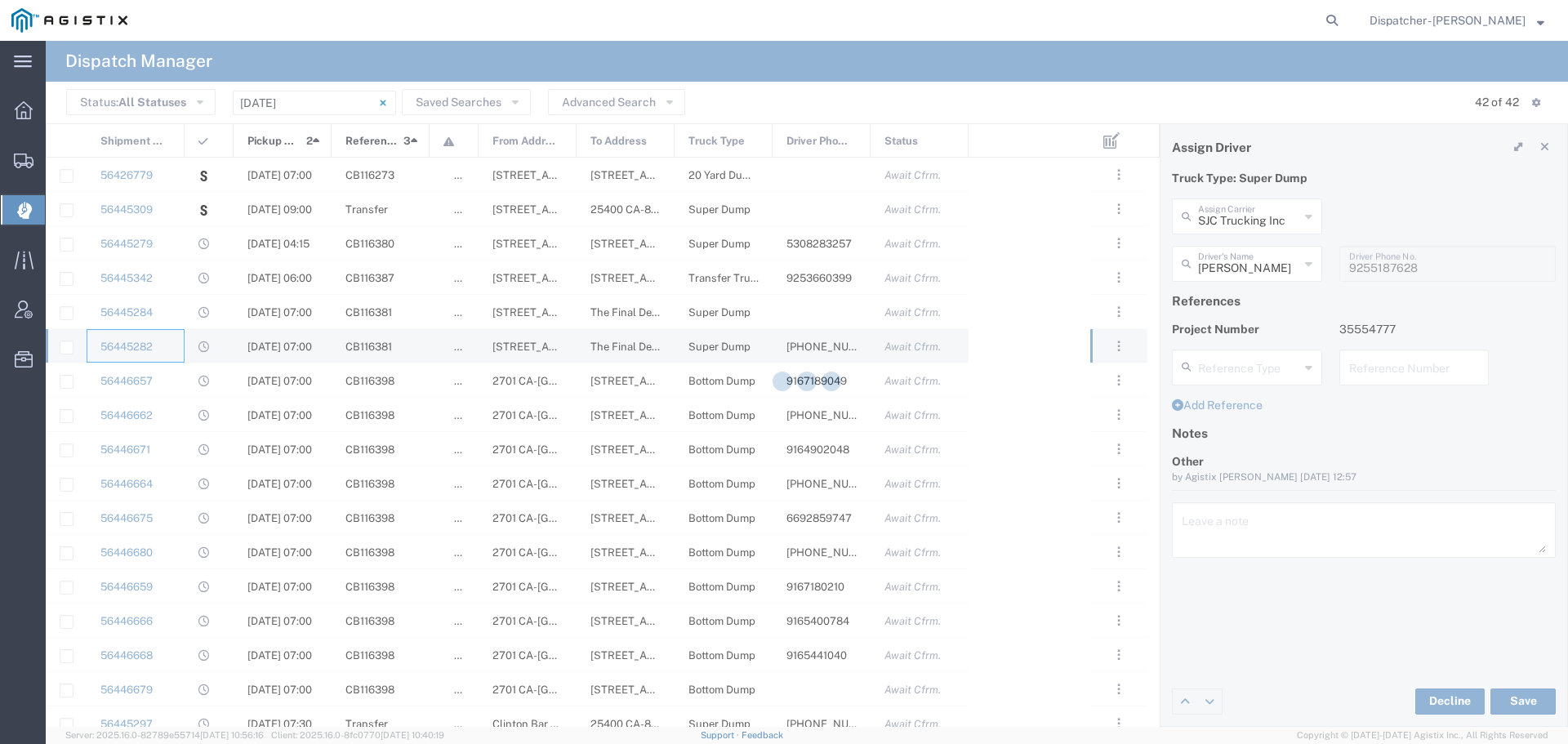
type input "[PERSON_NAME] & Sons Trucking, Inc"
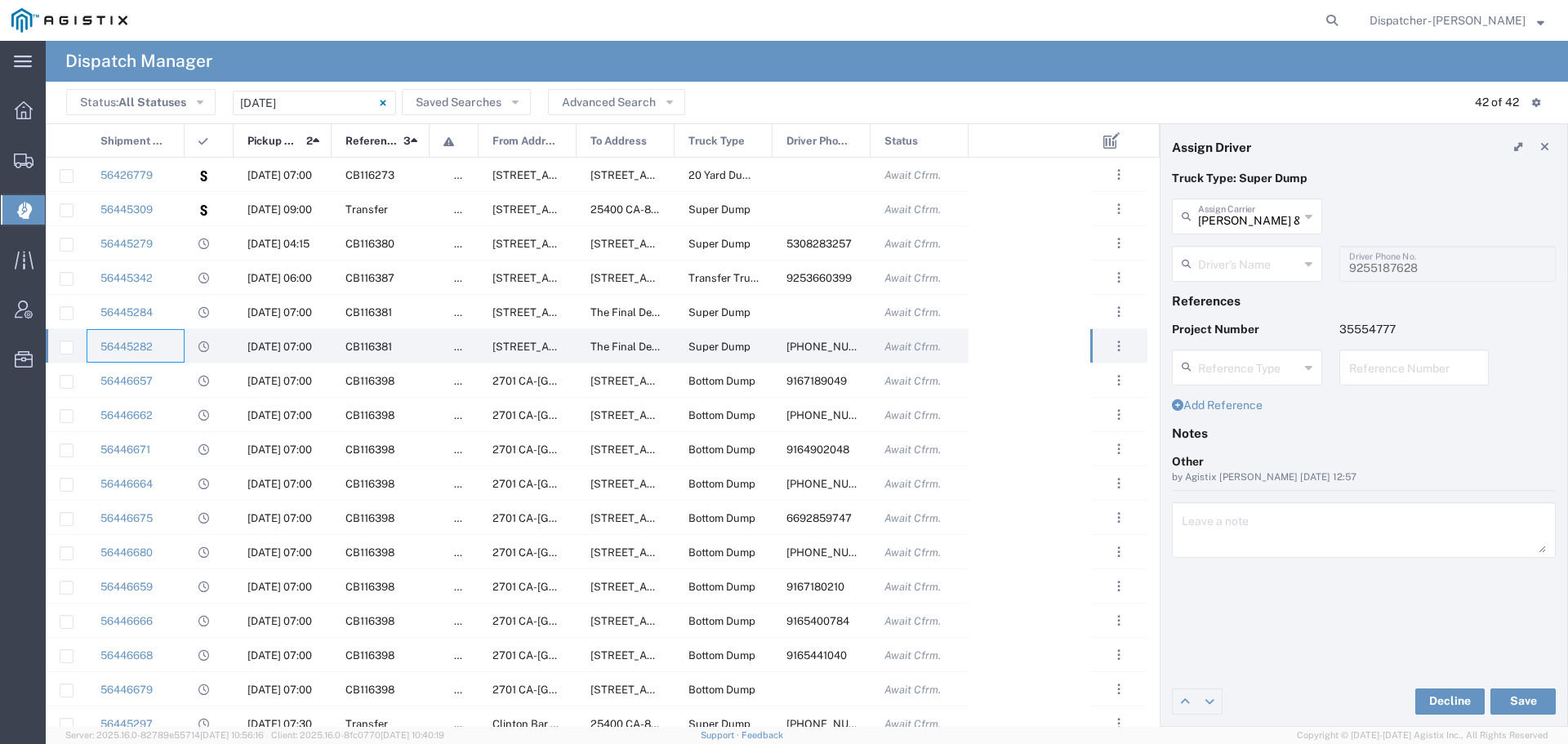
type input "[PERSON_NAME]"
type input "[PHONE_NUMBER]"
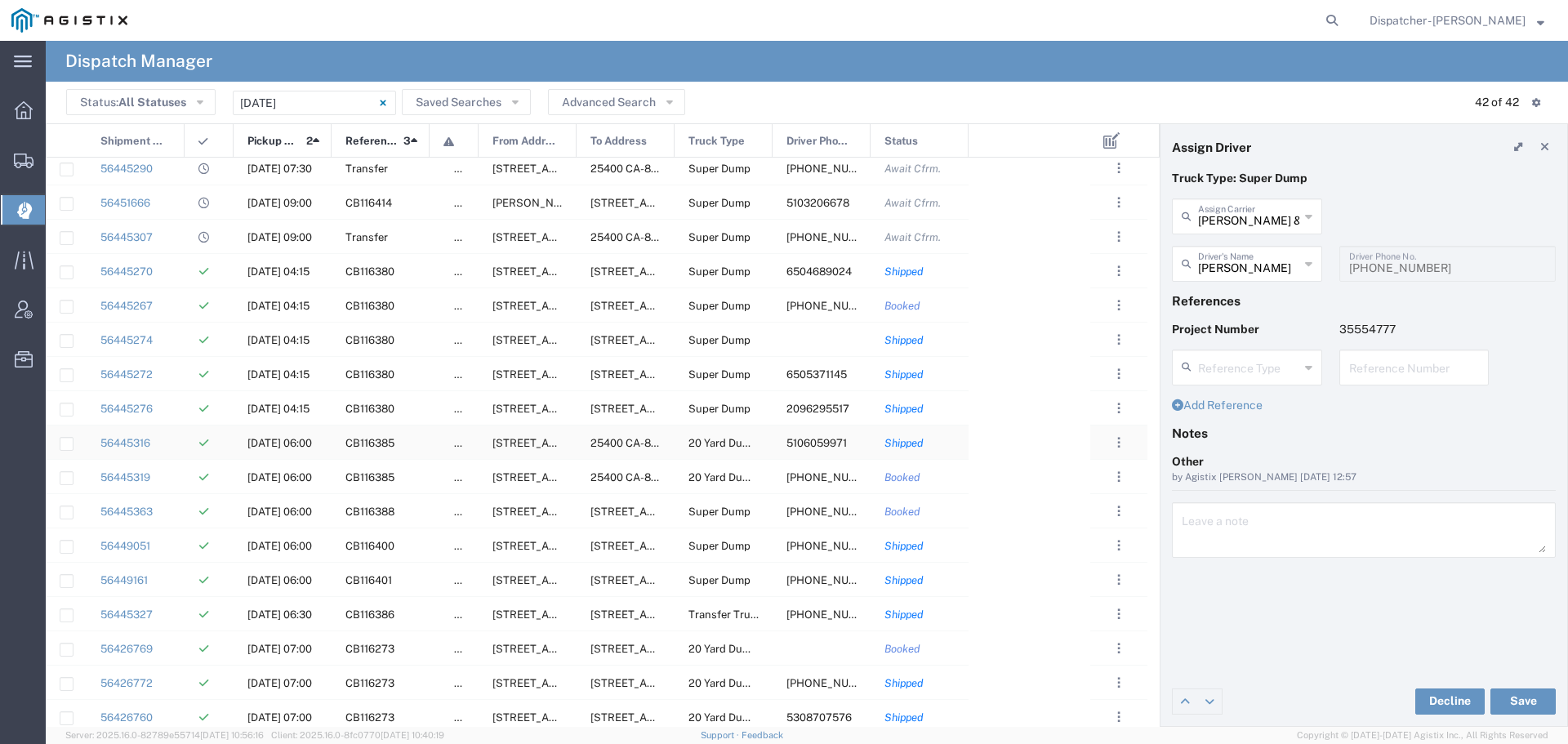
scroll to position [624, 0]
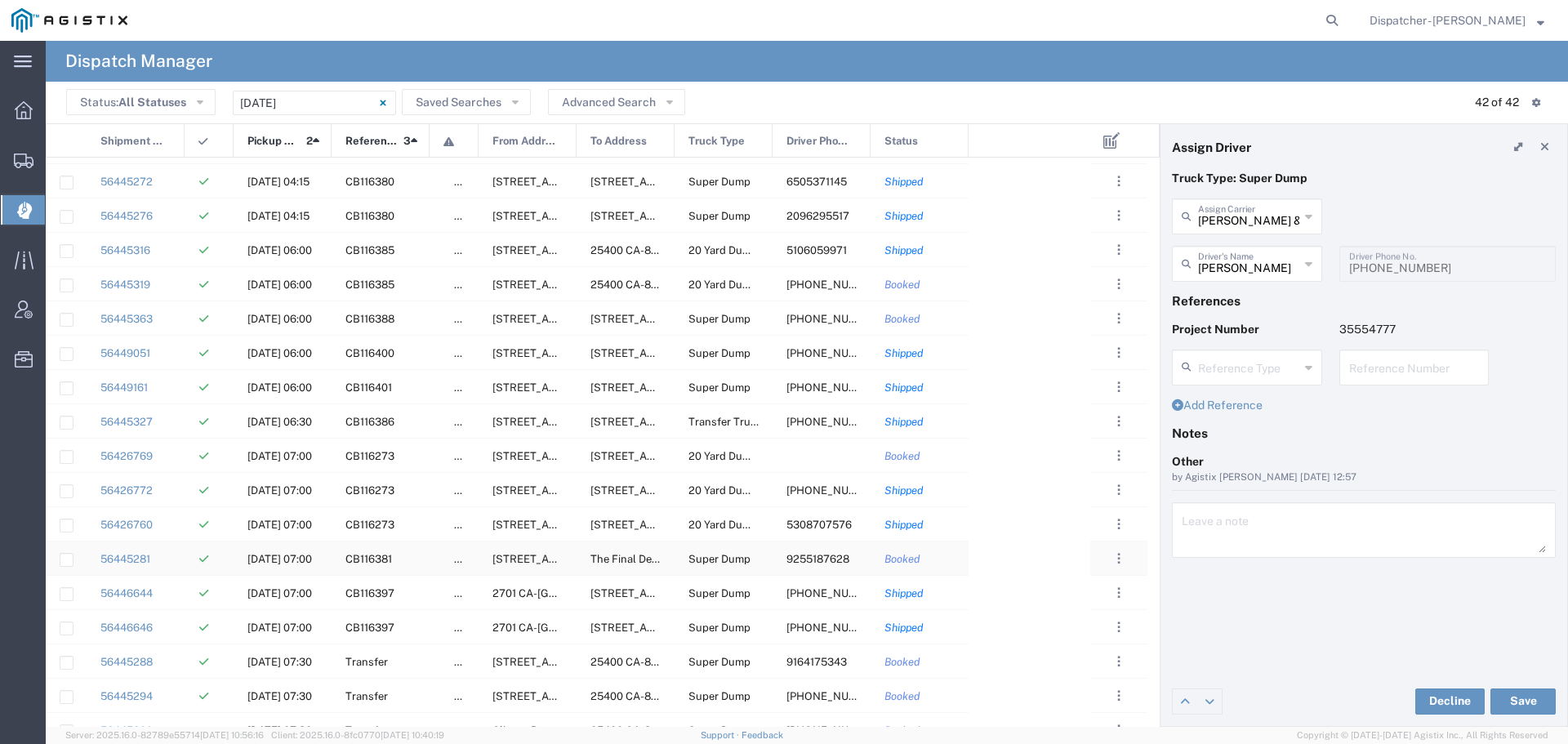
click at [179, 569] on div "56445281" at bounding box center [136, 557] width 98 height 33
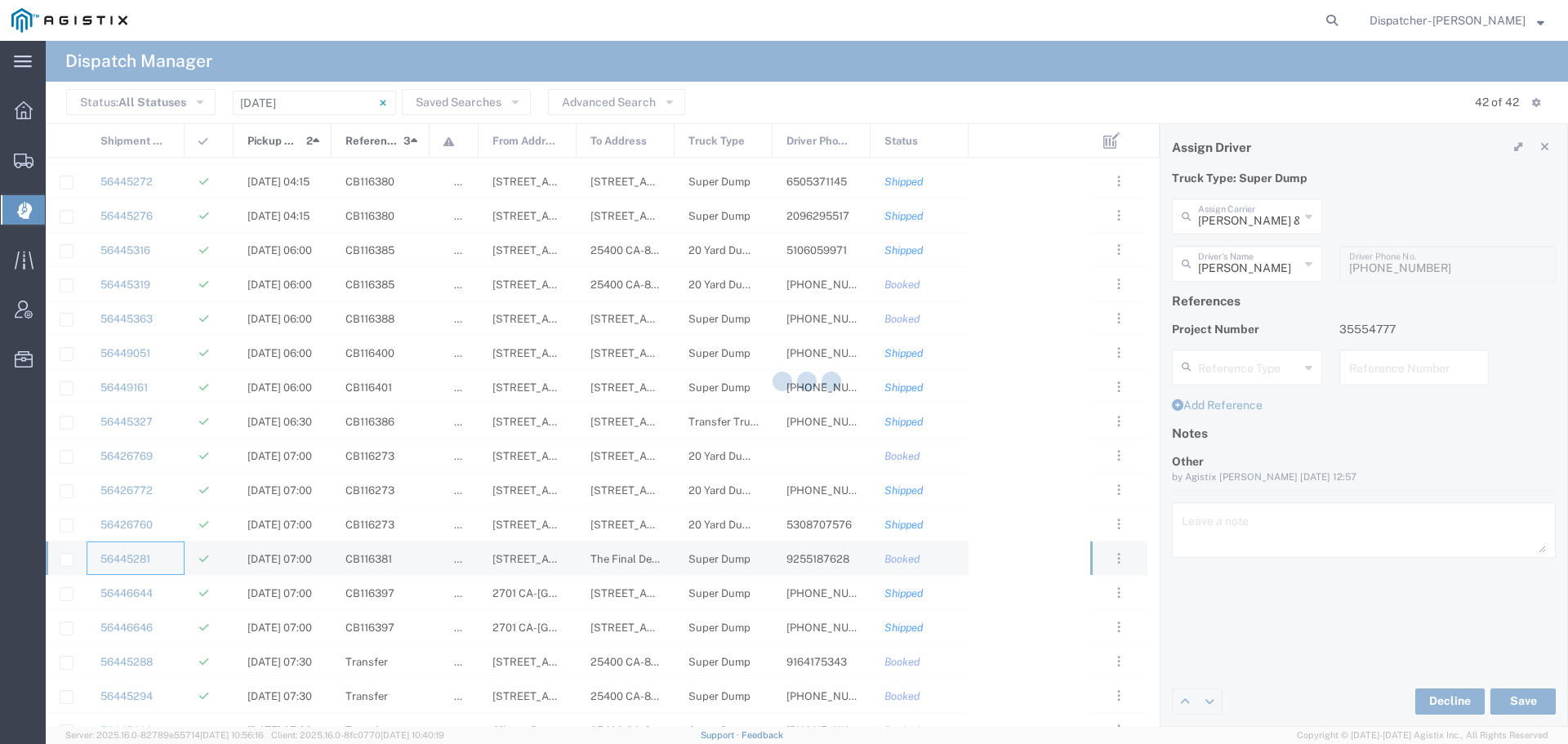
type input "SJC Trucking Inc"
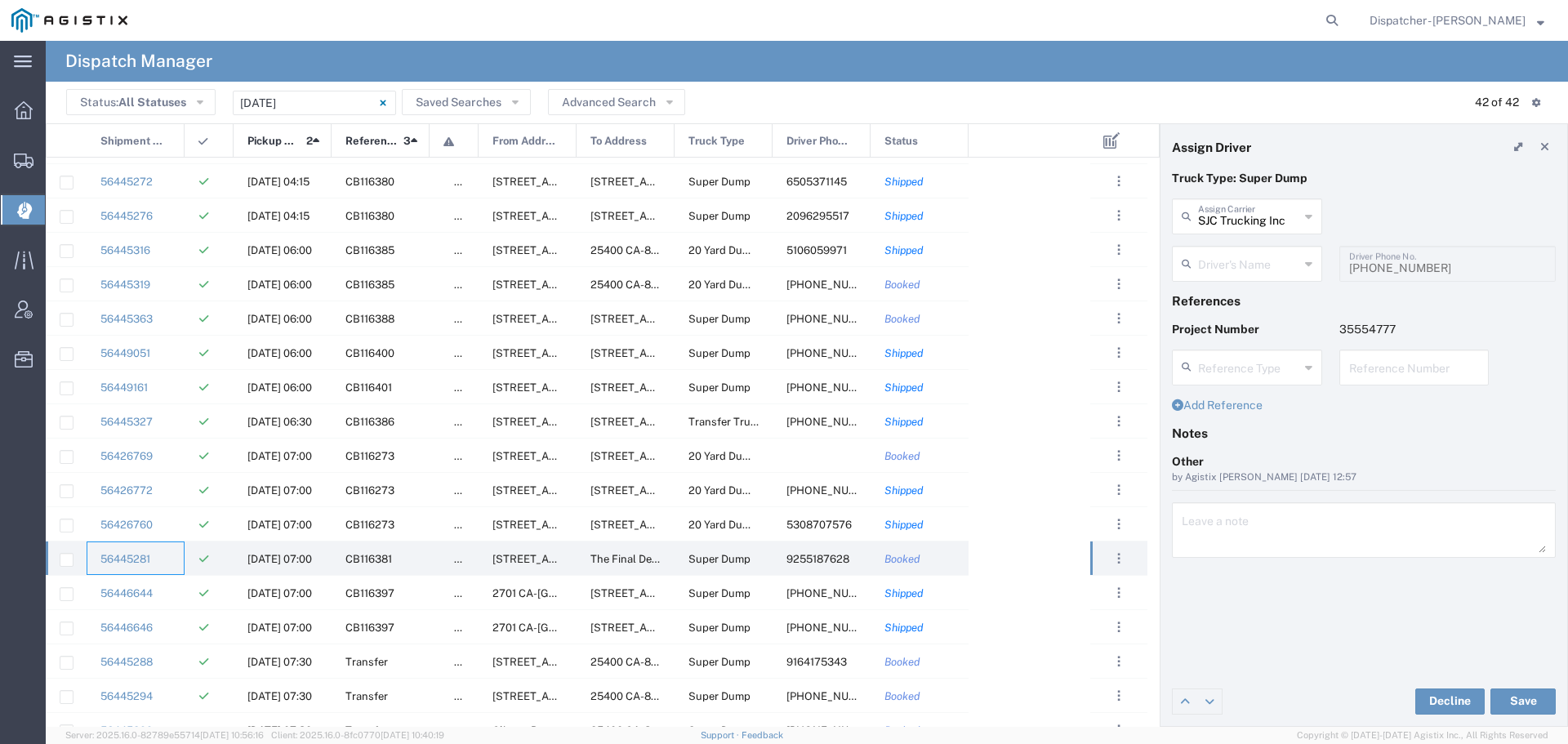
type input "[PERSON_NAME]"
type input "9255187628"
